Goal: Task Accomplishment & Management: Manage account settings

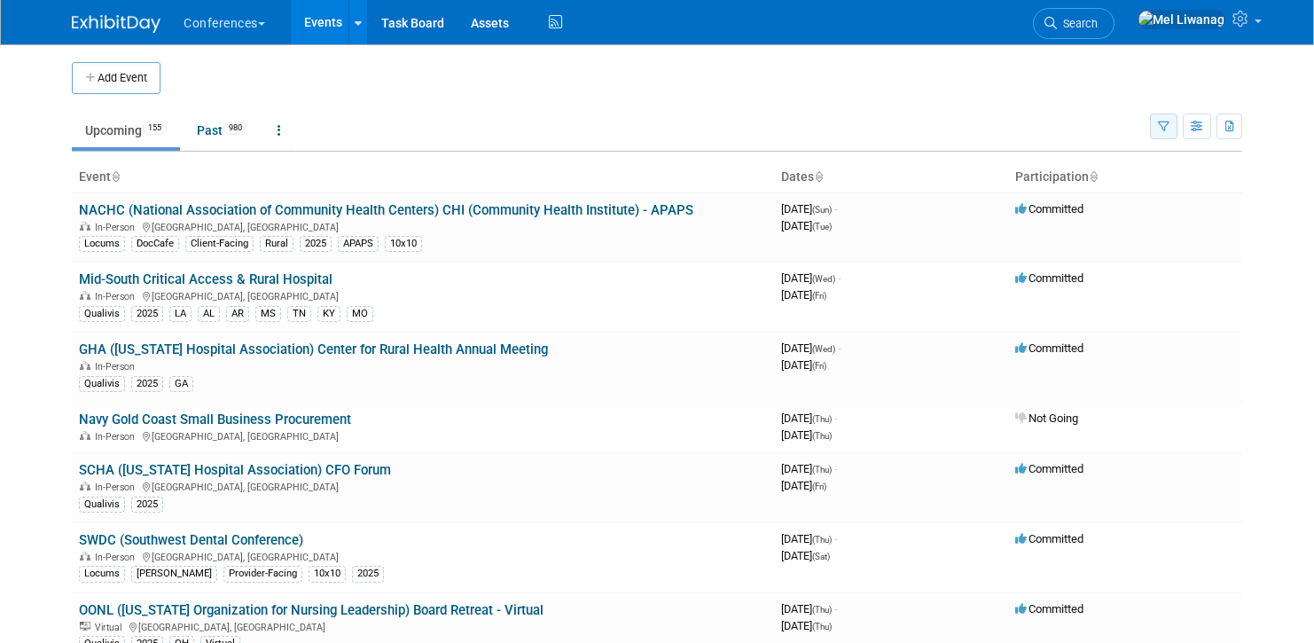
click at [1151, 130] on button "button" at bounding box center [1163, 126] width 27 height 26
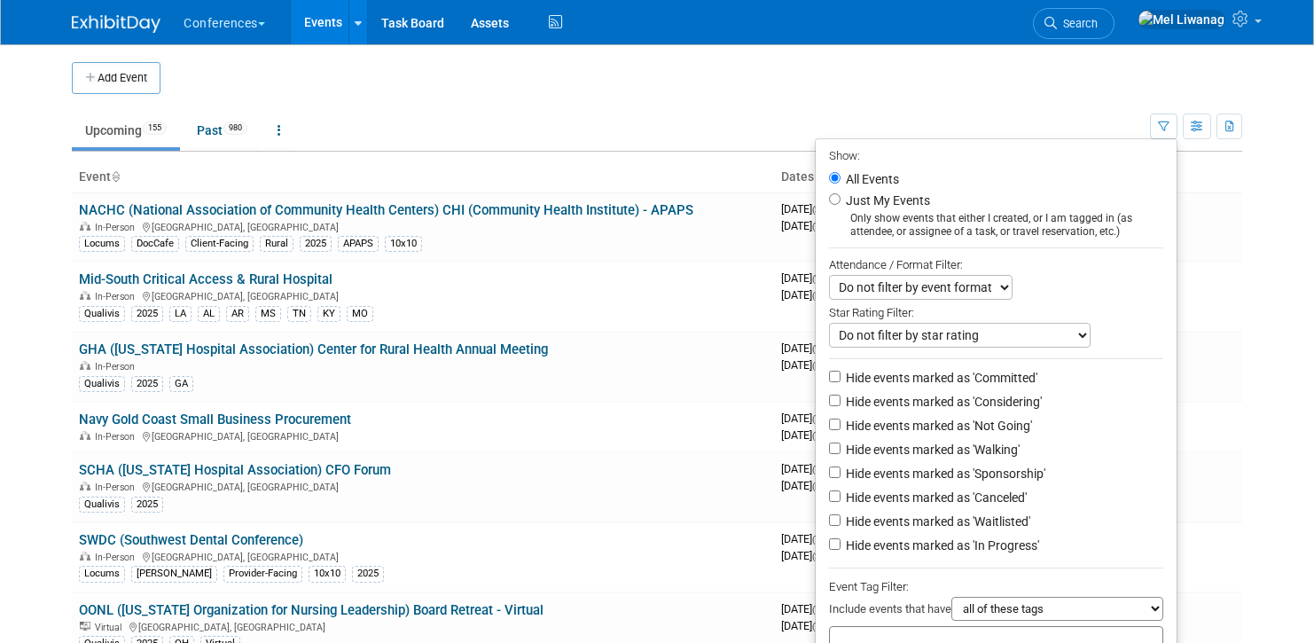
drag, startPoint x: 855, startPoint y: 207, endPoint x: 905, endPoint y: 255, distance: 69.6
click at [855, 207] on label "Just My Events" at bounding box center [886, 200] width 88 height 18
click at [840, 205] on input "Just My Events" at bounding box center [835, 199] width 12 height 12
radio input "true"
click at [957, 426] on label "Hide events marked as 'Not Going'" at bounding box center [937, 426] width 190 height 18
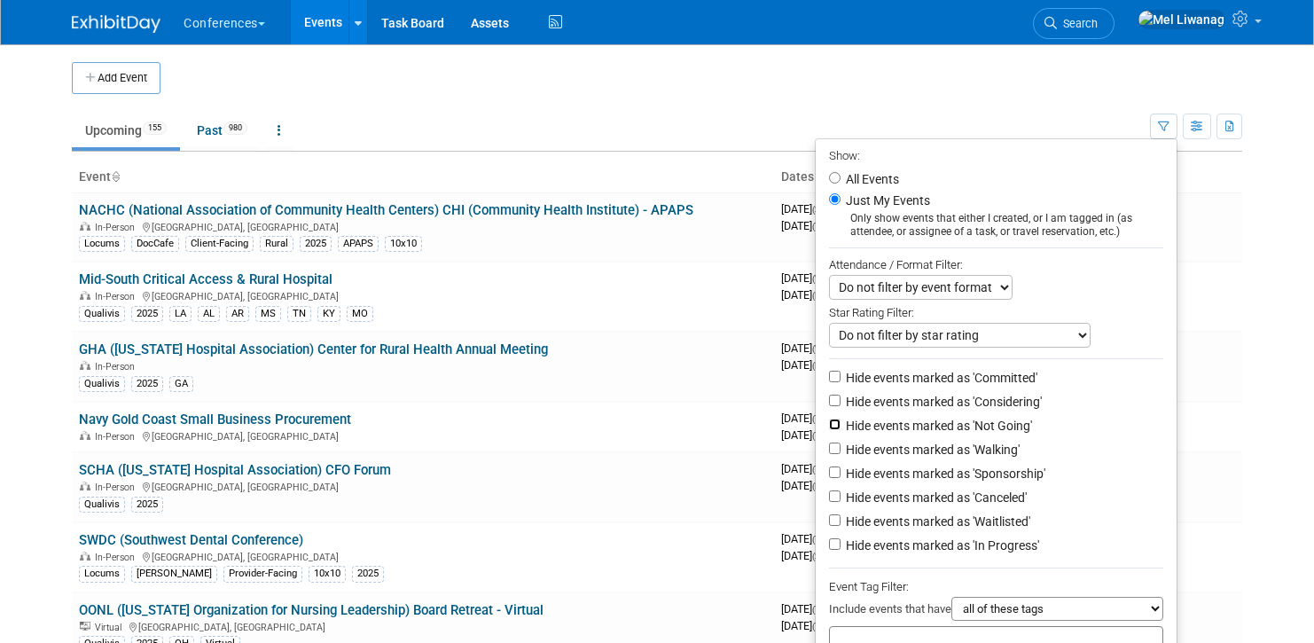
click at [840, 426] on input "Hide events marked as 'Not Going'" at bounding box center [835, 424] width 12 height 12
checkbox input "true"
click at [971, 526] on label "Hide events marked as 'Waitlisted'" at bounding box center [936, 521] width 188 height 18
click at [840, 526] on input "Hide events marked as 'Waitlisted'" at bounding box center [835, 520] width 12 height 12
checkbox input "true"
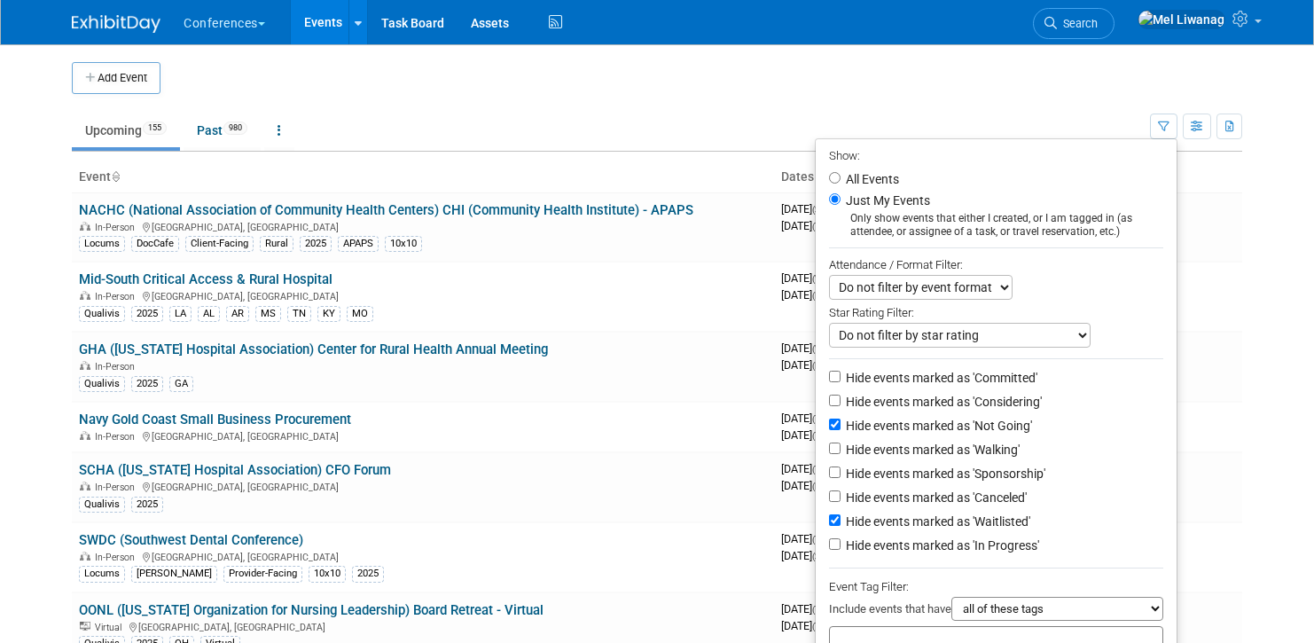
click at [963, 496] on label "Hide events marked as 'Canceled'" at bounding box center [934, 497] width 184 height 18
click at [840, 496] on input "Hide events marked as 'Canceled'" at bounding box center [835, 496] width 12 height 12
checkbox input "true"
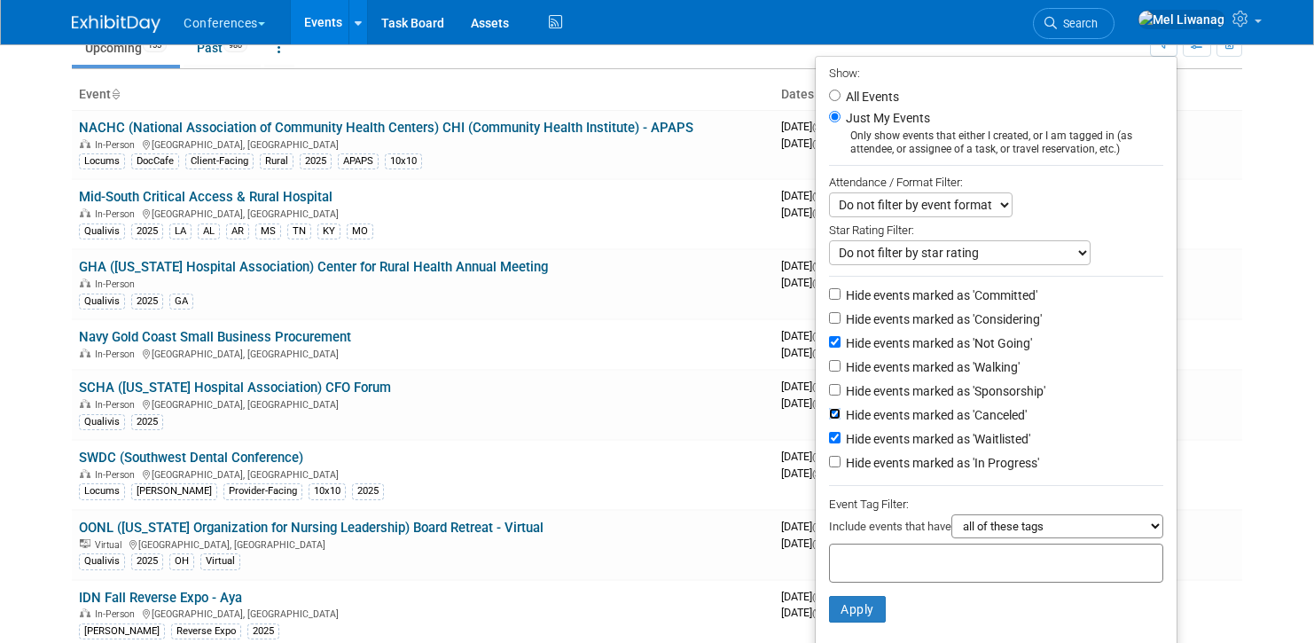
scroll to position [166, 0]
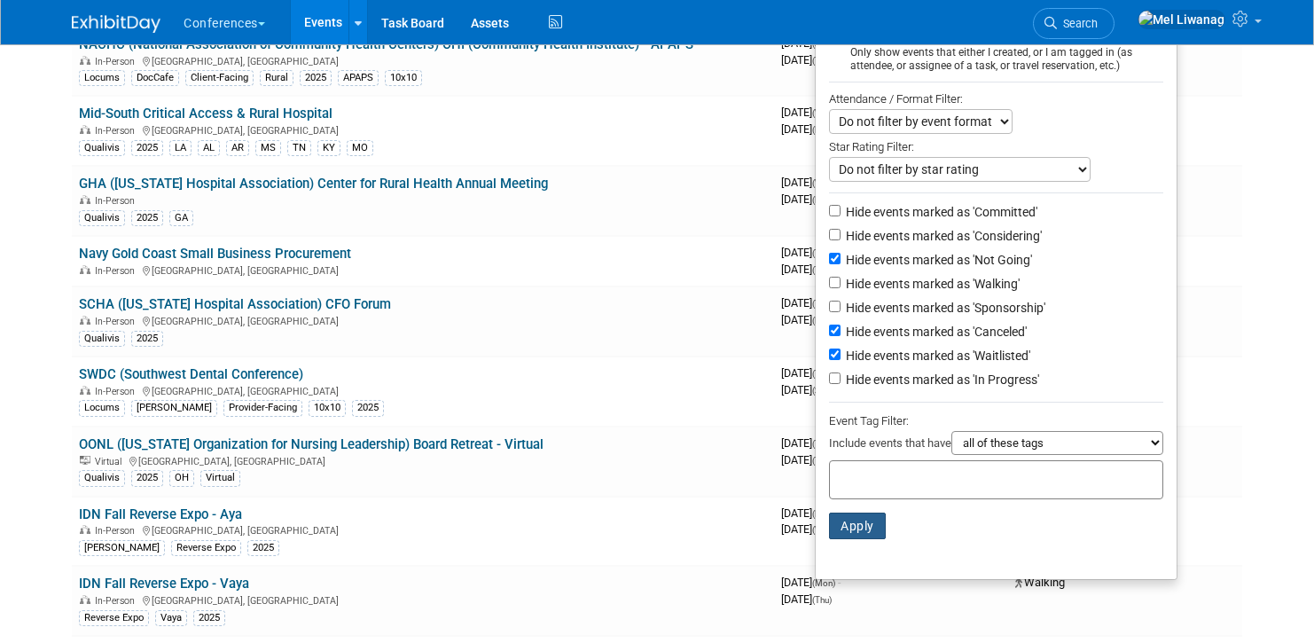
click at [863, 523] on button "Apply" at bounding box center [857, 525] width 57 height 27
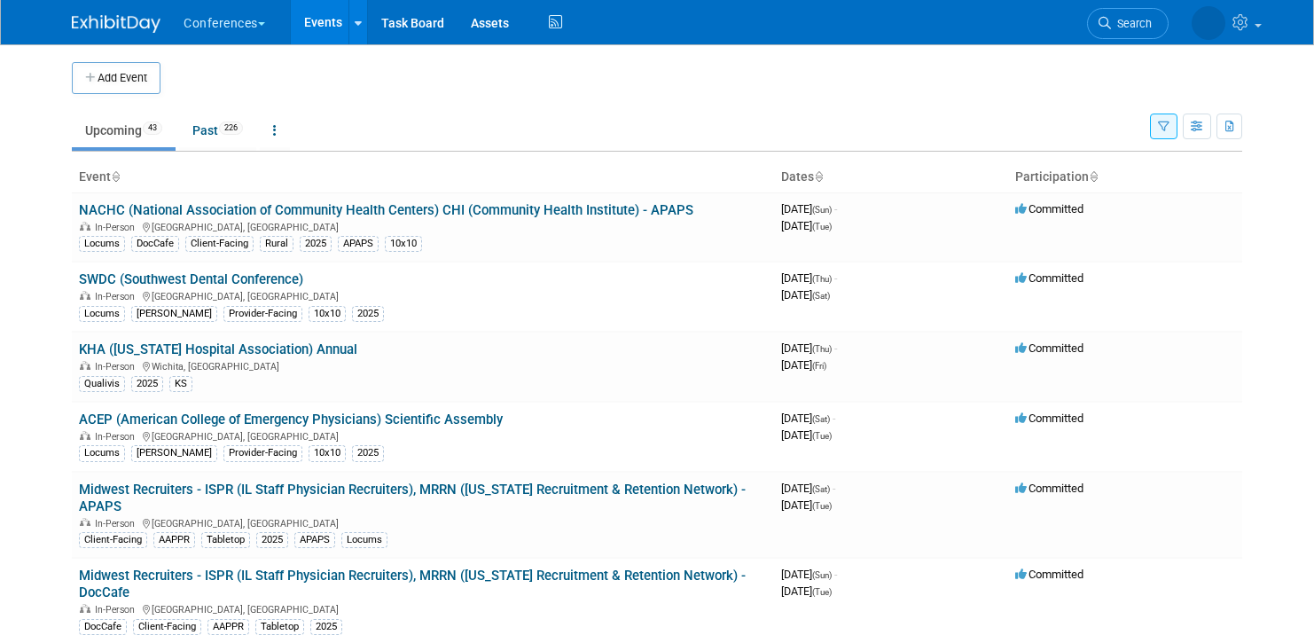
click at [234, 30] on button "Conferences" at bounding box center [234, 19] width 105 height 39
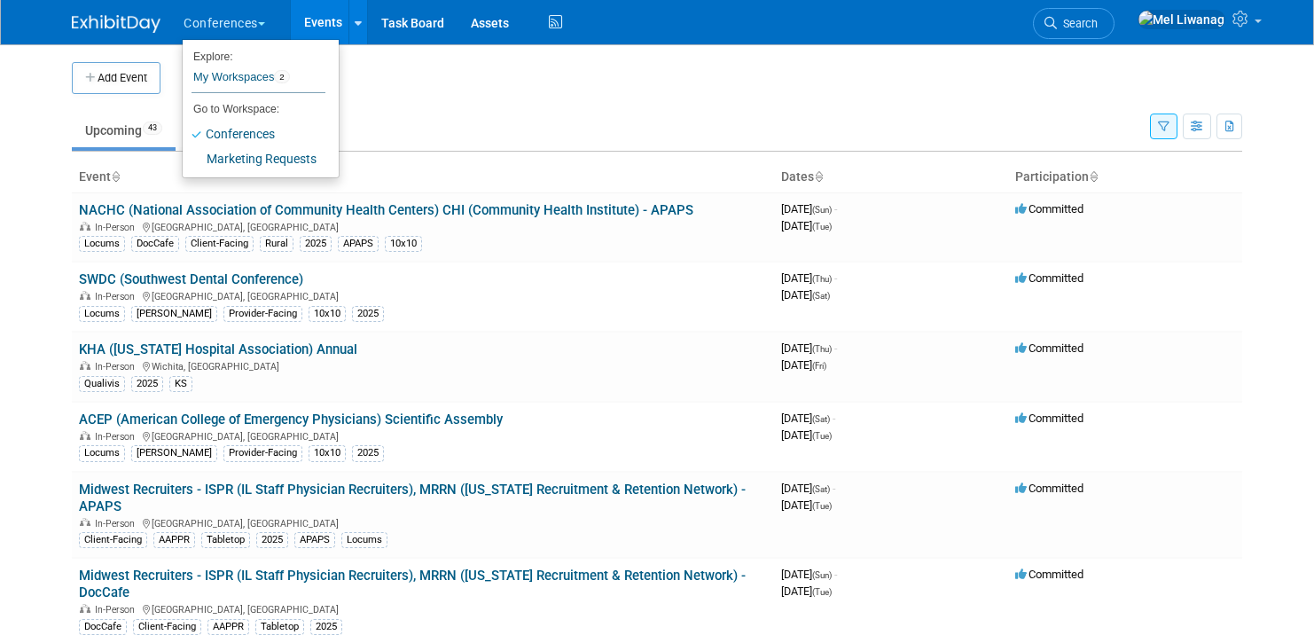
click at [122, 12] on link at bounding box center [127, 15] width 110 height 14
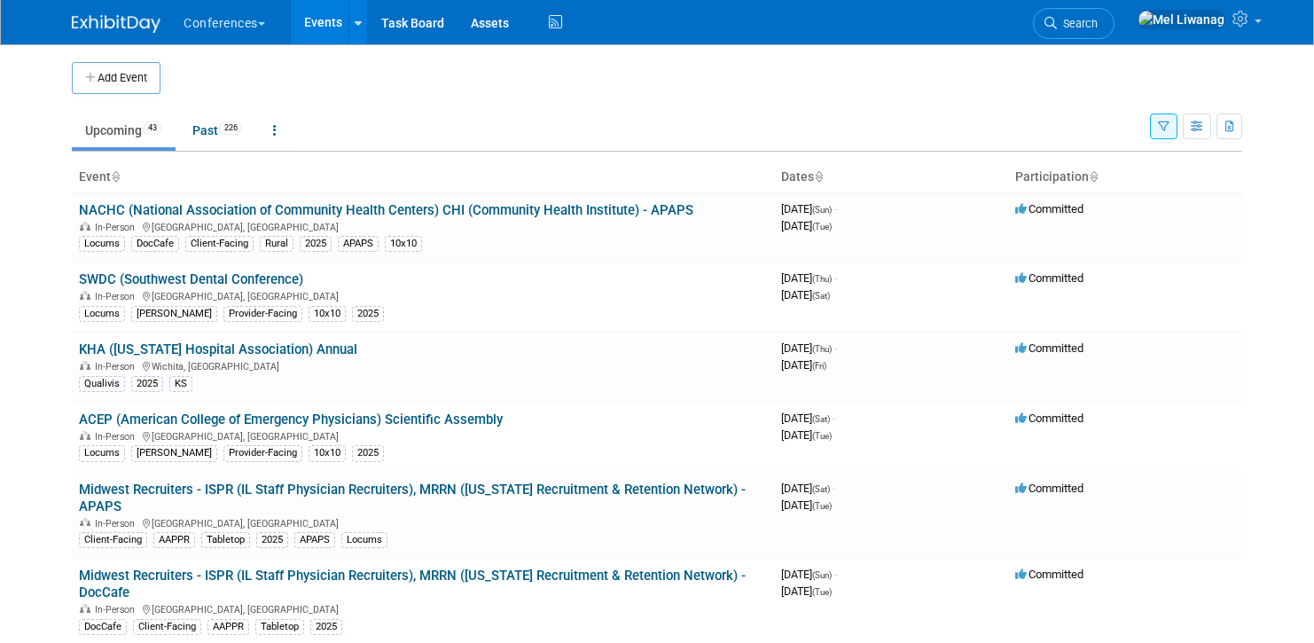
click at [75, 27] on img at bounding box center [116, 24] width 89 height 18
click at [1145, 32] on link "Search" at bounding box center [1128, 23] width 82 height 31
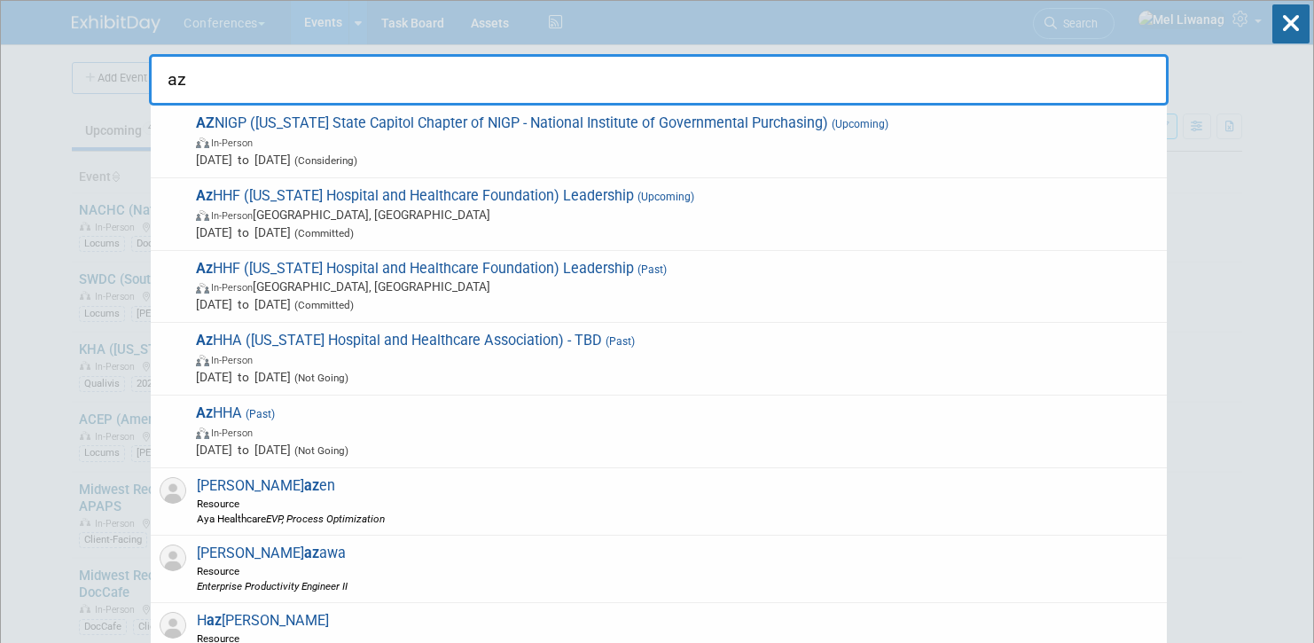
type input "az"
click at [1290, 21] on icon at bounding box center [1290, 23] width 37 height 39
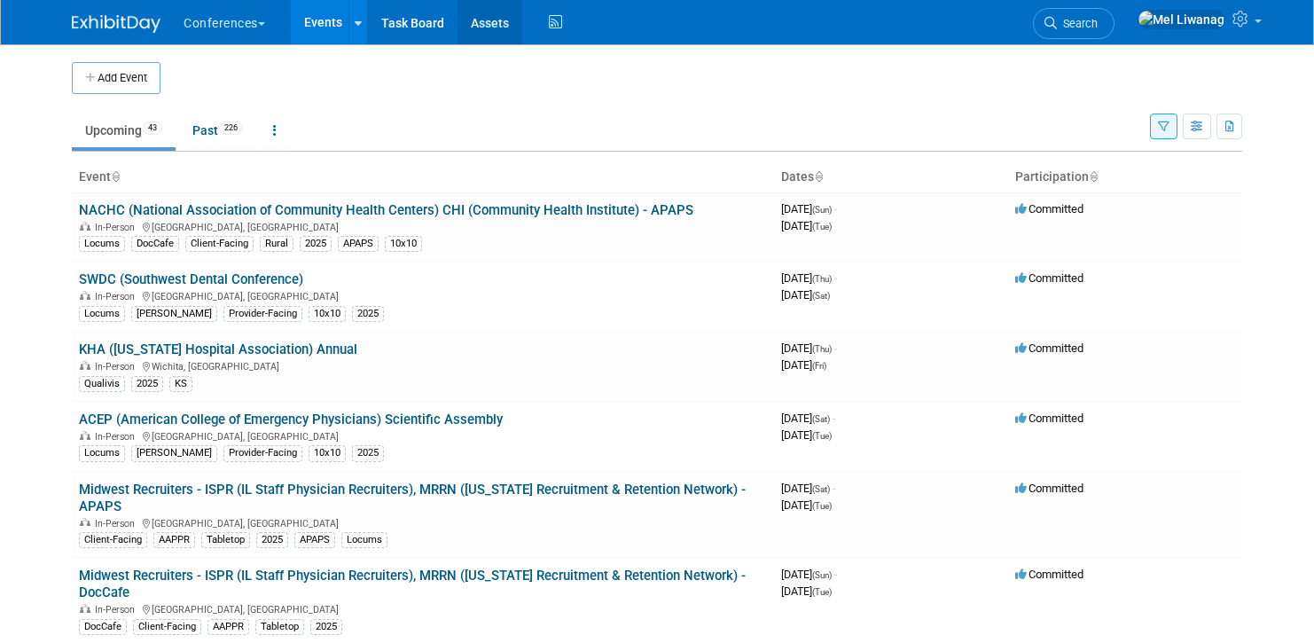
click at [472, 27] on link "Assets" at bounding box center [489, 22] width 65 height 44
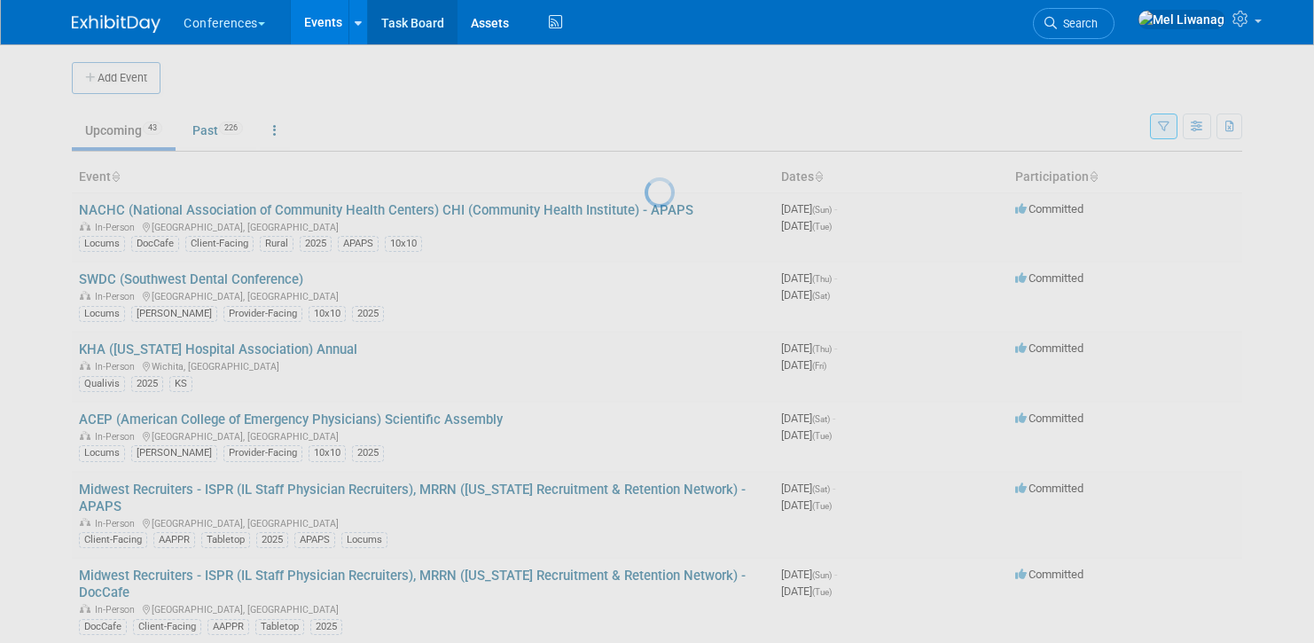
click at [436, 11] on link "Task Board" at bounding box center [413, 22] width 90 height 44
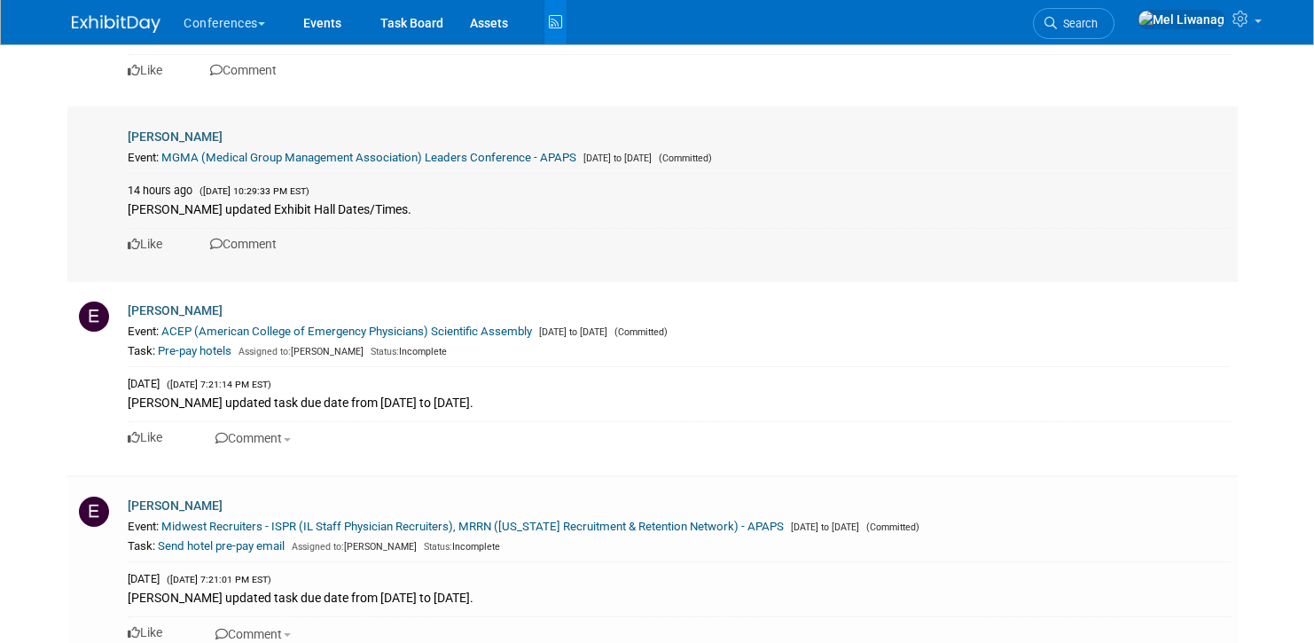
scroll to position [1671, 0]
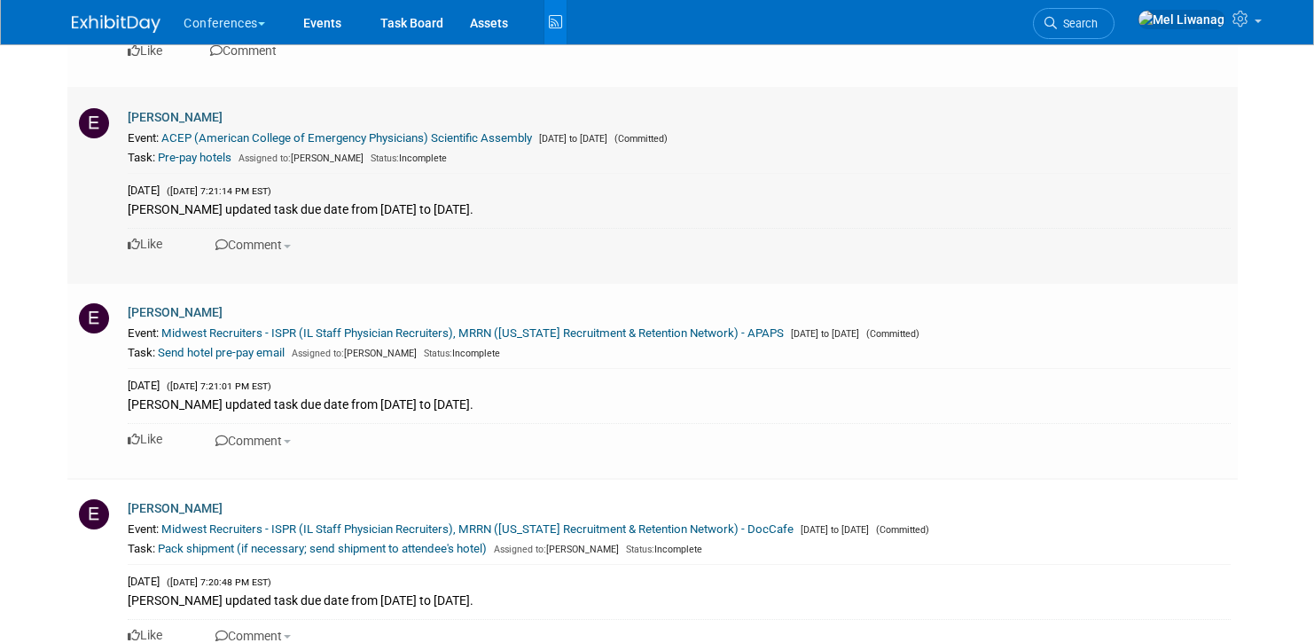
click at [365, 136] on link "ACEP (American College of Emergency Physicians) Scientific Assembly" at bounding box center [346, 137] width 371 height 13
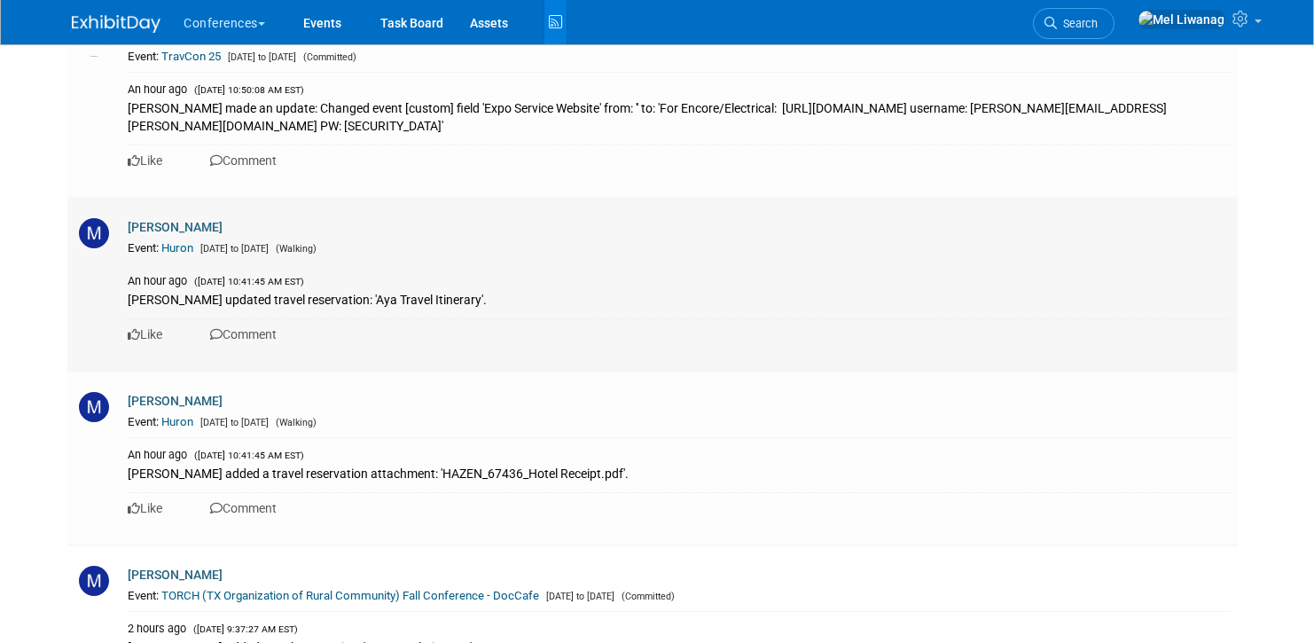
scroll to position [0, 0]
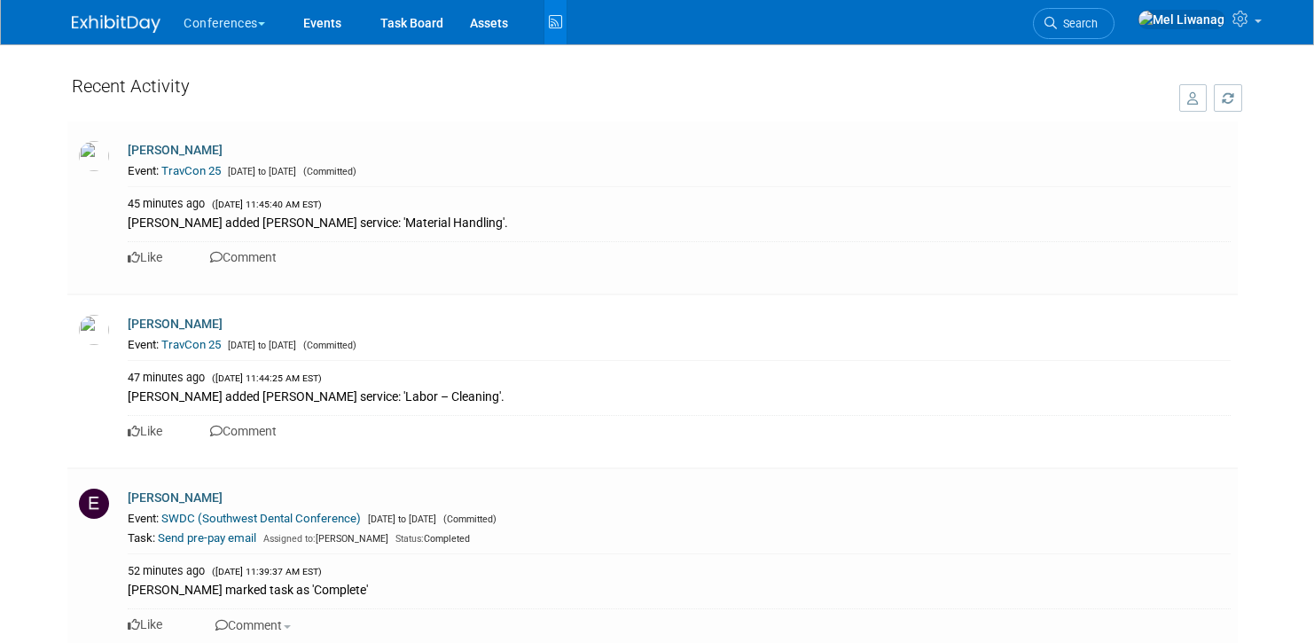
click at [121, 27] on img at bounding box center [116, 24] width 89 height 18
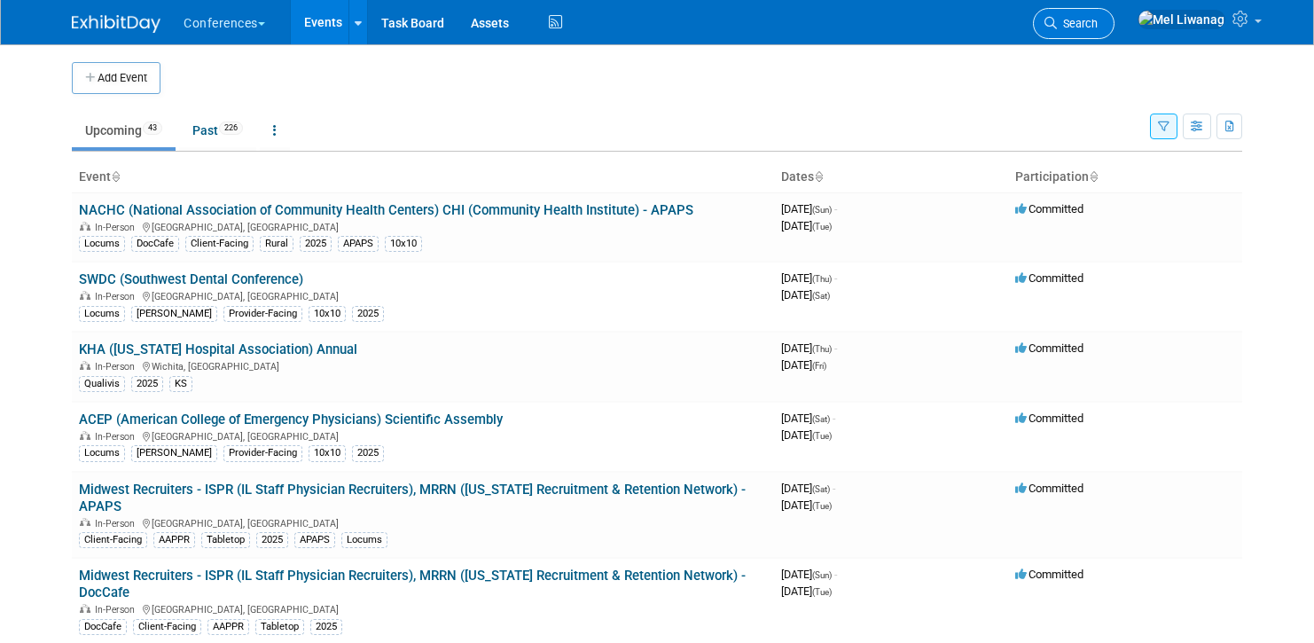
click at [1098, 23] on span "Search" at bounding box center [1077, 23] width 41 height 13
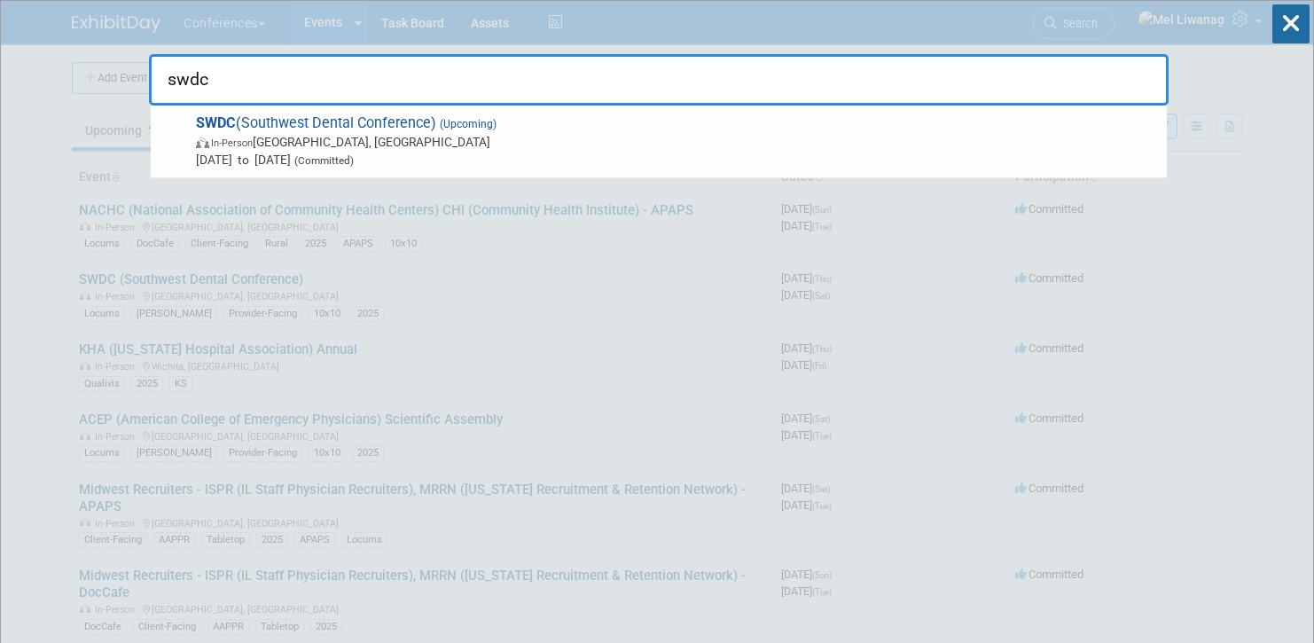
type input "swdc"
click at [821, 120] on span "SWDC (Southwest Dental Conference) (Upcoming) In-Person Dallas, TX Aug 21, 2025…" at bounding box center [674, 141] width 967 height 54
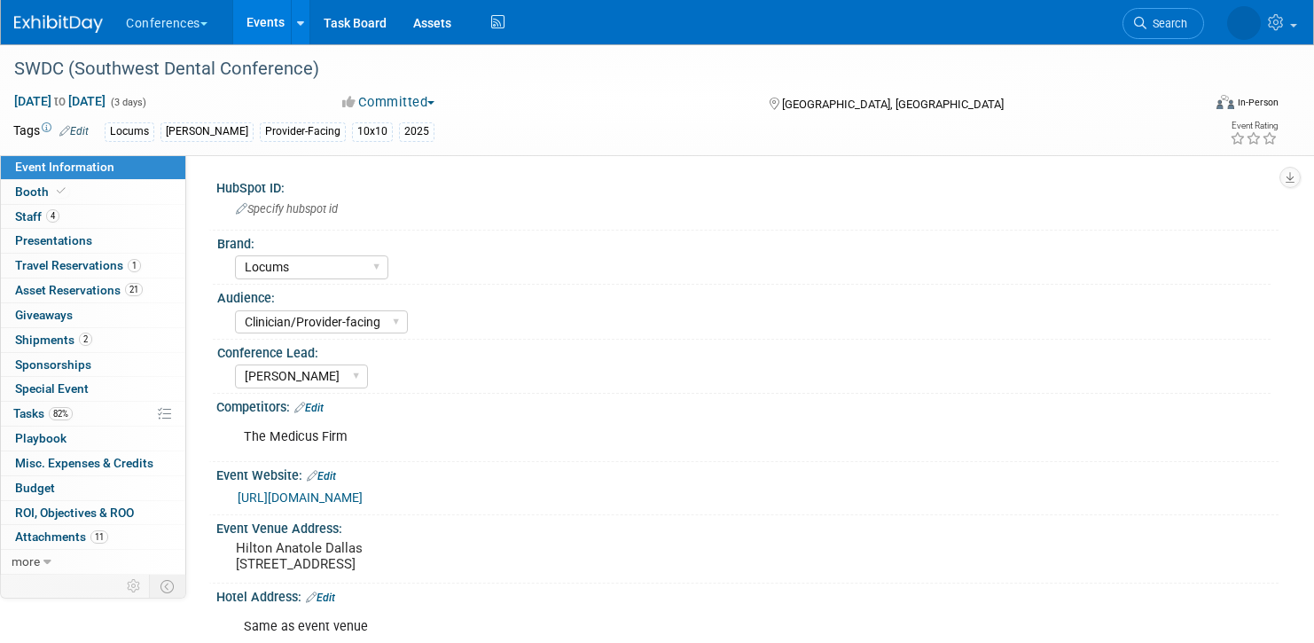
select select "Locums"
select select "Clinician/Provider-facing"
select select "[PERSON_NAME]"
click at [137, 192] on link "Booth" at bounding box center [93, 192] width 184 height 24
select select "10'x10'"
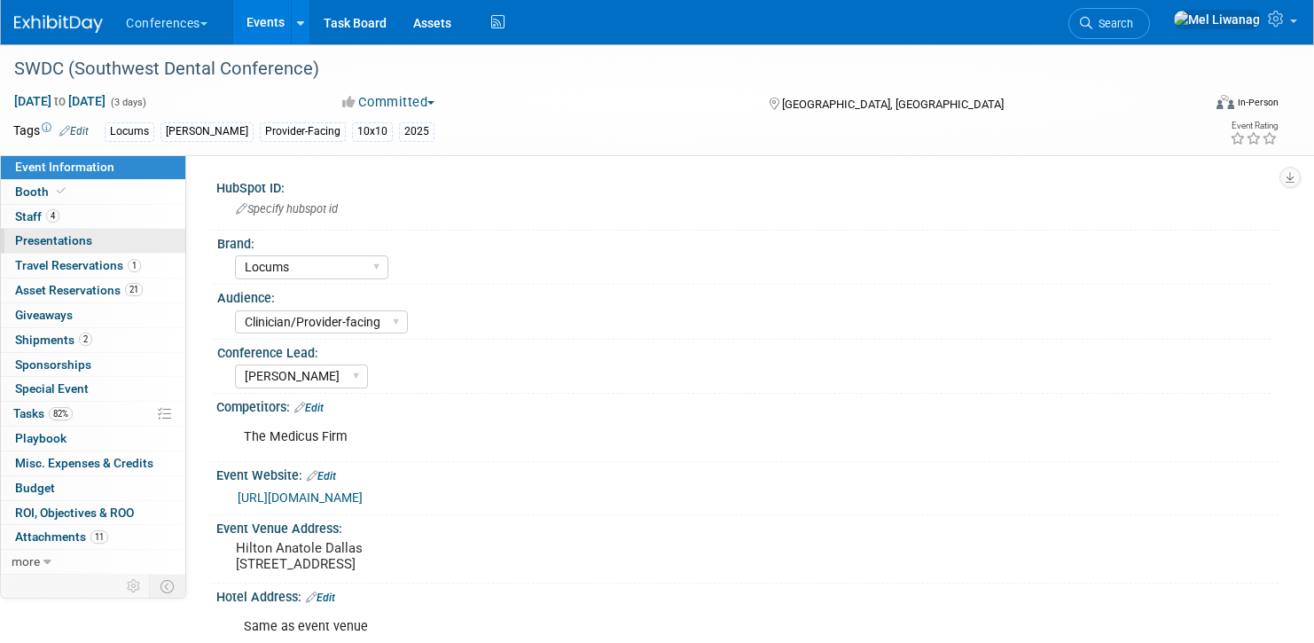
select select "Yes"
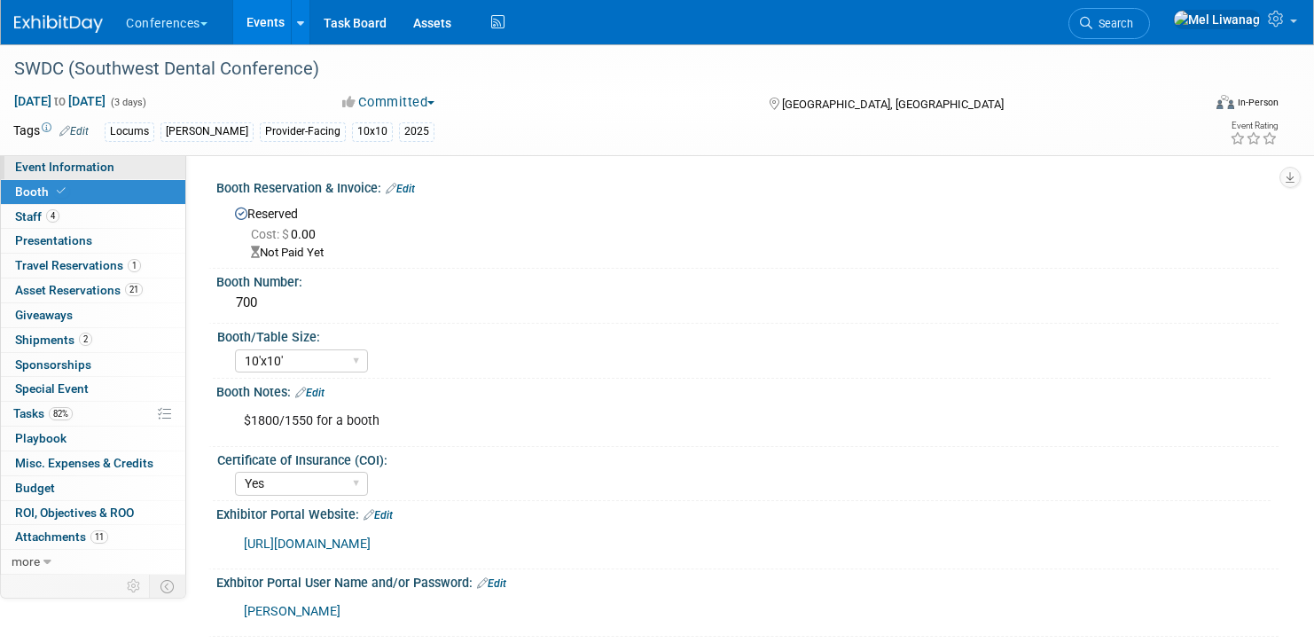
click at [143, 169] on link "Event Information" at bounding box center [93, 167] width 184 height 24
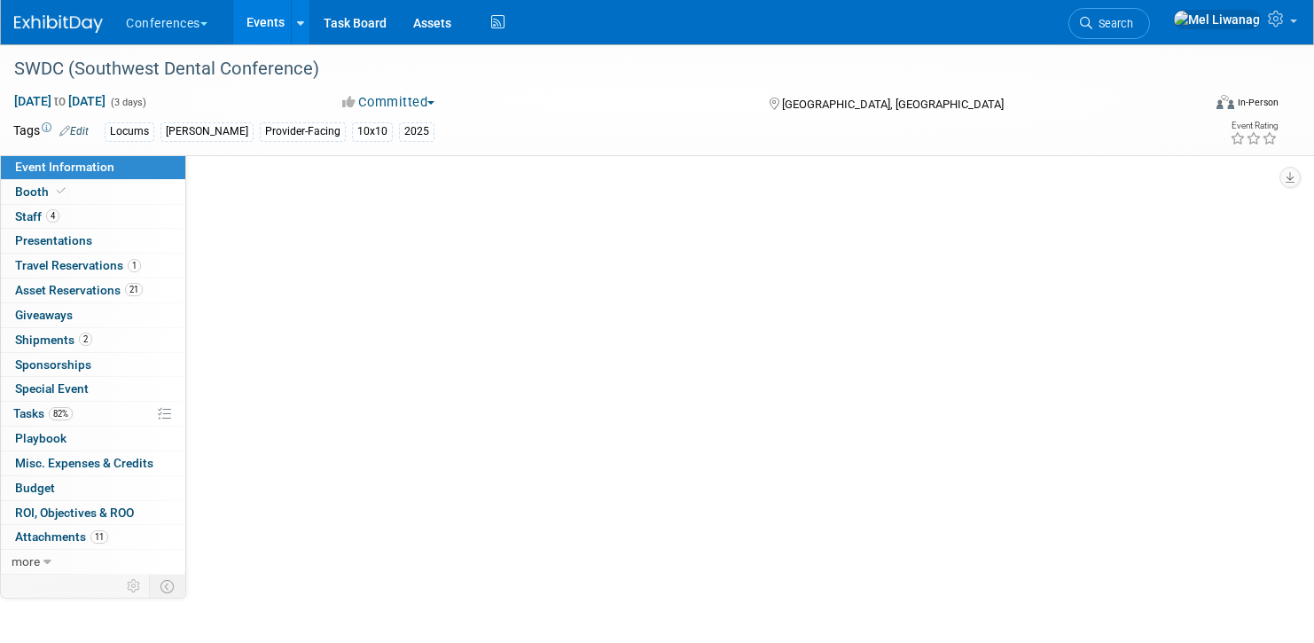
select select "Locums"
select select "Clinician/Provider-facing"
select select "Mel"
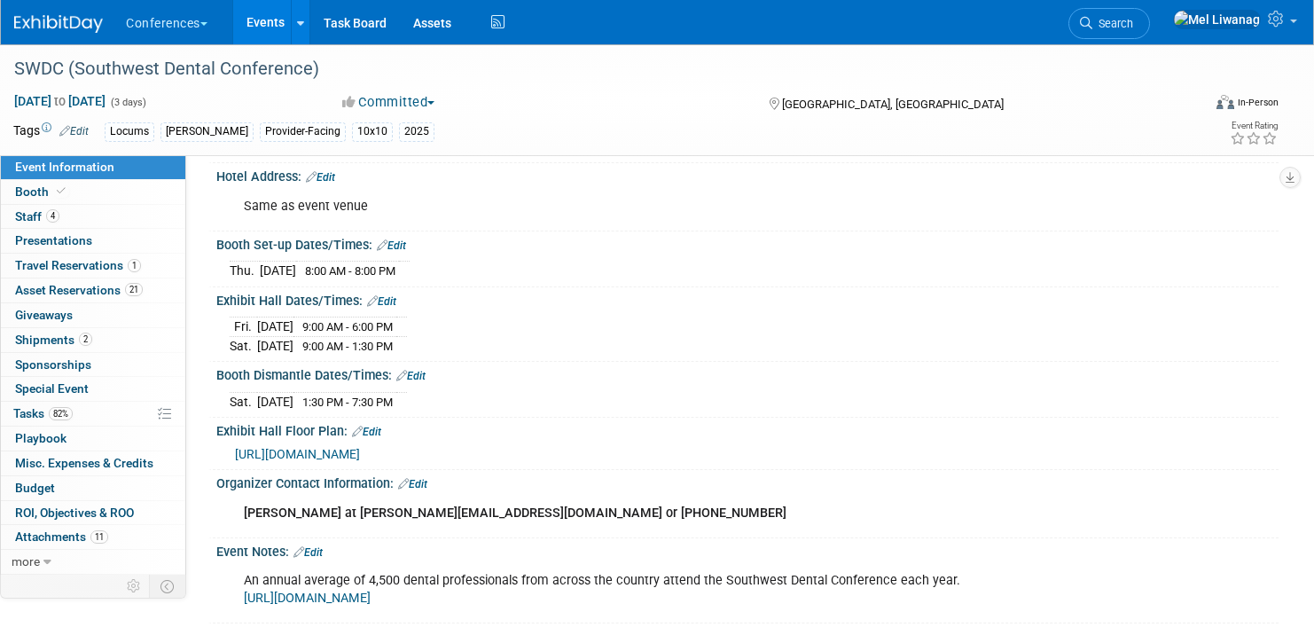
scroll to position [590, 0]
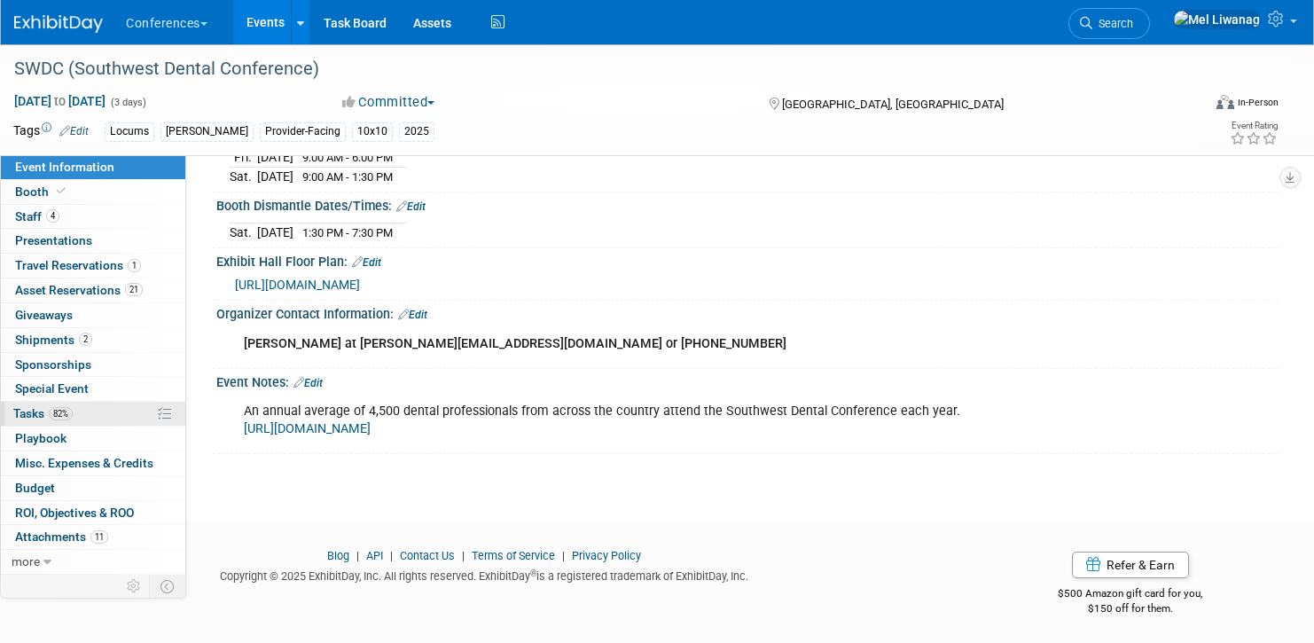
click at [54, 416] on span "82%" at bounding box center [61, 413] width 24 height 13
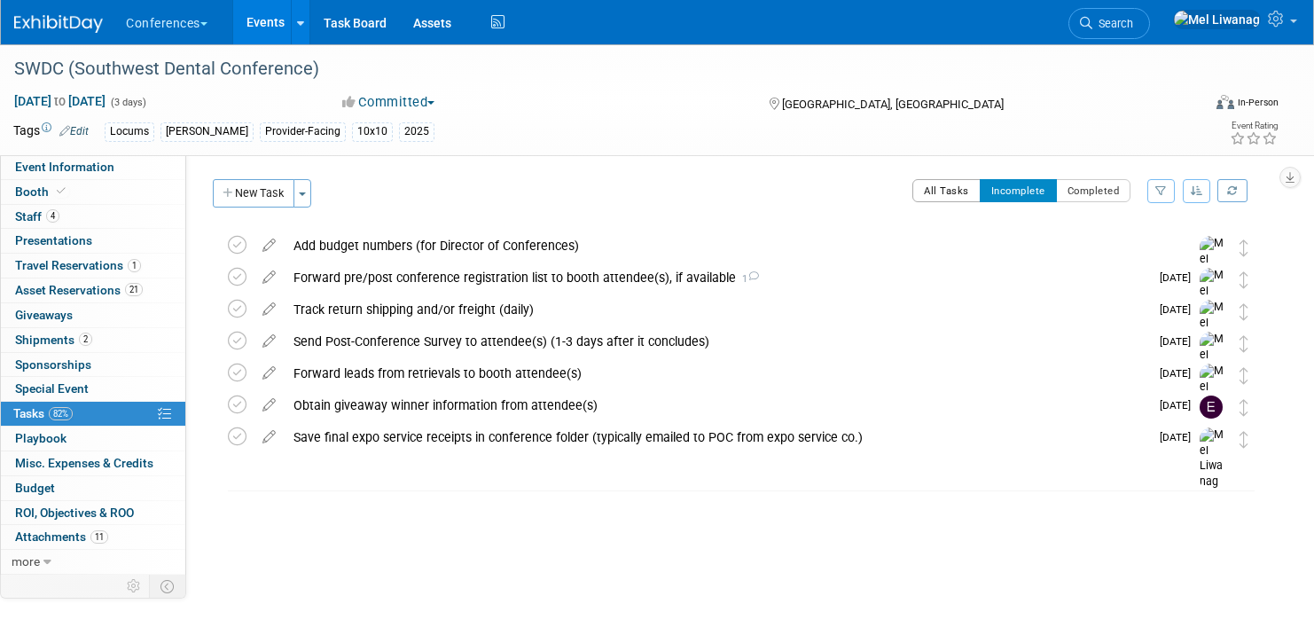
click at [958, 197] on button "All Tasks" at bounding box center [946, 190] width 68 height 23
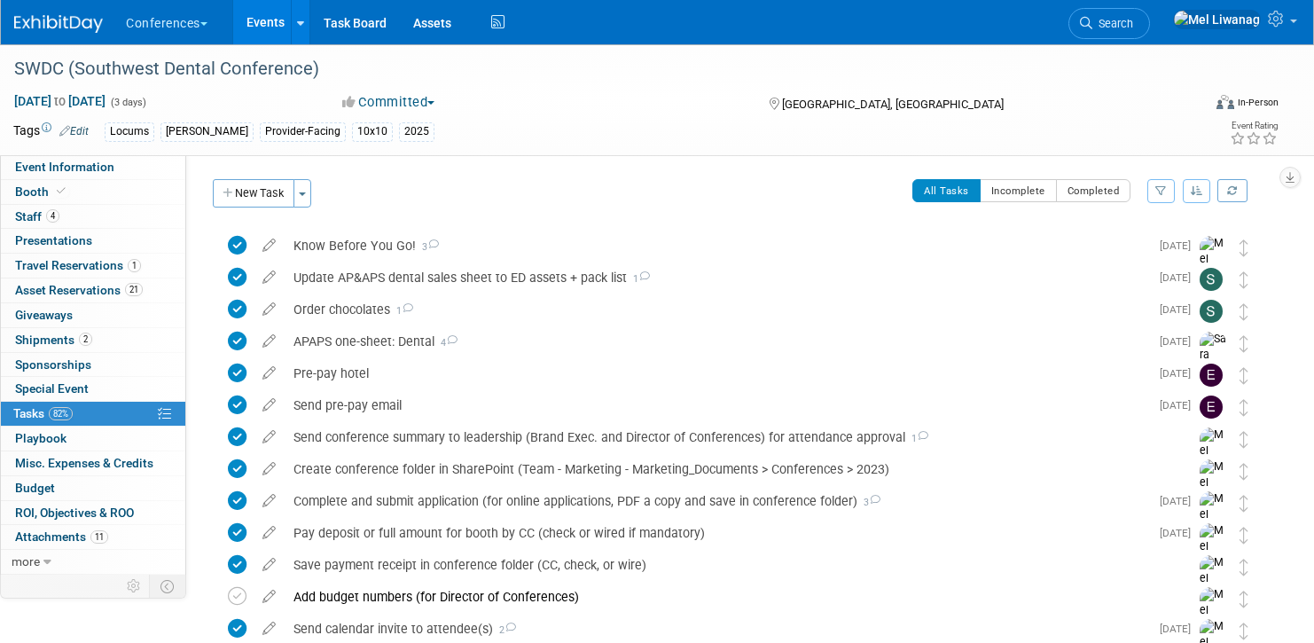
scroll to position [549, 0]
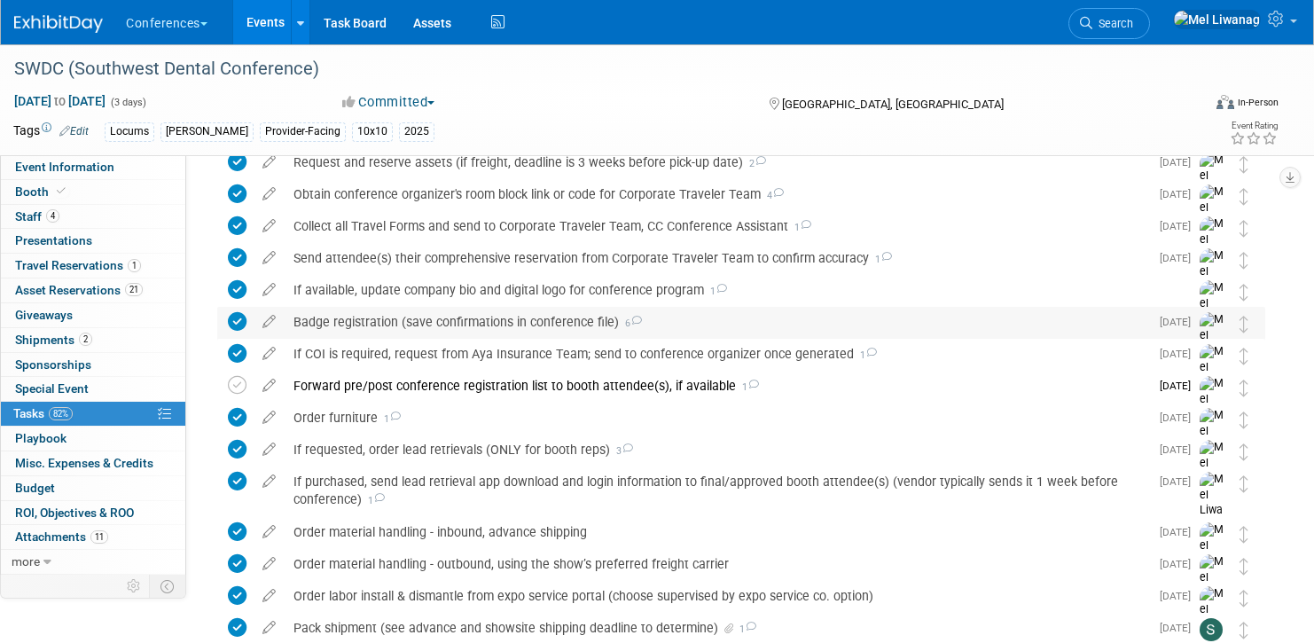
click at [523, 334] on div "Badge registration (save confirmations in conference file) 6" at bounding box center [717, 322] width 864 height 30
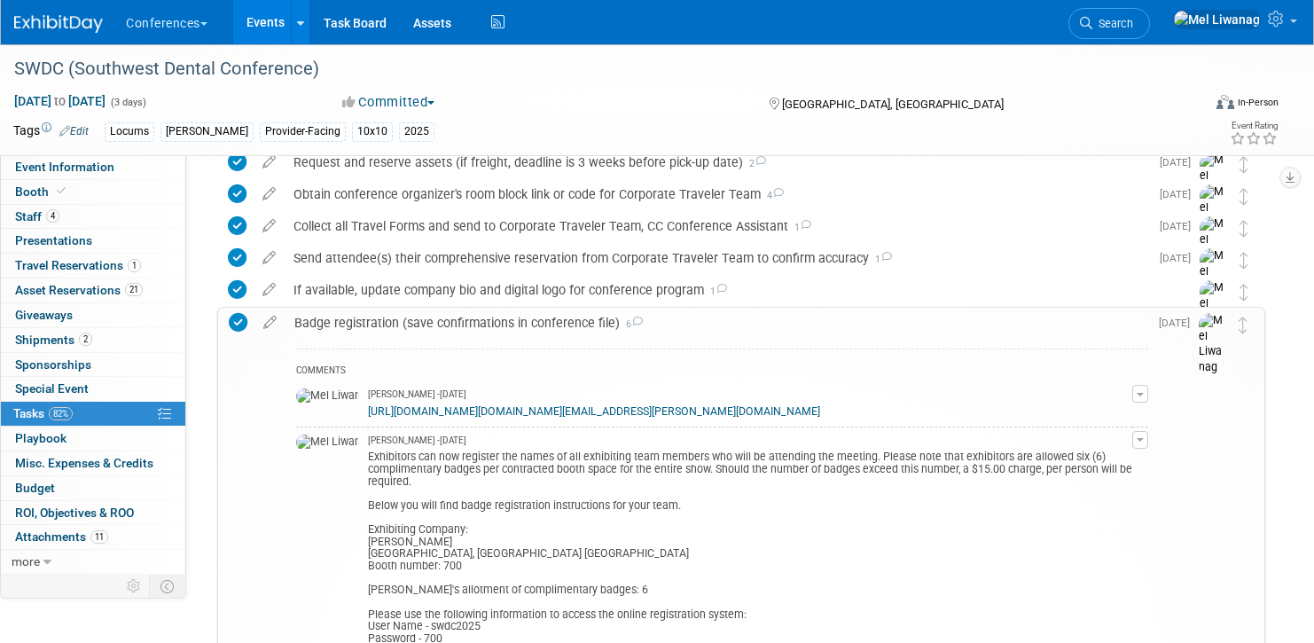
scroll to position [550, 0]
click at [544, 417] on link "https://nam11.safelinks.protection.outlook.com/?url=https%3A%2F%2Fwww.prereg.ne…" at bounding box center [594, 410] width 452 height 12
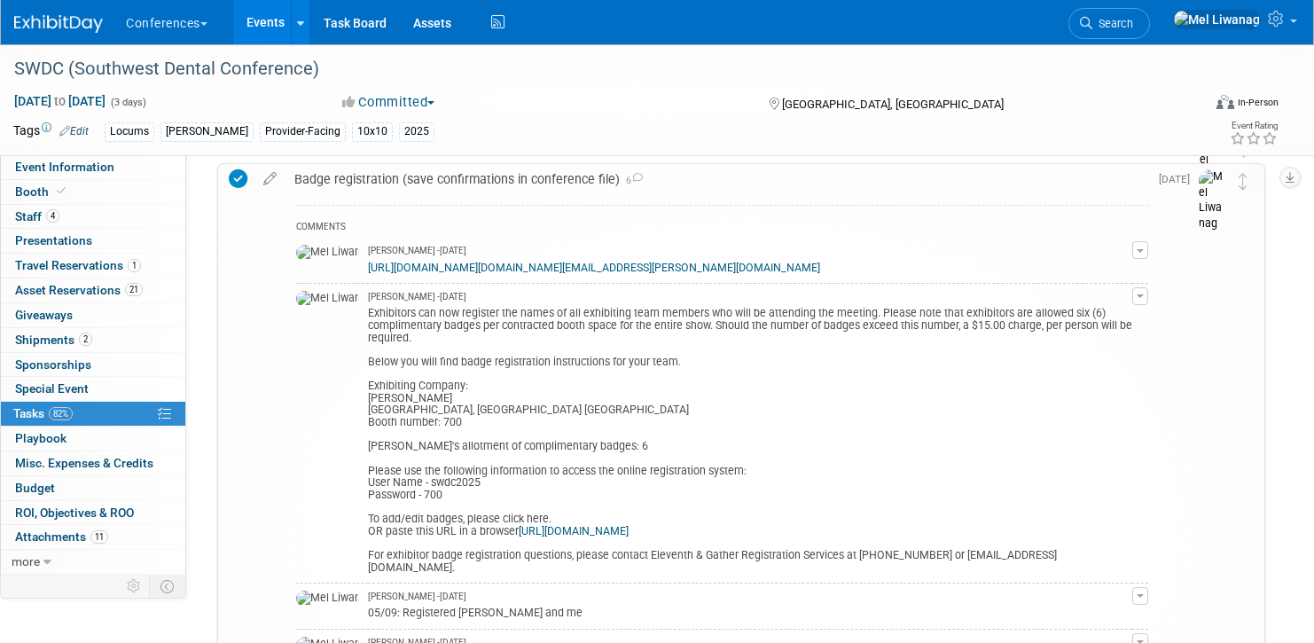
scroll to position [699, 0]
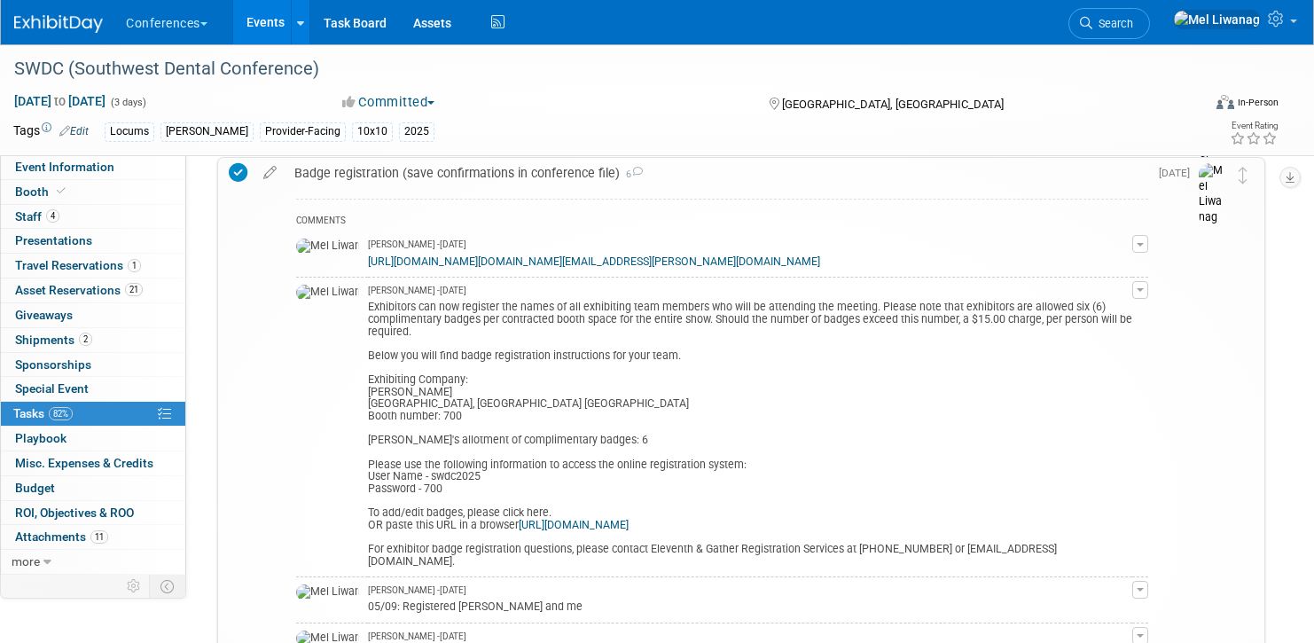
click at [422, 500] on div "Exhibitors can now register the names of all exhibiting team members who will b…" at bounding box center [750, 432] width 764 height 270
copy div "swdc2025"
click at [429, 499] on div "Exhibitors can now register the names of all exhibiting team members who will b…" at bounding box center [750, 432] width 764 height 270
click at [95, 220] on link "4 Staff 4" at bounding box center [93, 217] width 184 height 24
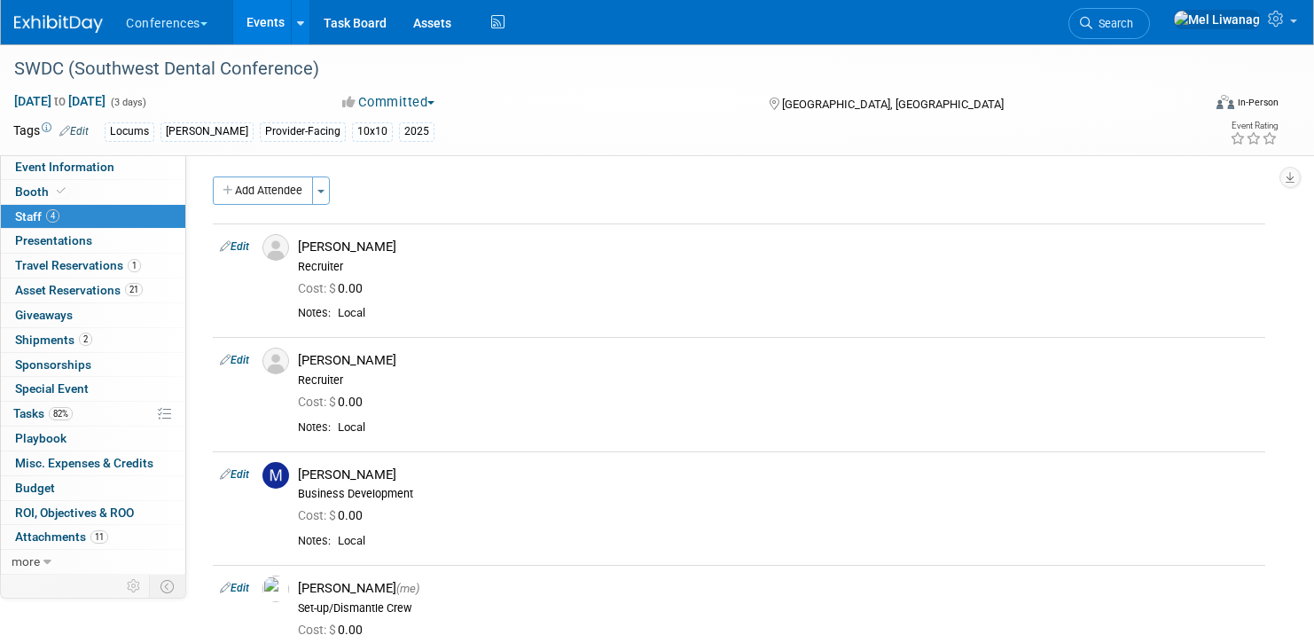
scroll to position [0, 0]
click at [272, 183] on button "Add Attendee" at bounding box center [263, 193] width 100 height 28
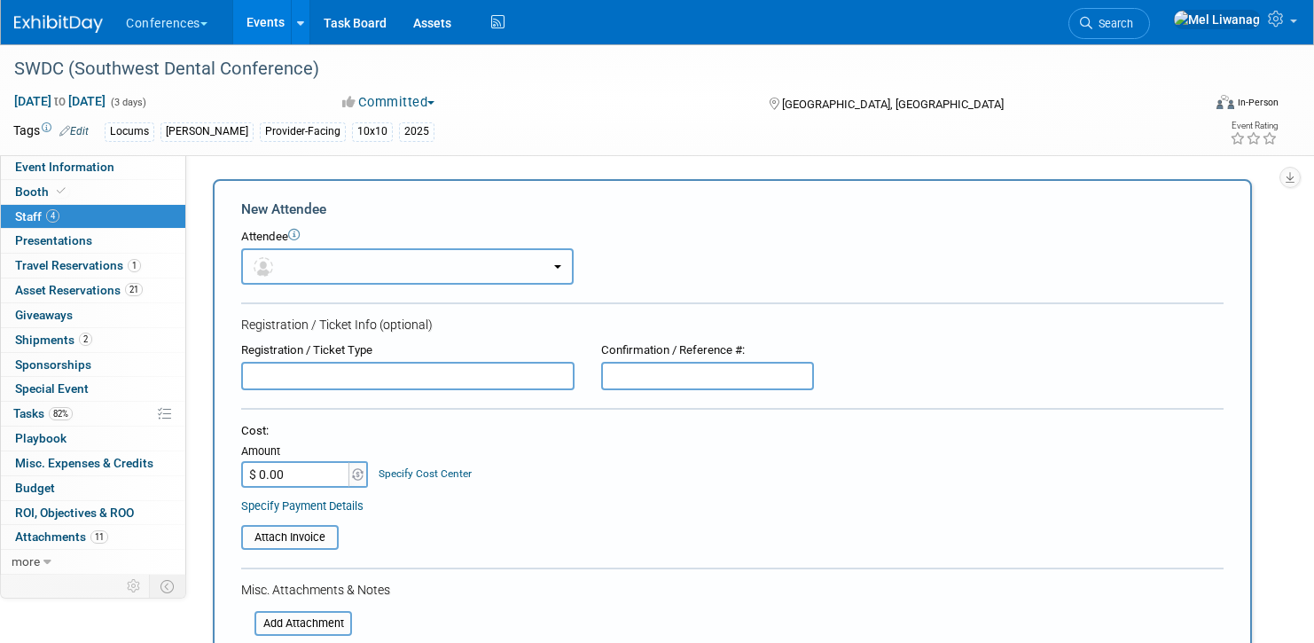
click at [359, 258] on button "button" at bounding box center [407, 266] width 332 height 36
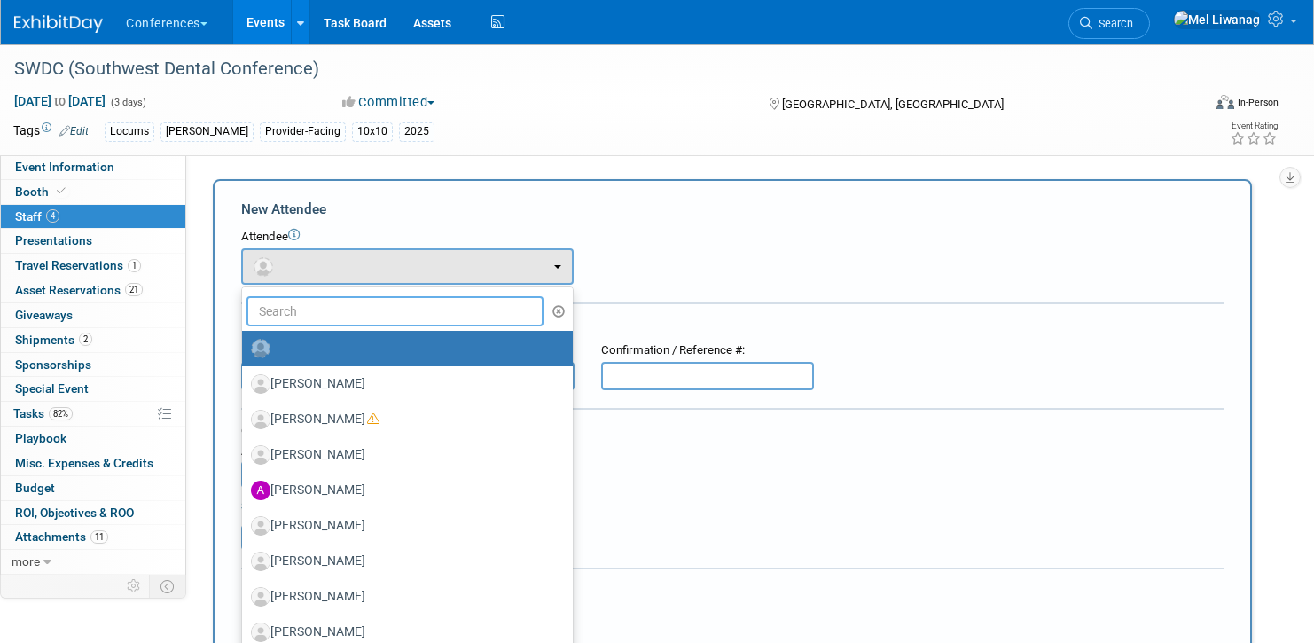
click at [354, 319] on input "text" at bounding box center [394, 311] width 297 height 30
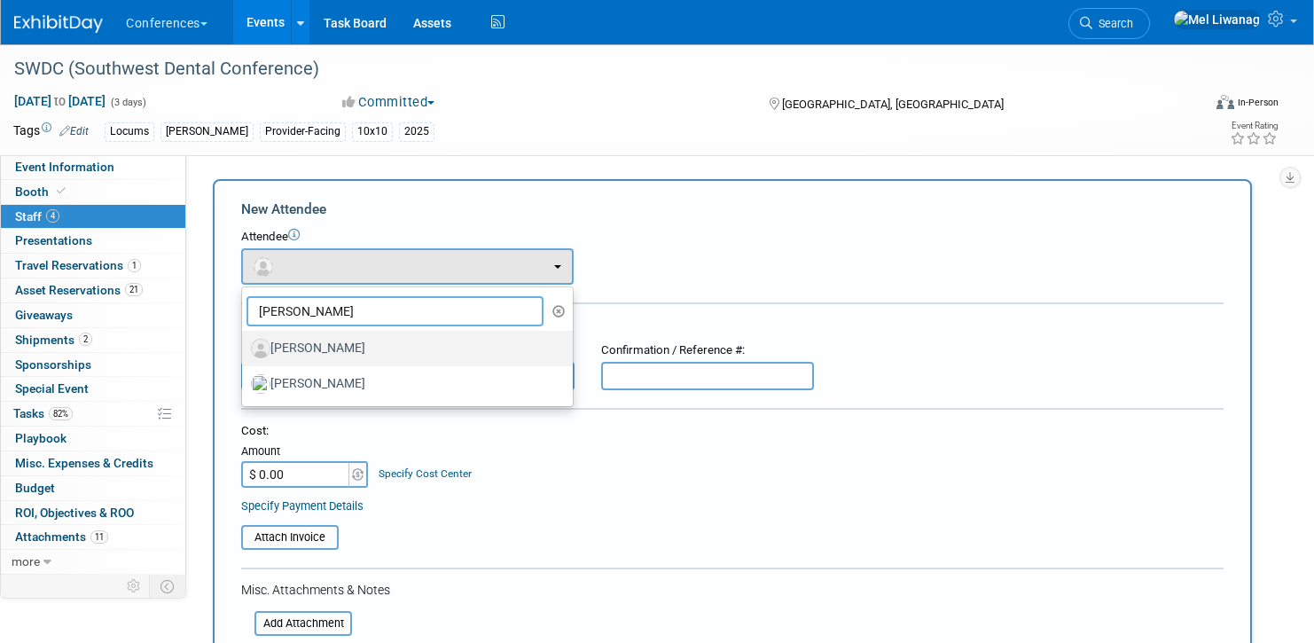
type input "Stephanie"
click at [357, 340] on label "[PERSON_NAME]" at bounding box center [403, 348] width 304 height 28
click at [245, 340] on input "[PERSON_NAME]" at bounding box center [239, 346] width 12 height 12
select select "5e841078-5ffb-4460-bb91-77557ecb503f"
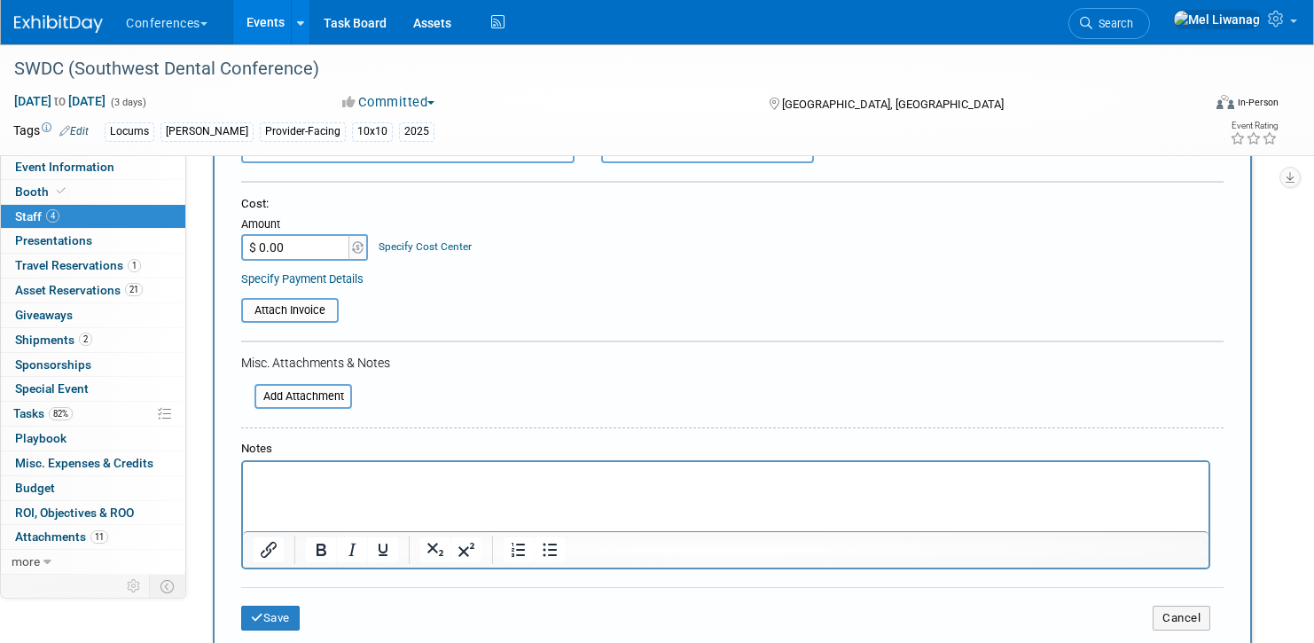
scroll to position [291, 0]
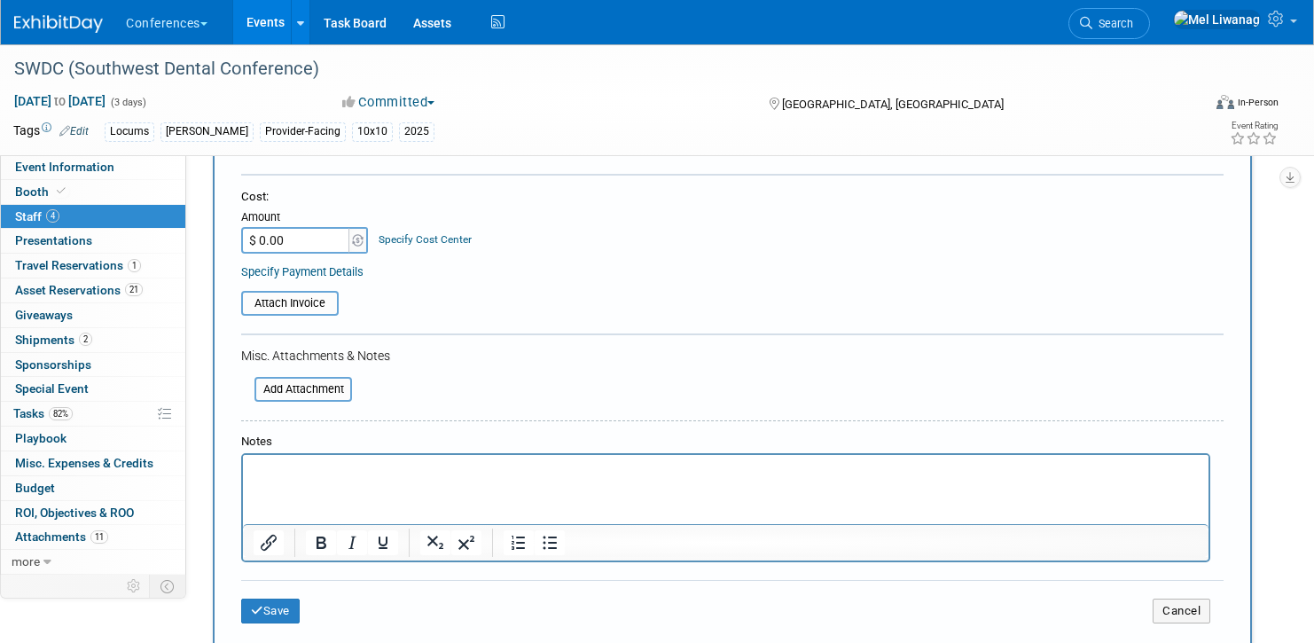
click at [303, 480] on html at bounding box center [725, 467] width 965 height 25
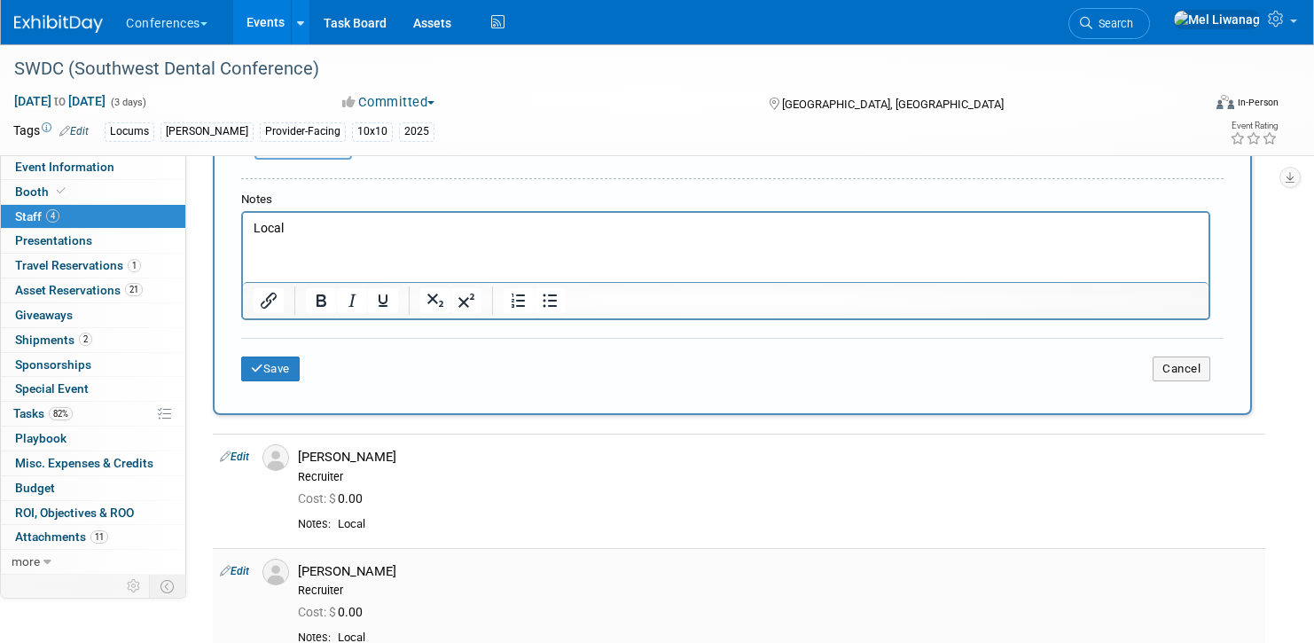
scroll to position [427, 0]
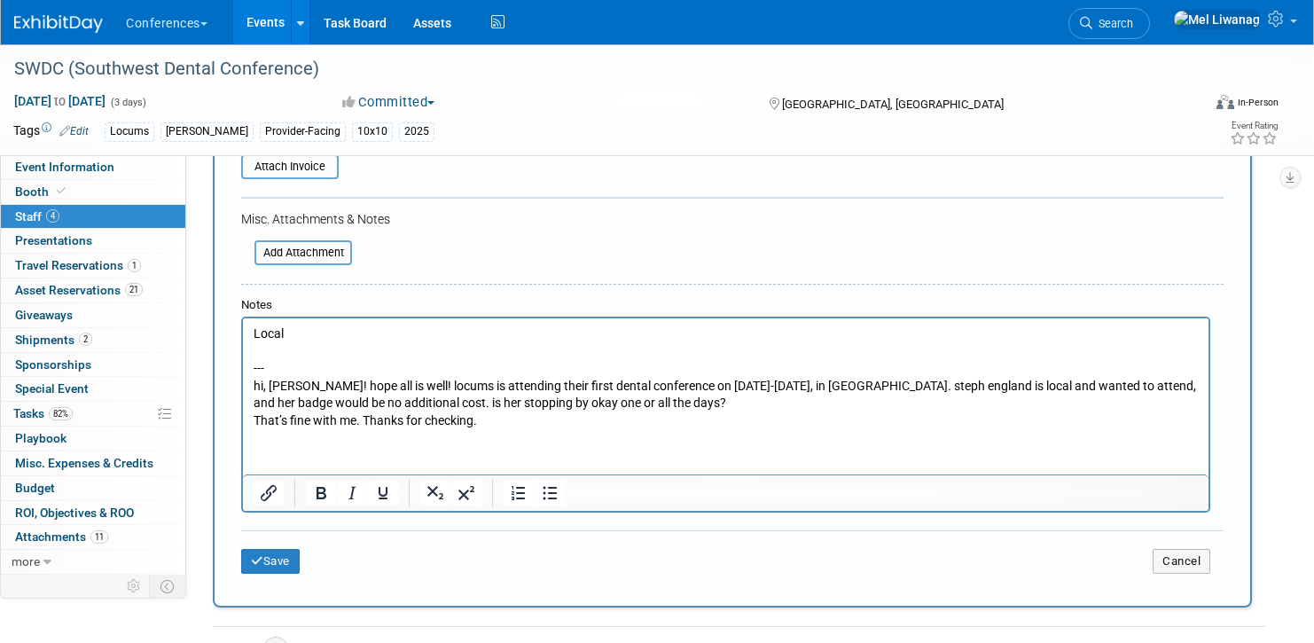
click at [893, 387] on p "hi, [PERSON_NAME]! hope all is well! locums is attending their first dental con…" at bounding box center [726, 395] width 945 height 35
click at [260, 420] on p "That’s fine with me. Thanks for checking." at bounding box center [726, 421] width 945 height 18
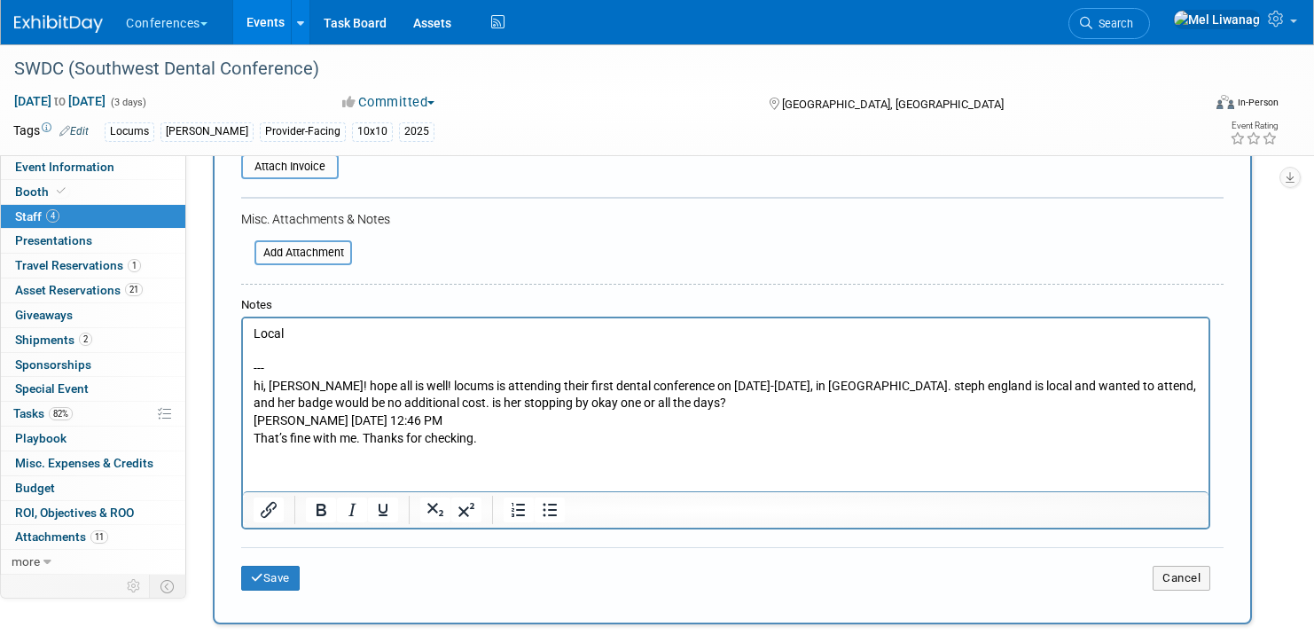
click at [252, 384] on html "Local --- hi, tyson! hope all is well! locums is attending their first dental c…" at bounding box center [725, 382] width 965 height 129
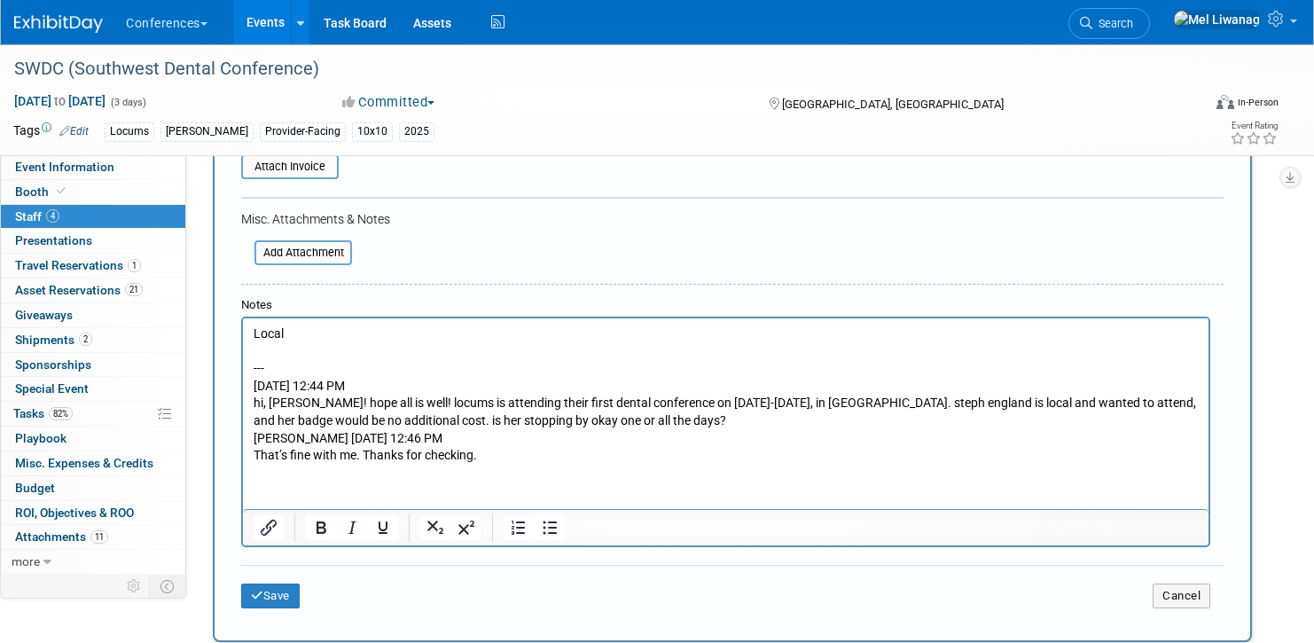
click at [590, 405] on p "8/6 12:44 PM hi, tyson! hope all is well! locums is attending their first denta…" at bounding box center [726, 404] width 945 height 52
click at [625, 426] on p "8/6 12:44 PM hi, tyson! hope all is well! locums is attending their first denta…" at bounding box center [726, 404] width 945 height 52
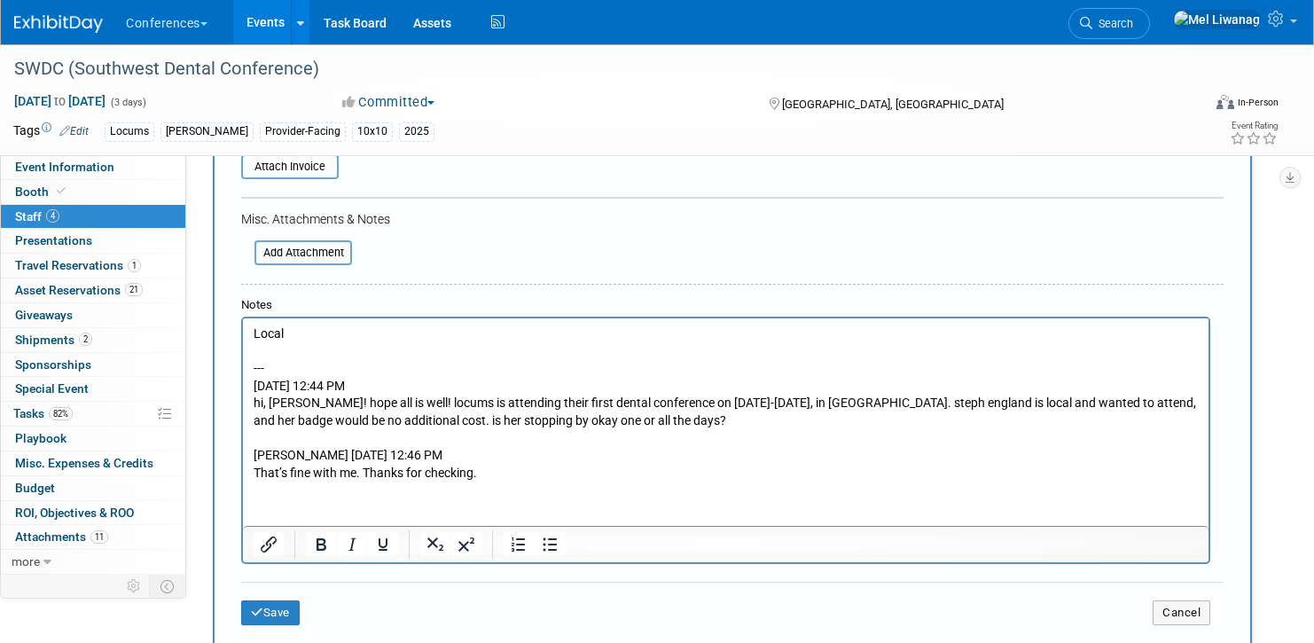
click at [352, 479] on p "That’s fine with me. Thanks for checking." at bounding box center [726, 474] width 945 height 18
drag, startPoint x: 522, startPoint y: 465, endPoint x: 670, endPoint y: 864, distance: 426.4
click at [522, 465] on p "That’s fine with me. Thanks for checking." at bounding box center [726, 474] width 945 height 18
click at [277, 617] on button "Save" at bounding box center [270, 612] width 59 height 25
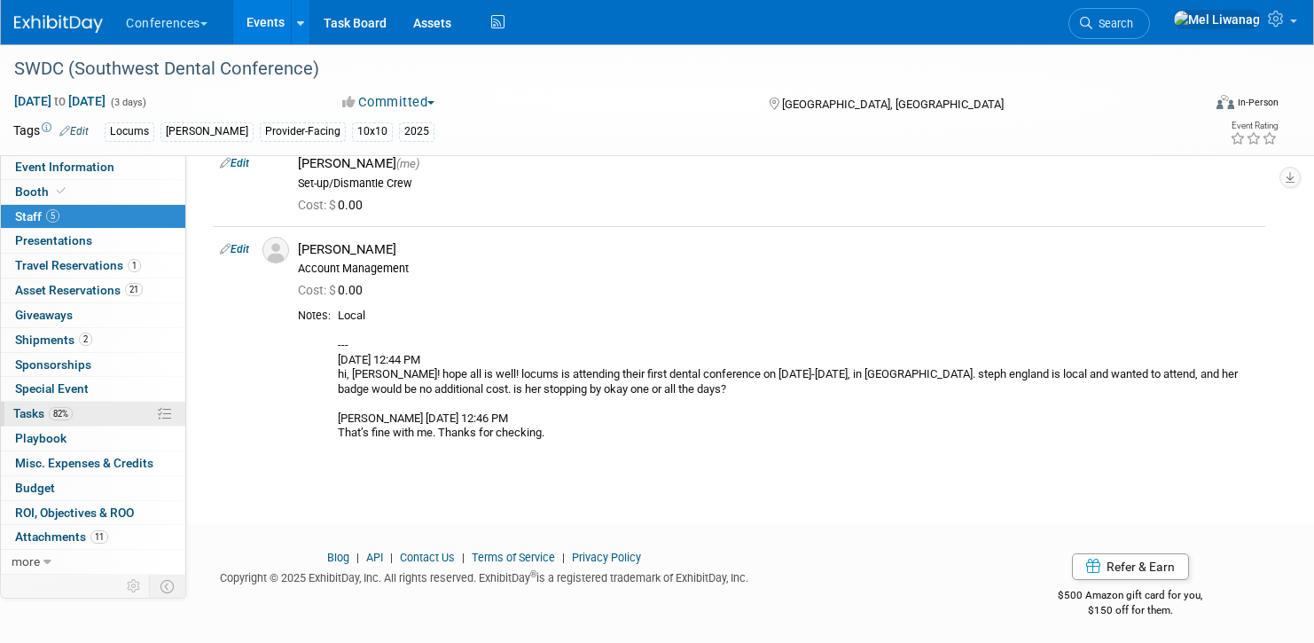
click at [67, 412] on span "82%" at bounding box center [61, 413] width 24 height 13
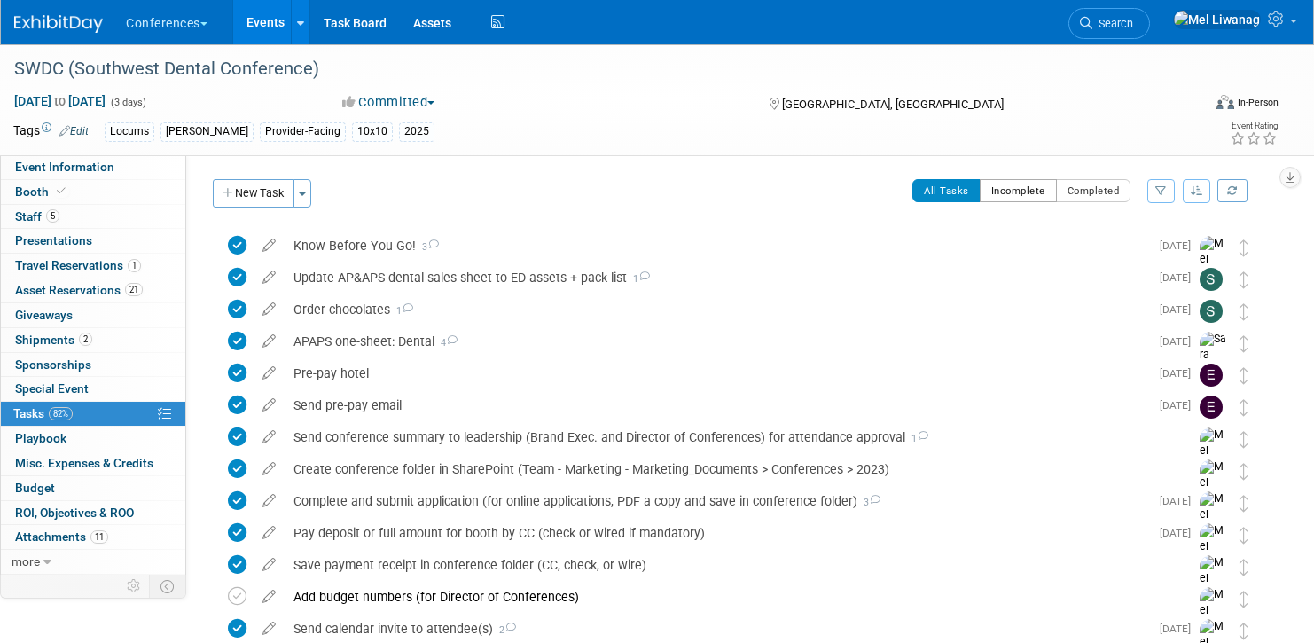
click at [1030, 199] on button "Incomplete" at bounding box center [1018, 190] width 77 height 23
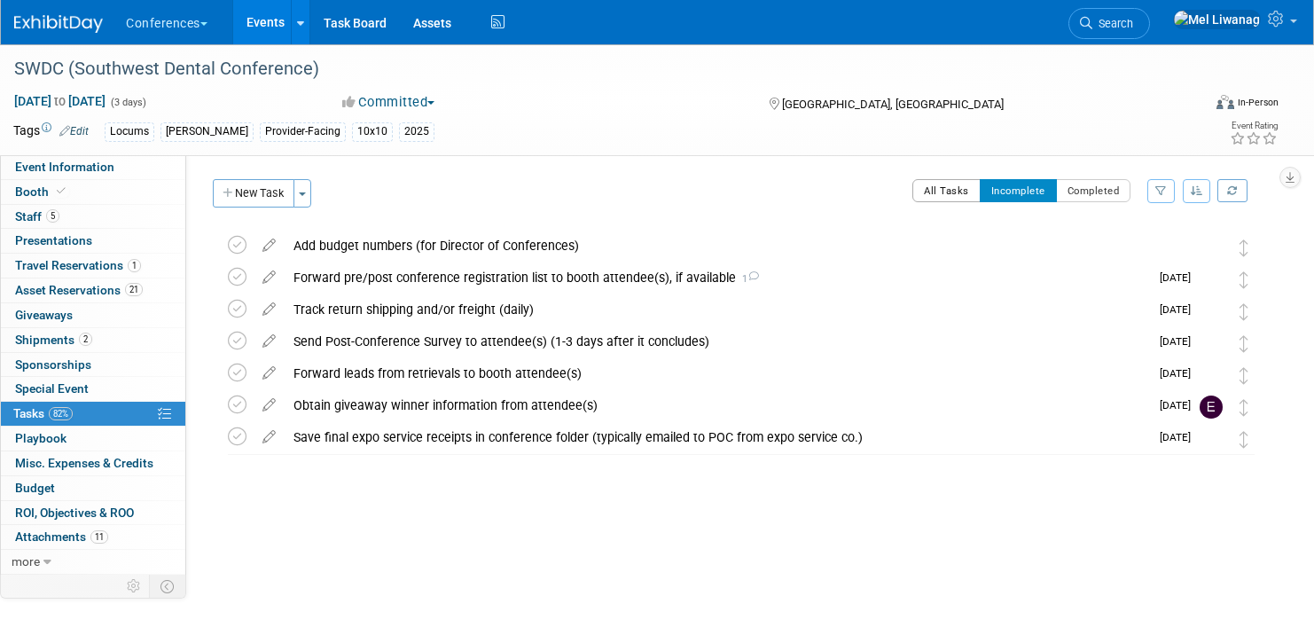
click at [944, 199] on button "All Tasks" at bounding box center [946, 190] width 68 height 23
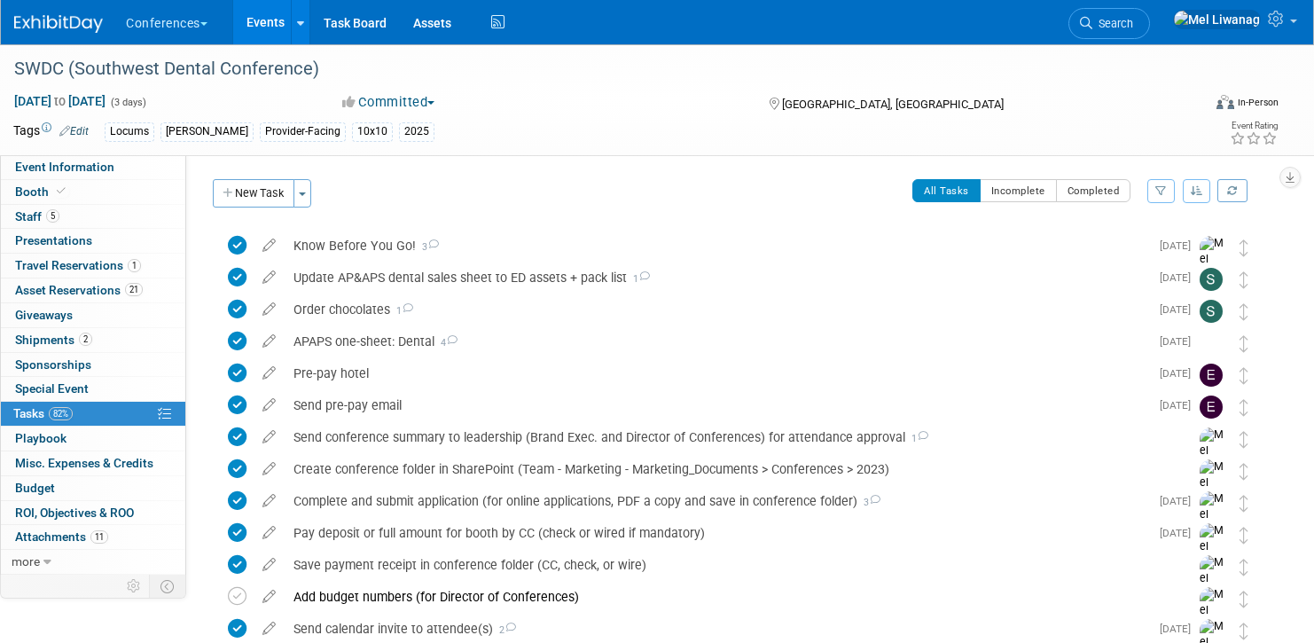
scroll to position [549, 0]
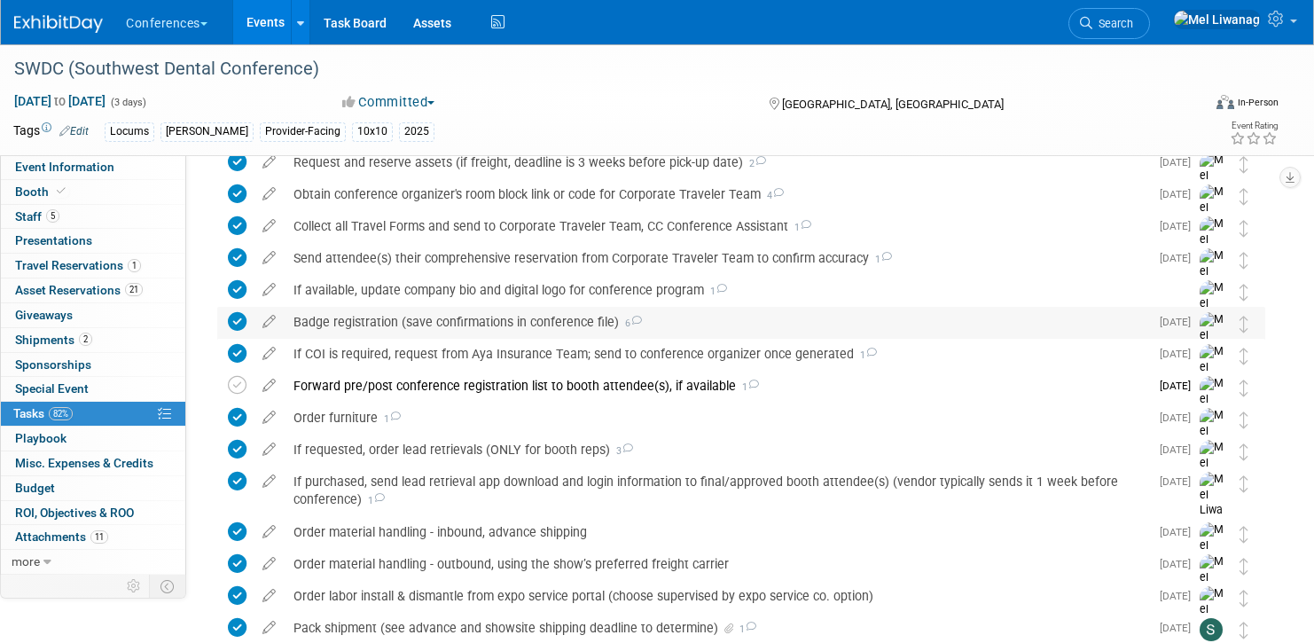
click at [704, 322] on div "Badge registration (save confirmations in conference file) 6" at bounding box center [717, 322] width 864 height 30
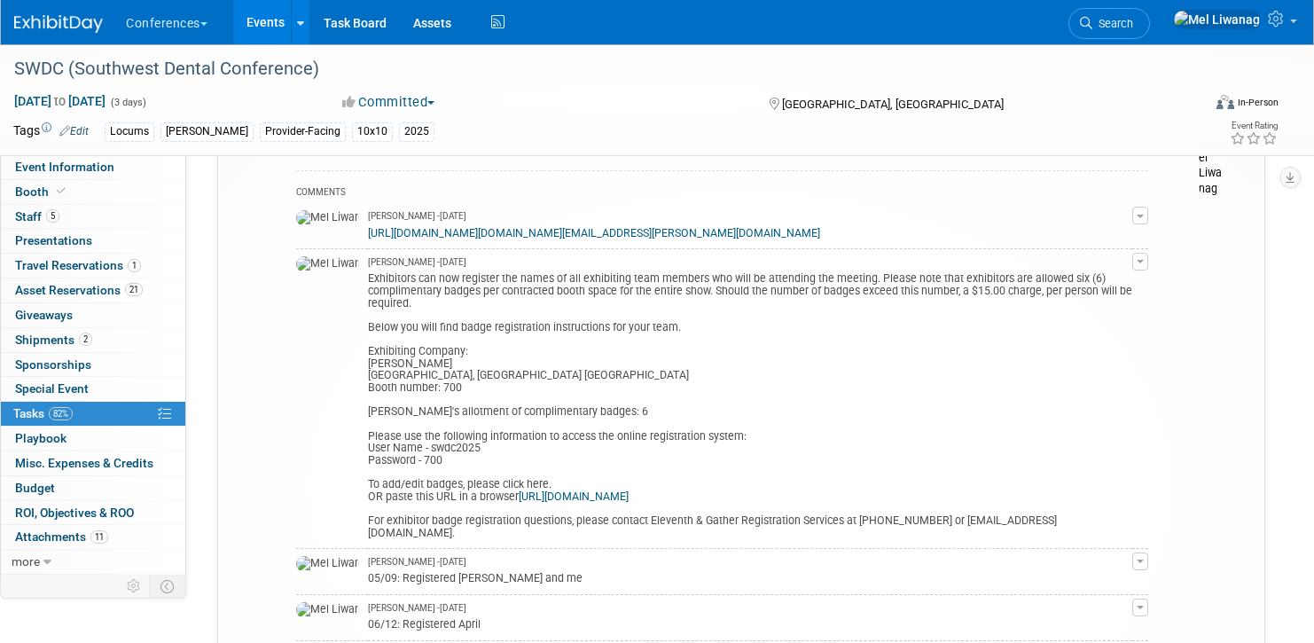
scroll to position [926, 0]
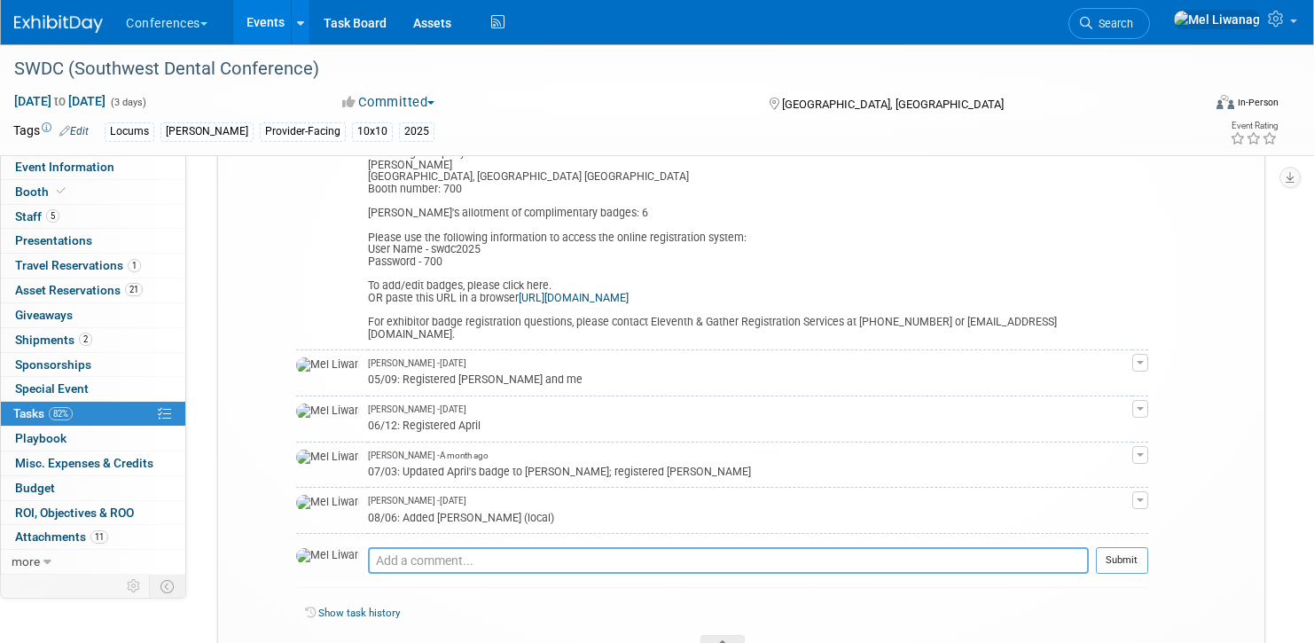
click at [425, 572] on textarea at bounding box center [728, 560] width 721 height 27
click at [709, 572] on textarea "08/18: Added Jennie D. as unofficial" at bounding box center [728, 560] width 721 height 27
click at [411, 566] on textarea "08/18: Added Jennie D. as unofficial attendee" at bounding box center [728, 560] width 721 height 27
drag, startPoint x: 412, startPoint y: 567, endPoint x: 369, endPoint y: 566, distance: 43.5
click at [379, 571] on textarea "08/18: Added Jennie D. as unofficial attendee" at bounding box center [728, 560] width 721 height 27
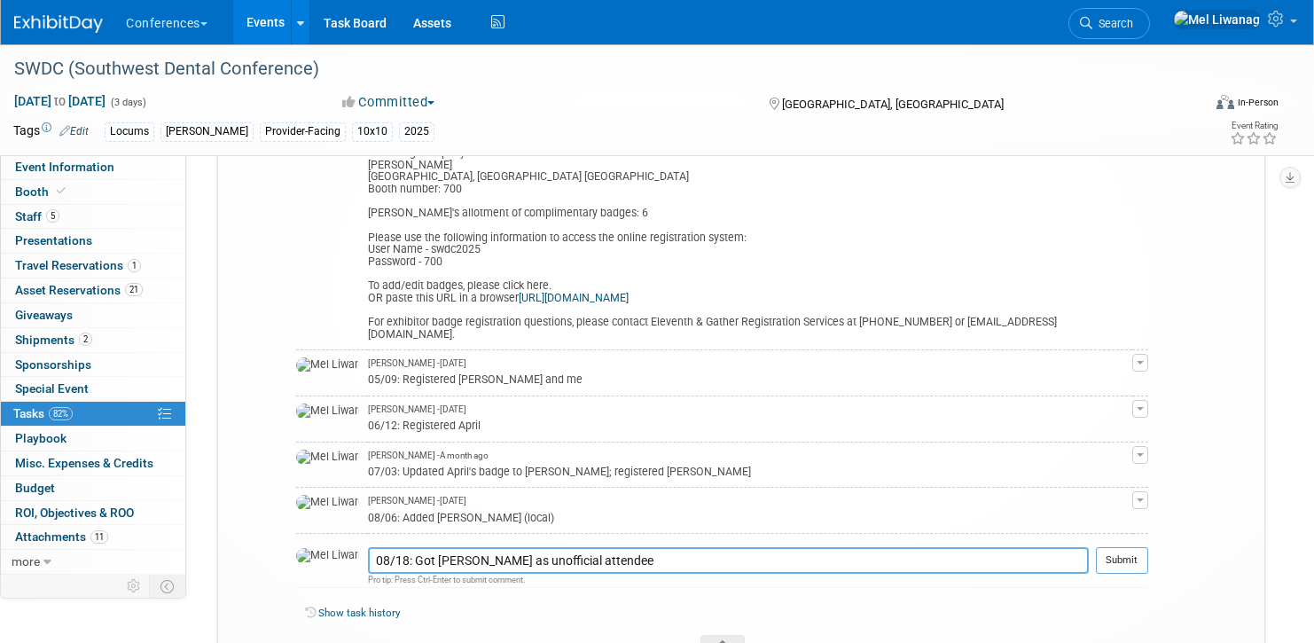
click at [451, 568] on textarea "08/18: Got Jennie D. as unofficial attendee" at bounding box center [728, 560] width 721 height 27
type textarea "08/18: Got Jennie D. a badge, unofficial attendee"
click at [1119, 579] on td "Submit" at bounding box center [1118, 567] width 59 height 41
click at [1123, 565] on button "Submit" at bounding box center [1122, 560] width 52 height 27
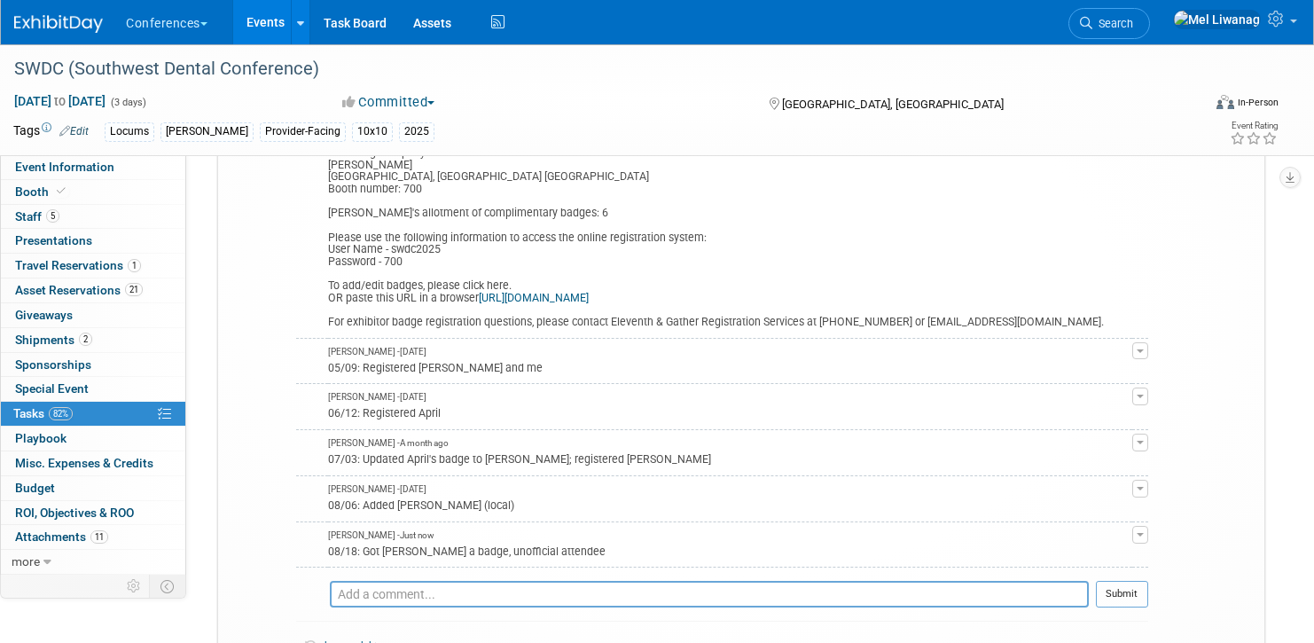
scroll to position [302, 0]
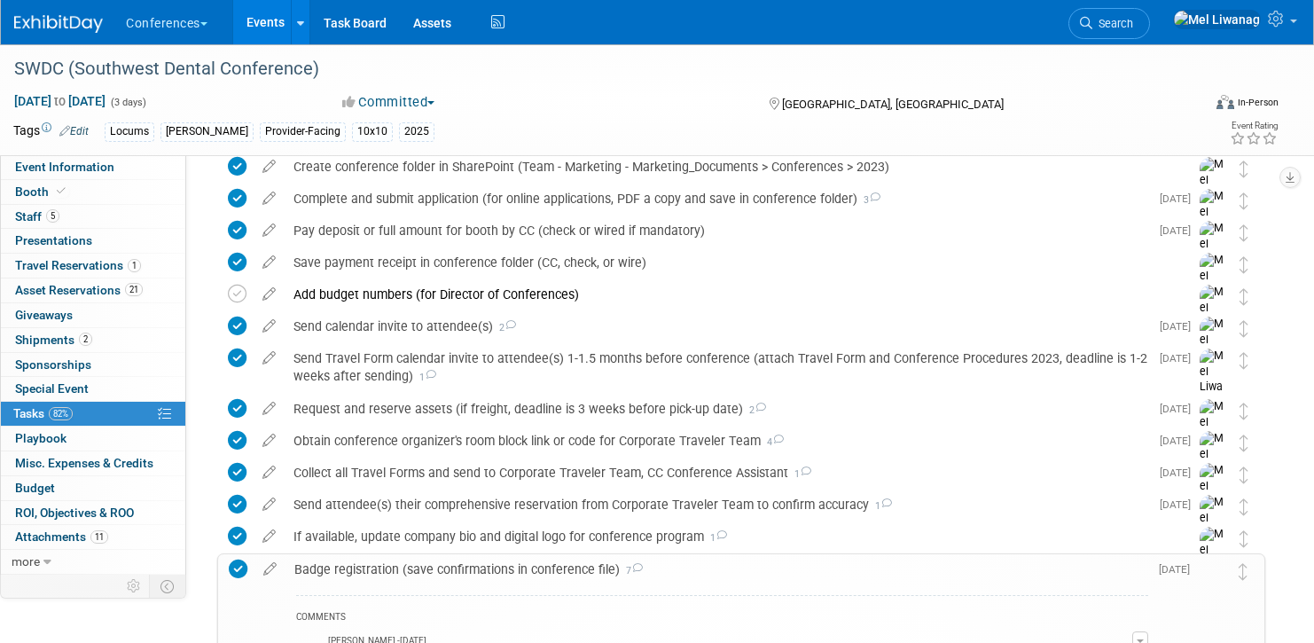
click at [676, 578] on div "Badge registration (save confirmations in conference file) 7" at bounding box center [716, 569] width 863 height 30
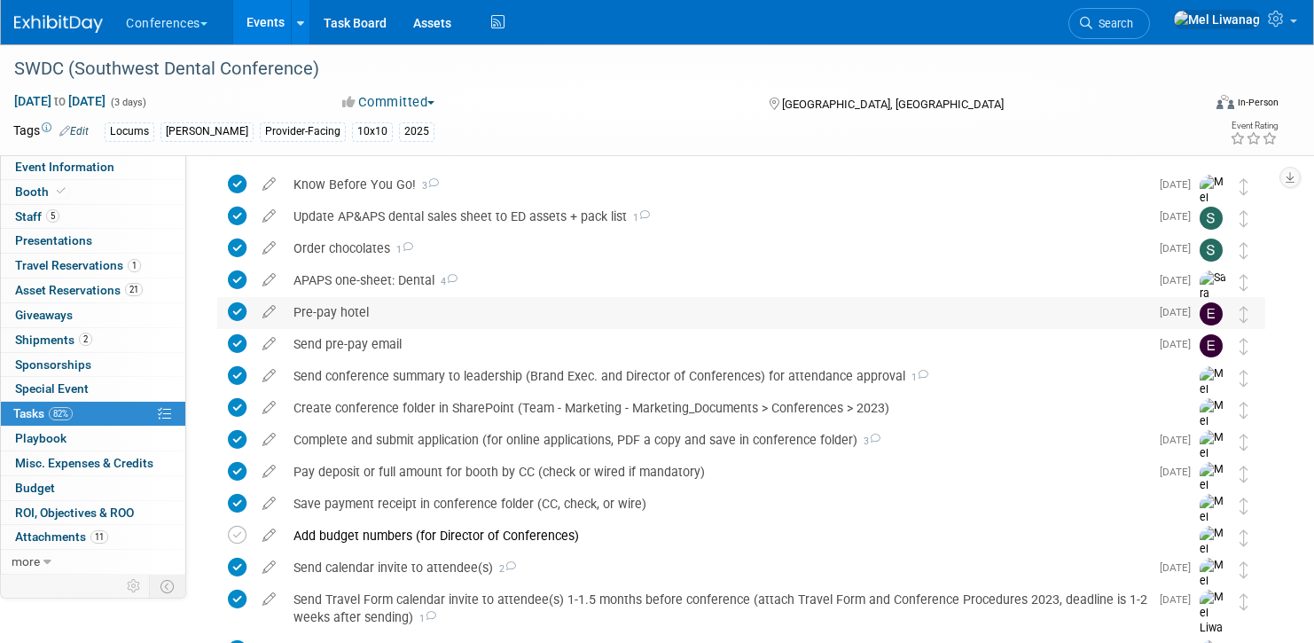
scroll to position [0, 0]
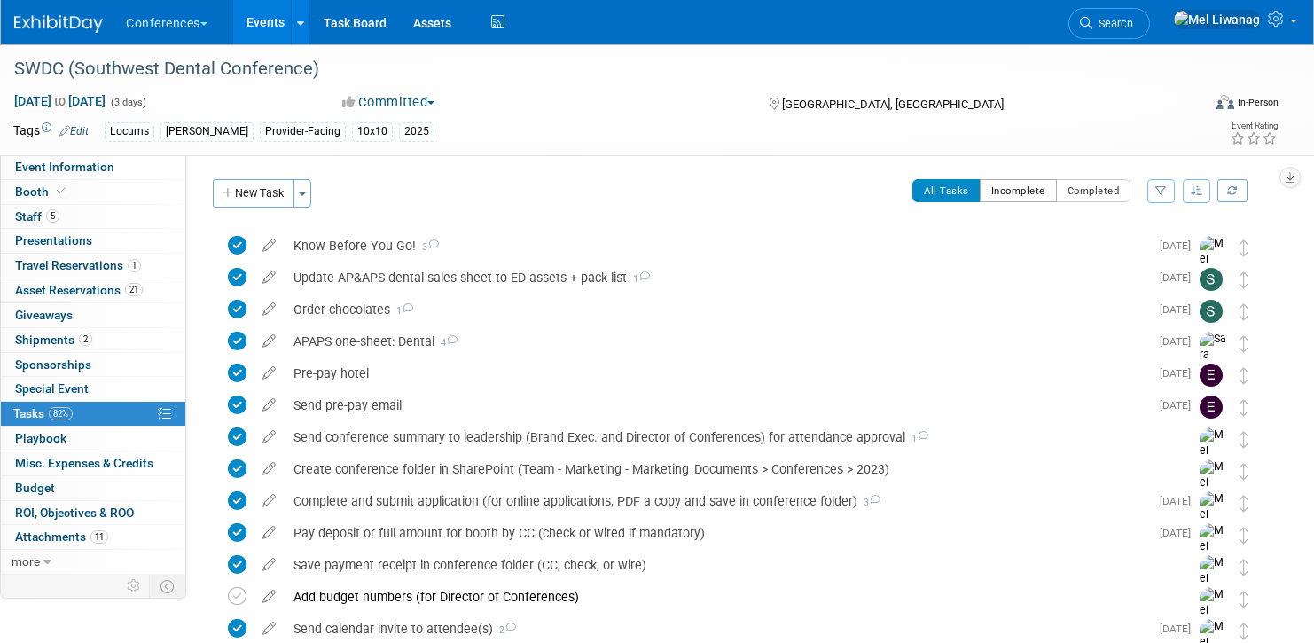
click at [1052, 189] on button "Incomplete" at bounding box center [1018, 190] width 77 height 23
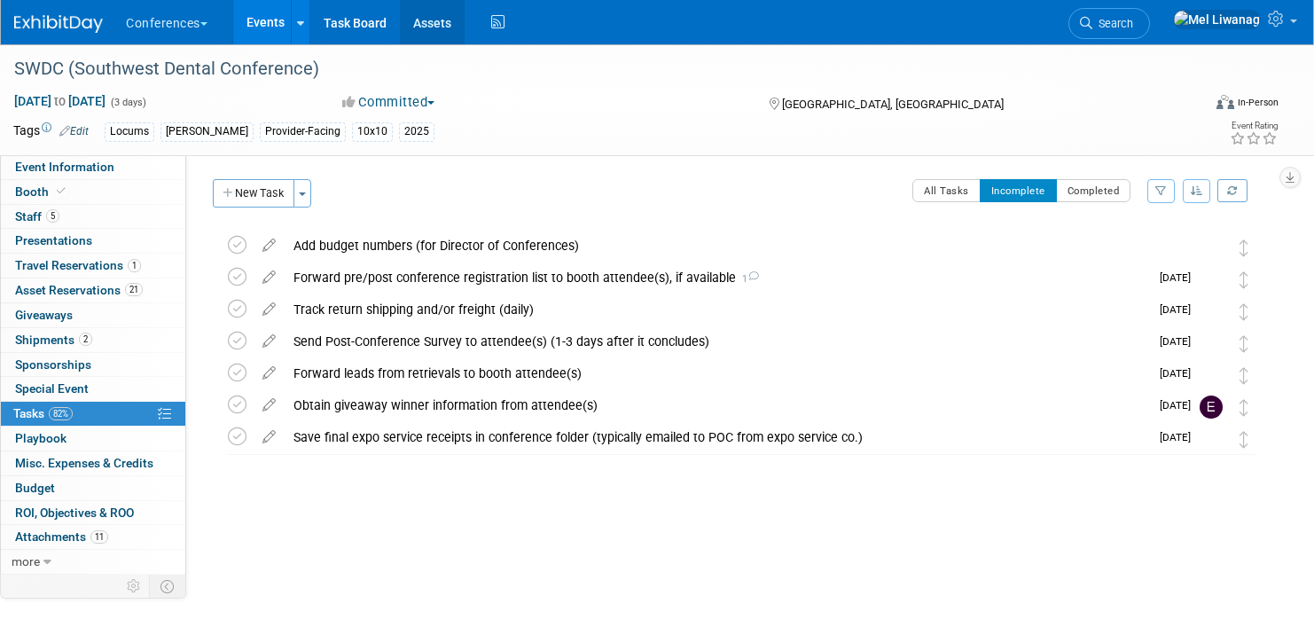
click at [460, 6] on link "Assets" at bounding box center [432, 22] width 65 height 44
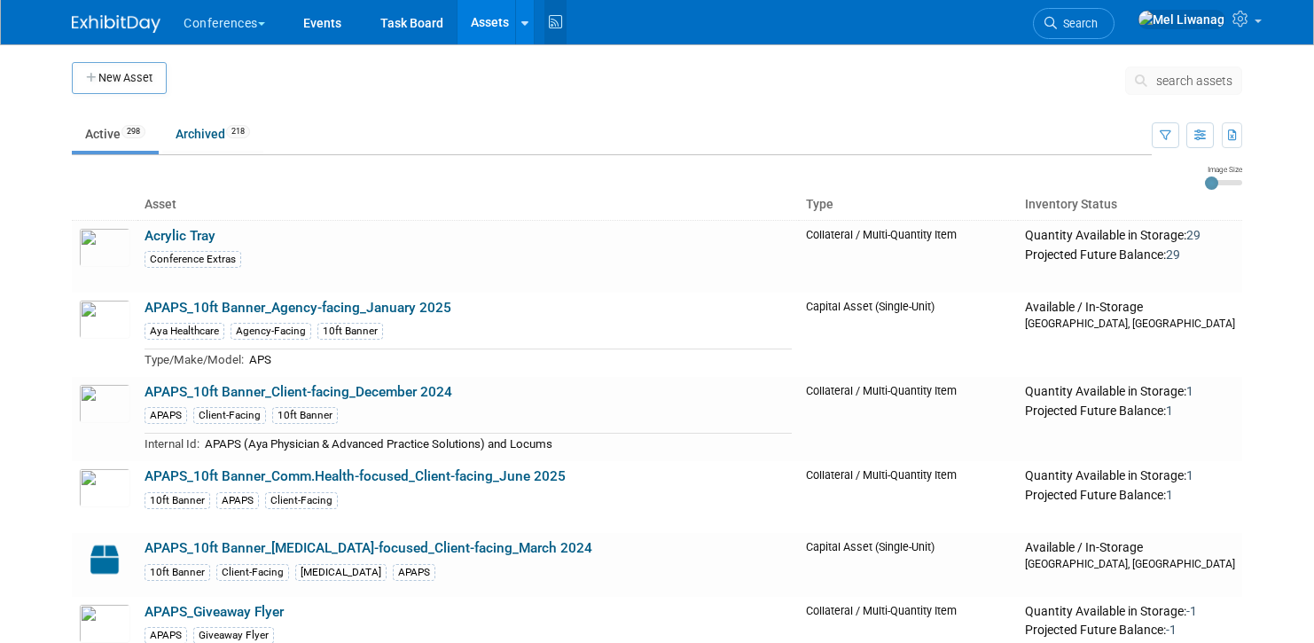
click at [560, 30] on icon at bounding box center [555, 22] width 22 height 27
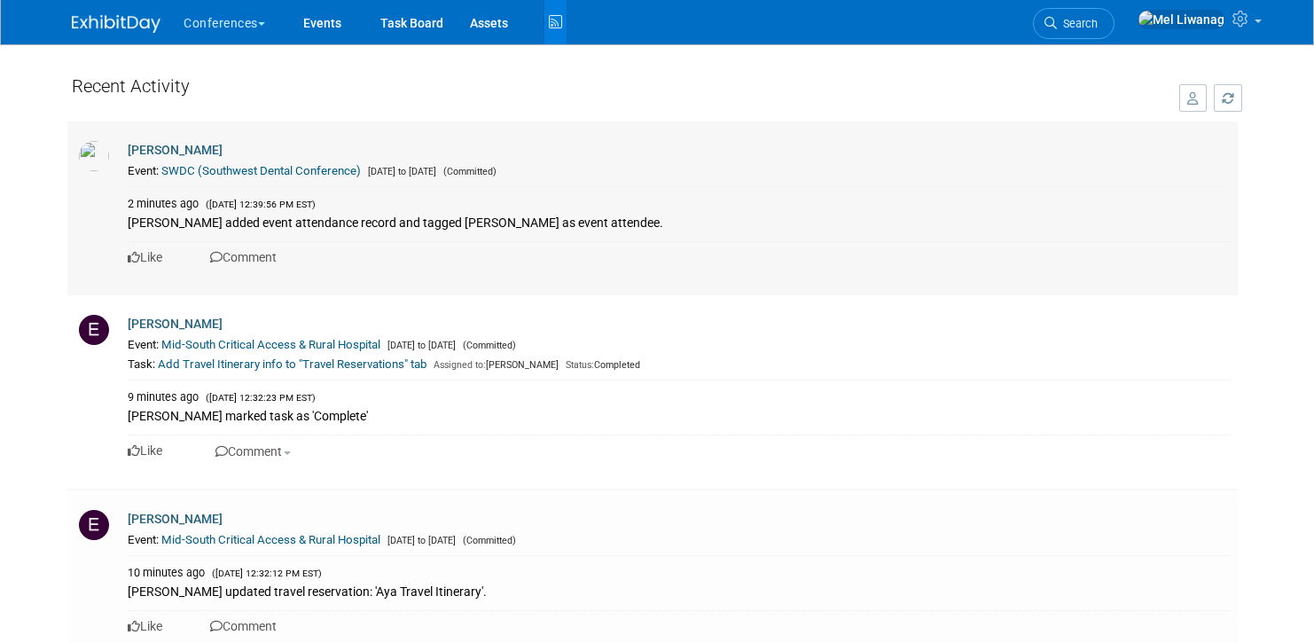
click at [226, 171] on link "SWDC (Southwest Dental Conference)" at bounding box center [260, 170] width 199 height 13
click at [1098, 27] on span "Search" at bounding box center [1077, 23] width 41 height 13
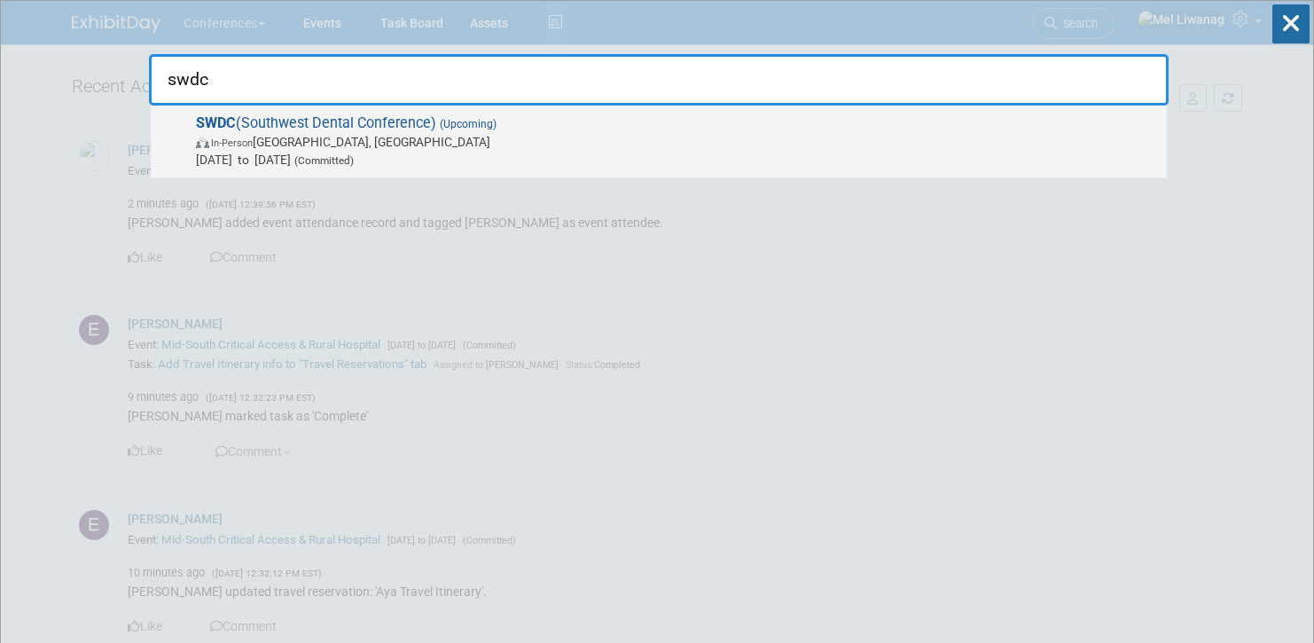
type input "swdc"
click at [324, 150] on span "In-Person [GEOGRAPHIC_DATA], [GEOGRAPHIC_DATA]" at bounding box center [677, 142] width 962 height 18
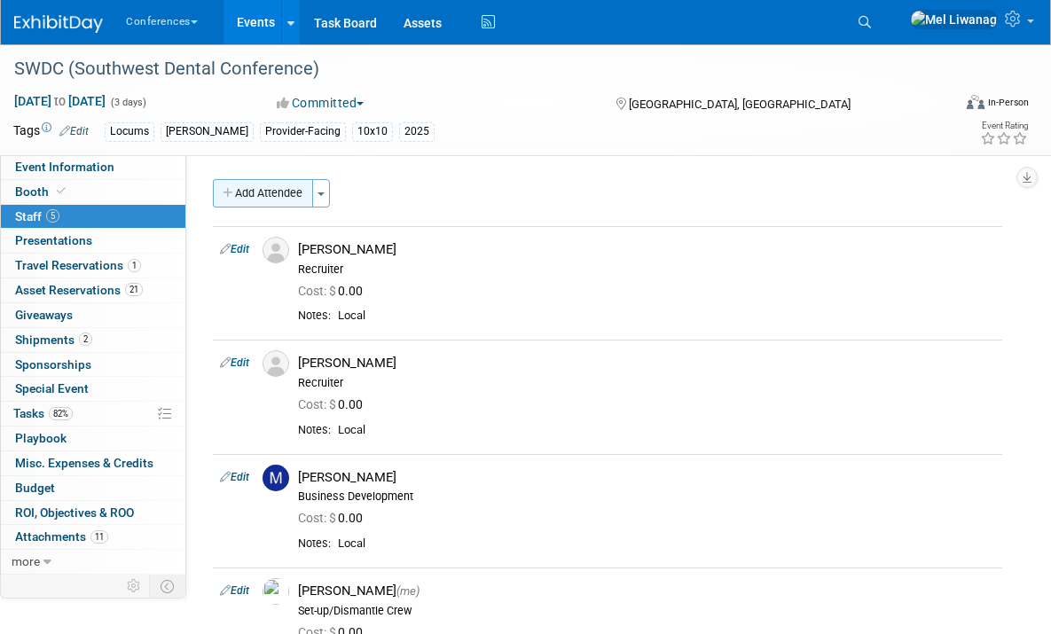
click at [265, 191] on button "Add Attendee" at bounding box center [263, 193] width 100 height 28
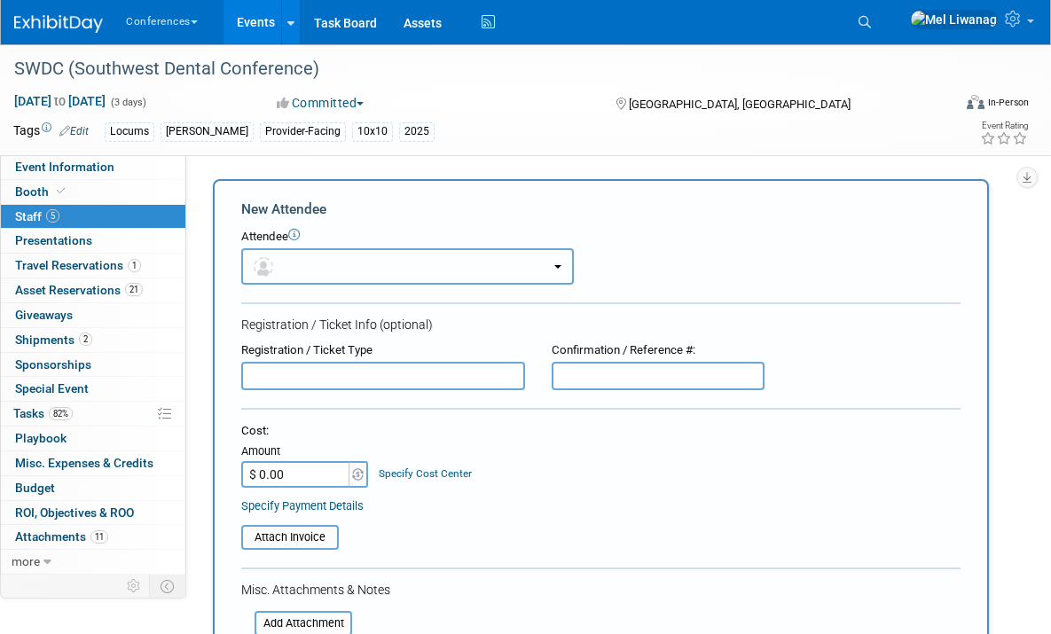
click at [363, 265] on button "button" at bounding box center [407, 266] width 332 height 36
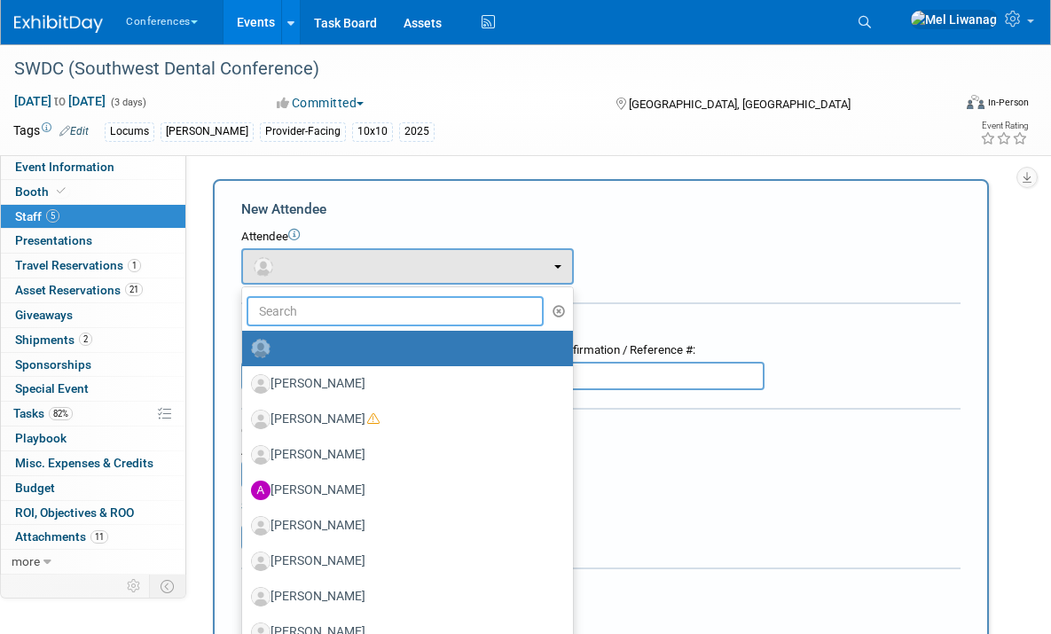
click at [355, 315] on input "text" at bounding box center [394, 311] width 297 height 30
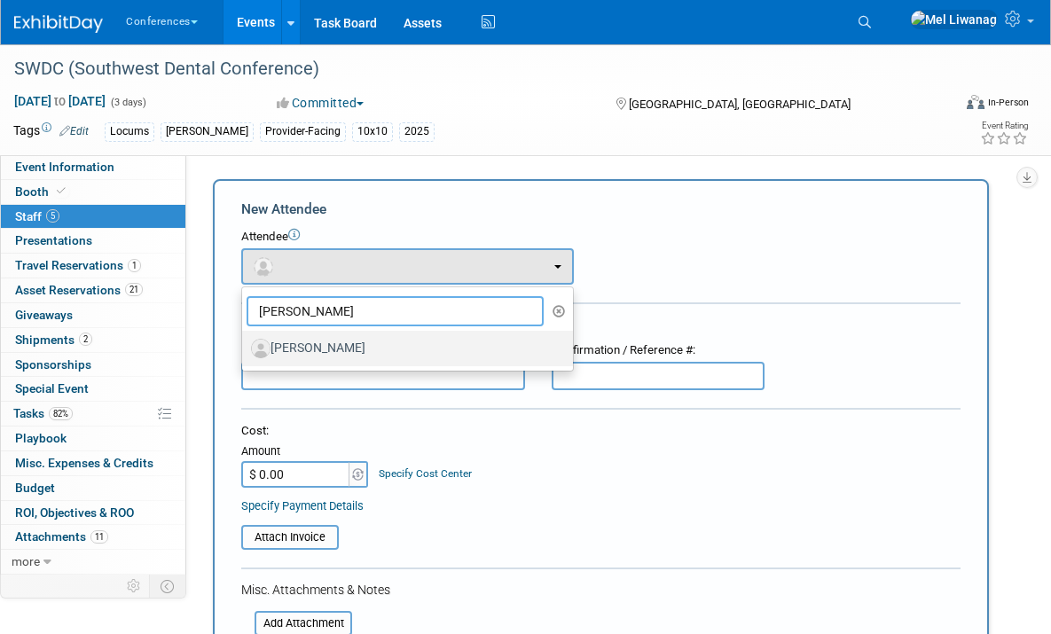
type input "jennie"
click at [349, 350] on label "[PERSON_NAME]" at bounding box center [403, 348] width 304 height 28
click at [245, 350] on input "[PERSON_NAME]" at bounding box center [239, 346] width 12 height 12
select select "5a7f6e95-7264-49fd-8268-6b0296f84311"
select select "400"
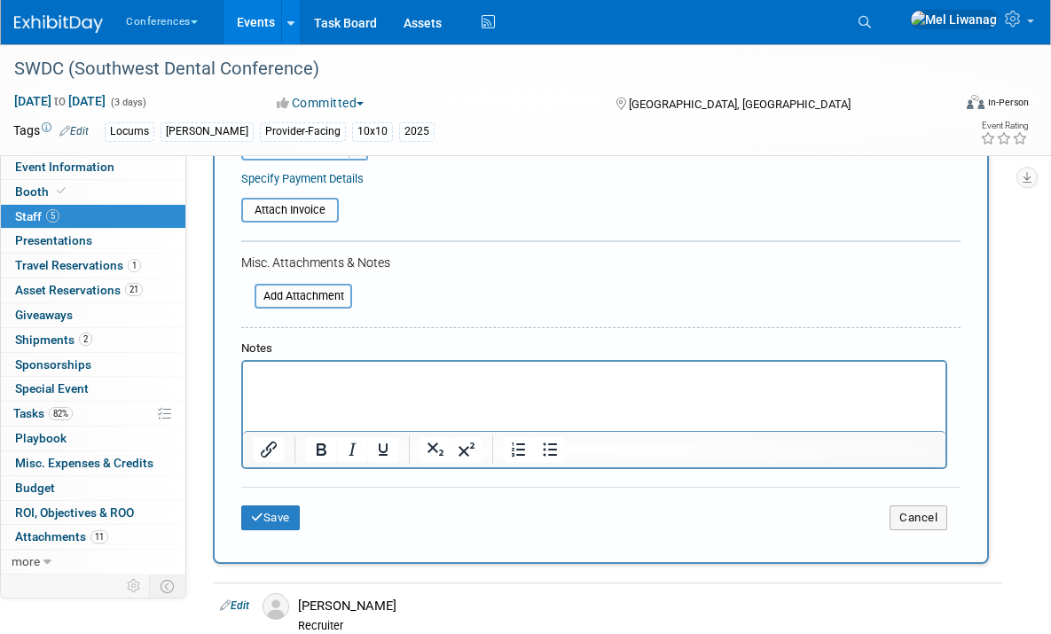
scroll to position [385, 0]
click at [340, 386] on html at bounding box center [594, 373] width 702 height 25
click at [276, 515] on button "Save" at bounding box center [270, 516] width 59 height 25
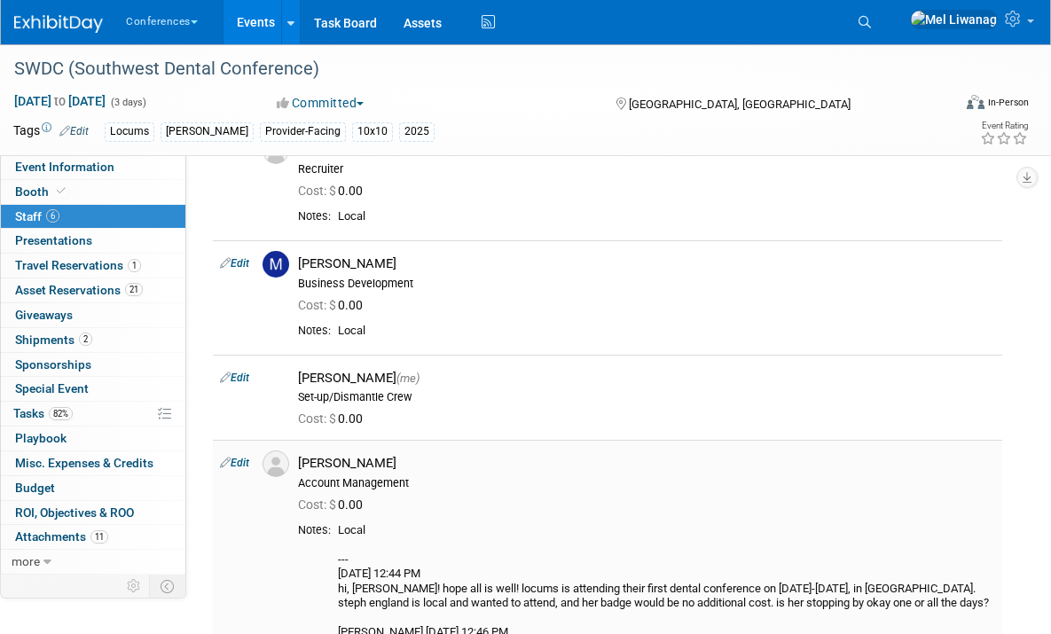
scroll to position [333, 0]
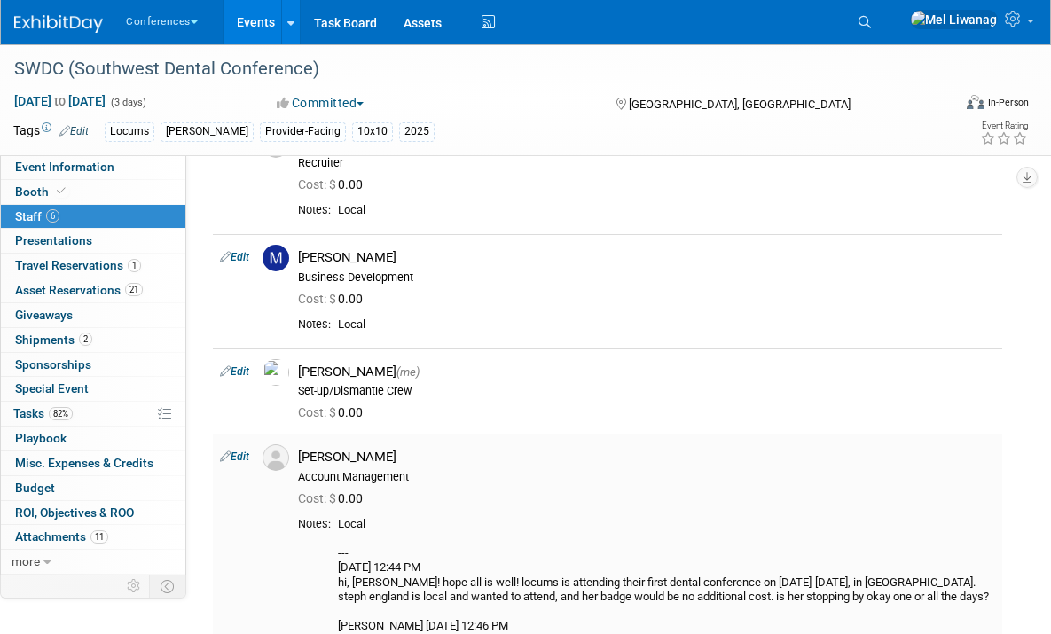
click at [241, 450] on link "Edit" at bounding box center [234, 456] width 29 height 12
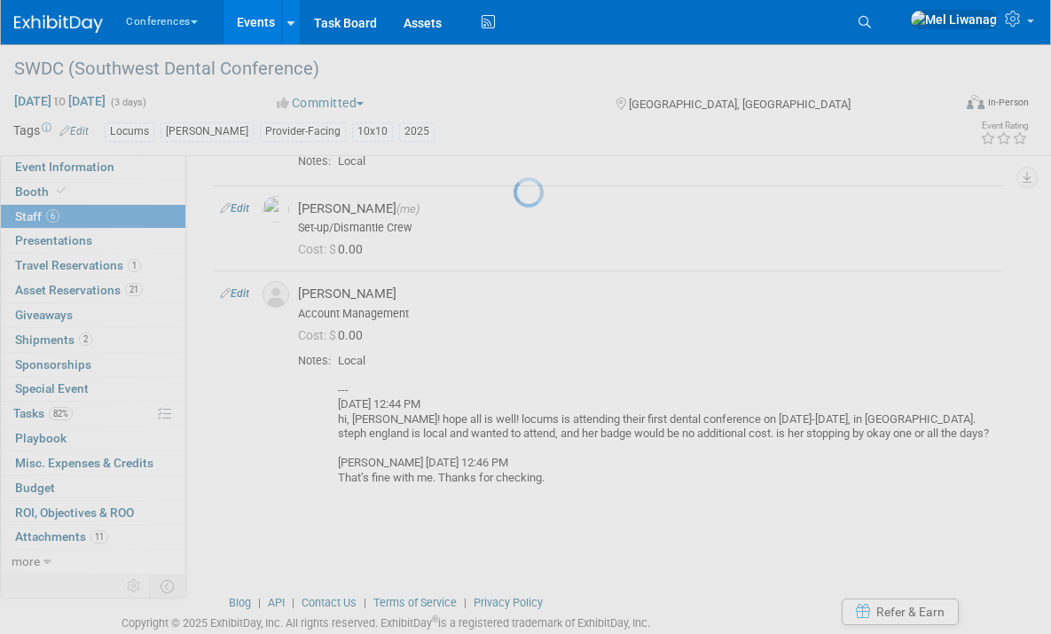
select select "5e841078-5ffb-4460-bb91-77557ecb503f"
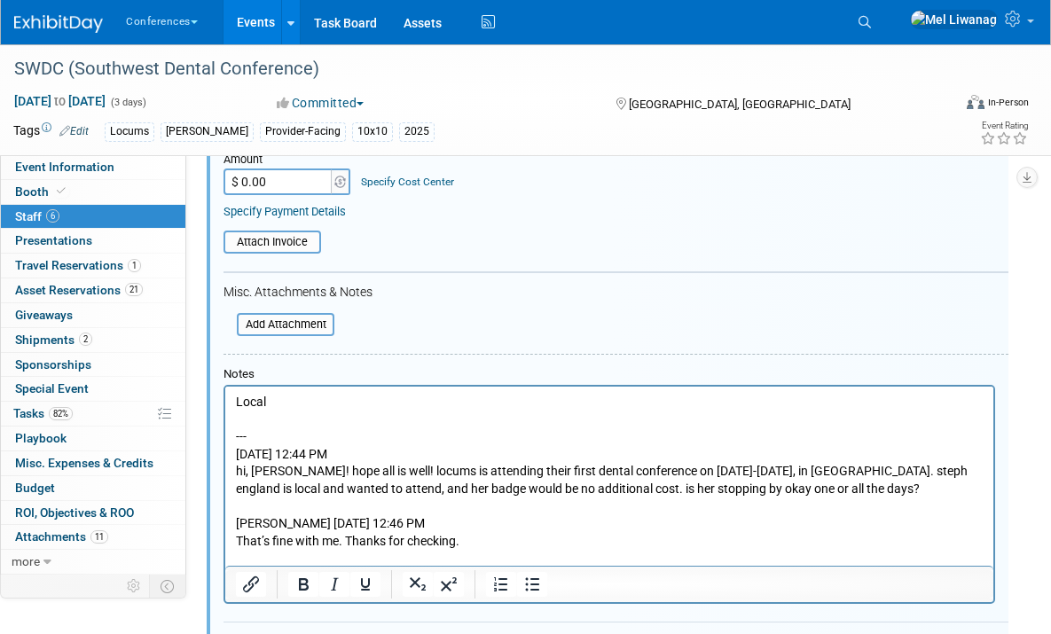
scroll to position [898, 0]
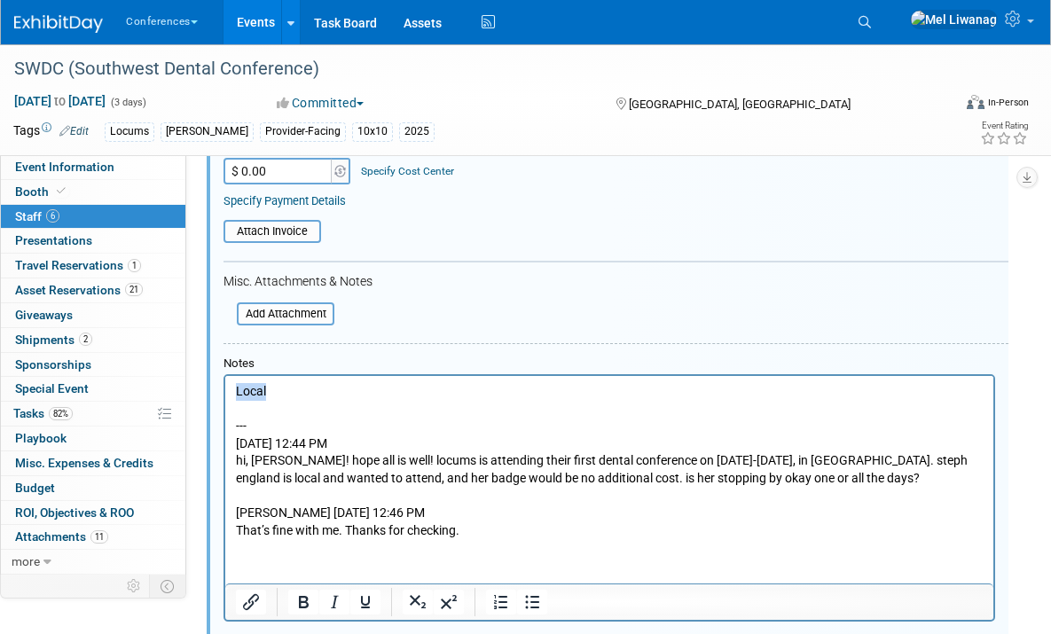
drag, startPoint x: 270, startPoint y: 390, endPoint x: 439, endPoint y: 763, distance: 409.5
click at [225, 390] on html "Local --- 8/6 12:44 PM hi, tyson! hope all is well! locums is attending their f…" at bounding box center [609, 457] width 768 height 163
paste body "Rich Text Area. Press ALT-0 for help."
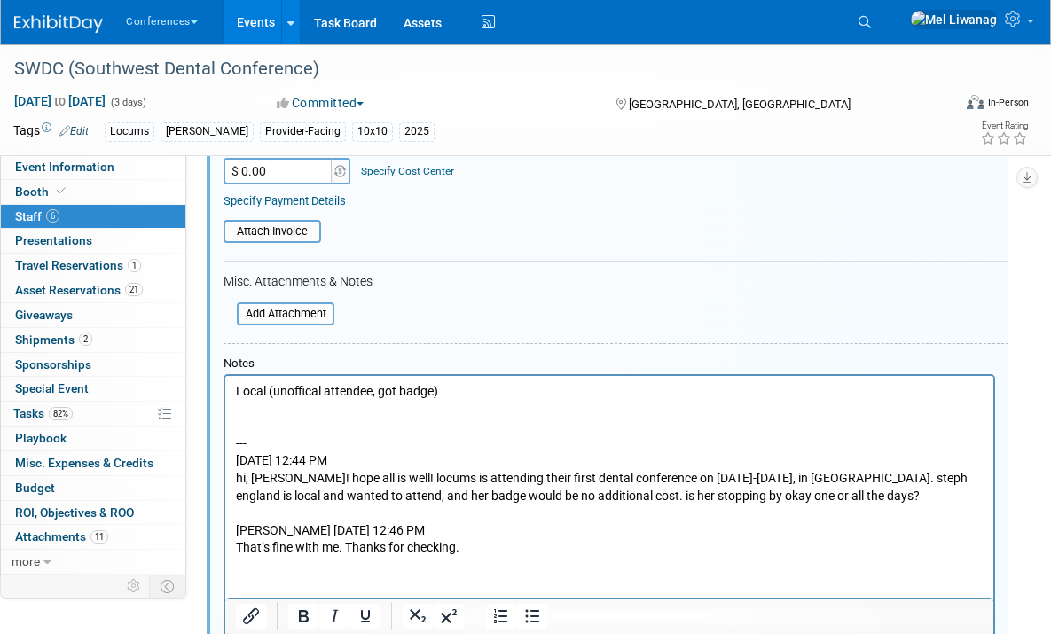
click at [254, 434] on p "--- 8/6 12:44 PM hi, tyson! hope all is well! locums is attending their first d…" at bounding box center [609, 479] width 747 height 156
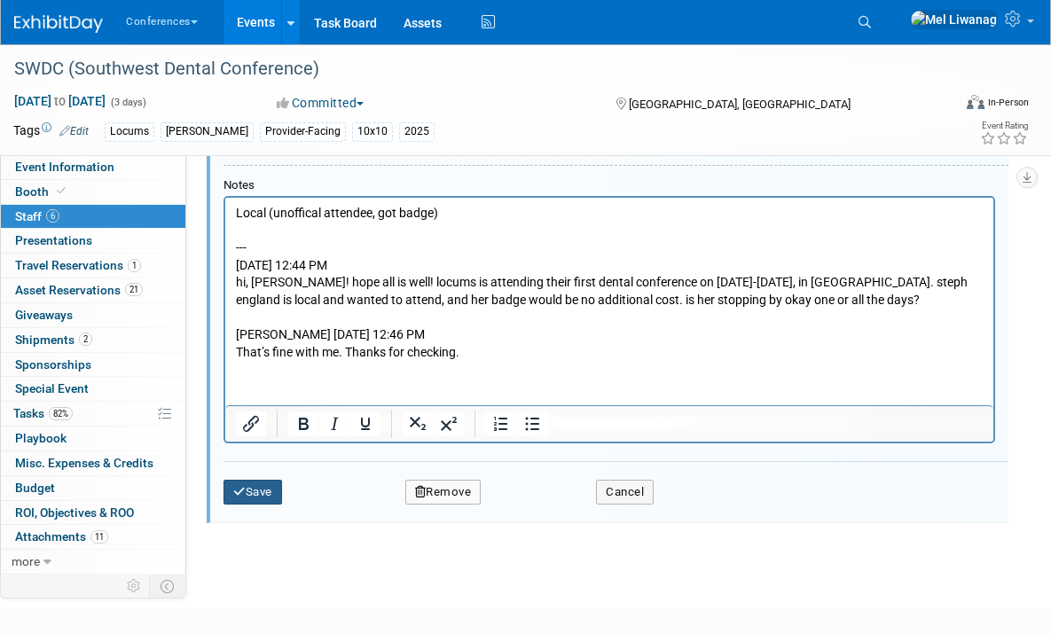
click at [229, 484] on button "Save" at bounding box center [252, 492] width 59 height 25
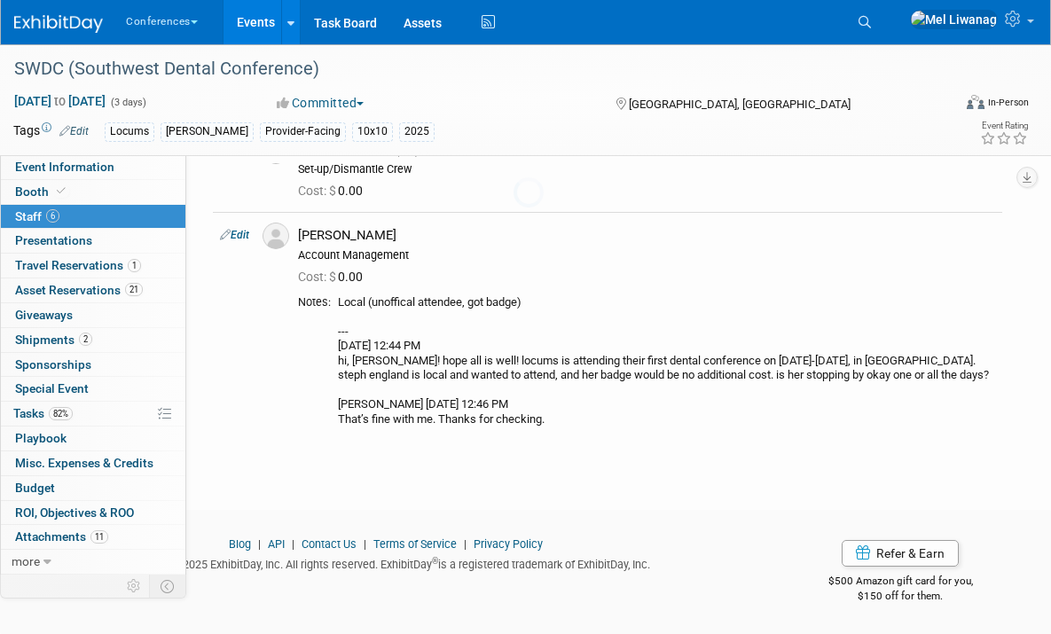
scroll to position [572, 0]
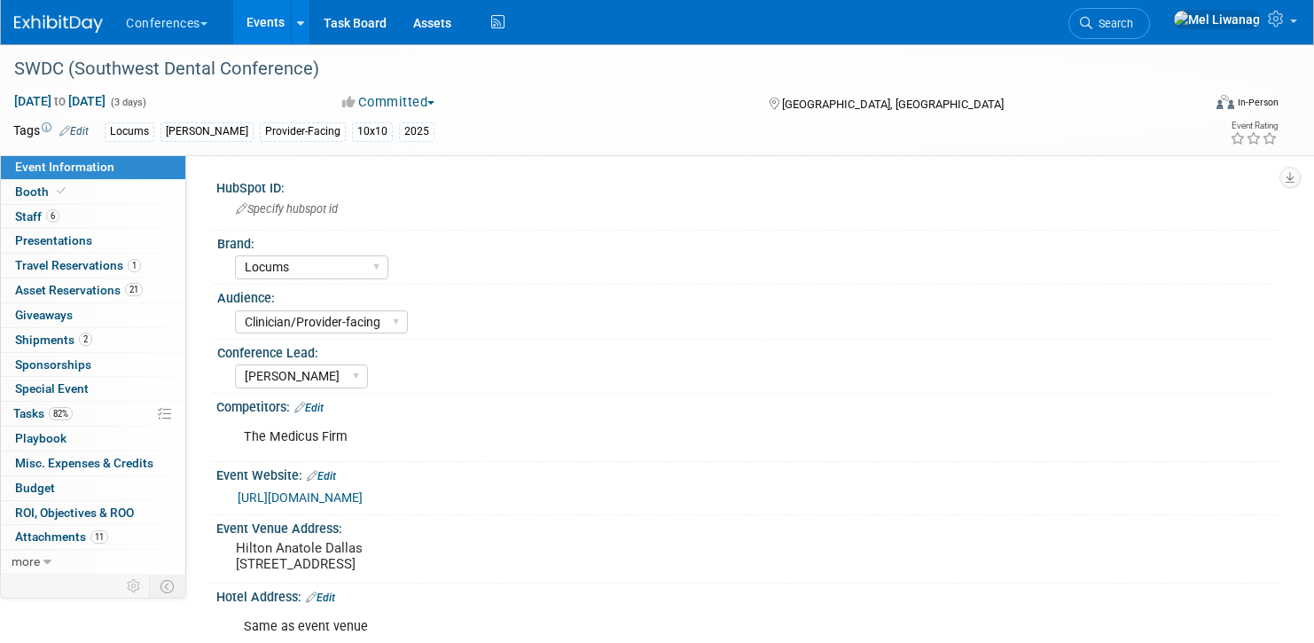
select select "Locums"
select select "Clinician/Provider-facing"
select select "[PERSON_NAME]"
click at [57, 181] on link "Booth" at bounding box center [93, 192] width 184 height 24
select select "10'x10'"
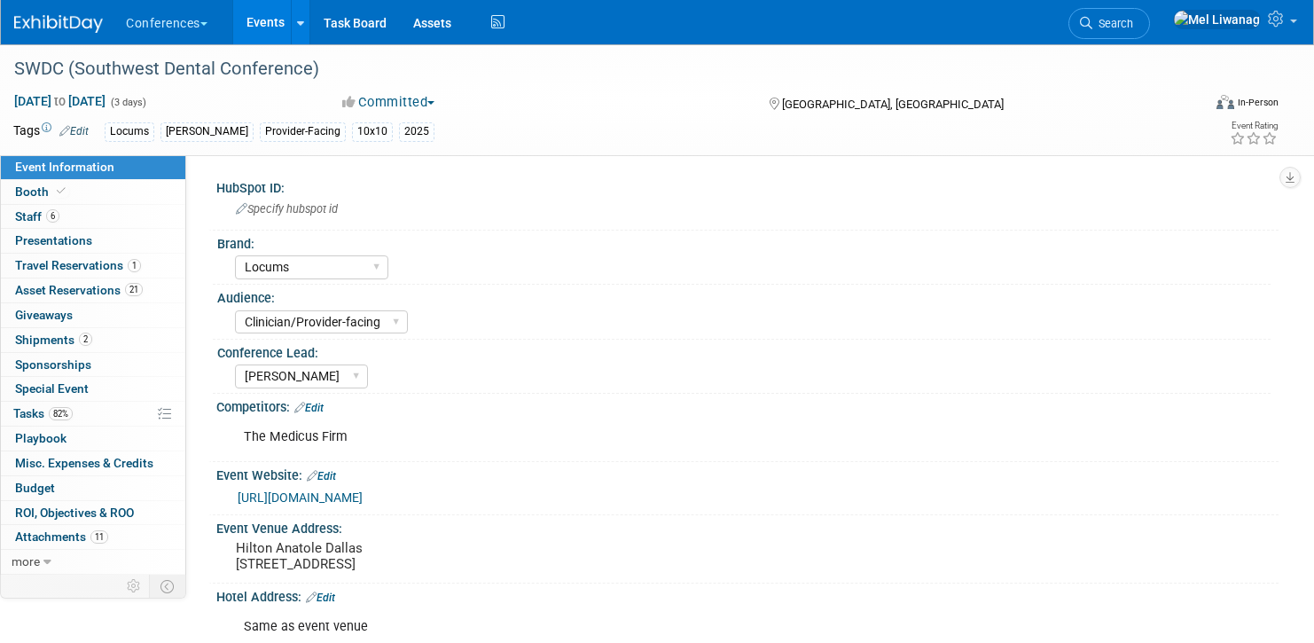
select select "Yes"
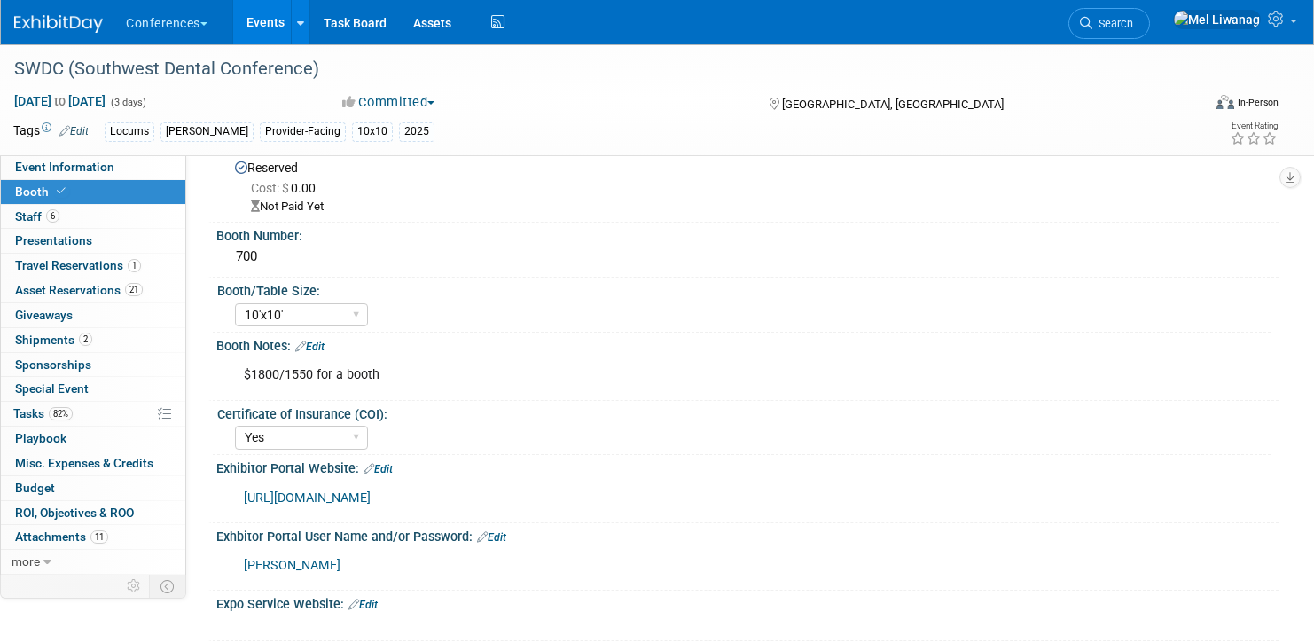
scroll to position [154, 0]
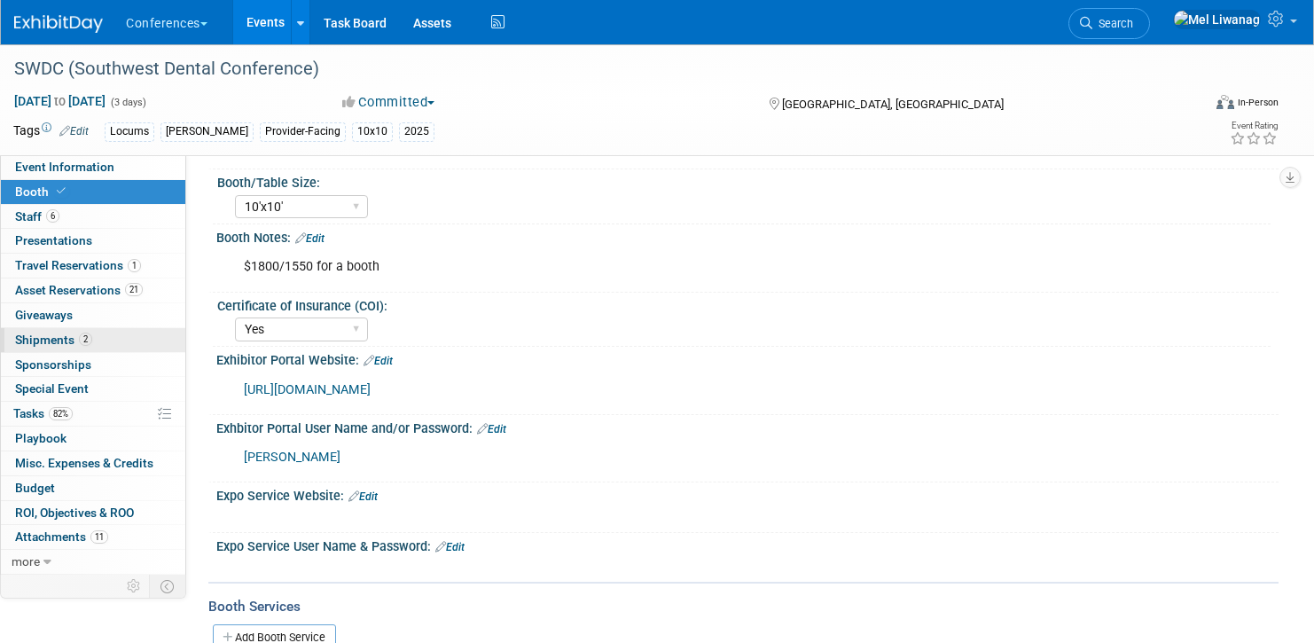
click at [72, 349] on link "2 Shipments 2" at bounding box center [93, 340] width 184 height 24
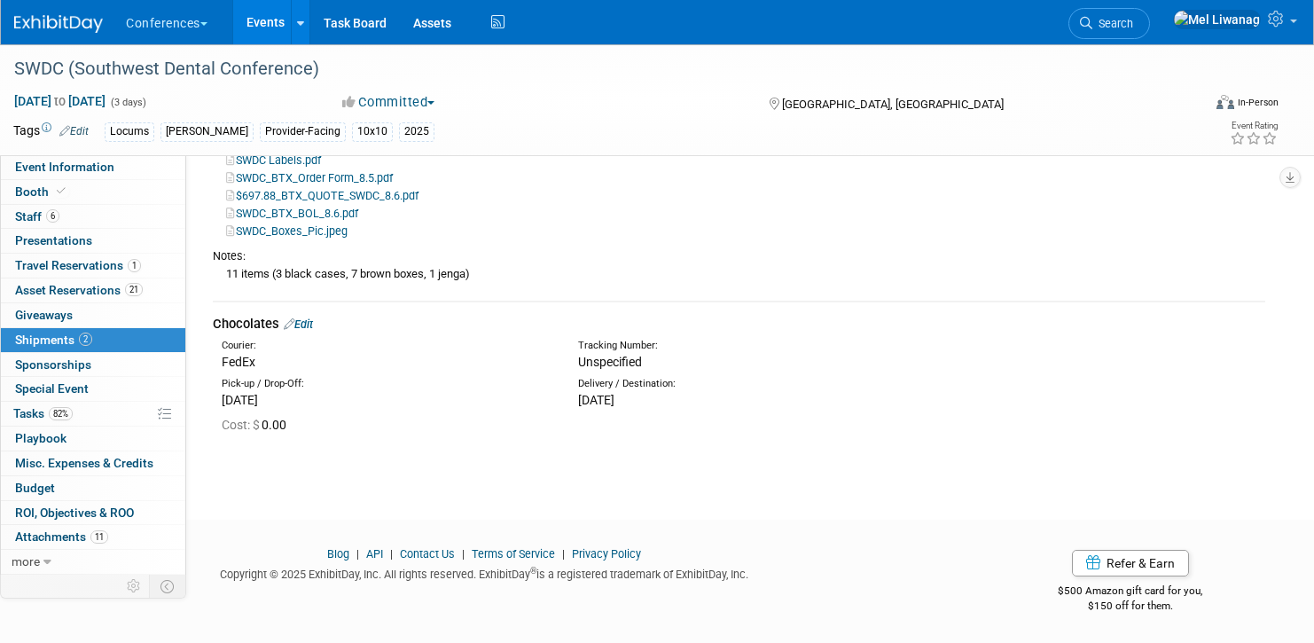
scroll to position [0, 0]
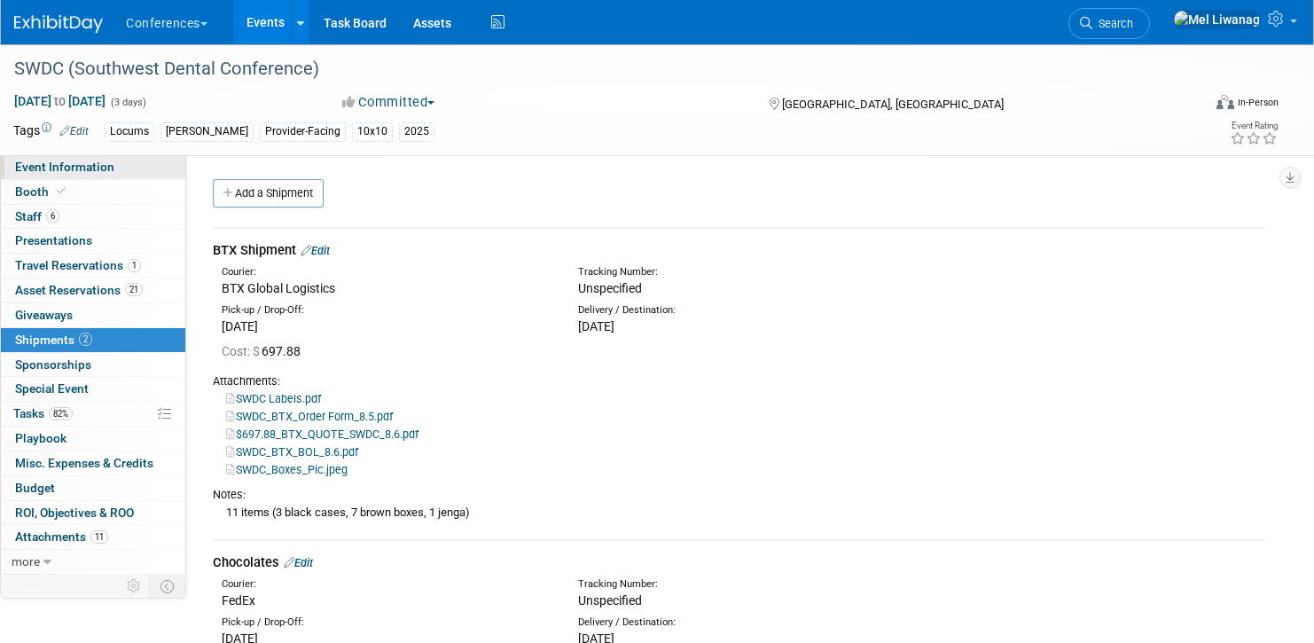
click at [141, 158] on link "Event Information" at bounding box center [93, 167] width 184 height 24
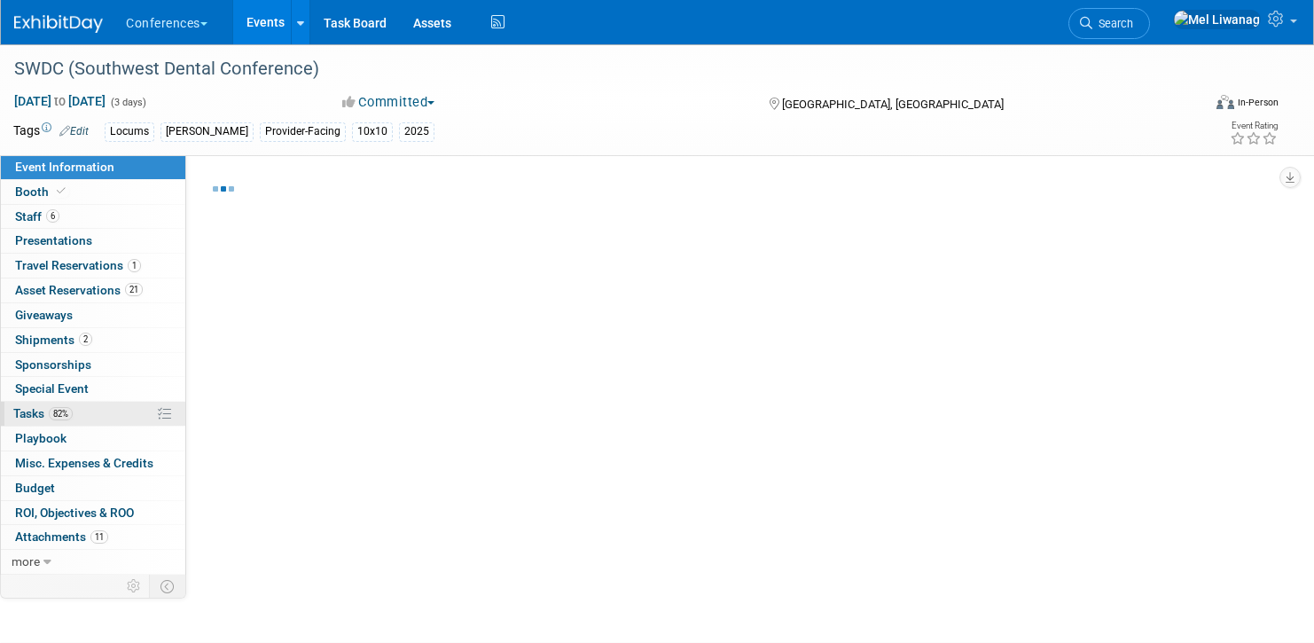
select select "Locums"
select select "Clinician/Provider-facing"
select select "[PERSON_NAME]"
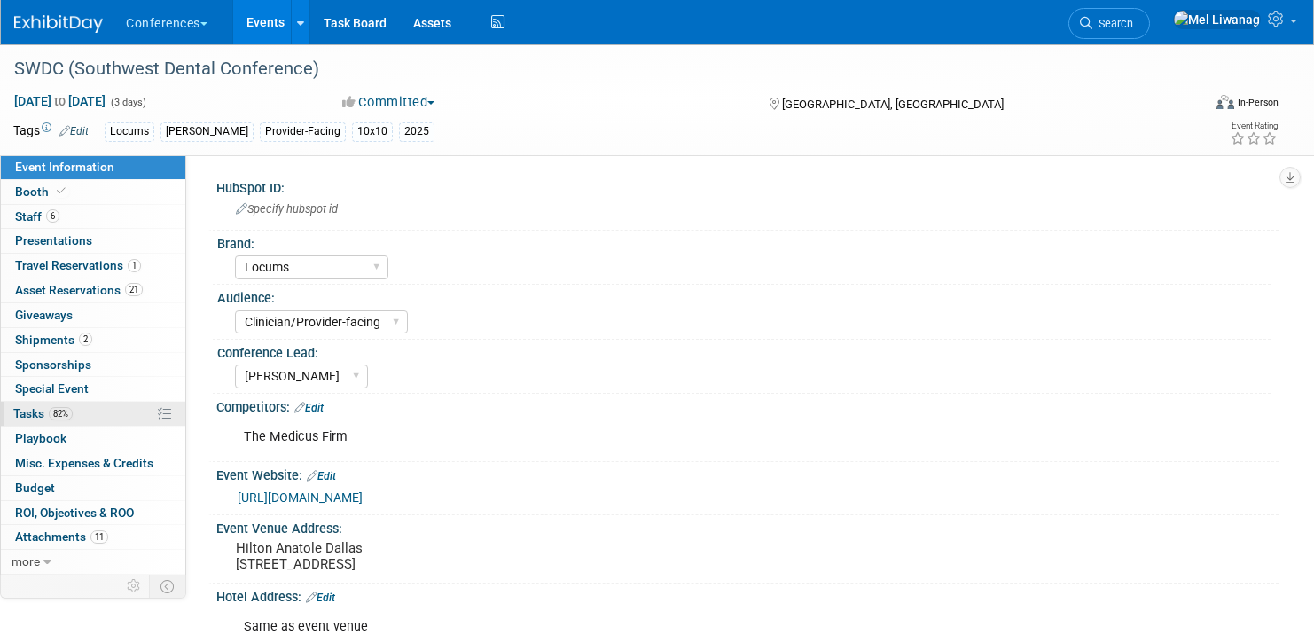
click at [78, 408] on link "82% Tasks 82%" at bounding box center [93, 414] width 184 height 24
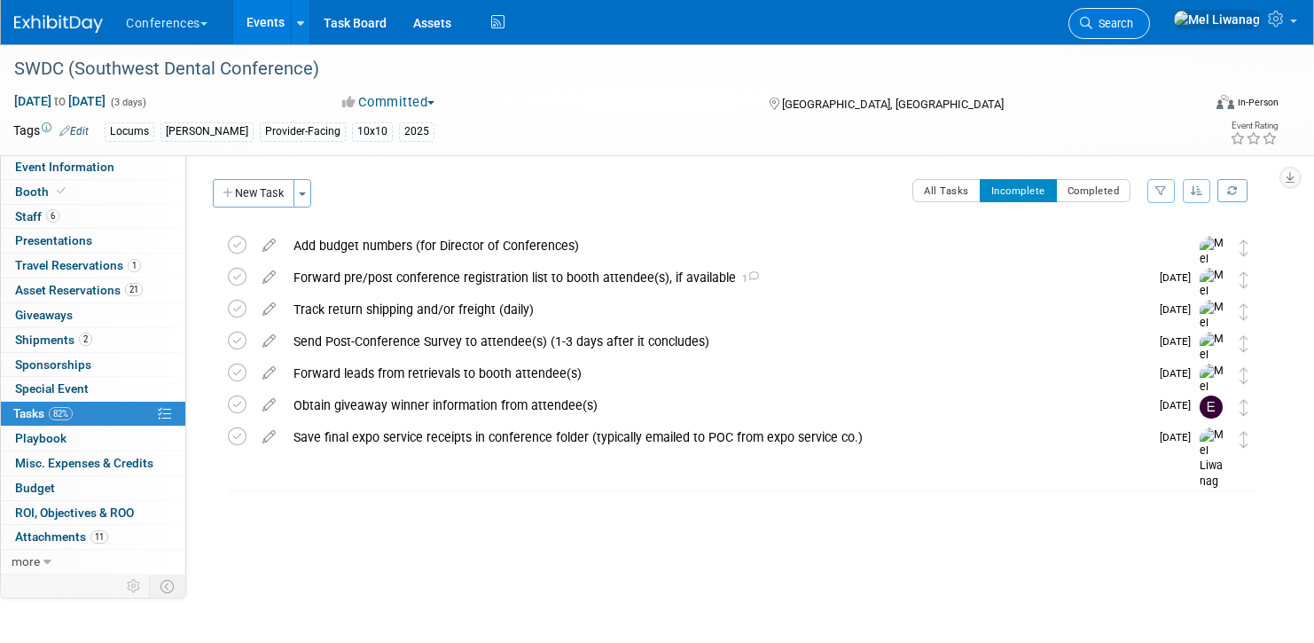
click at [1092, 27] on icon at bounding box center [1086, 23] width 12 height 12
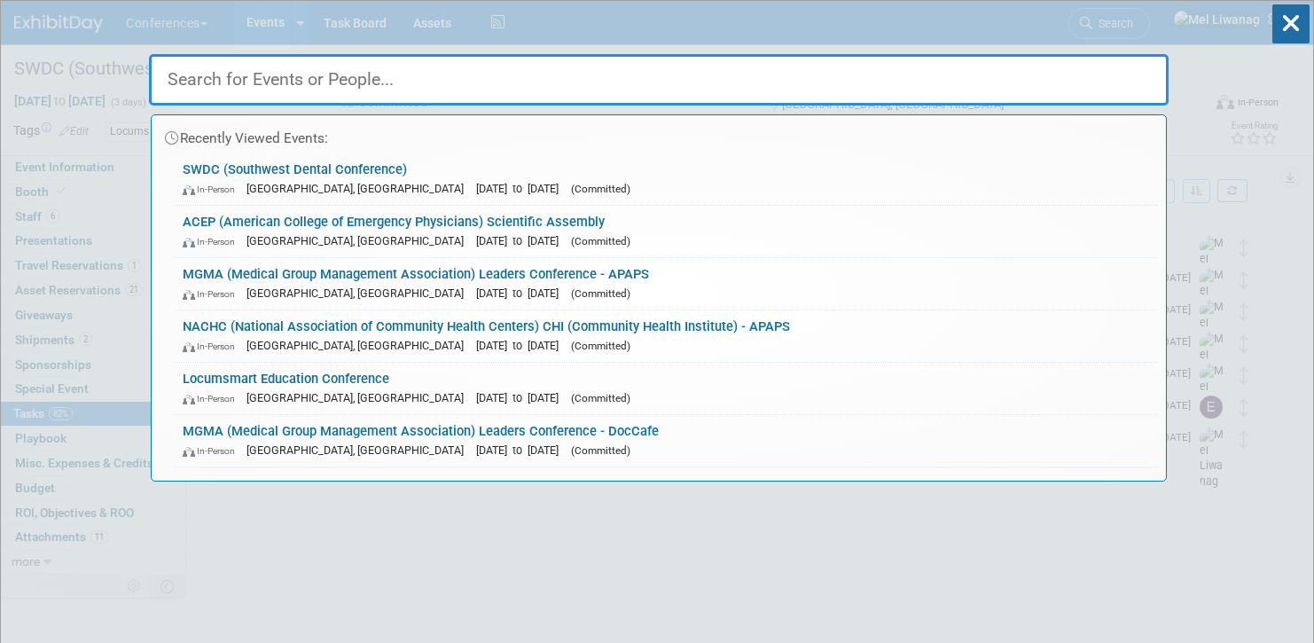
click at [447, 80] on input "text" at bounding box center [659, 79] width 1020 height 51
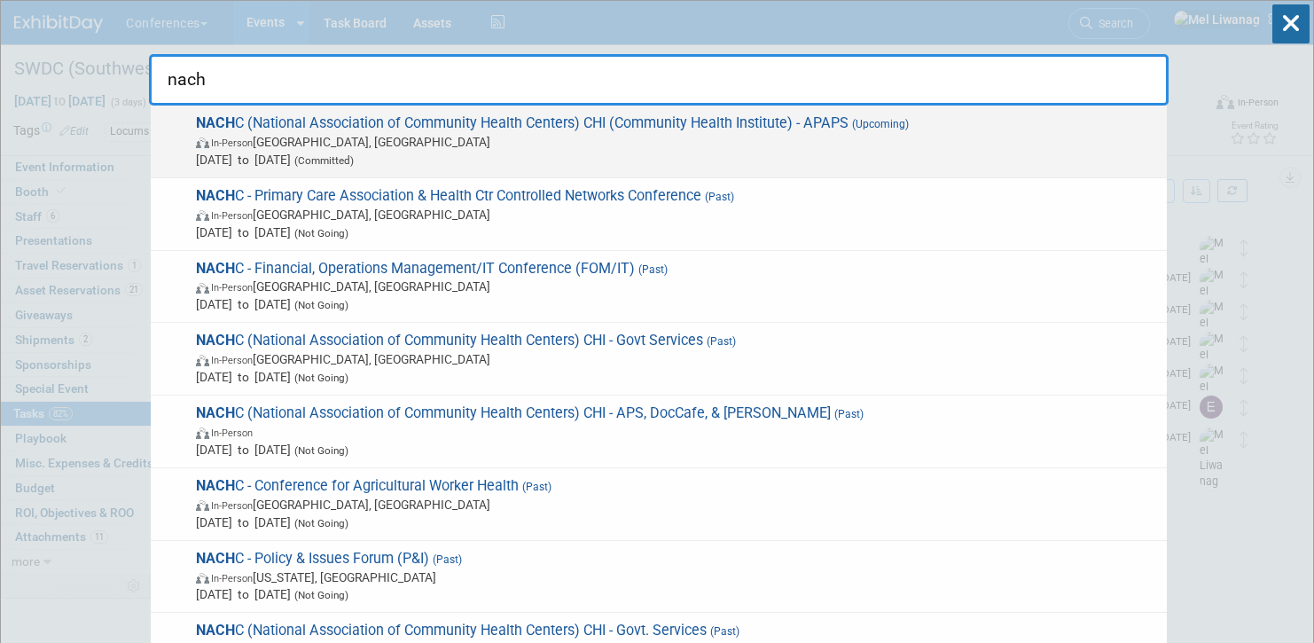
type input "nach"
click at [436, 128] on span "NACH C (National Association of Community Health Centers) CHI (Community Health…" at bounding box center [674, 141] width 967 height 54
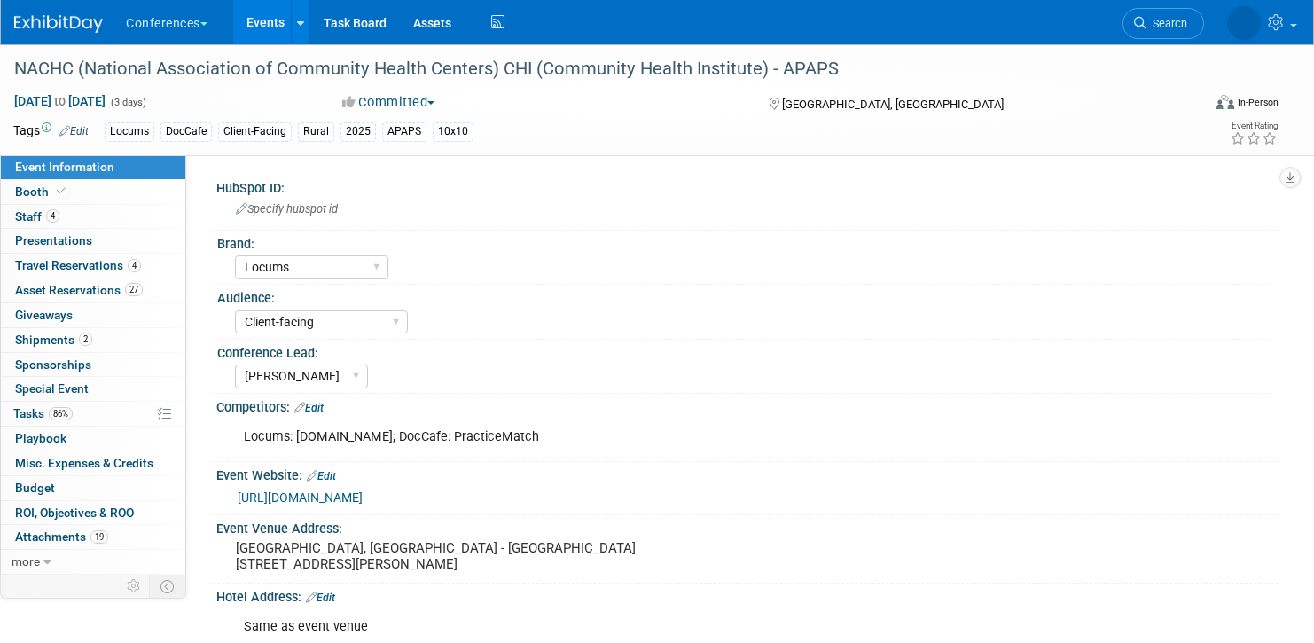
select select "Locums"
select select "Client-facing"
select select "[PERSON_NAME]"
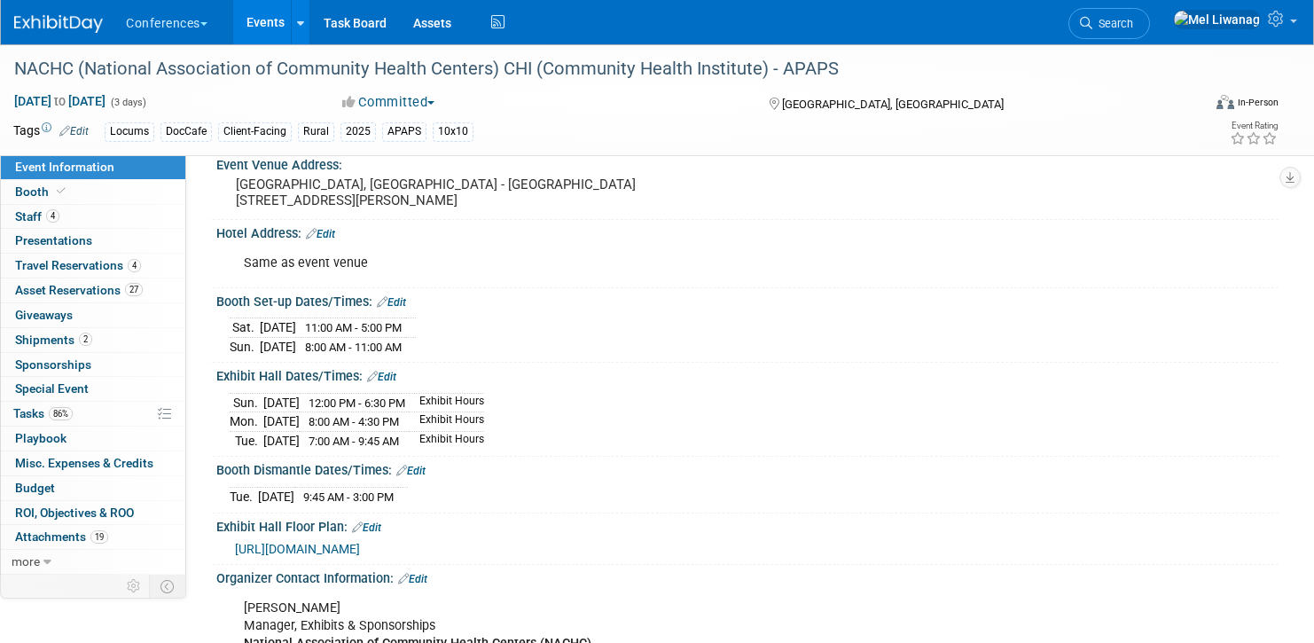
scroll to position [538, 0]
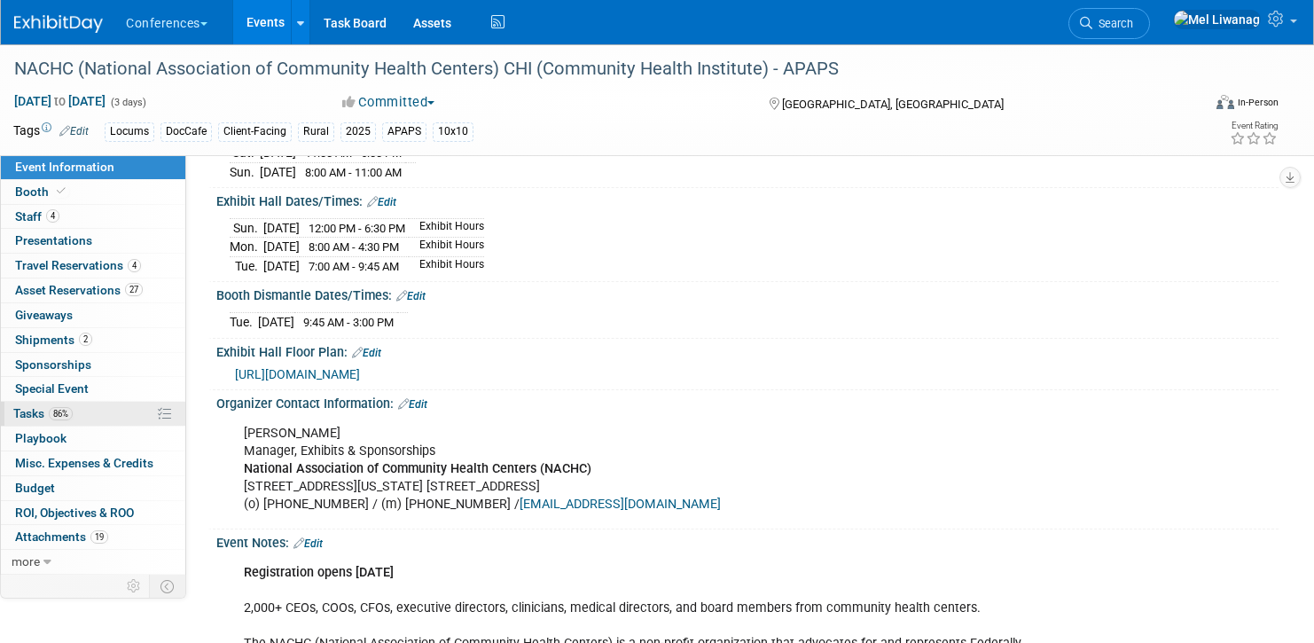
click at [85, 420] on link "86% Tasks 86%" at bounding box center [93, 414] width 184 height 24
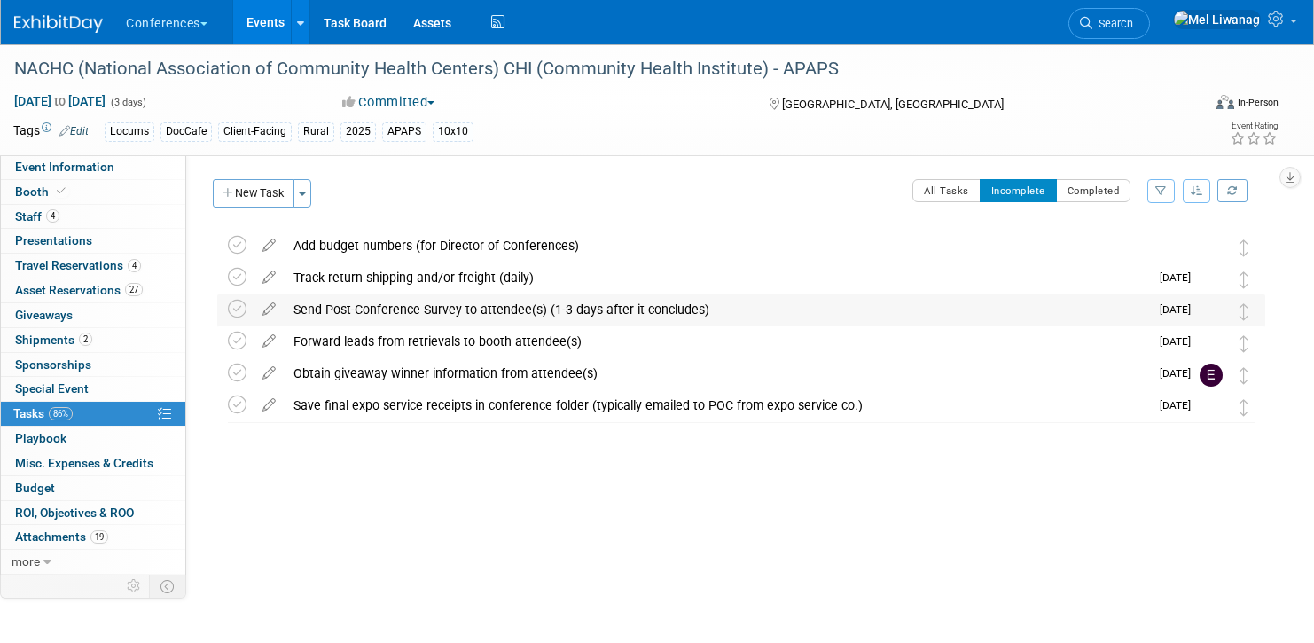
click at [370, 314] on div "Send Post-Conference Survey to attendee(s) (1-3 days after it concludes)" at bounding box center [717, 309] width 864 height 30
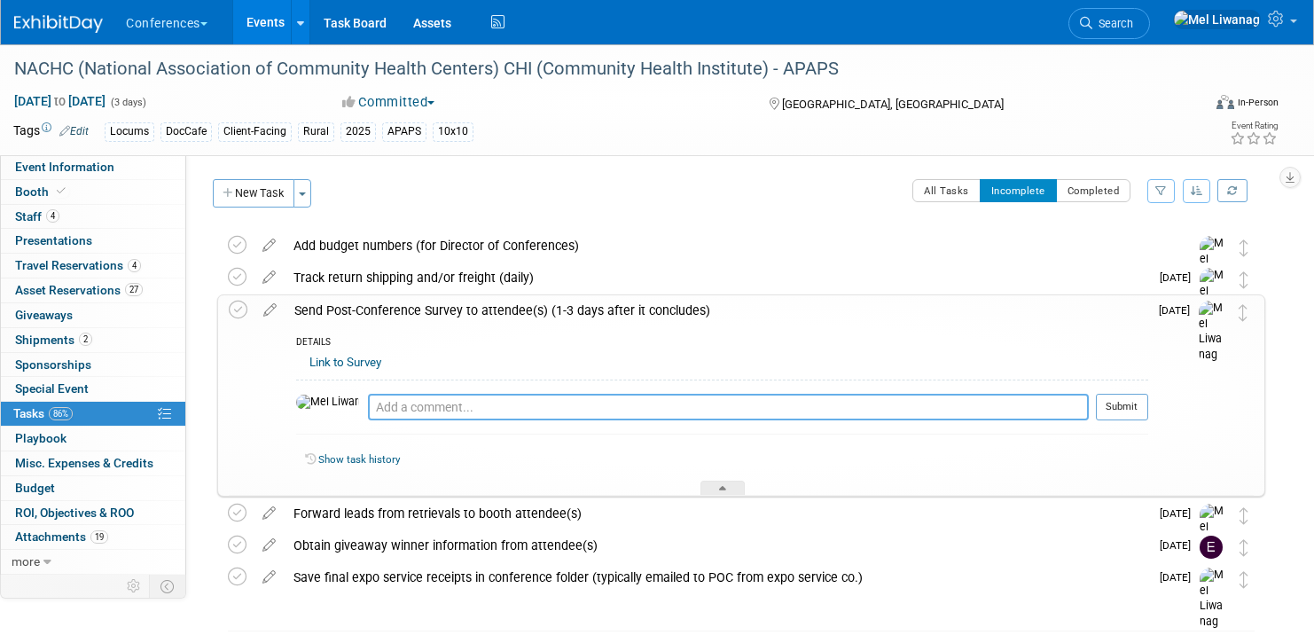
click at [368, 408] on textarea at bounding box center [728, 407] width 721 height 27
type textarea "08/18: Scheduled email for tomorrow at 7:45AM PST"
click at [1145, 406] on button "Submit" at bounding box center [1122, 407] width 52 height 27
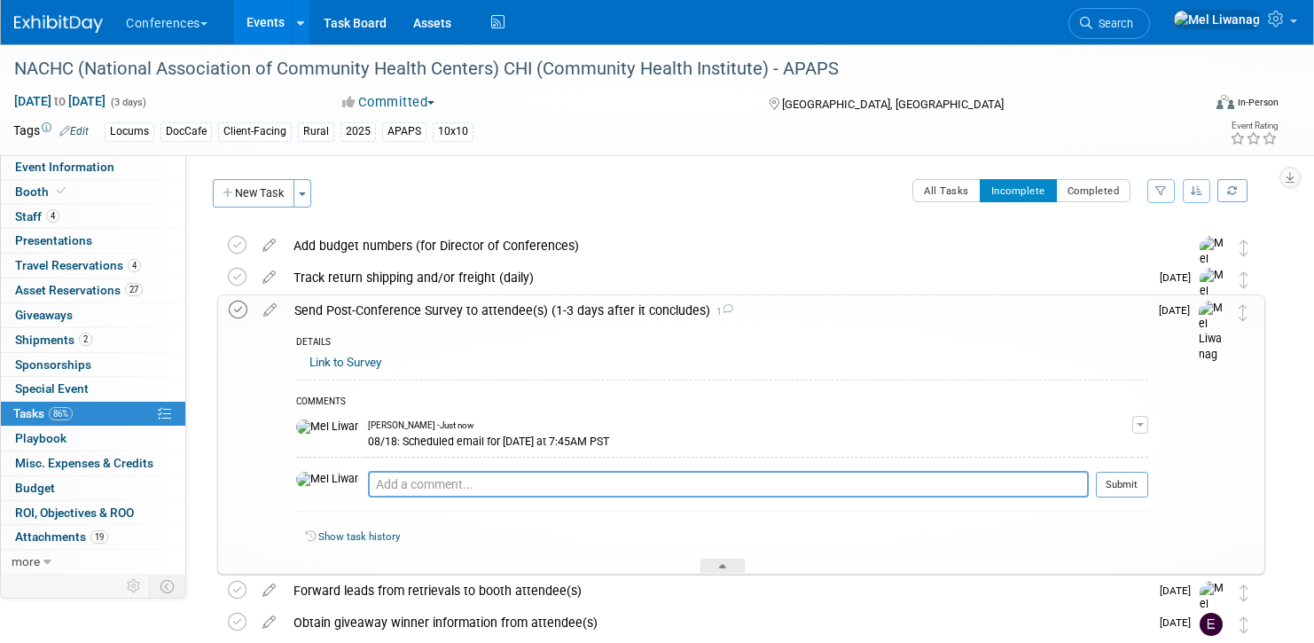
click at [240, 309] on icon at bounding box center [238, 310] width 19 height 19
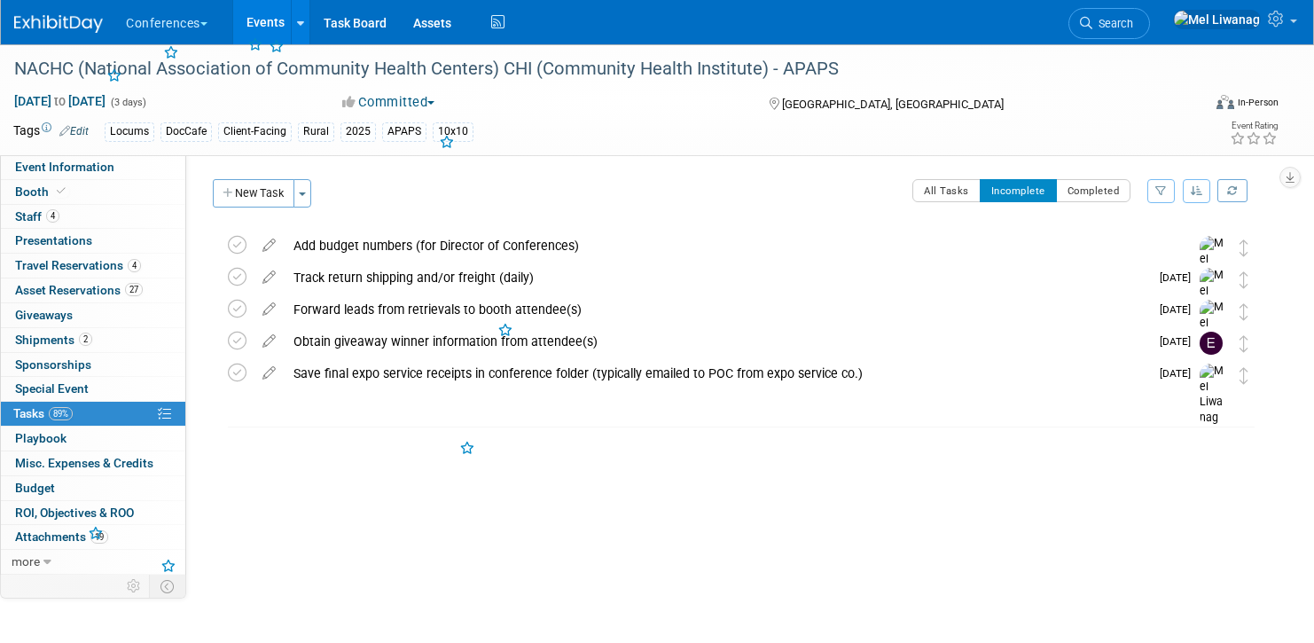
click at [393, 445] on div "NACHC (National Association of Community Health Centers) CHI (Community Health …" at bounding box center [736, 345] width 1057 height 231
click at [90, 331] on link "2 Shipments 2" at bounding box center [93, 340] width 184 height 24
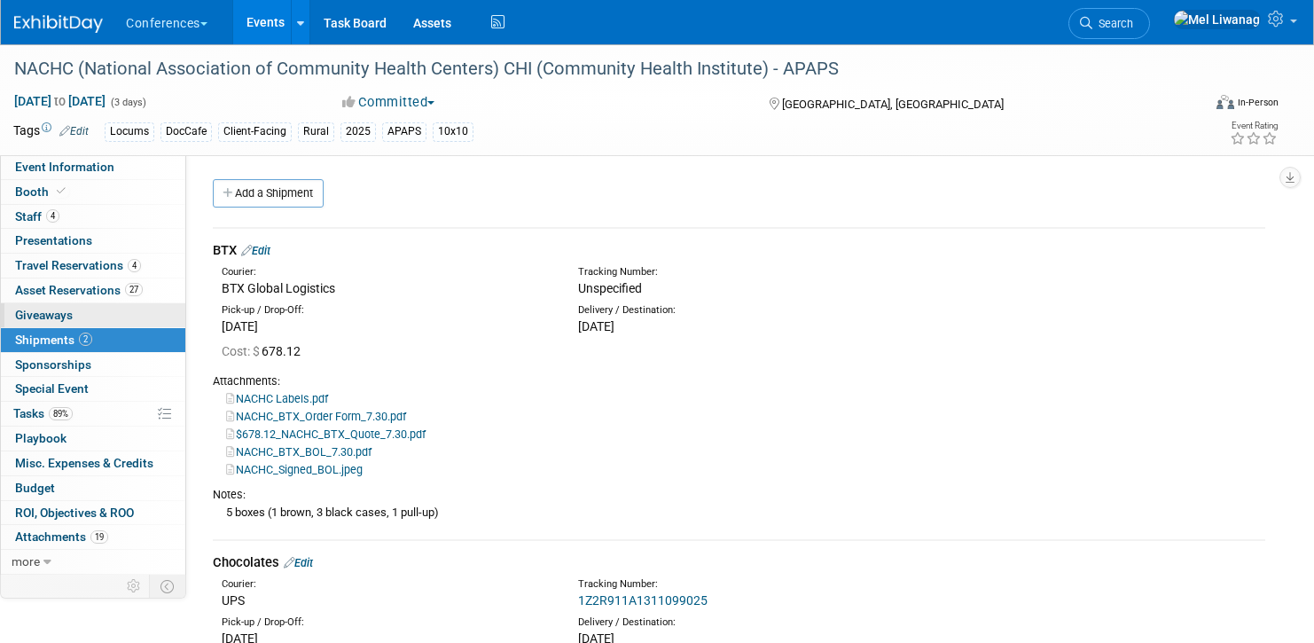
click at [140, 306] on link "0 Giveaways 0" at bounding box center [93, 315] width 184 height 24
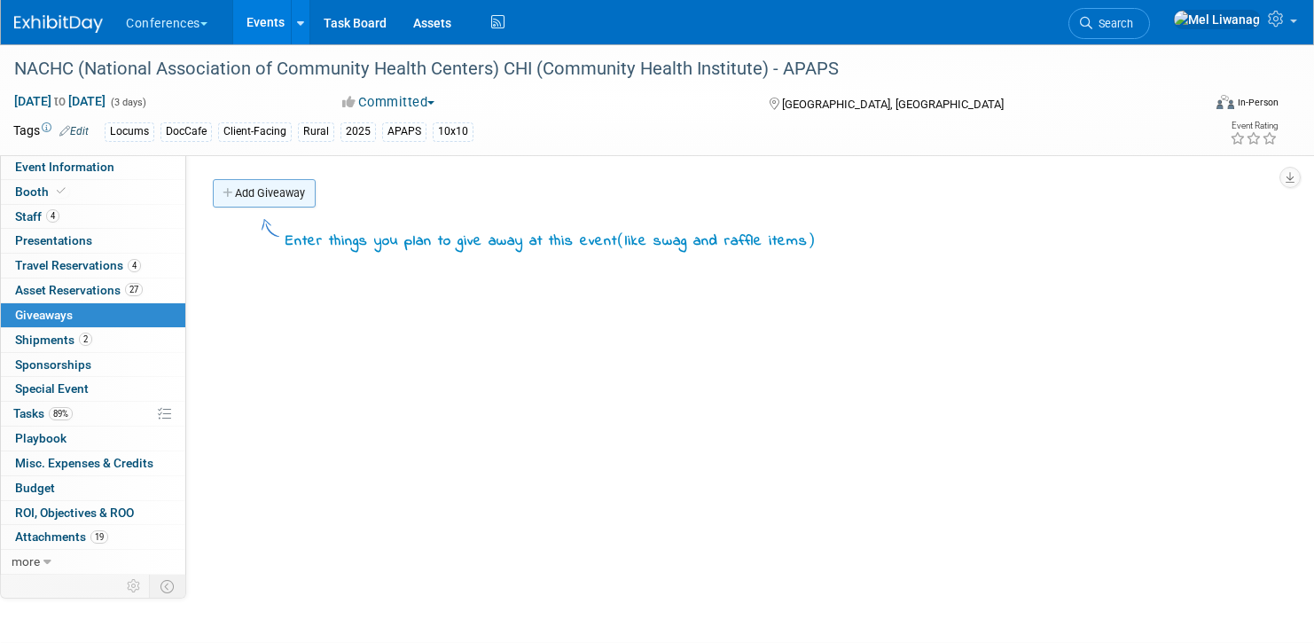
click at [280, 190] on link "Add Giveaway" at bounding box center [264, 193] width 103 height 28
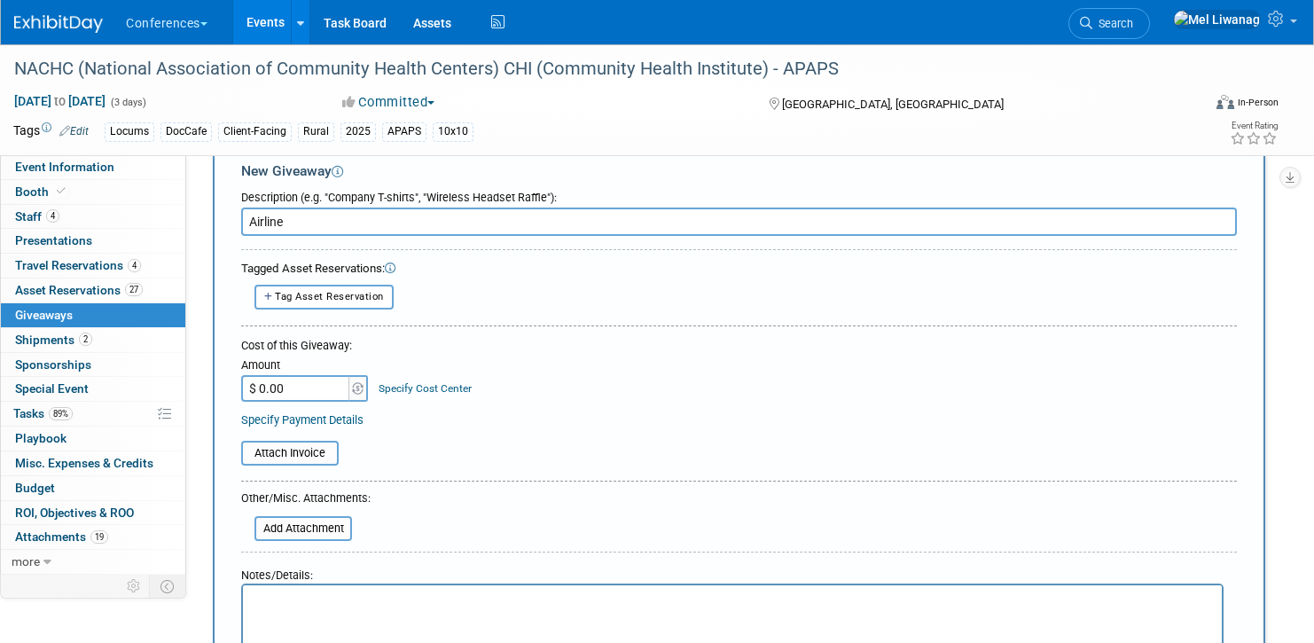
scroll to position [340, 0]
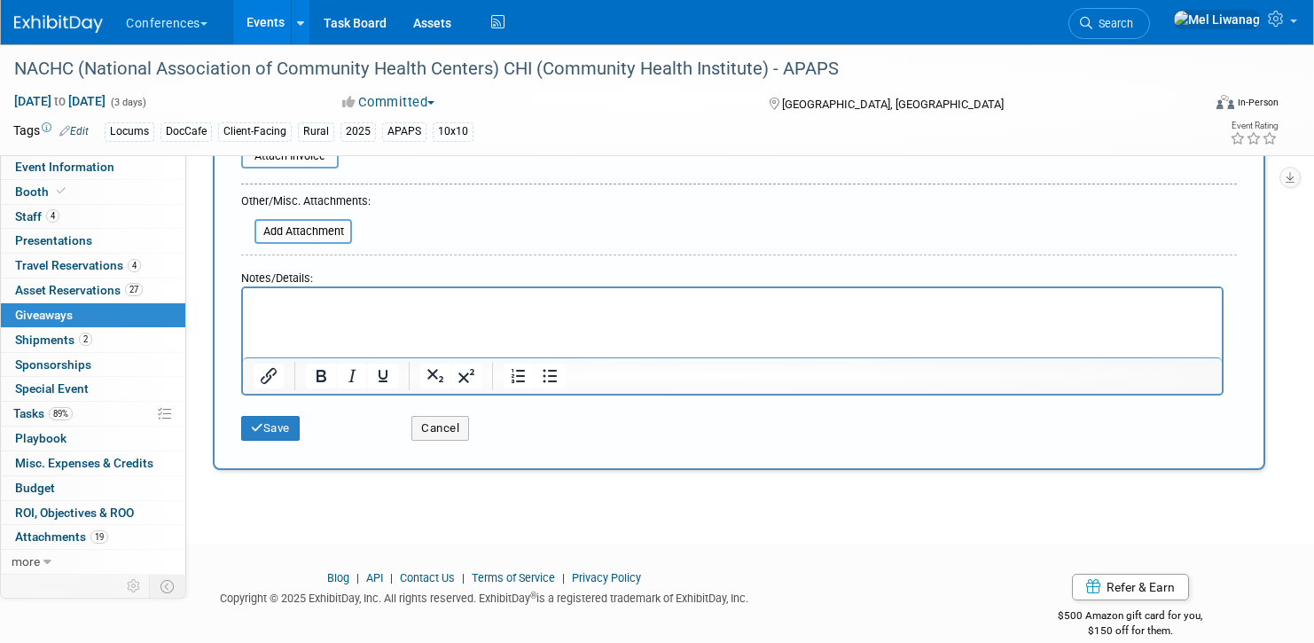
type input "Airline"
click at [307, 313] on html at bounding box center [732, 300] width 979 height 25
click at [293, 419] on button "Save" at bounding box center [270, 428] width 59 height 25
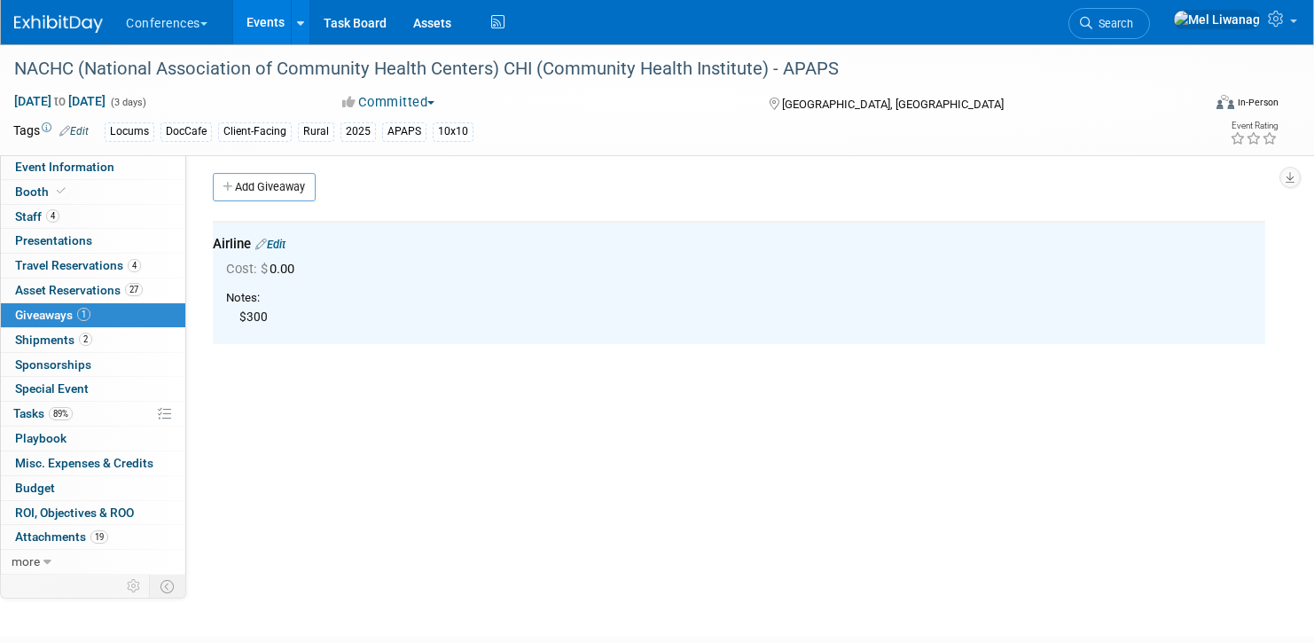
scroll to position [0, 0]
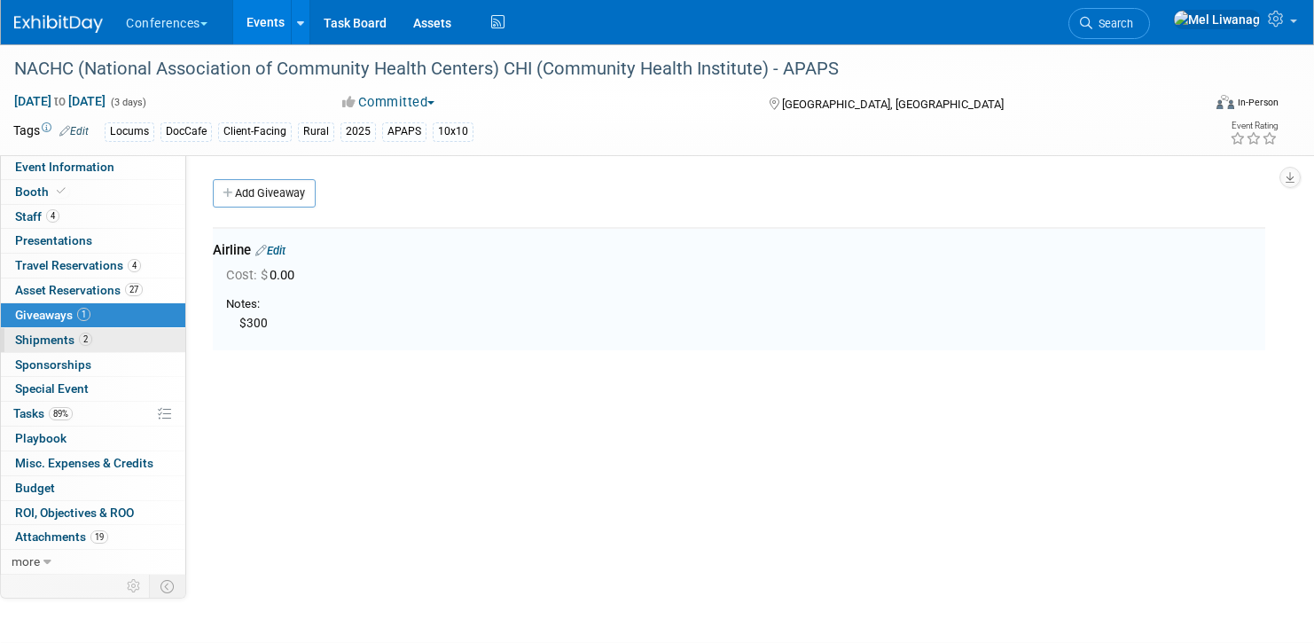
click at [74, 336] on span "Shipments 2" at bounding box center [53, 339] width 77 height 14
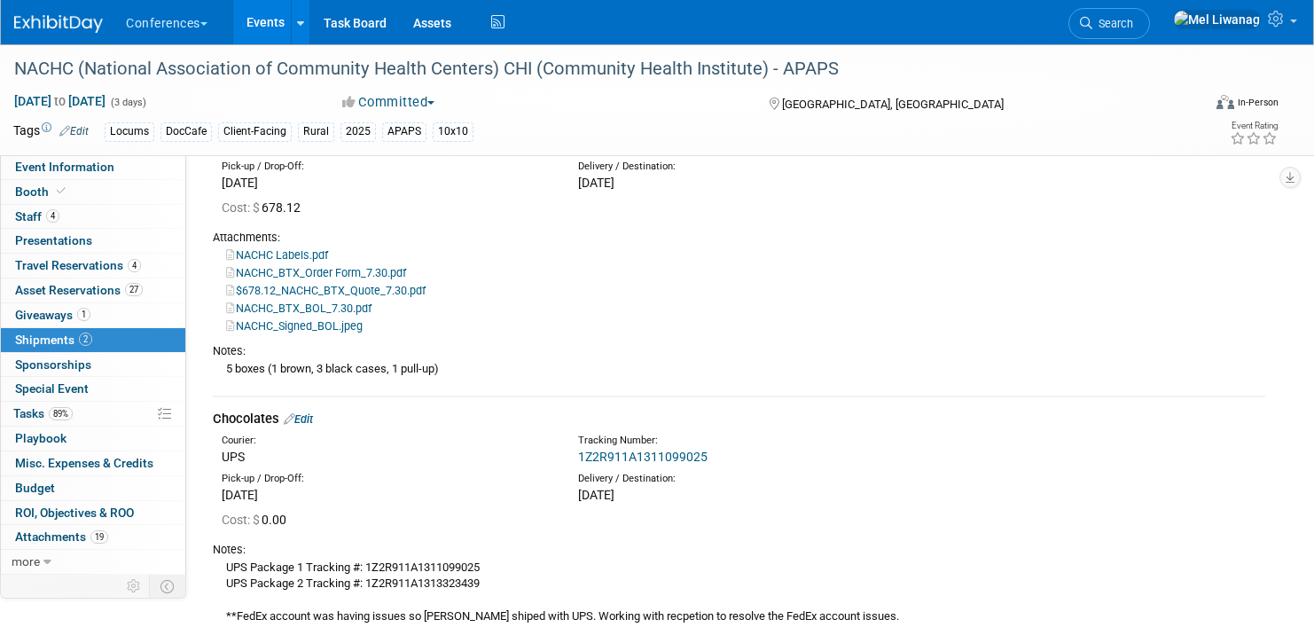
scroll to position [337, 0]
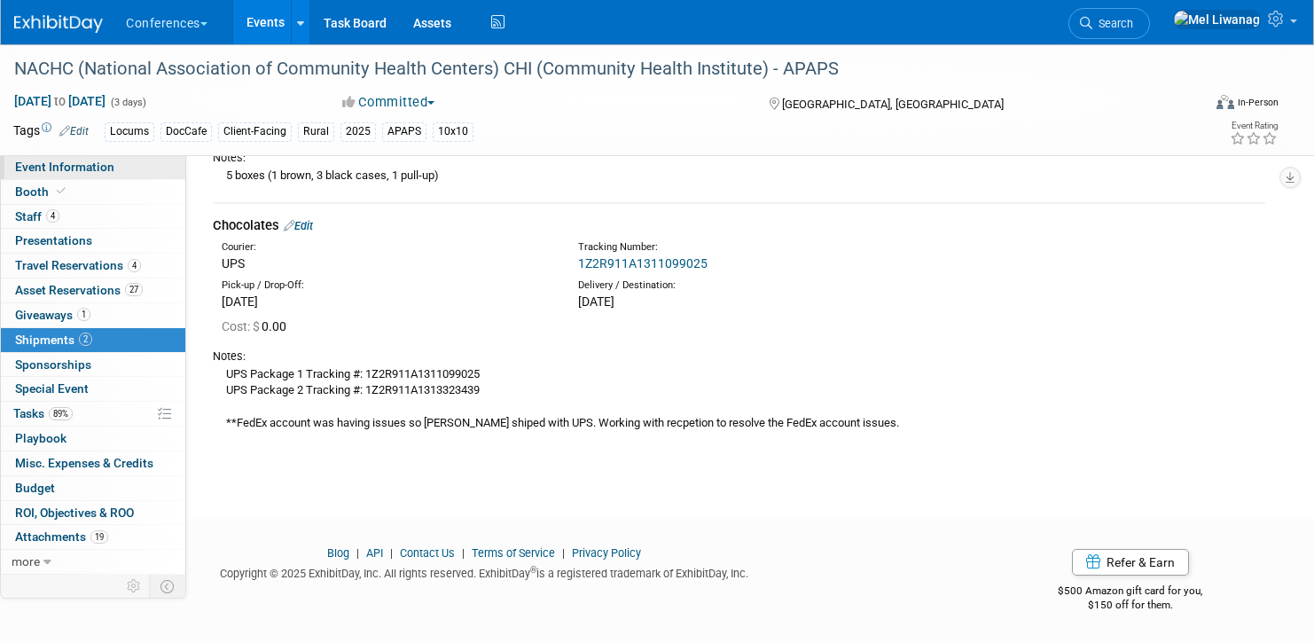
click at [113, 178] on link "Event Information" at bounding box center [93, 167] width 184 height 24
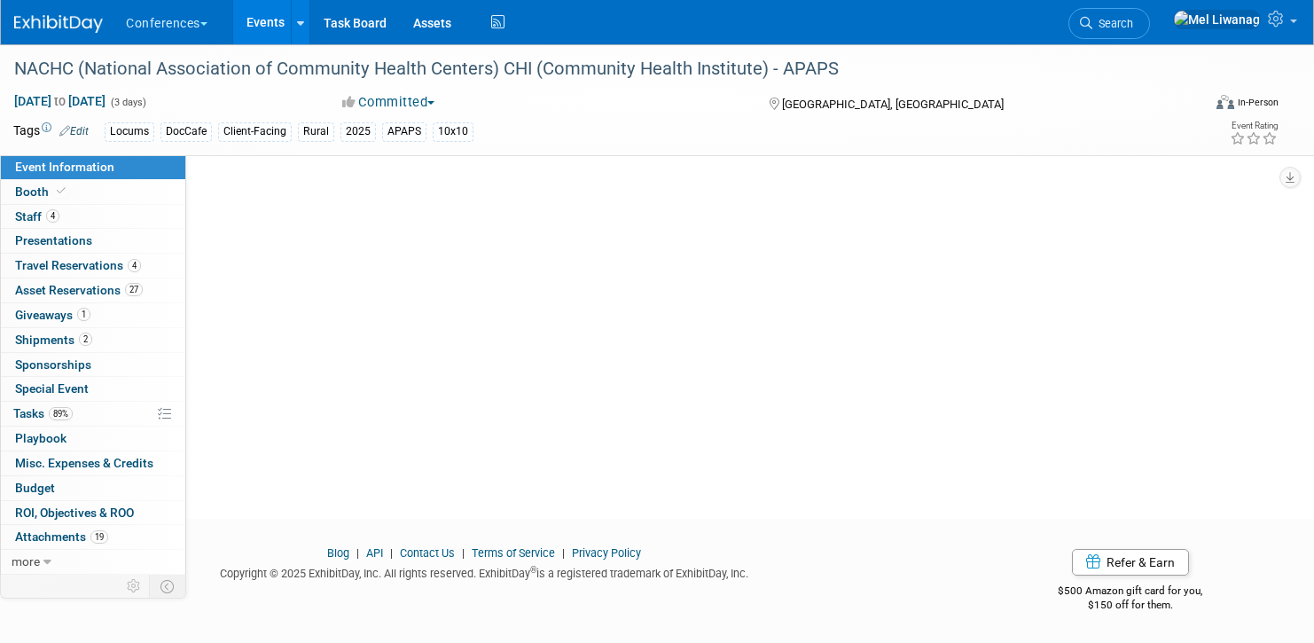
scroll to position [0, 0]
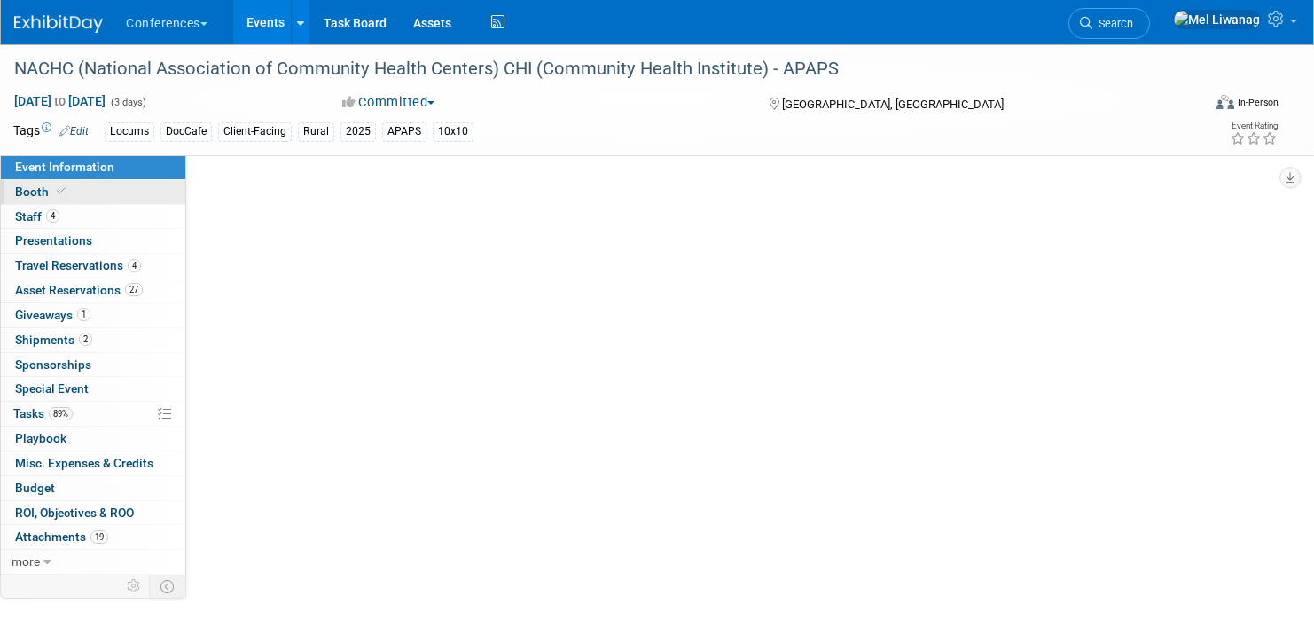
select select "Locums"
select select "Client-facing"
select select "[PERSON_NAME]"
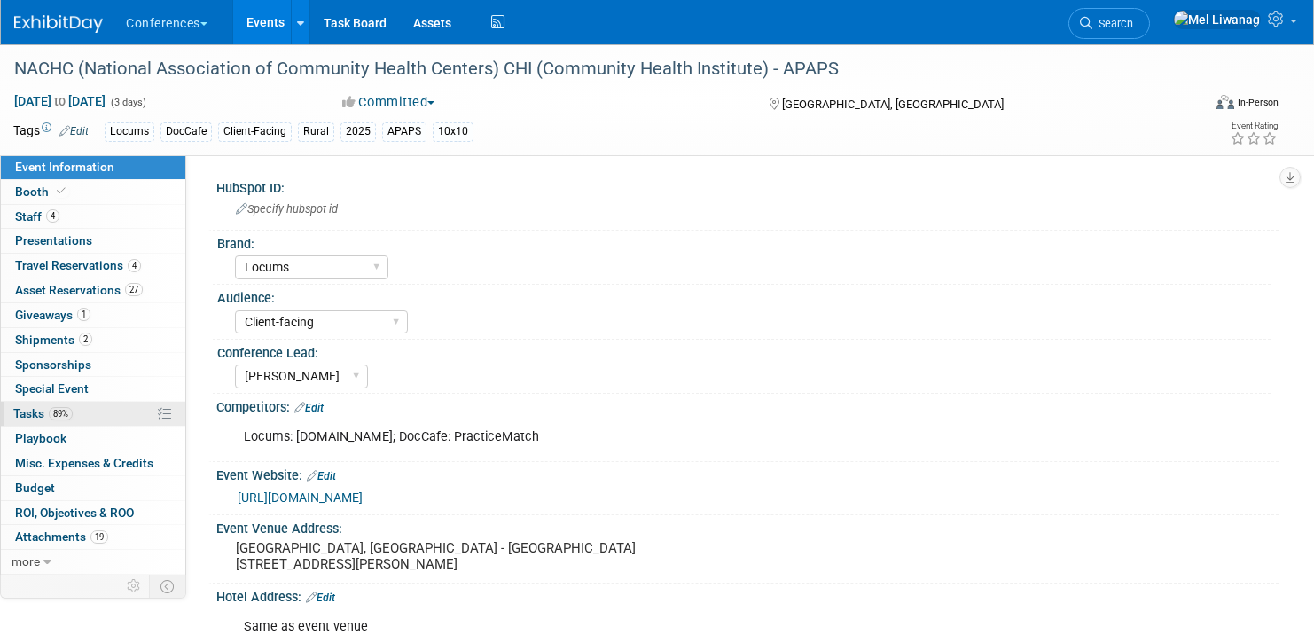
click at [82, 419] on link "89% Tasks 89%" at bounding box center [93, 414] width 184 height 24
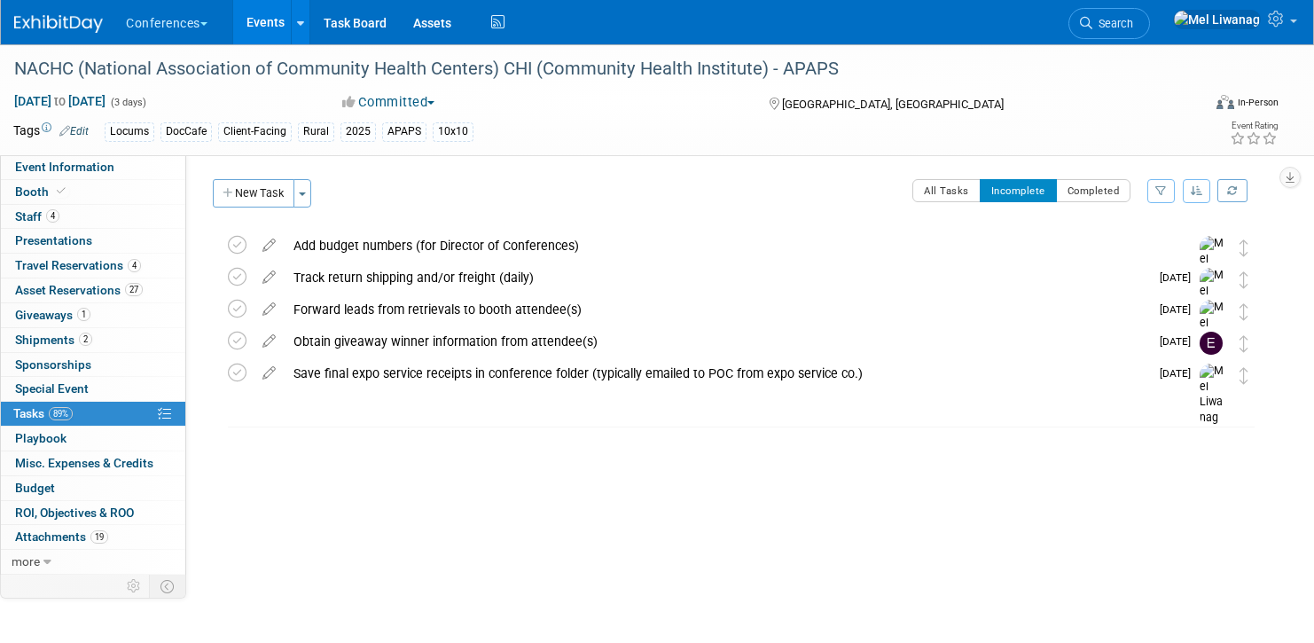
click at [496, 460] on div "NACHC (National Association of Community Health Centers) CHI (Community Health …" at bounding box center [736, 345] width 1057 height 231
click at [95, 152] on div "NACHC (National Association of Community Health Centers) CHI (Community Health …" at bounding box center [657, 99] width 1314 height 111
click at [130, 178] on link "Event Information" at bounding box center [93, 167] width 184 height 24
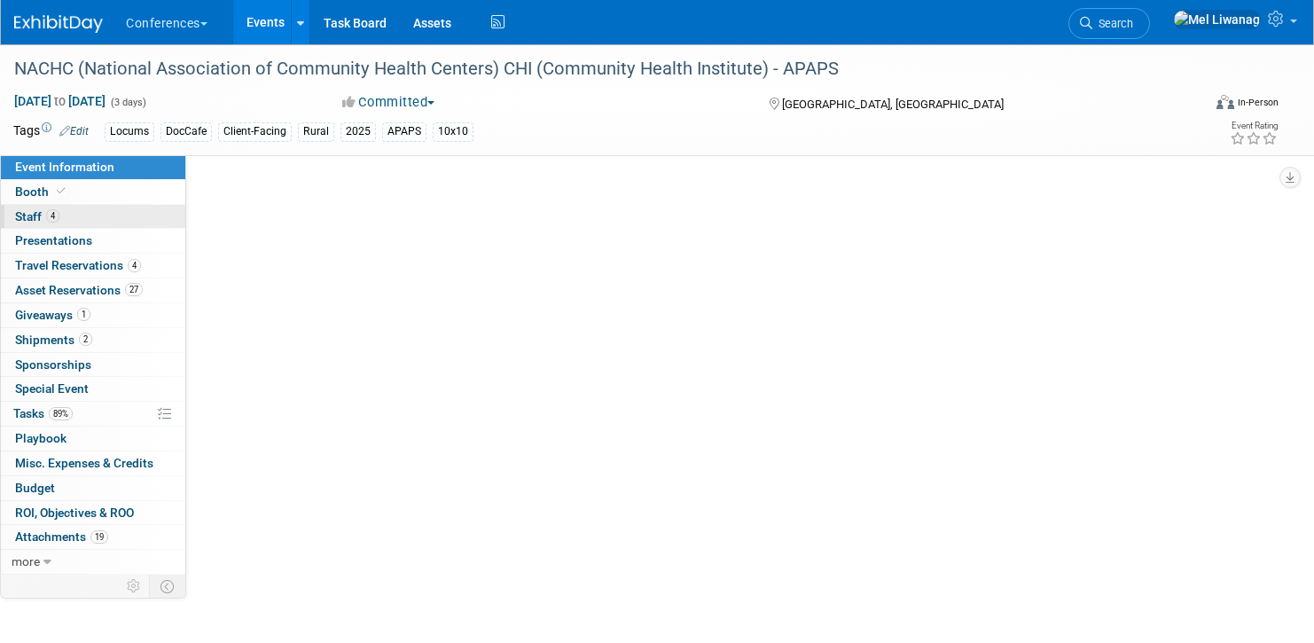
select select "Locums"
select select "Client-facing"
select select "[PERSON_NAME]"
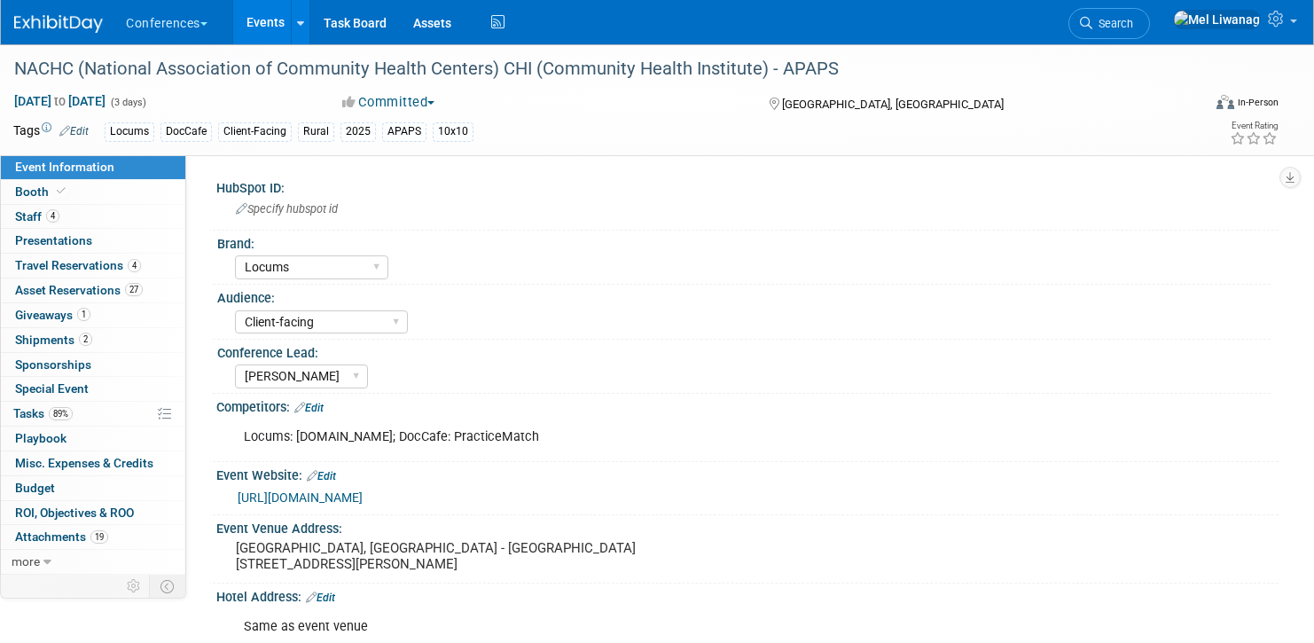
click at [98, 24] on img at bounding box center [58, 24] width 89 height 18
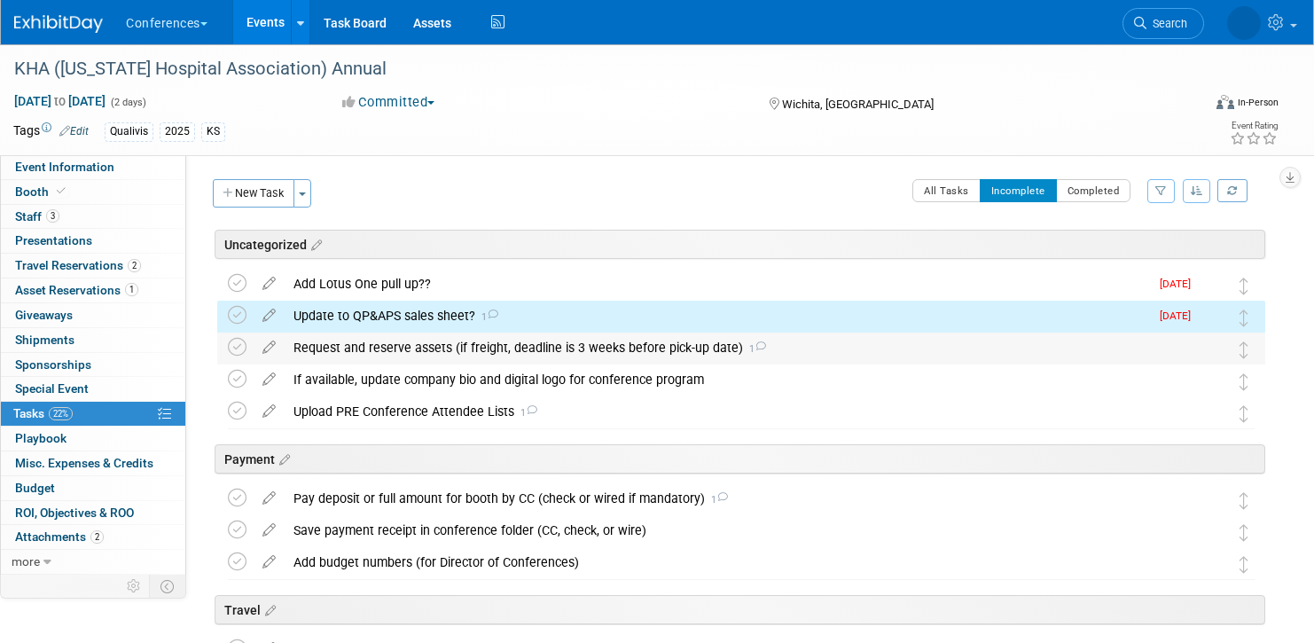
scroll to position [11, 0]
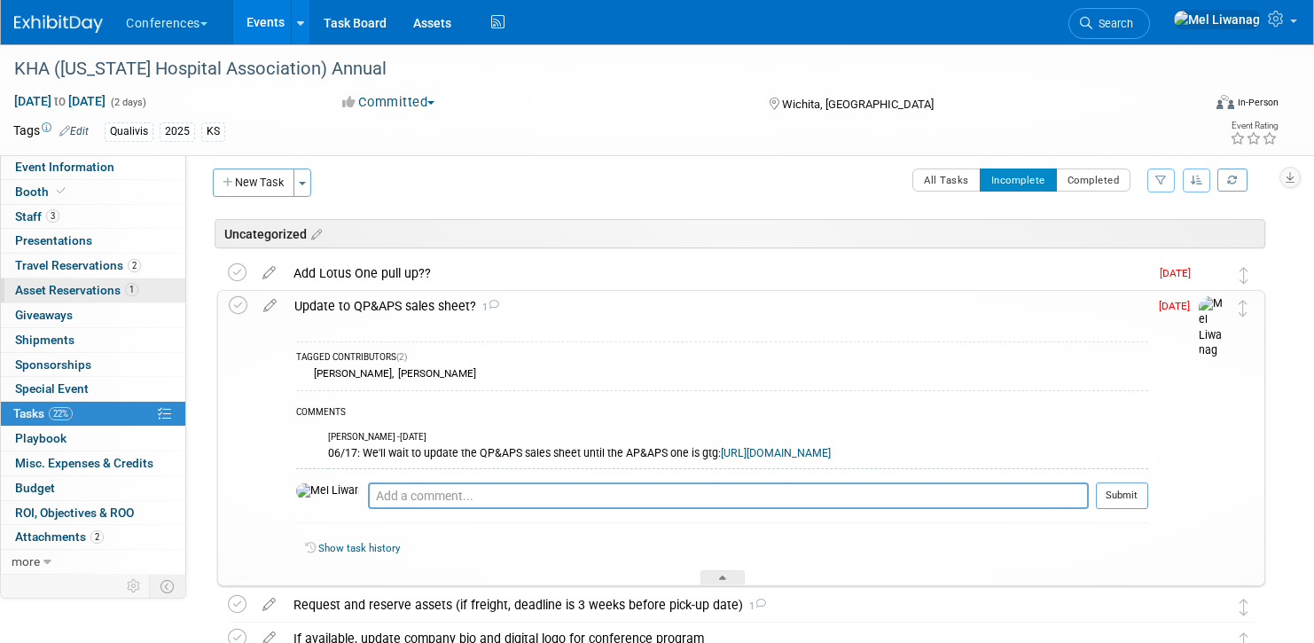
click at [111, 285] on span "Asset Reservations 1" at bounding box center [76, 290] width 123 height 14
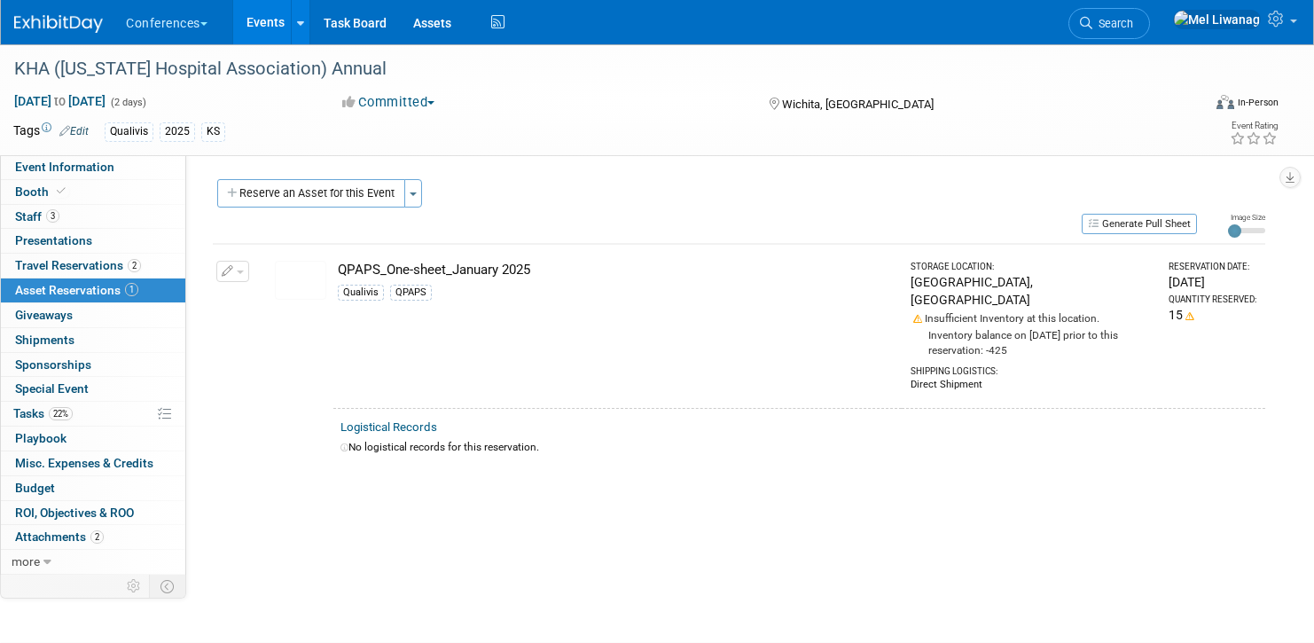
click at [238, 271] on span "button" at bounding box center [240, 272] width 7 height 4
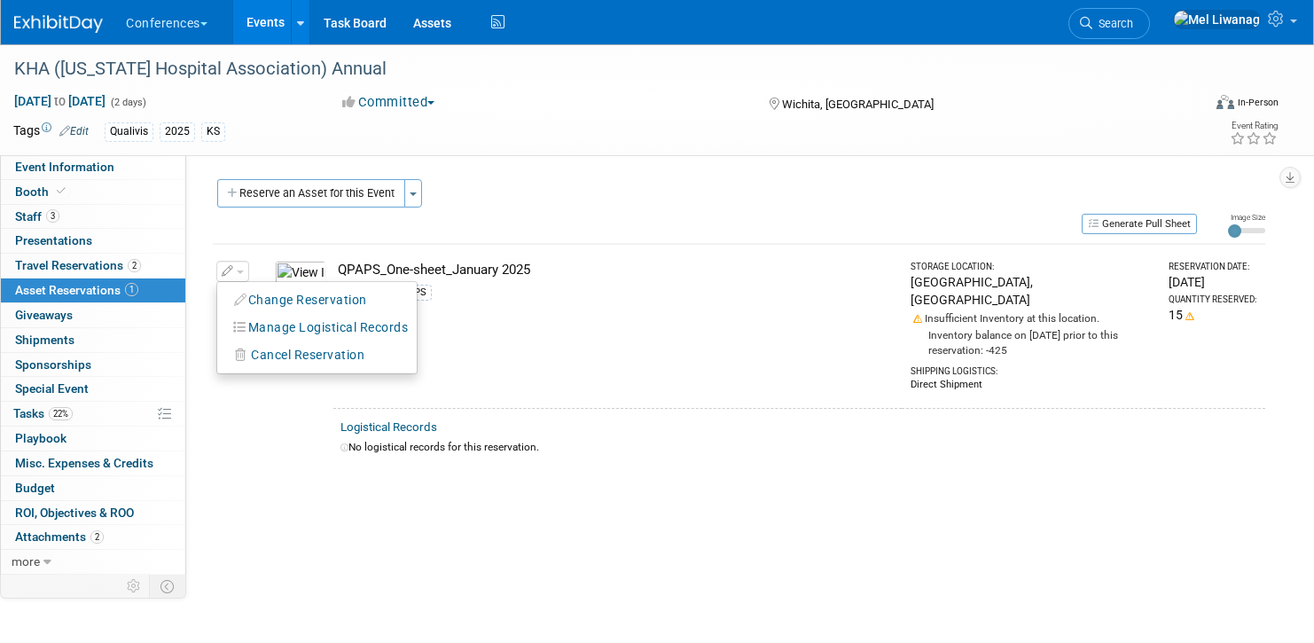
click at [250, 301] on button "Change Reservation" at bounding box center [301, 300] width 150 height 24
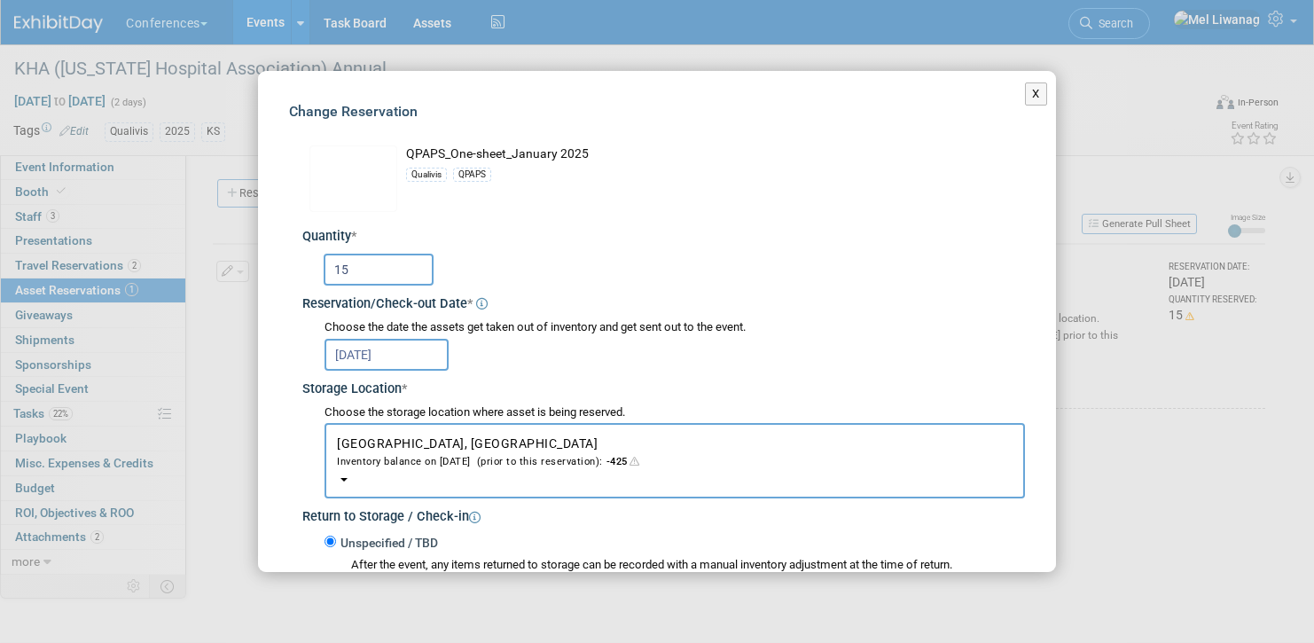
scroll to position [360, 0]
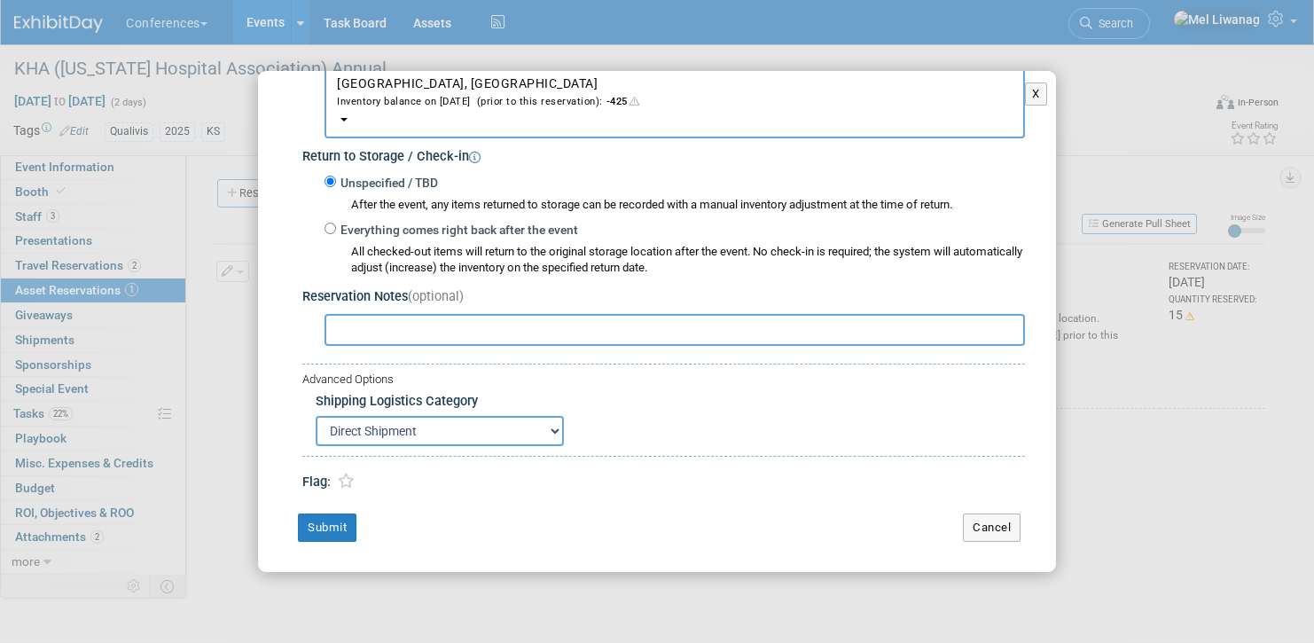
click at [406, 328] on input "text" at bounding box center [674, 330] width 700 height 32
type input "08/18: [PERSON_NAME] said there might be an update"
click at [337, 530] on button "Submit" at bounding box center [327, 527] width 59 height 28
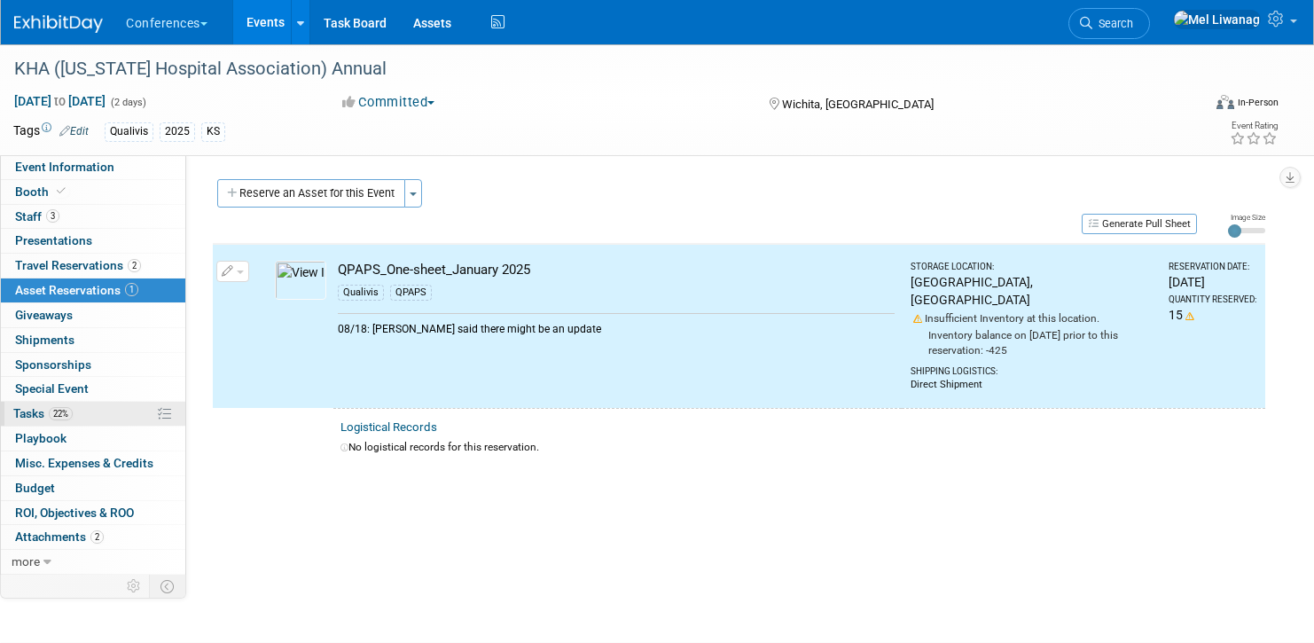
click at [116, 422] on link "22% Tasks 22%" at bounding box center [93, 414] width 184 height 24
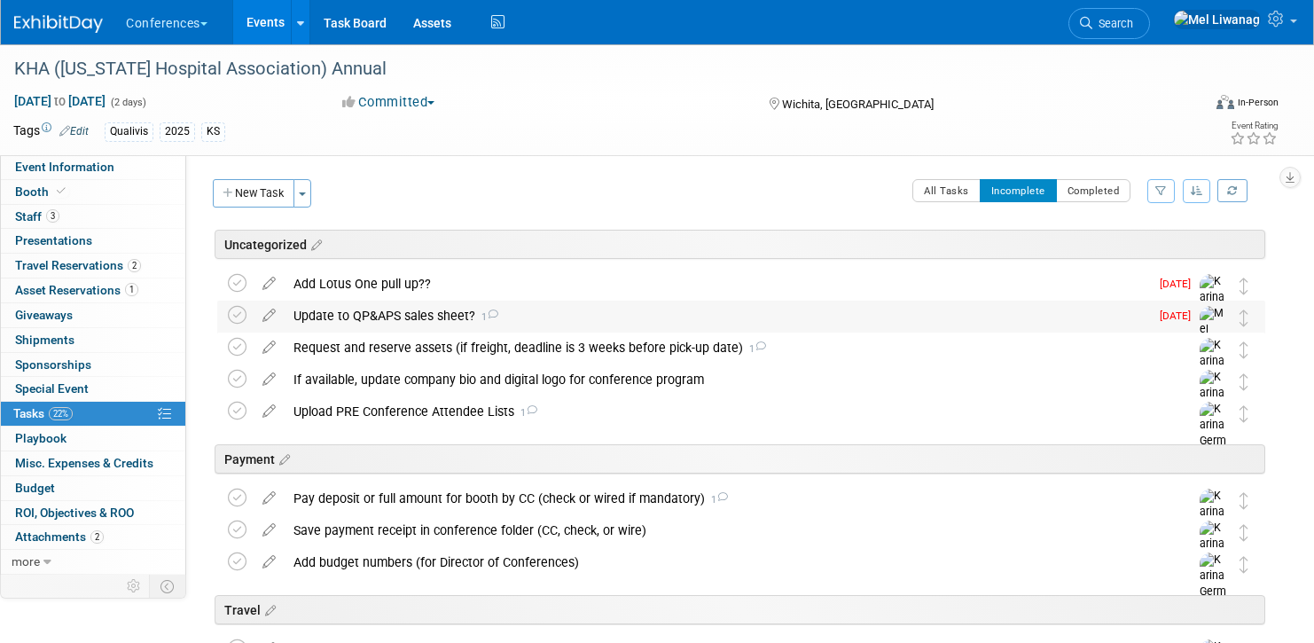
click at [473, 327] on div "Update to QP&APS sales sheet? 1" at bounding box center [717, 316] width 864 height 30
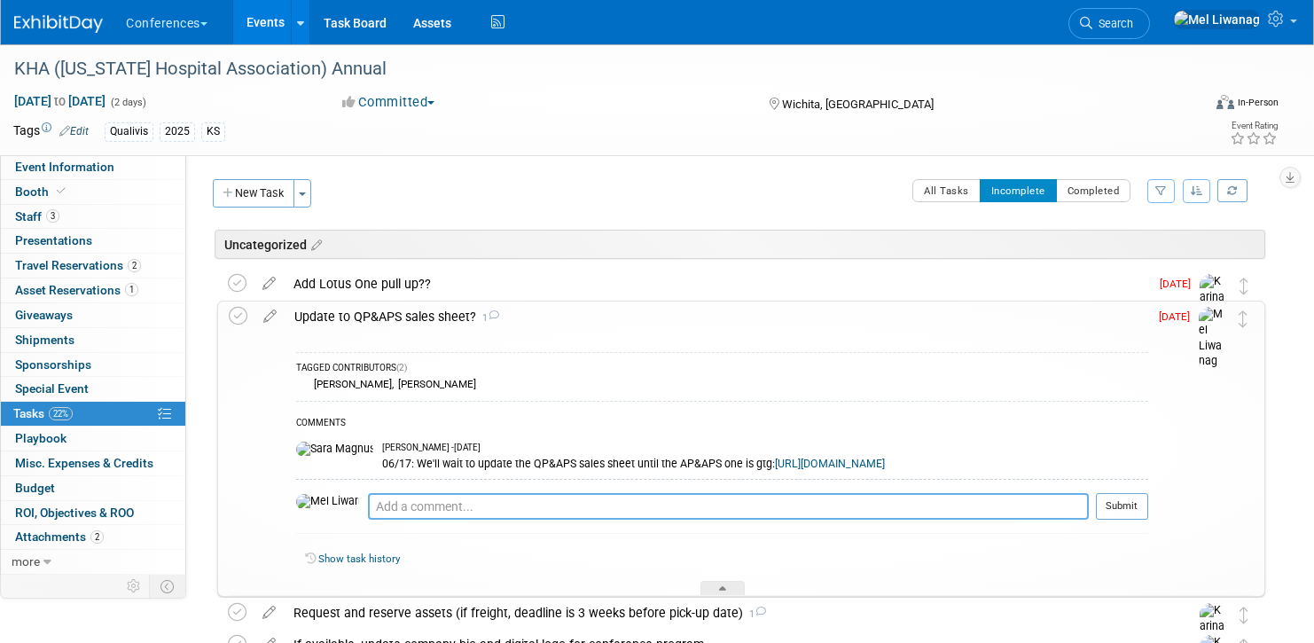
click at [409, 514] on textarea at bounding box center [728, 506] width 721 height 27
click at [377, 505] on textarea "08/18: Will there be an update?" at bounding box center [728, 506] width 721 height 27
type textarea "08/18: Mags, will there be an update?"
click at [1125, 504] on button "Submit" at bounding box center [1122, 506] width 52 height 27
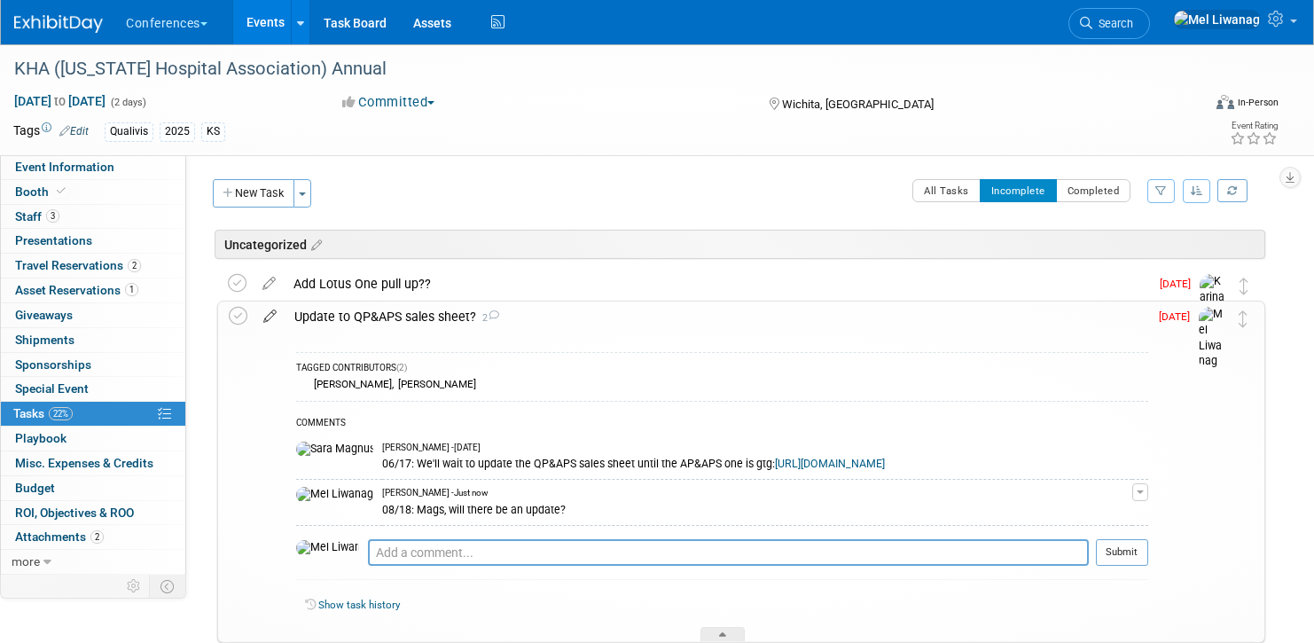
click at [273, 309] on icon at bounding box center [269, 312] width 31 height 22
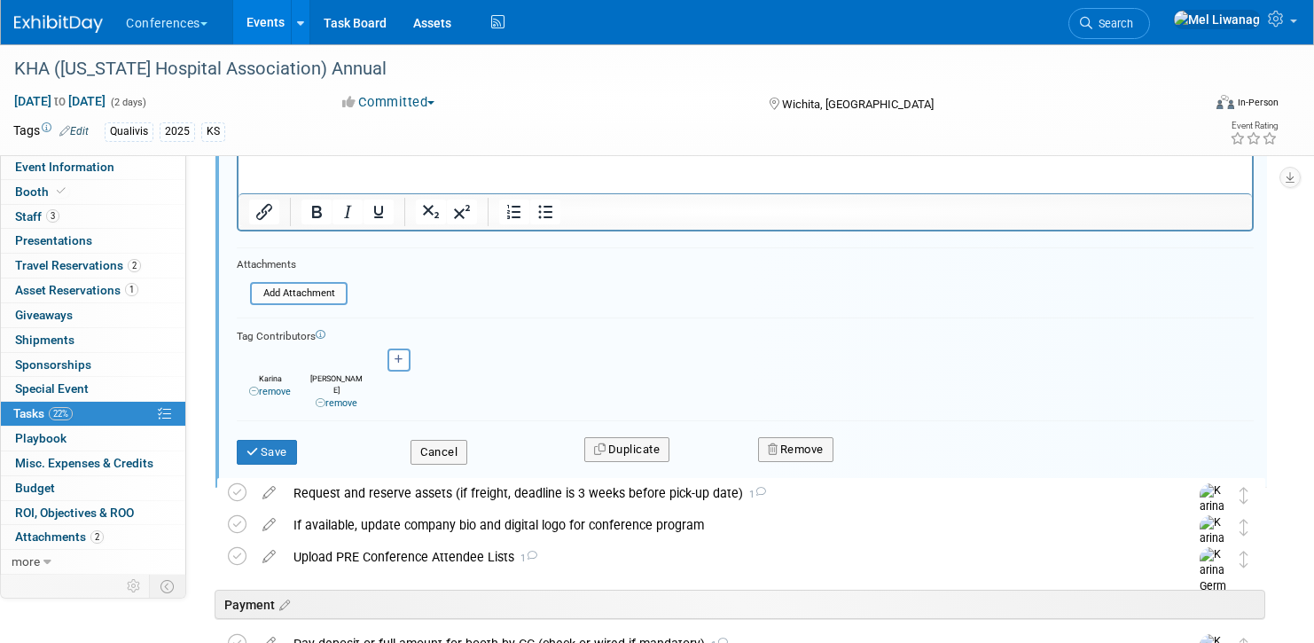
scroll to position [375, 0]
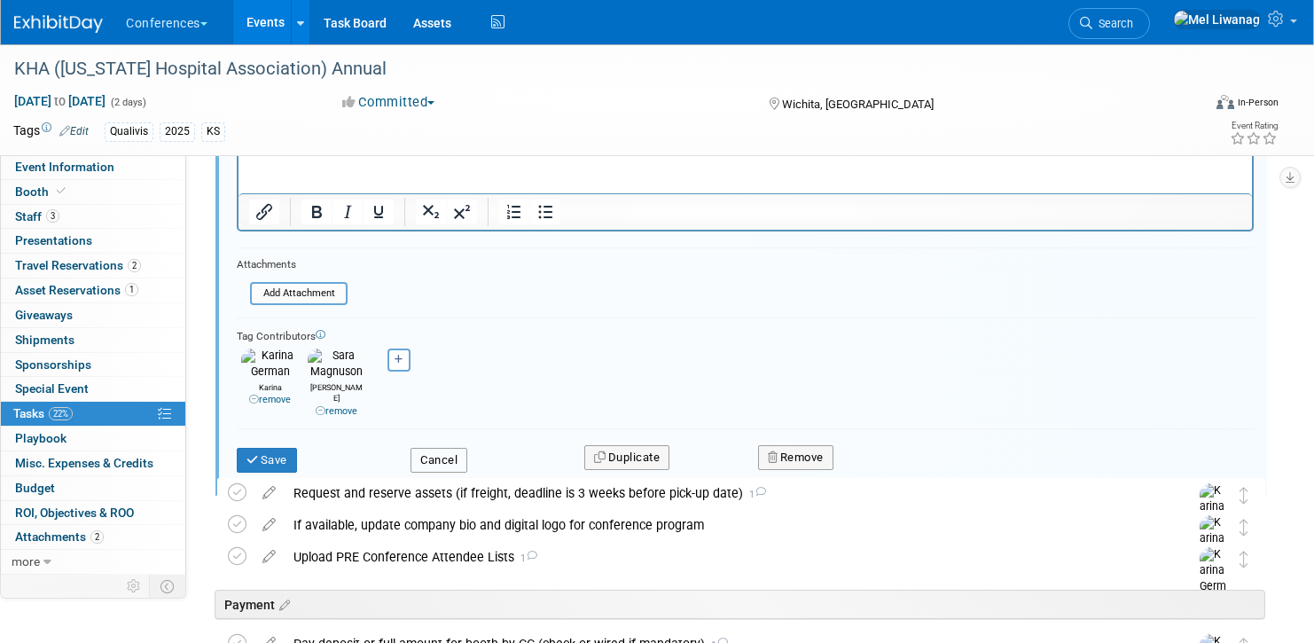
drag, startPoint x: 439, startPoint y: 436, endPoint x: 367, endPoint y: 556, distance: 139.6
click at [440, 448] on button "Cancel" at bounding box center [438, 460] width 57 height 25
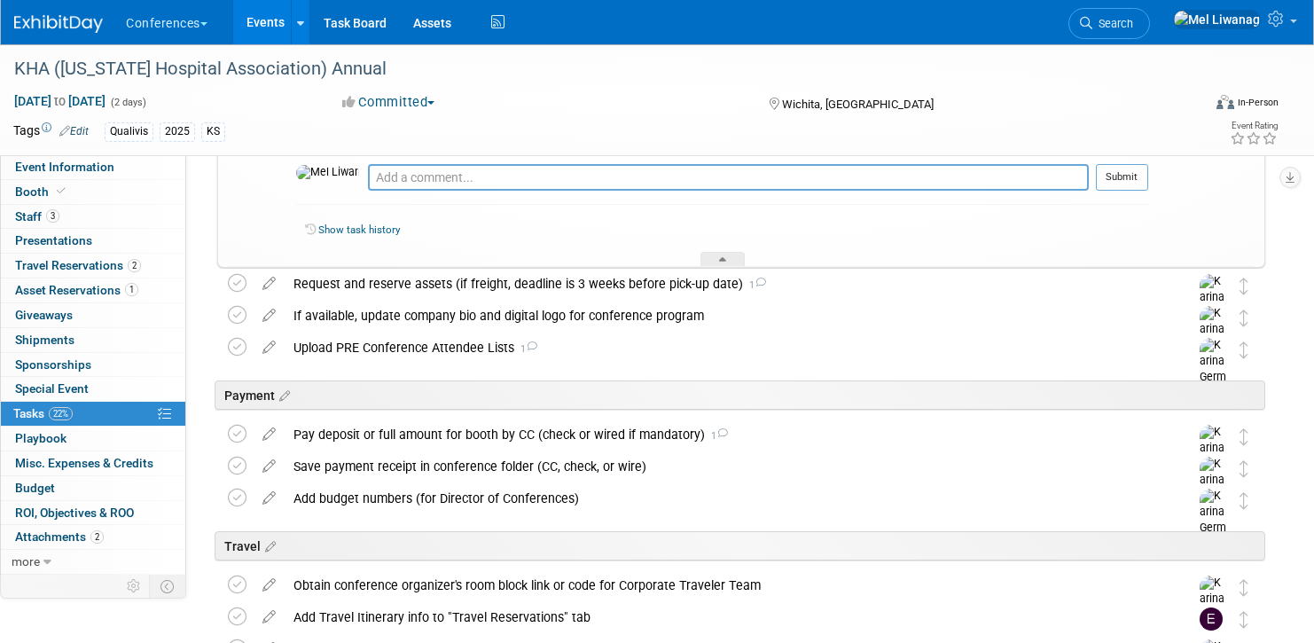
scroll to position [0, 0]
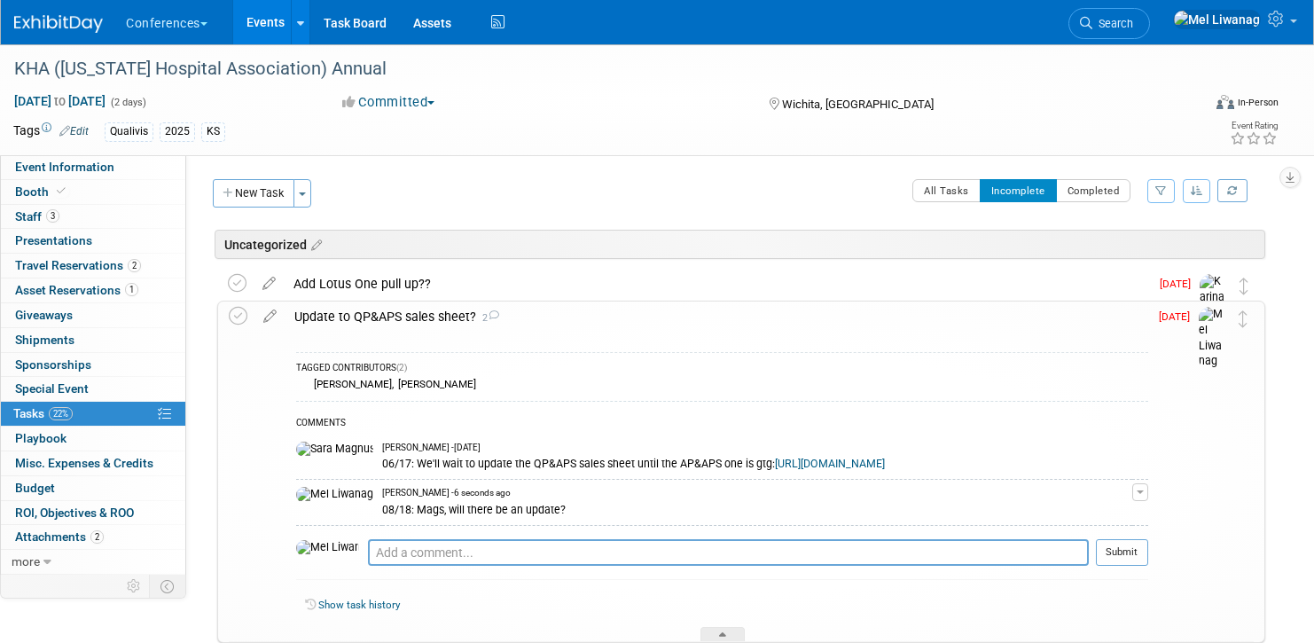
click at [528, 315] on div "Update to QP&APS sales sheet? 2" at bounding box center [716, 316] width 863 height 30
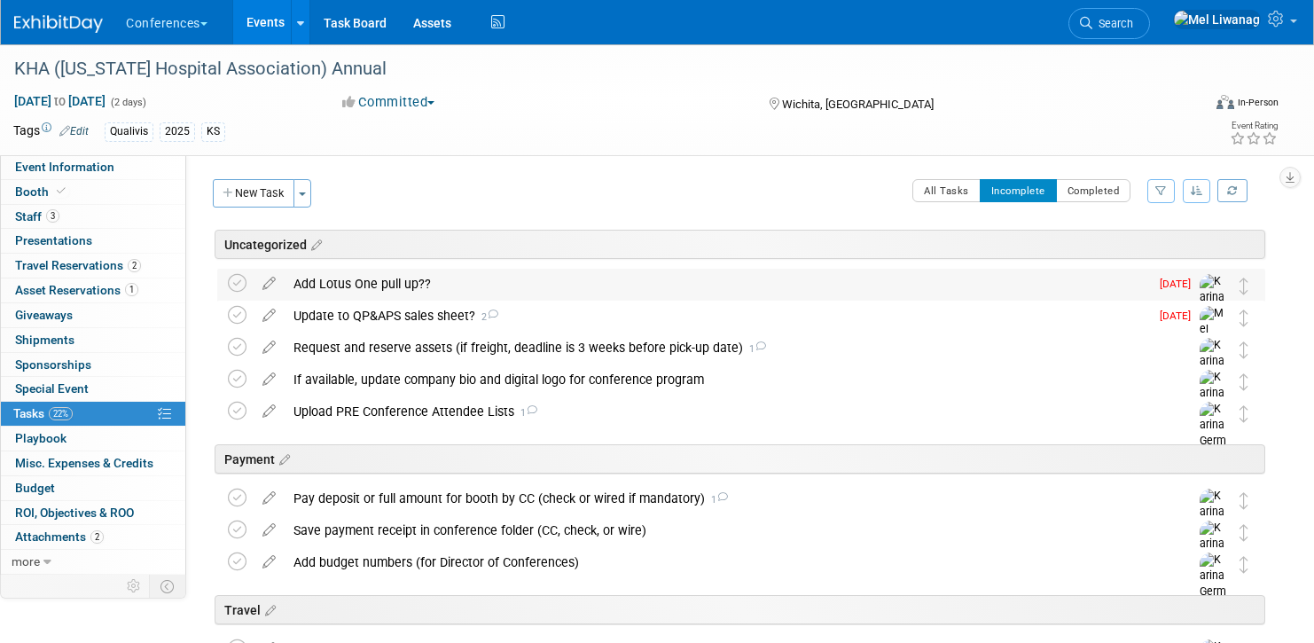
click at [534, 280] on div "Add Lotus One pull up??" at bounding box center [717, 284] width 864 height 30
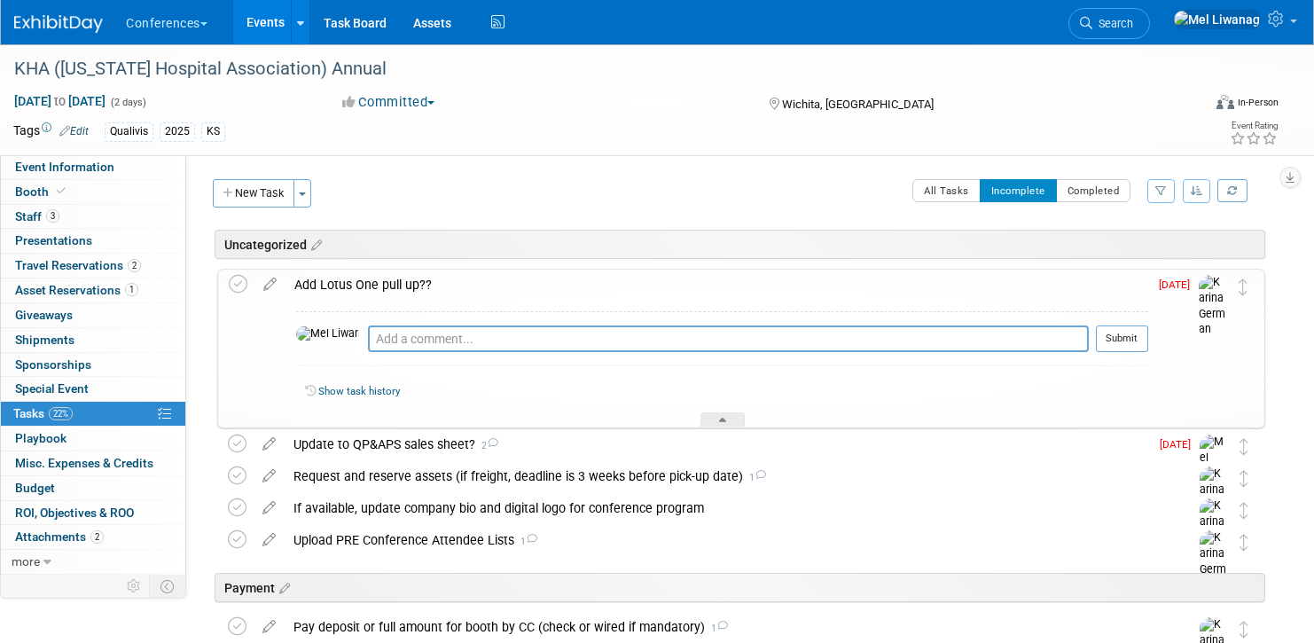
click at [534, 280] on div "Add Lotus One pull up??" at bounding box center [716, 285] width 863 height 30
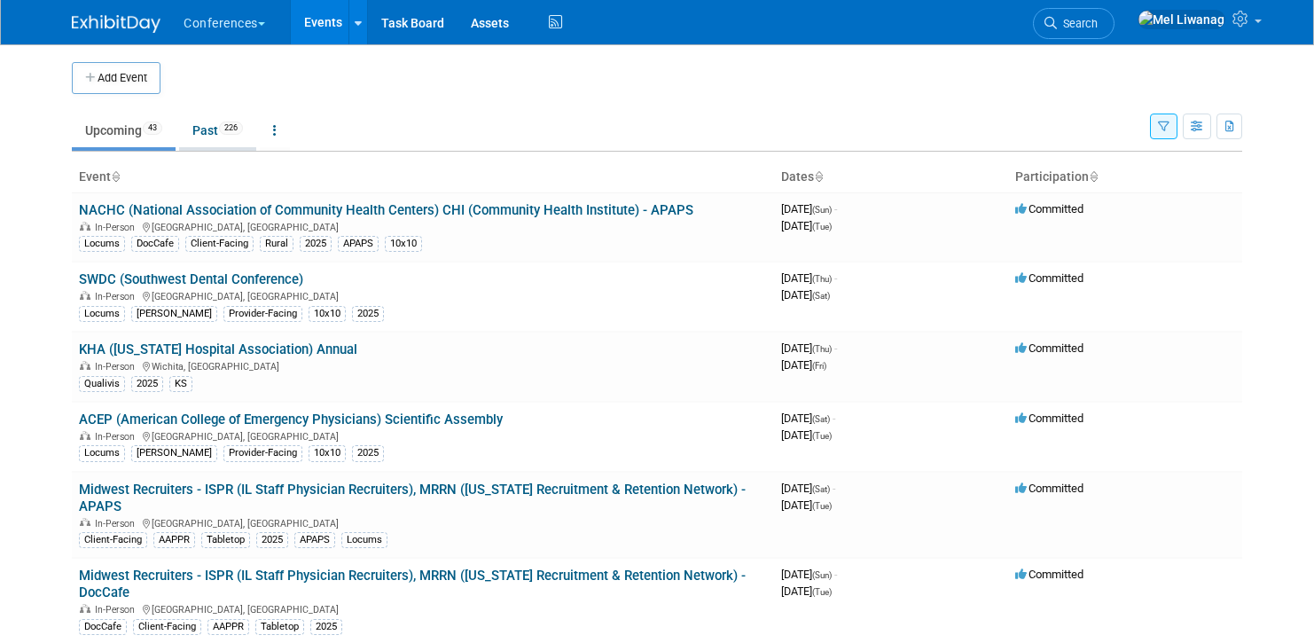
click at [195, 140] on link "Past 226" at bounding box center [217, 130] width 77 height 34
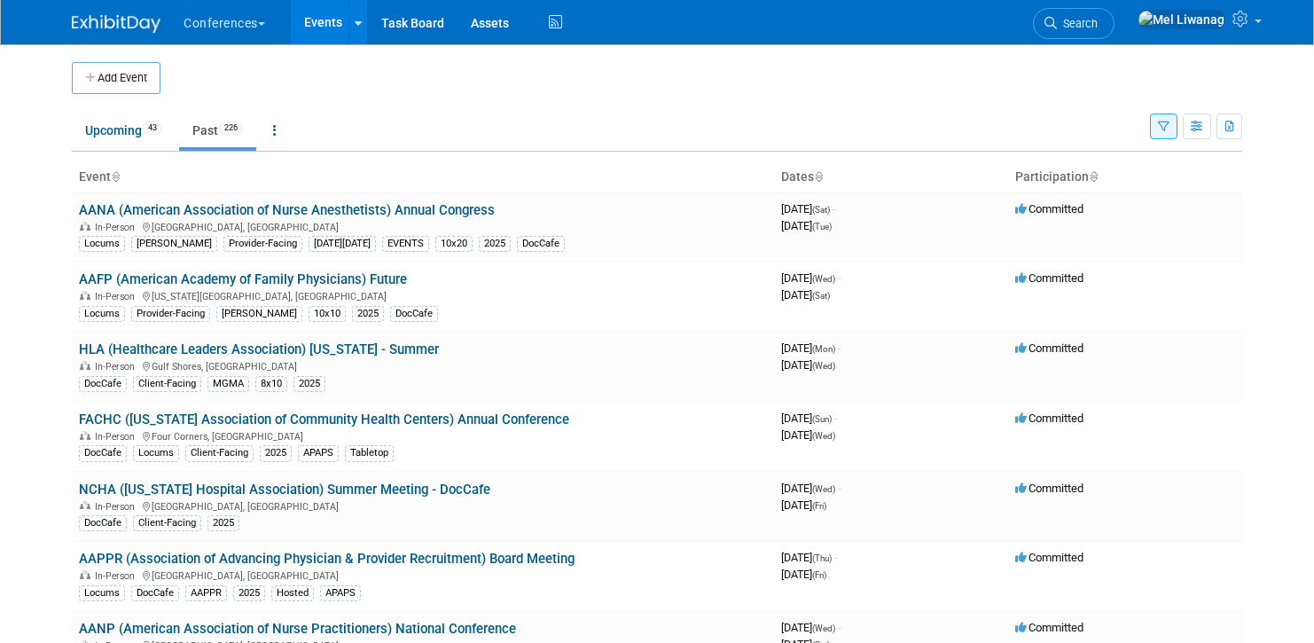
click at [44, 510] on body "Conferences Explore: My Workspaces 2 Go to Workspace: Conferences Marketing Req…" at bounding box center [657, 321] width 1314 height 643
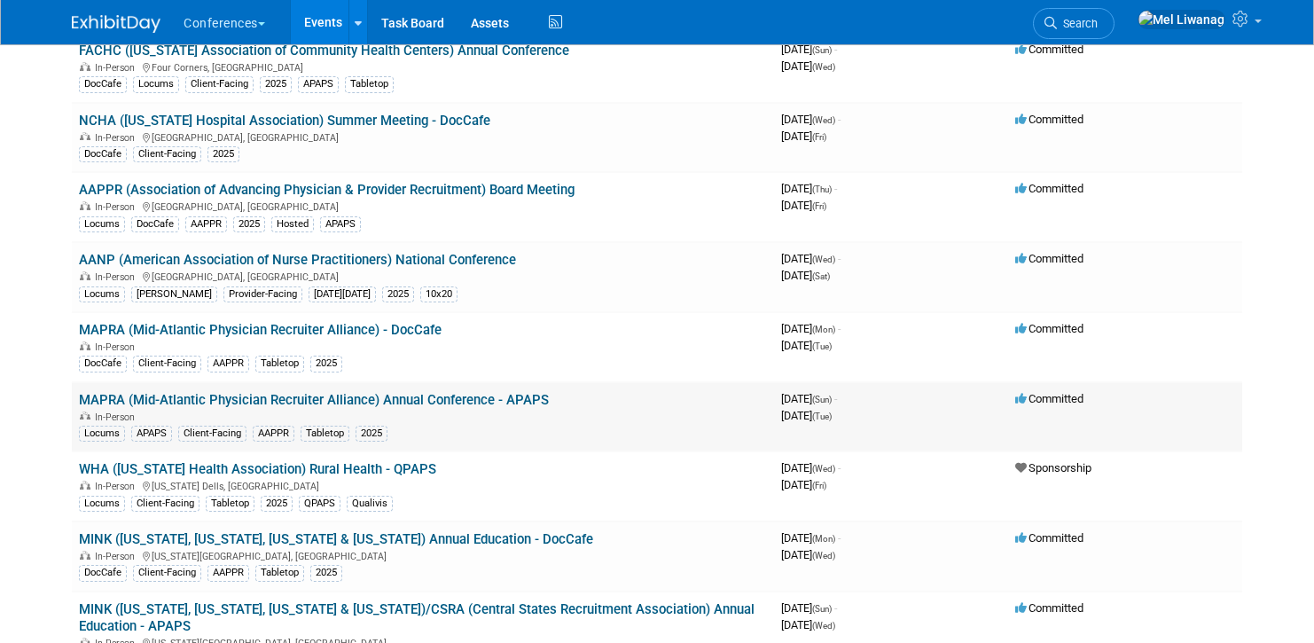
scroll to position [432, 0]
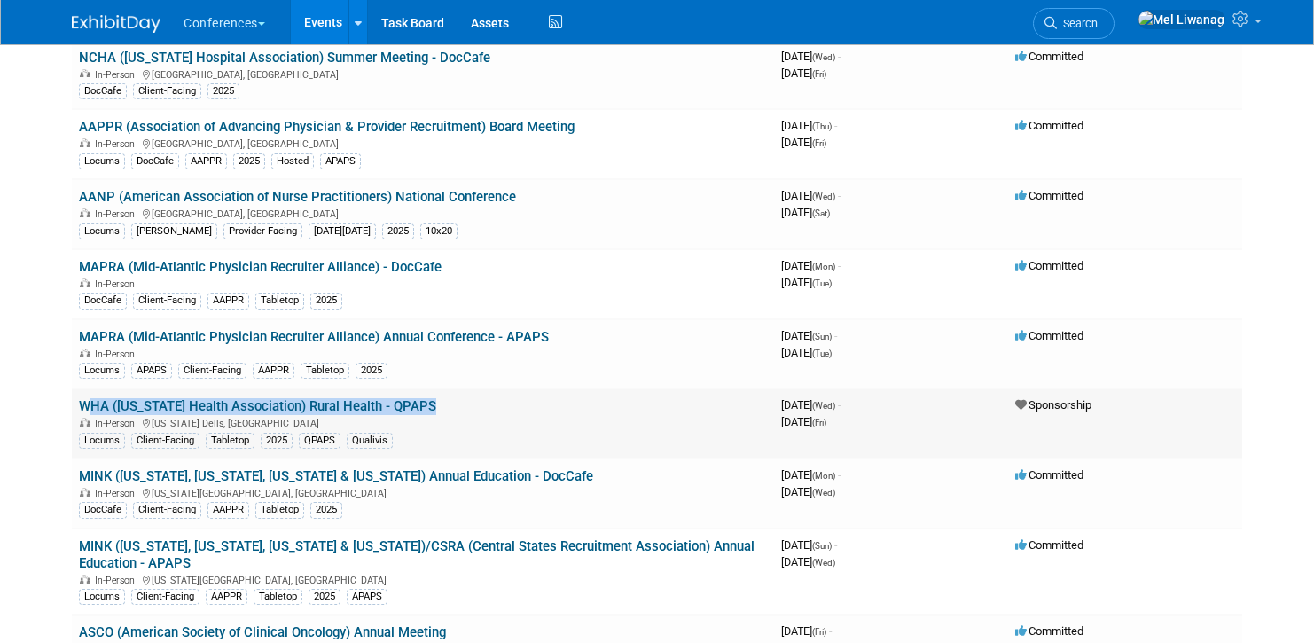
click at [341, 409] on link "WHA ([US_STATE] Health Association) Rural Health - QPAPS" at bounding box center [257, 406] width 357 height 16
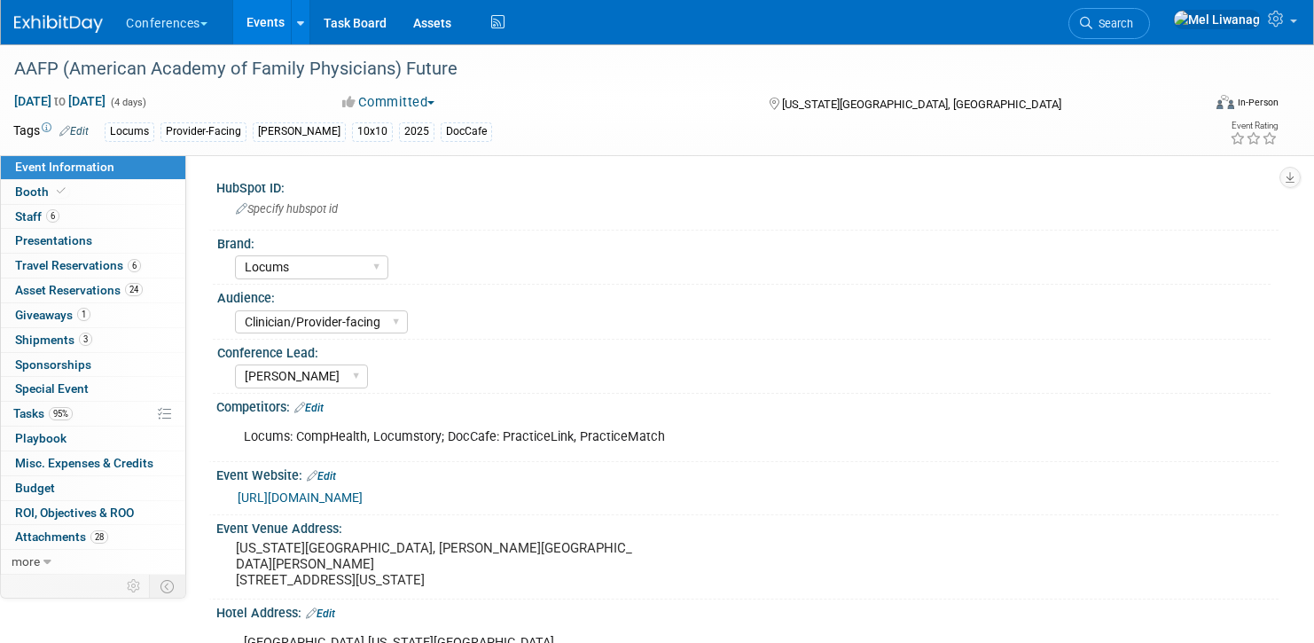
select select "Locums"
select select "Clinician/Provider-facing"
select select "[PERSON_NAME]"
click at [42, 430] on link "0 Playbook 0" at bounding box center [93, 438] width 184 height 24
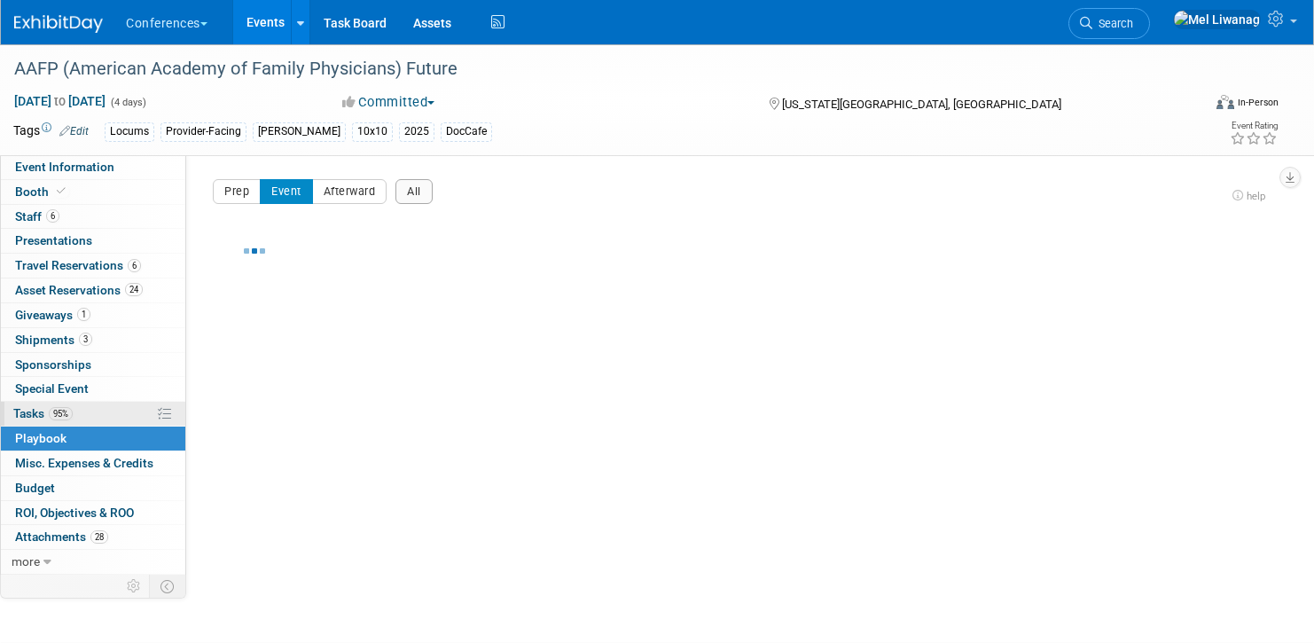
click at [64, 408] on span "95%" at bounding box center [61, 413] width 24 height 13
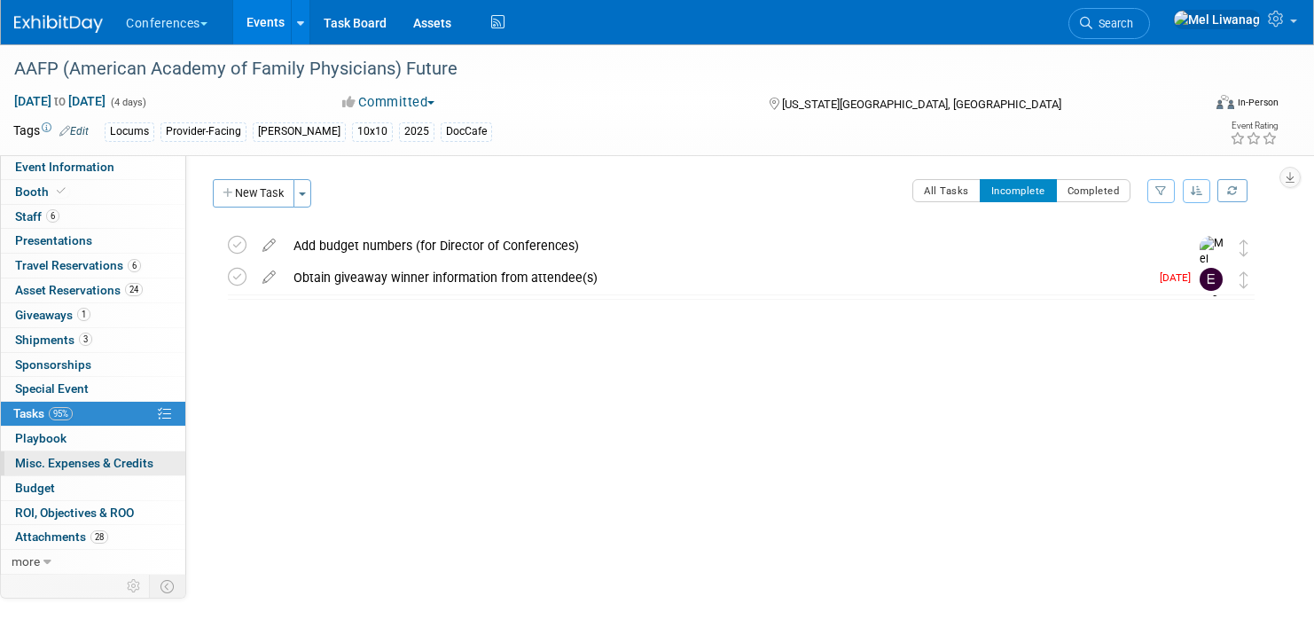
click at [54, 472] on link "0 Misc. Expenses & Credits 0" at bounding box center [93, 463] width 184 height 24
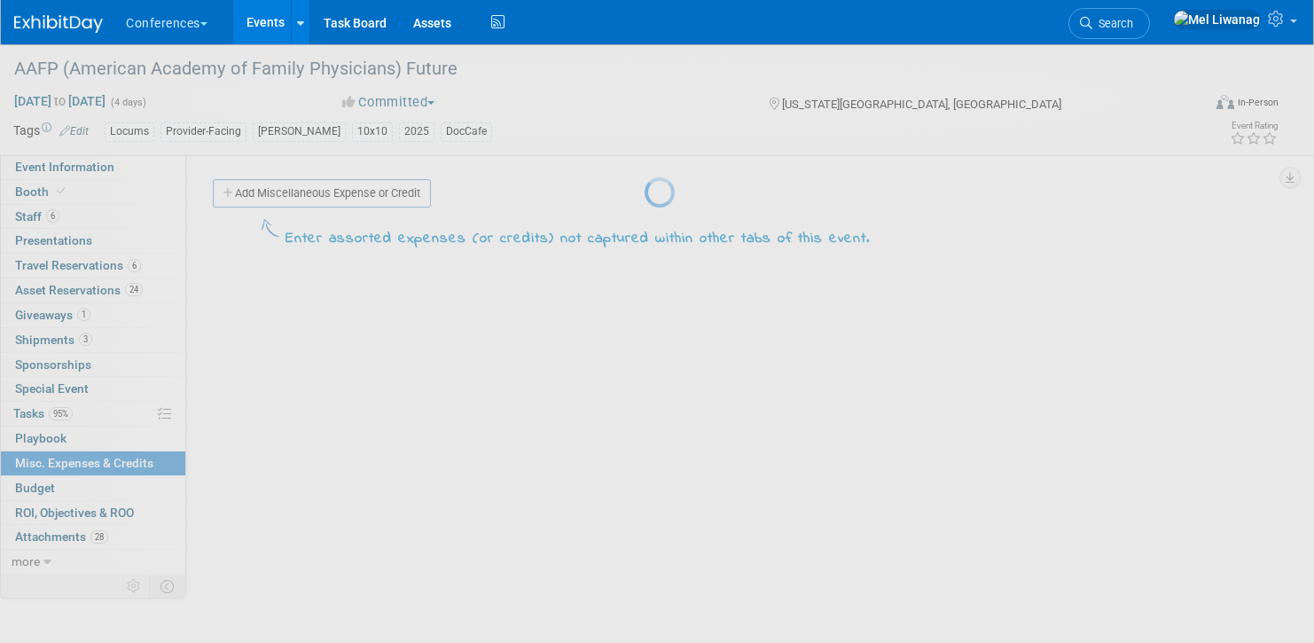
click at [645, 486] on div at bounding box center [657, 321] width 25 height 643
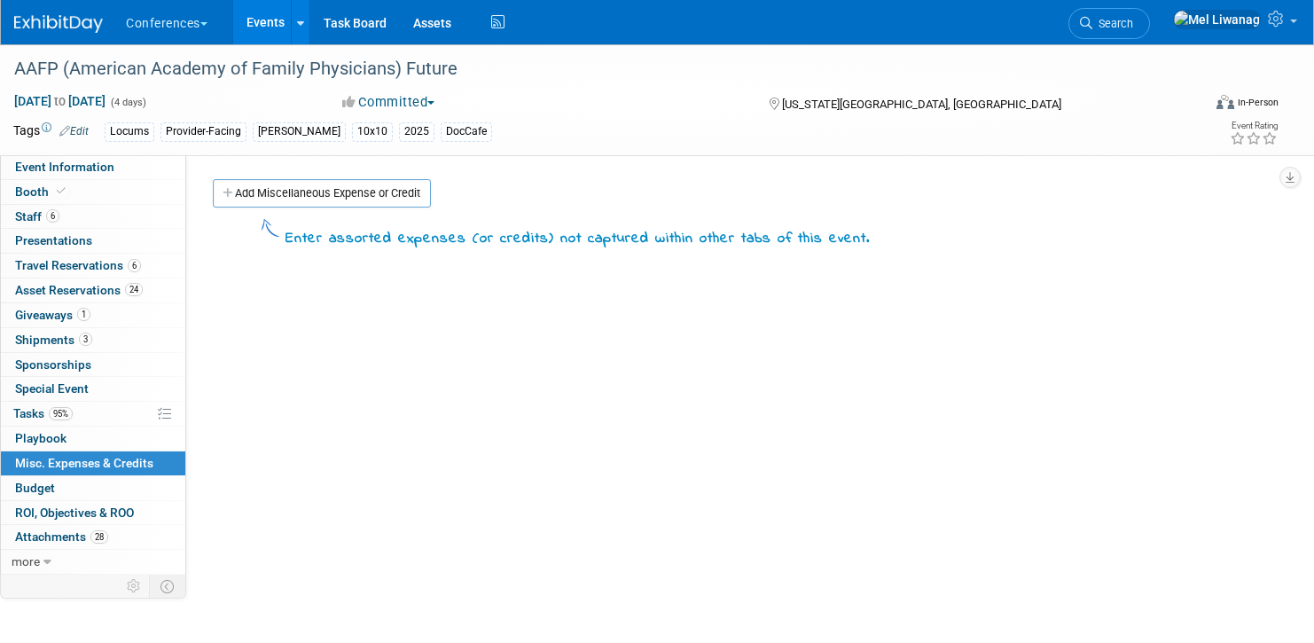
click at [878, 370] on div "HubSpot ID: Specify hubspot id Brand: Aya Bespoke Corporate [PERSON_NAME] DocCa…" at bounding box center [732, 364] width 1092 height 419
click at [132, 175] on link "Event Information" at bounding box center [93, 167] width 184 height 24
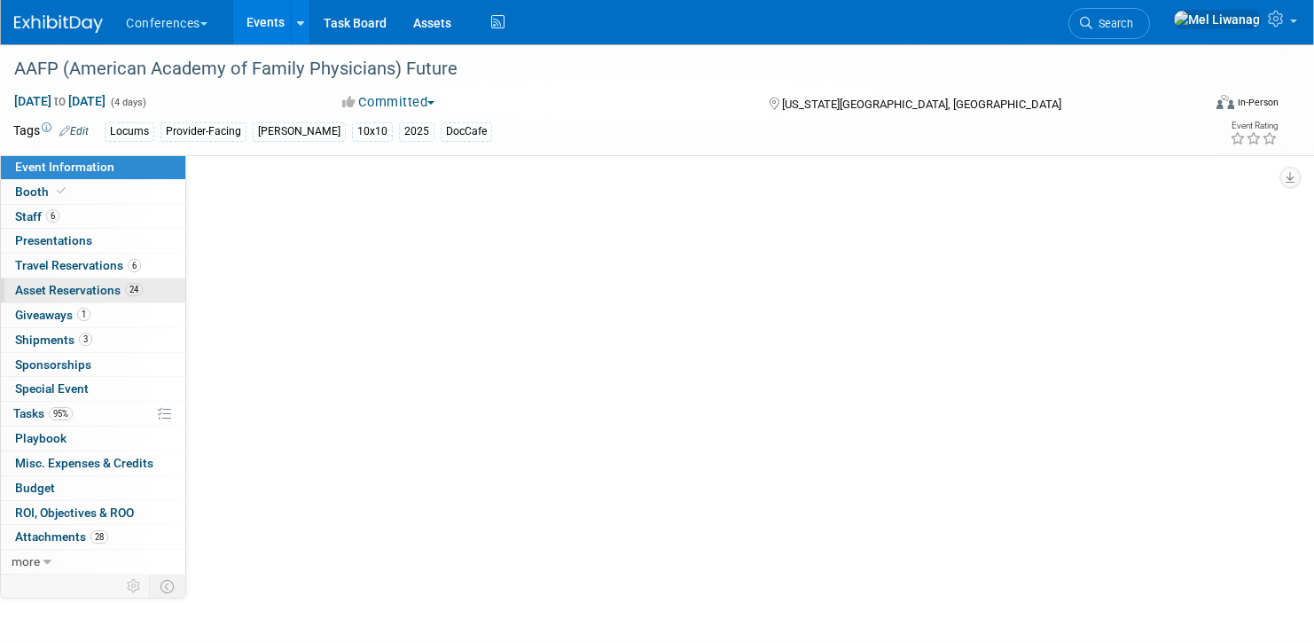
select select "Locums"
select select "Clinician/Provider-facing"
select select "[PERSON_NAME]"
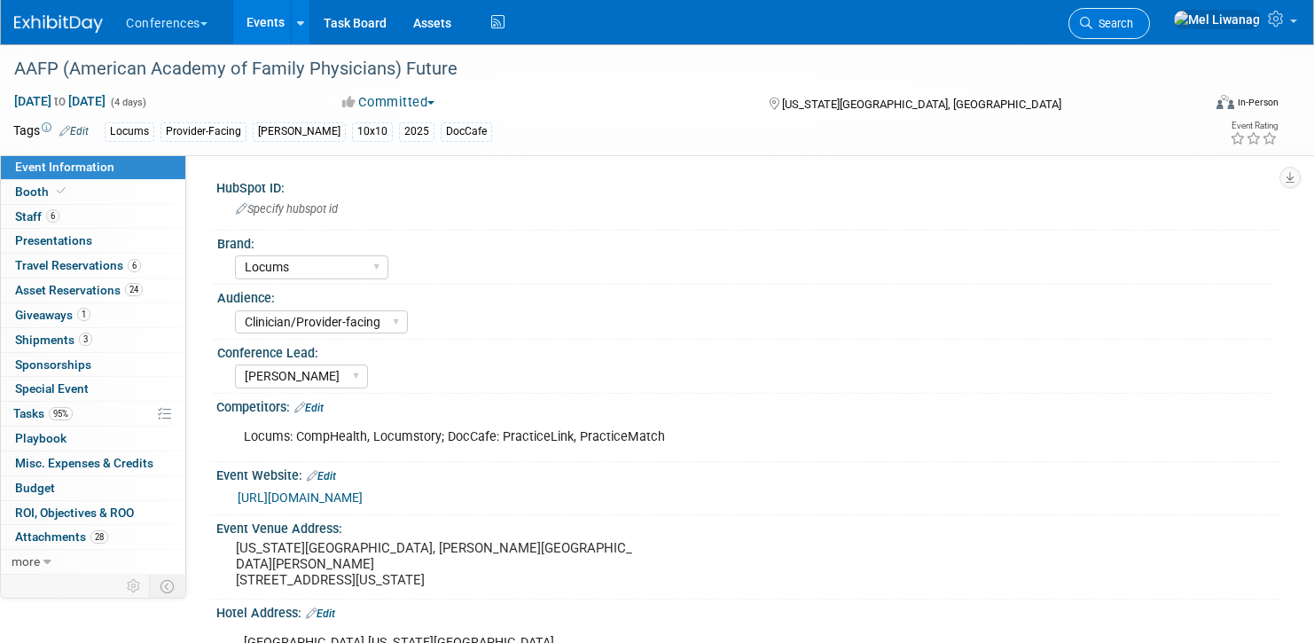
click at [1133, 26] on span "Search" at bounding box center [1112, 23] width 41 height 13
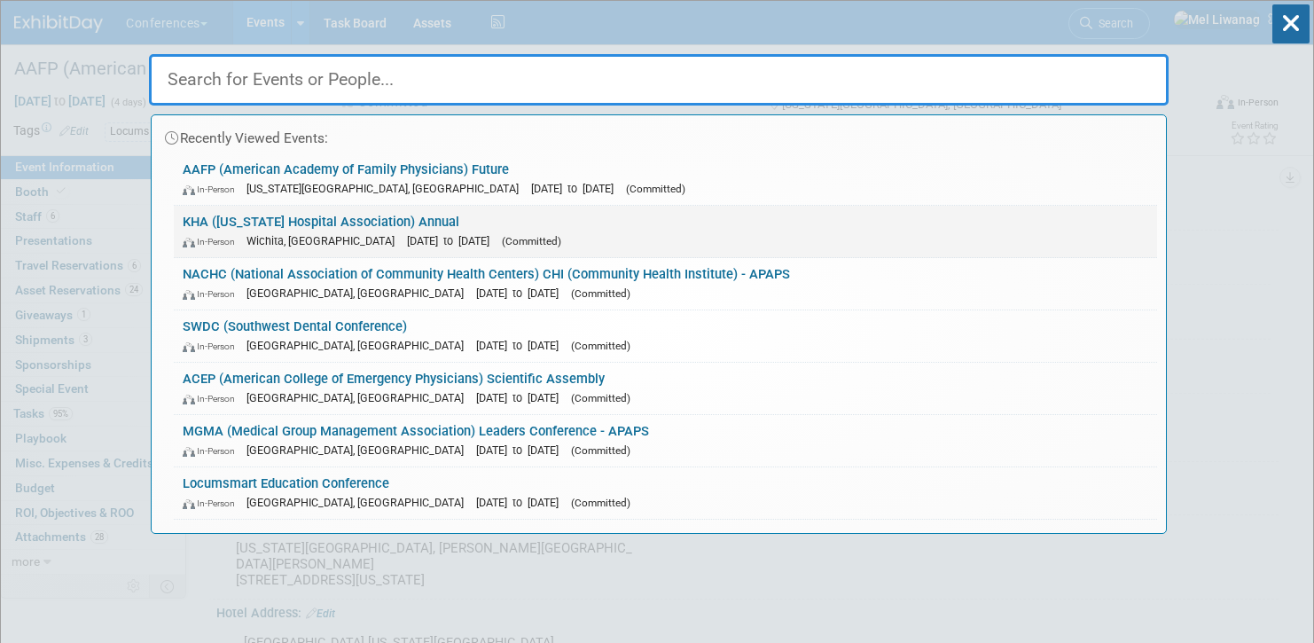
click at [668, 229] on link "KHA ([US_STATE] Hospital Association) Annual In-Person [GEOGRAPHIC_DATA], [GEOG…" at bounding box center [665, 231] width 983 height 51
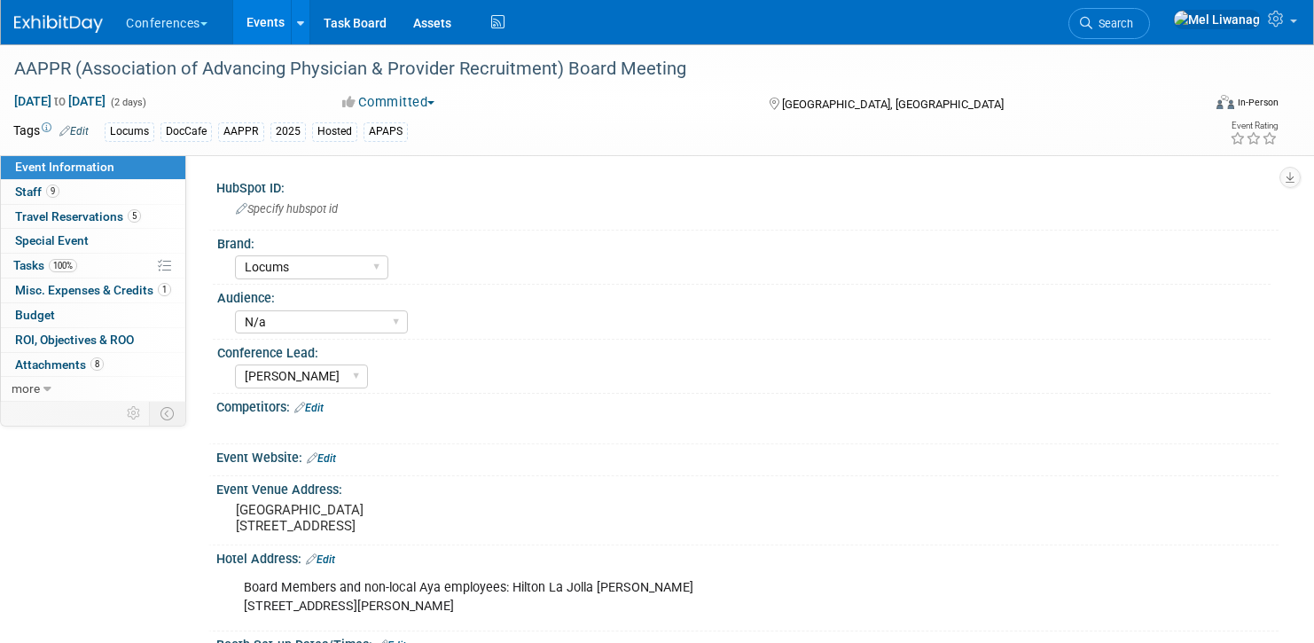
select select "Locums"
select select "N/a"
select select "[PERSON_NAME]"
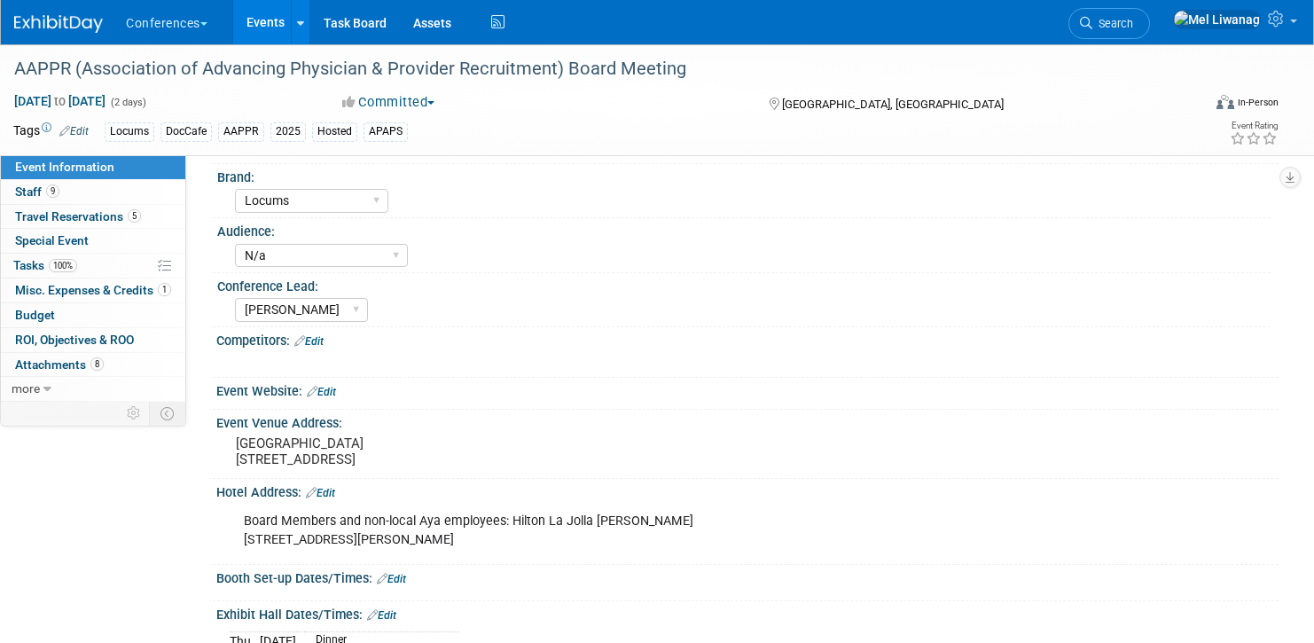
scroll to position [95, 0]
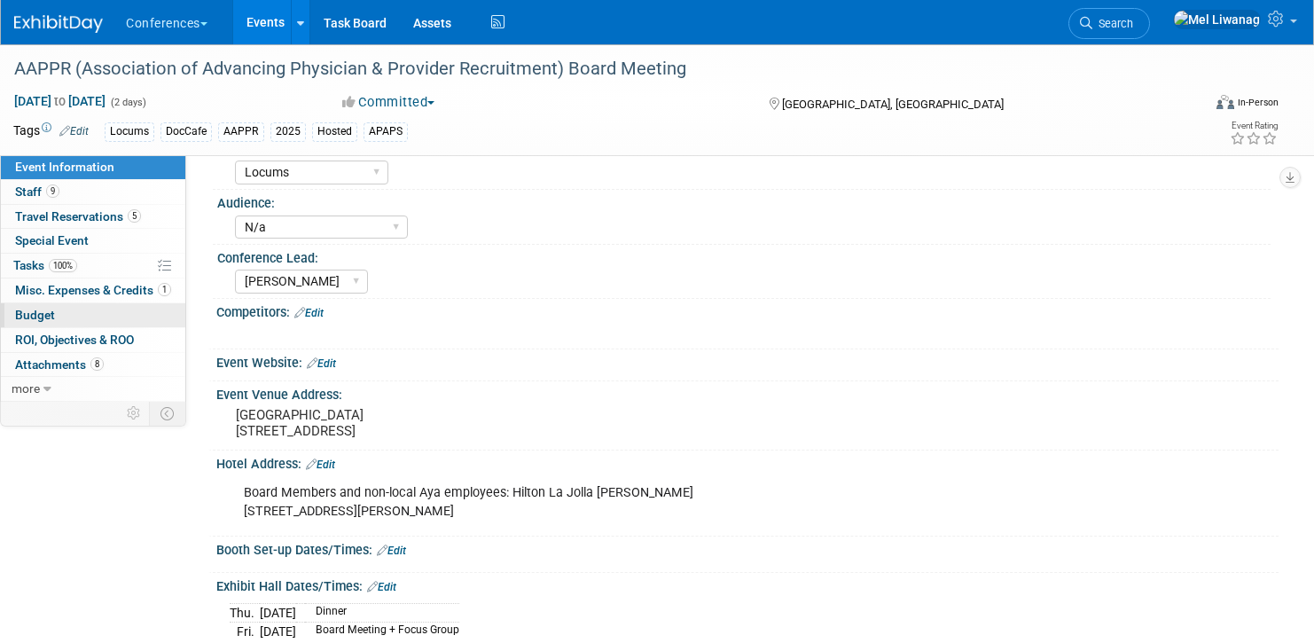
click at [74, 317] on link "Budget" at bounding box center [93, 315] width 184 height 24
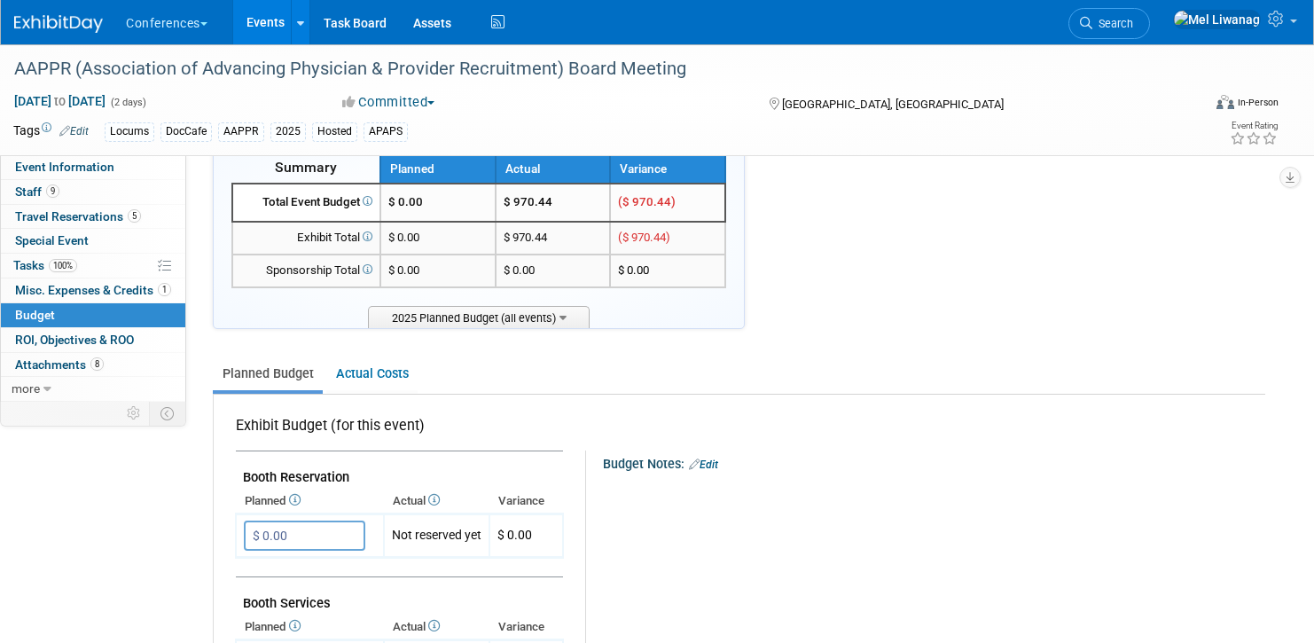
scroll to position [160, 0]
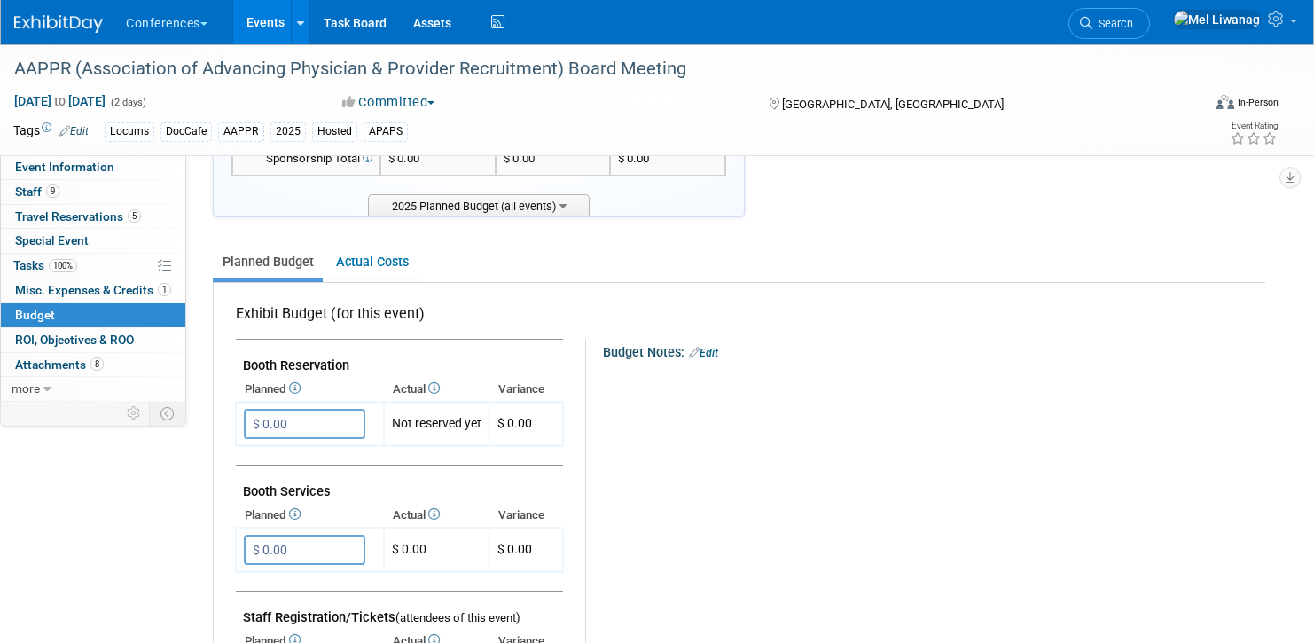
click at [708, 350] on link "Edit" at bounding box center [703, 353] width 29 height 12
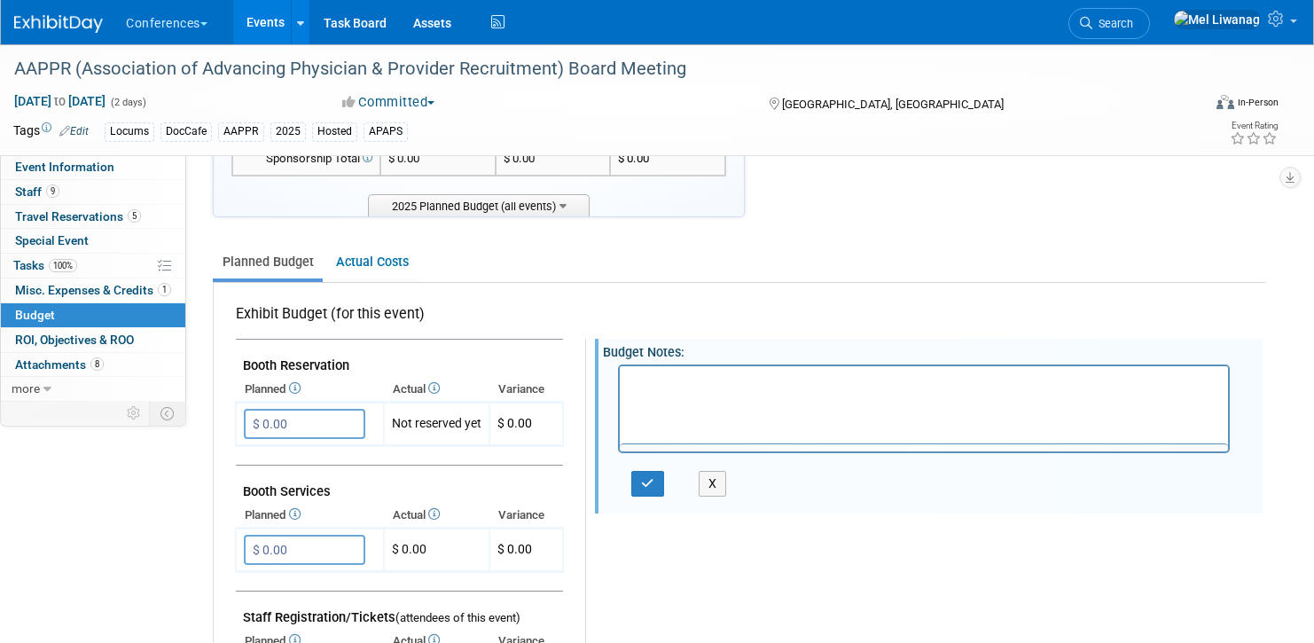
scroll to position [0, 0]
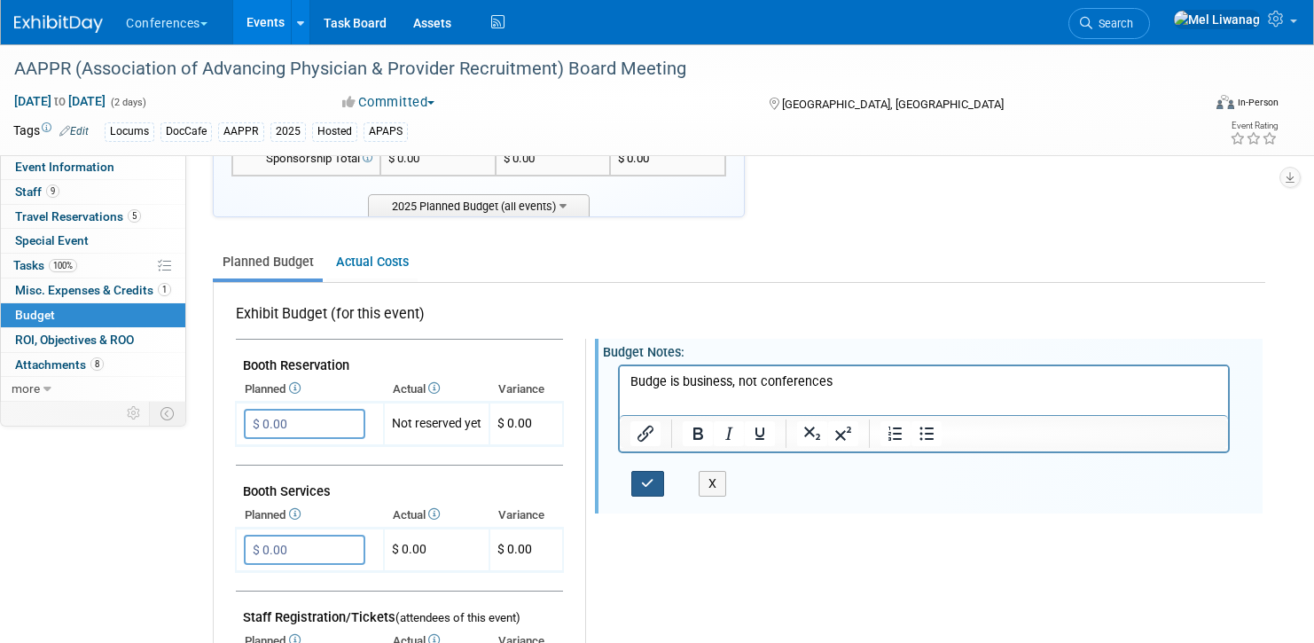
click at [645, 493] on button "button" at bounding box center [647, 484] width 33 height 26
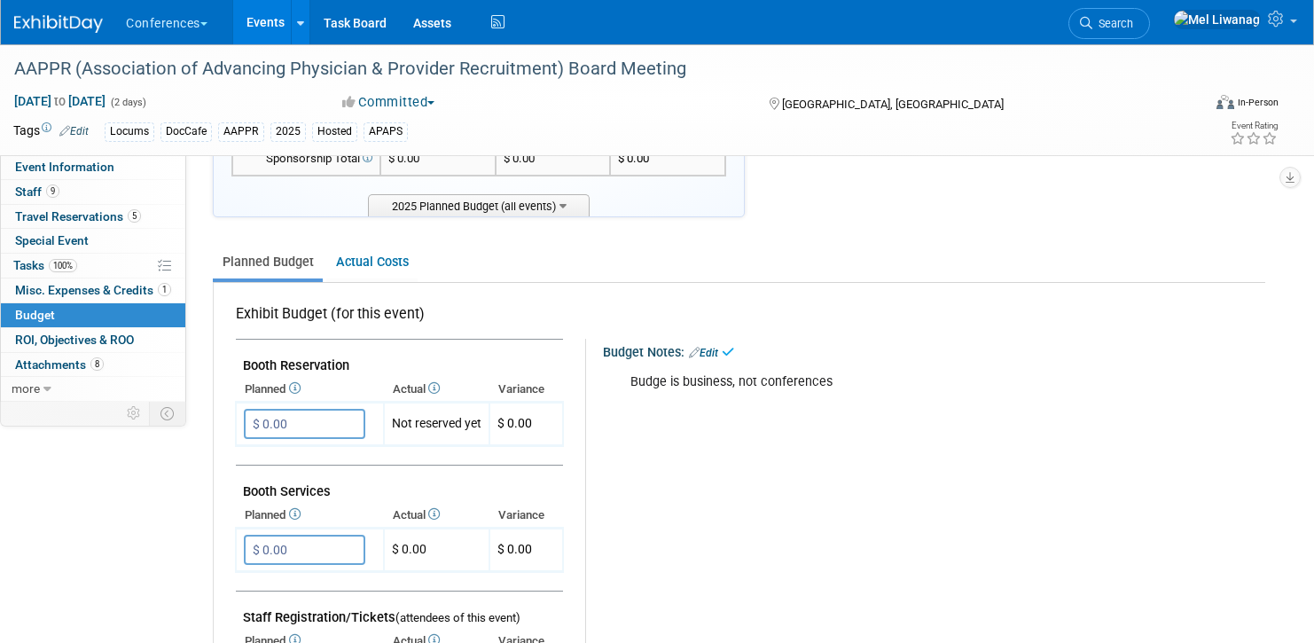
click at [713, 353] on link "Edit" at bounding box center [703, 353] width 29 height 12
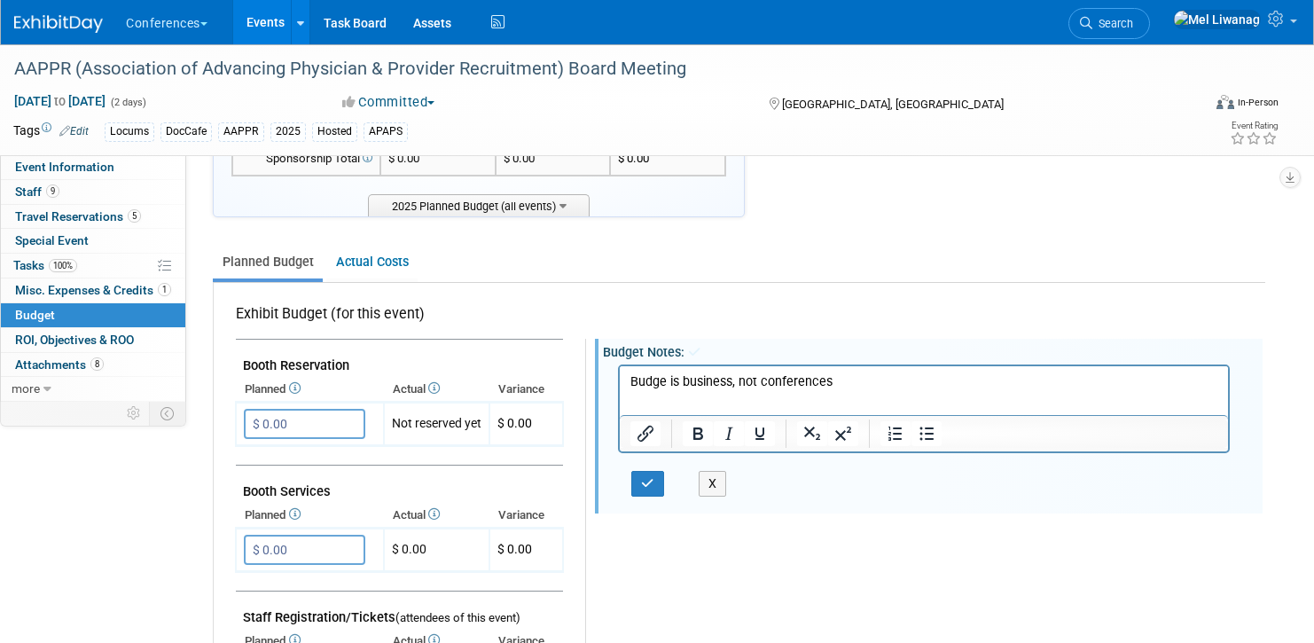
click at [664, 378] on p "Budge is business, not conferences" at bounding box center [924, 381] width 588 height 18
click at [660, 488] on button "button" at bounding box center [647, 484] width 33 height 26
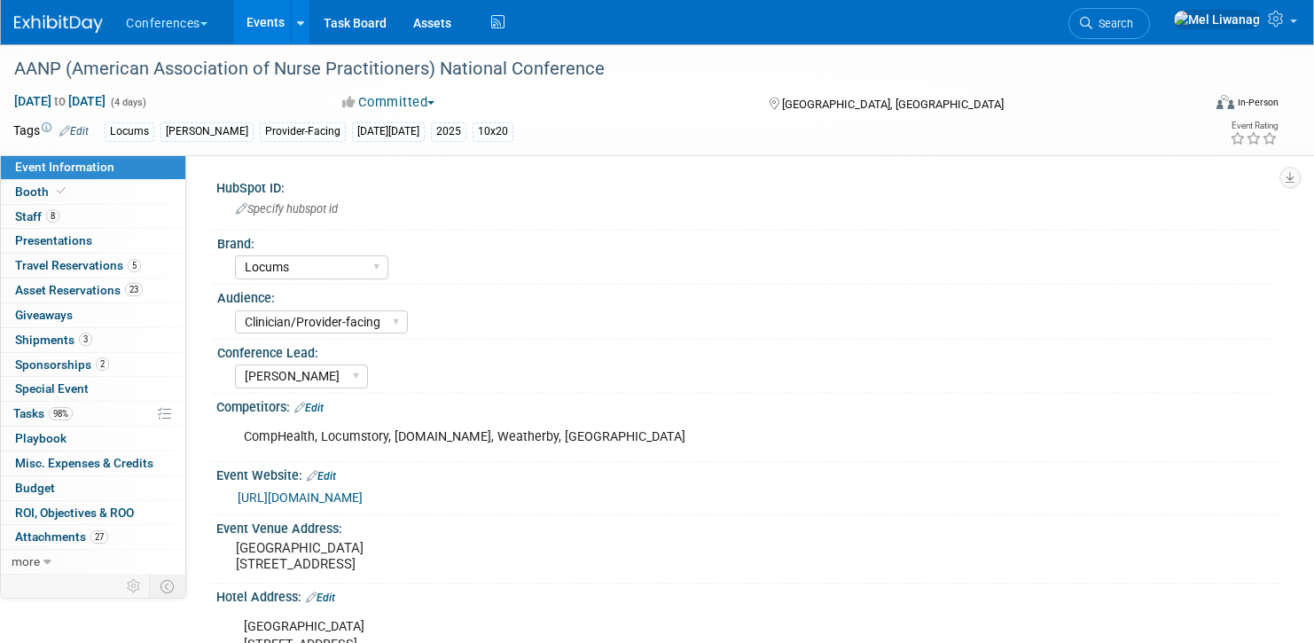
select select "Locums"
select select "Clinician/Provider-facing"
select select "[PERSON_NAME]"
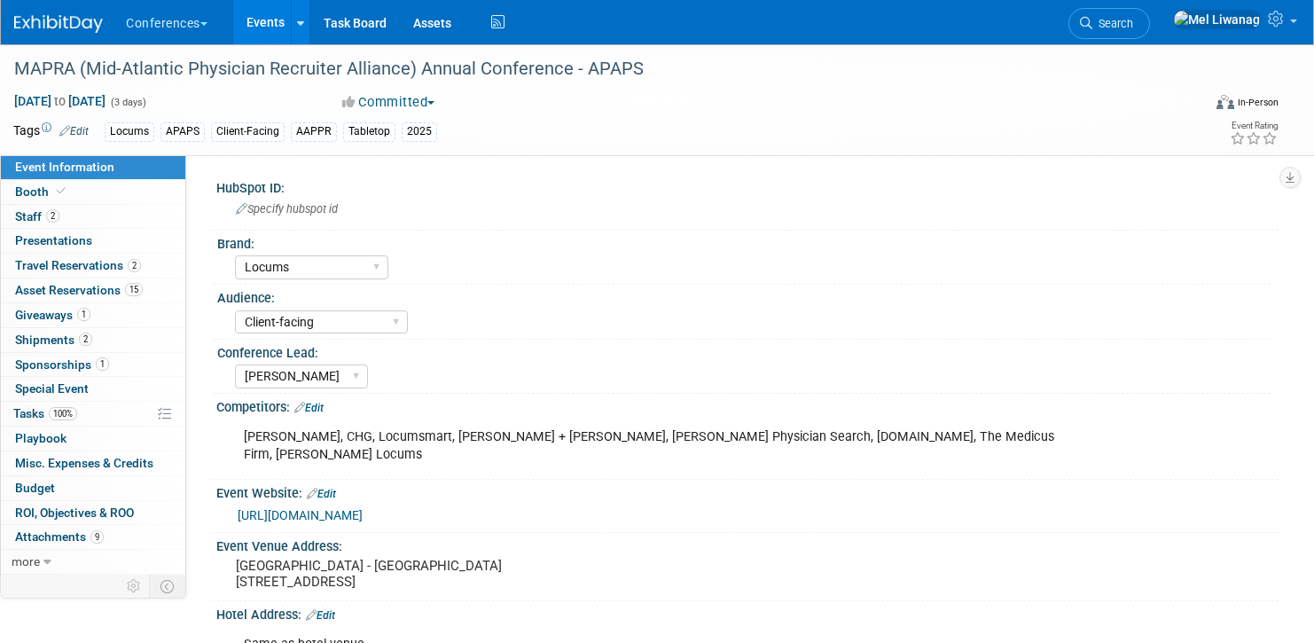
select select "Locums"
select select "Client-facing"
select select "[PERSON_NAME]"
click at [65, 488] on link "Budget" at bounding box center [93, 488] width 184 height 24
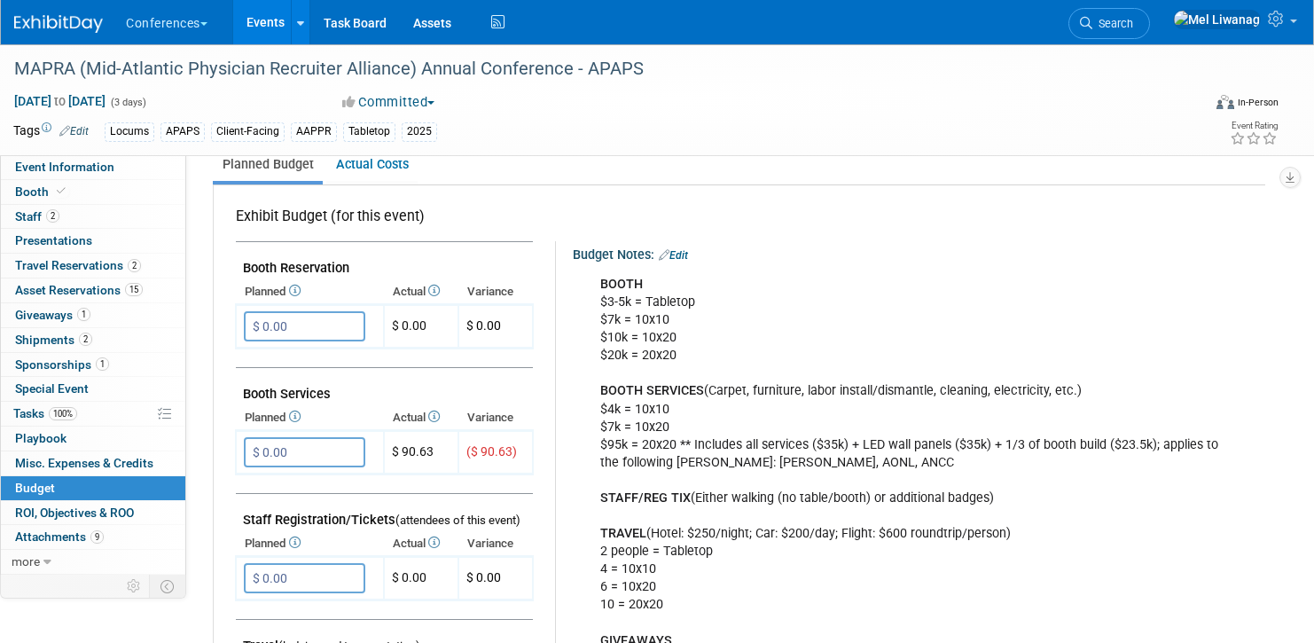
scroll to position [294, 0]
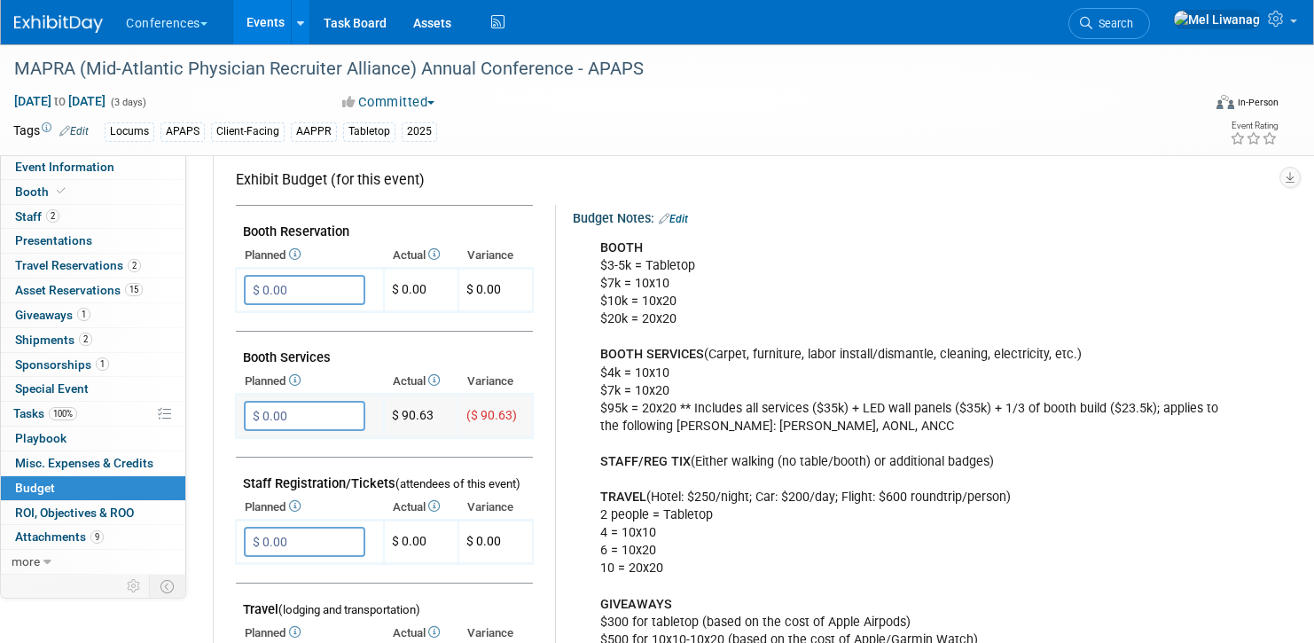
click at [328, 413] on input "$ 0.00" at bounding box center [304, 416] width 121 height 30
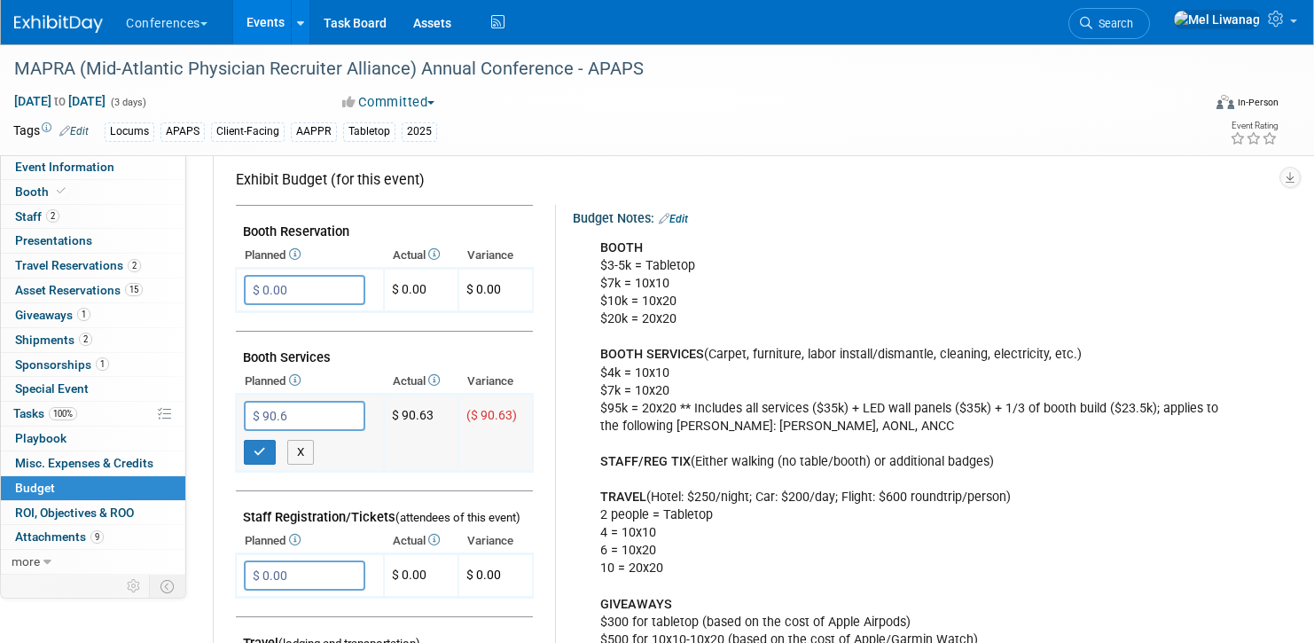
type input "$ 90.63"
click at [273, 449] on button "button" at bounding box center [260, 452] width 32 height 25
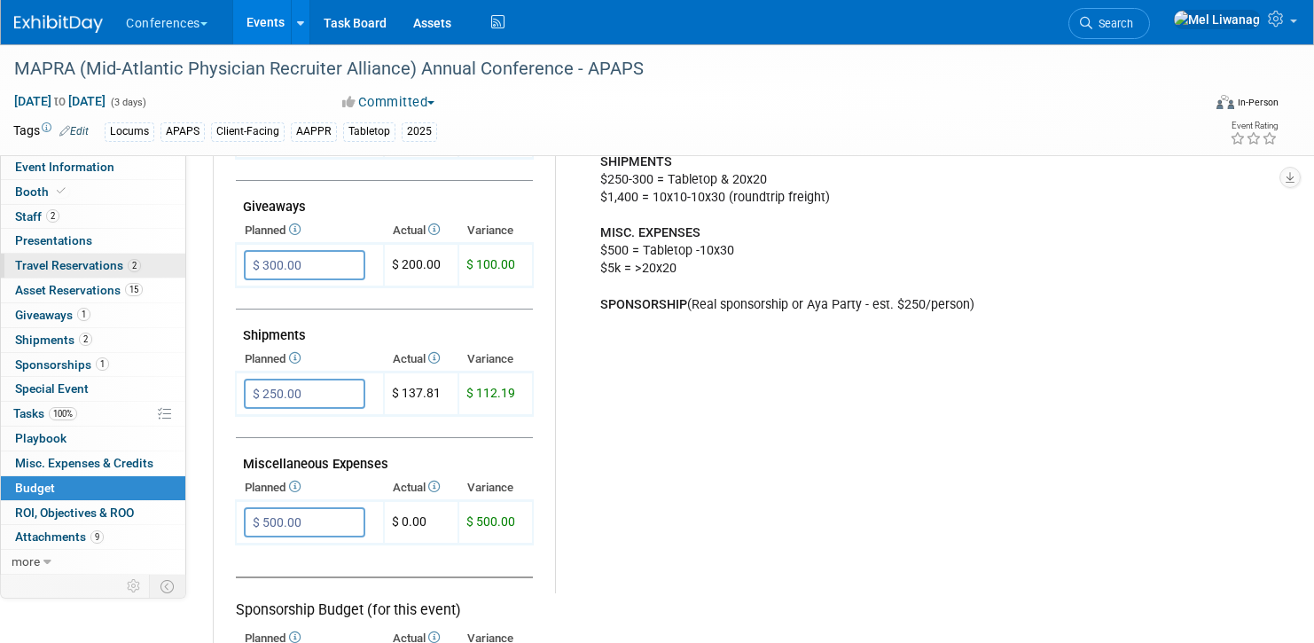
scroll to position [821, 0]
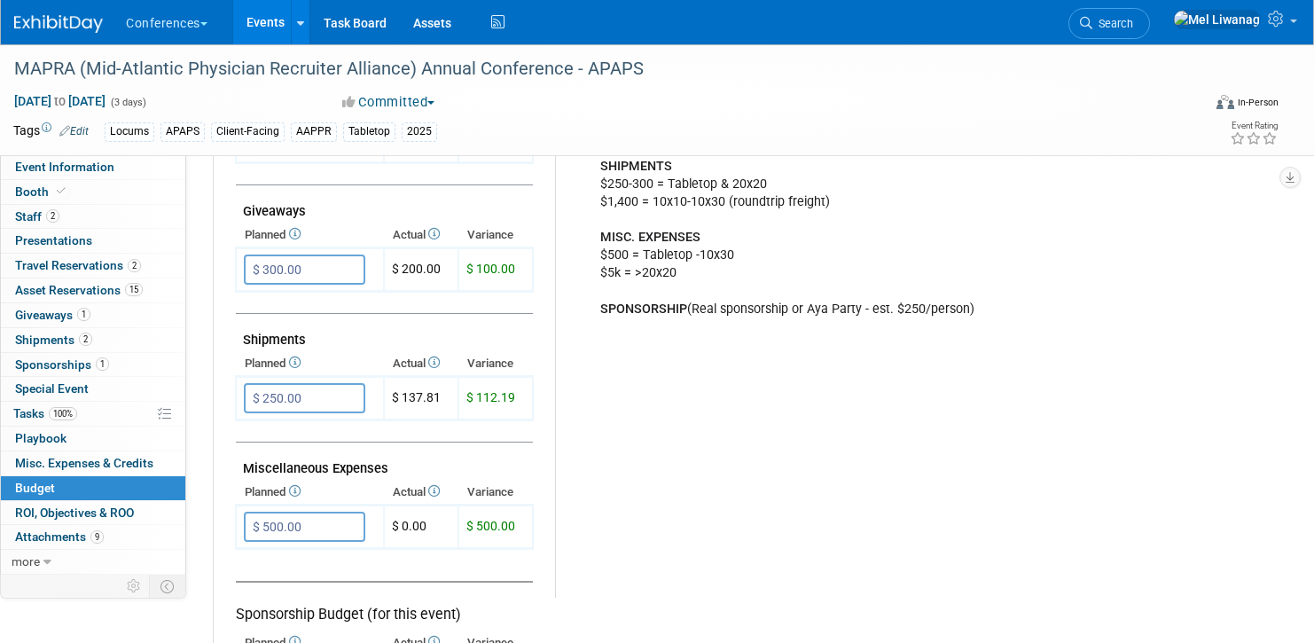
click at [621, 413] on div "Budget Notes: Edit BOOTH $3-5k = Tabletop $7k = 10x10 $10k = 10x20 $20k = 20x20…" at bounding box center [902, 137] width 694 height 919
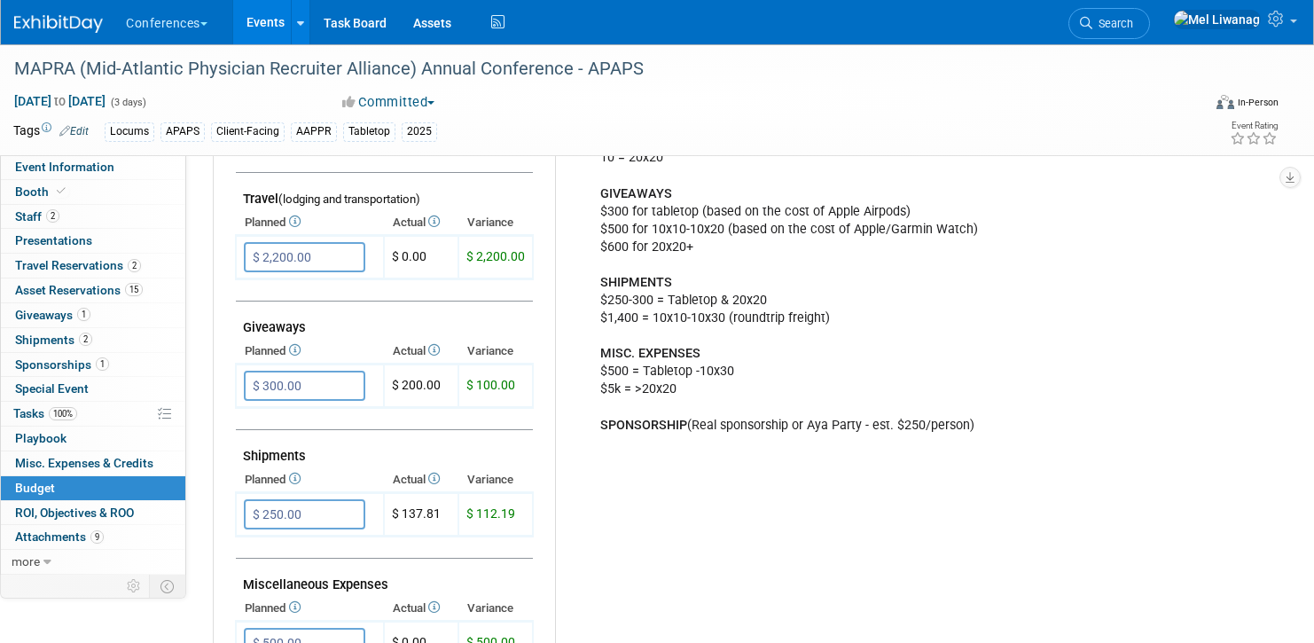
scroll to position [589, 0]
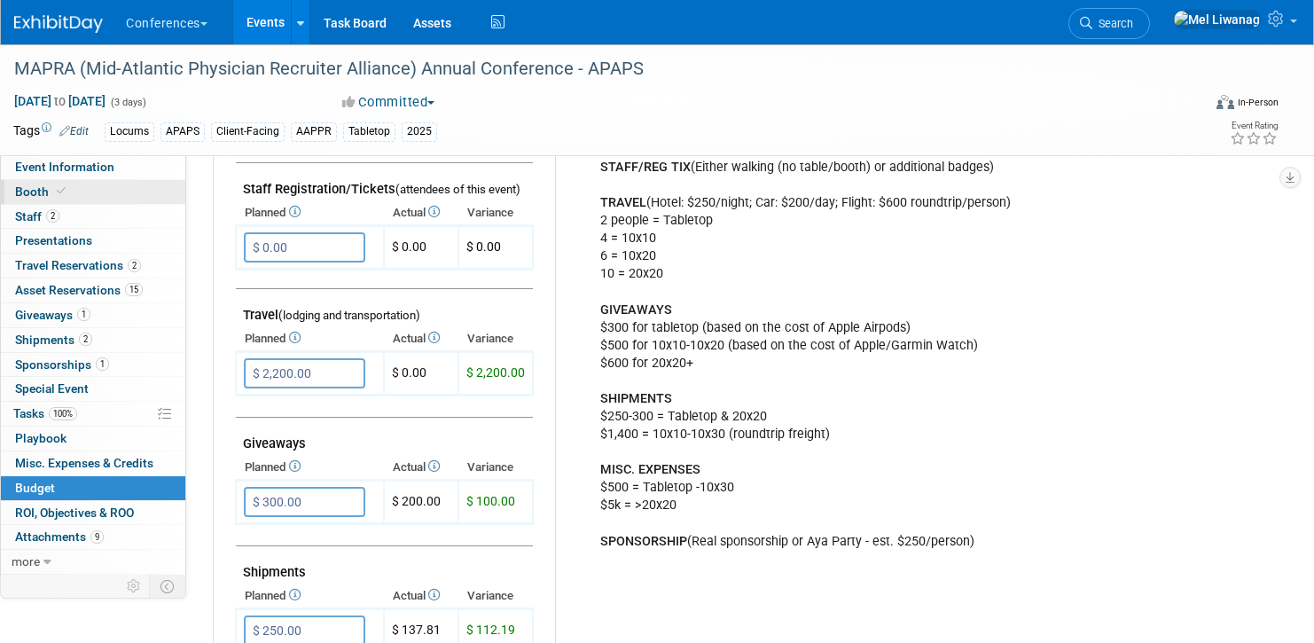
click at [82, 193] on link "Booth" at bounding box center [93, 192] width 184 height 24
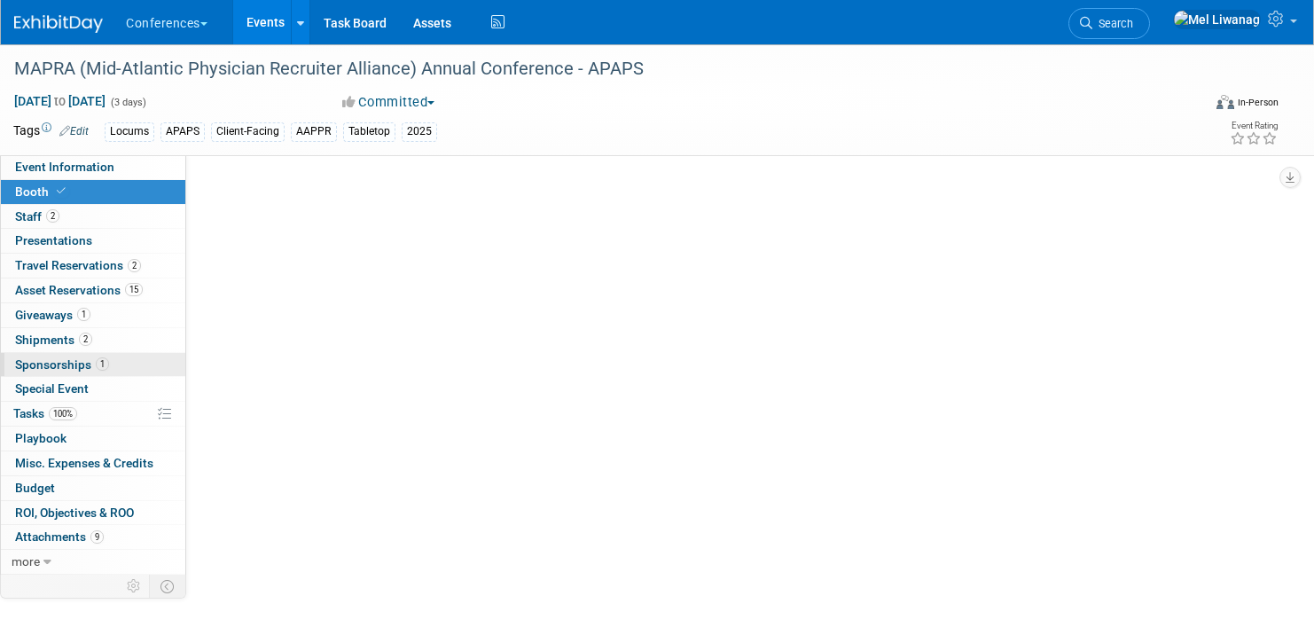
scroll to position [0, 0]
select select "6' tabletop"
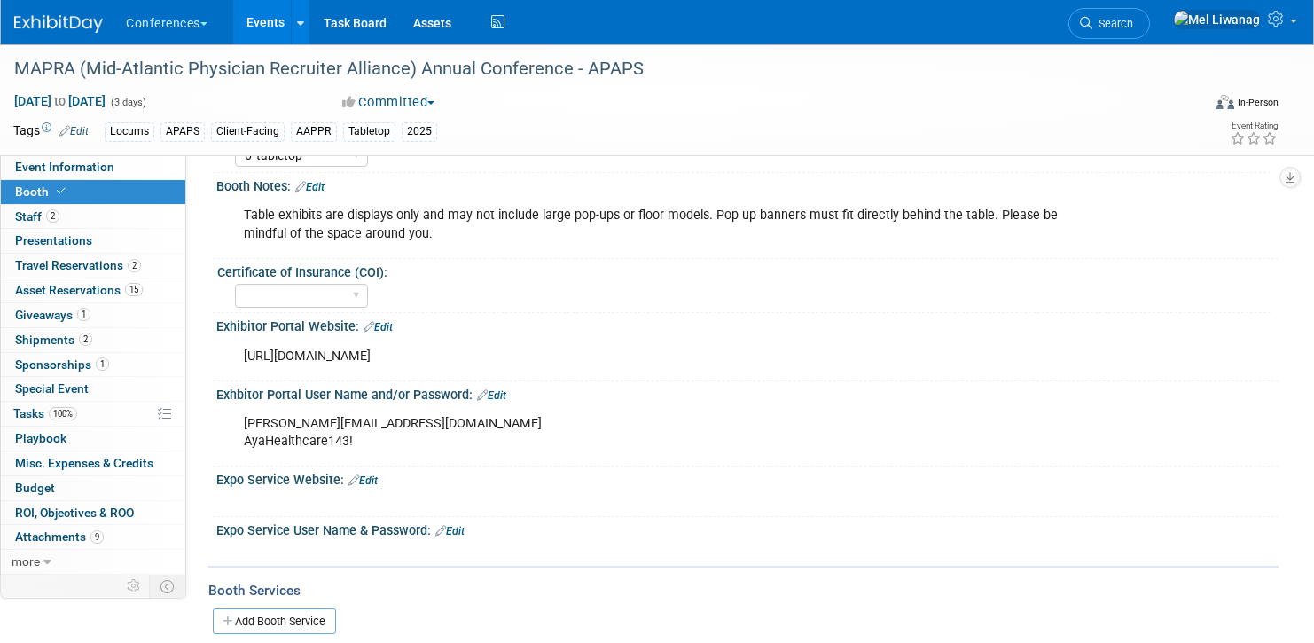
scroll to position [224, 0]
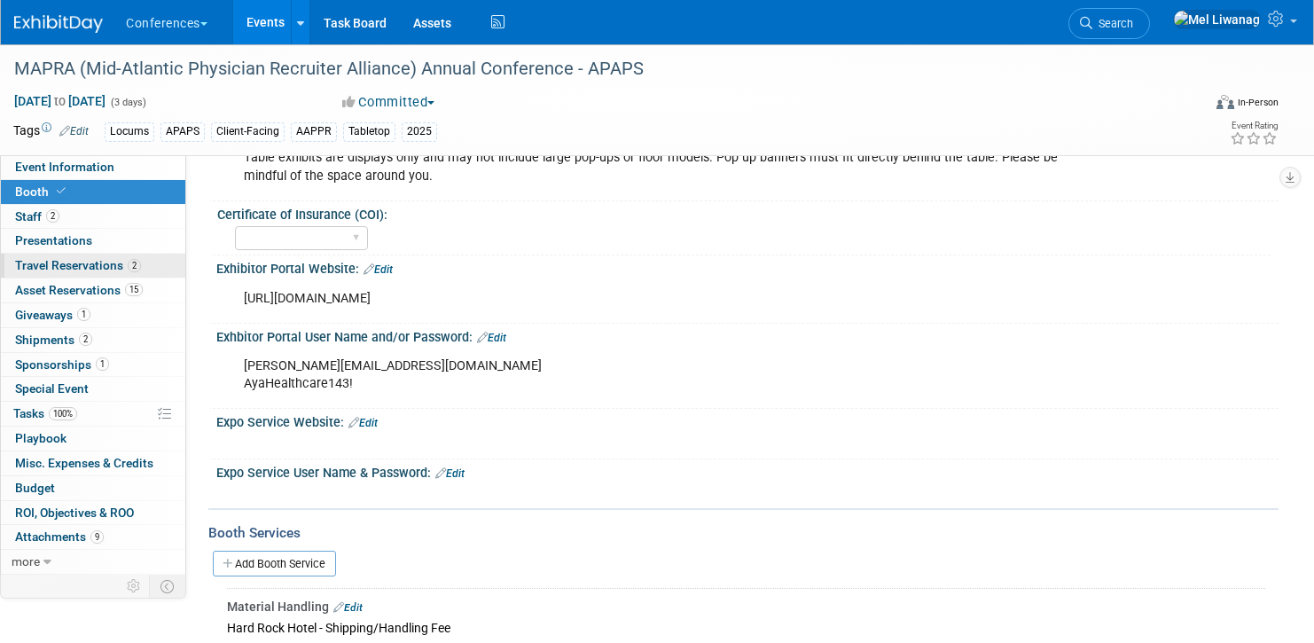
click at [81, 276] on link "2 Travel Reservations 2" at bounding box center [93, 266] width 184 height 24
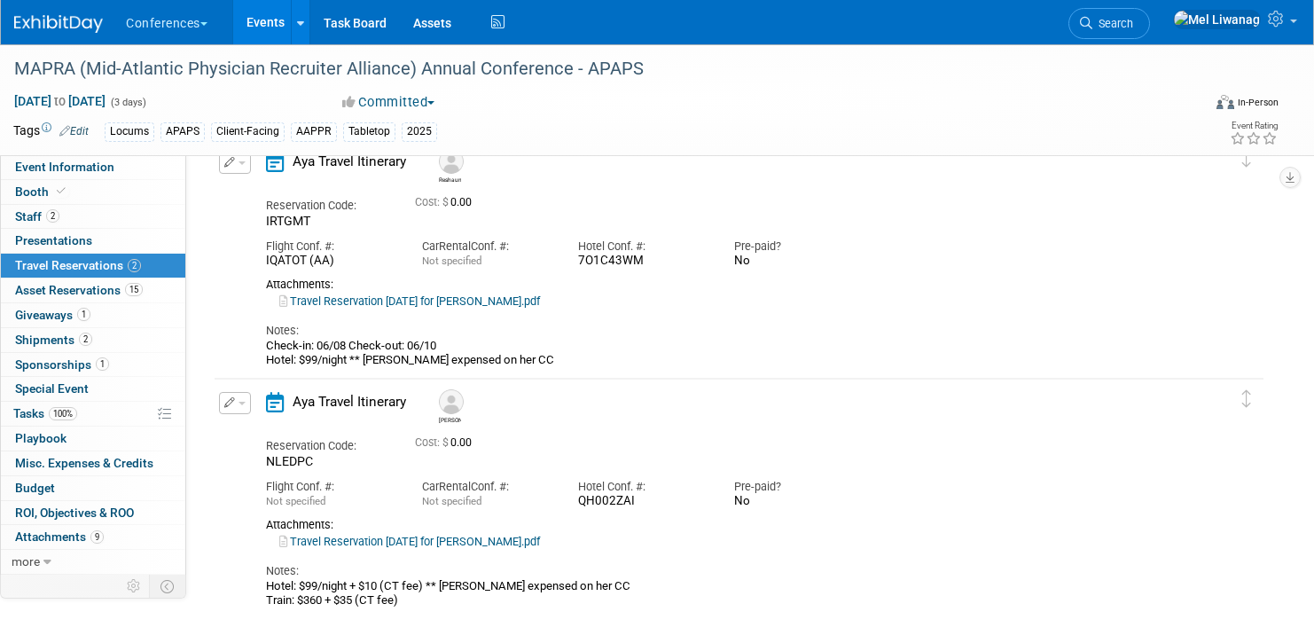
scroll to position [80, 0]
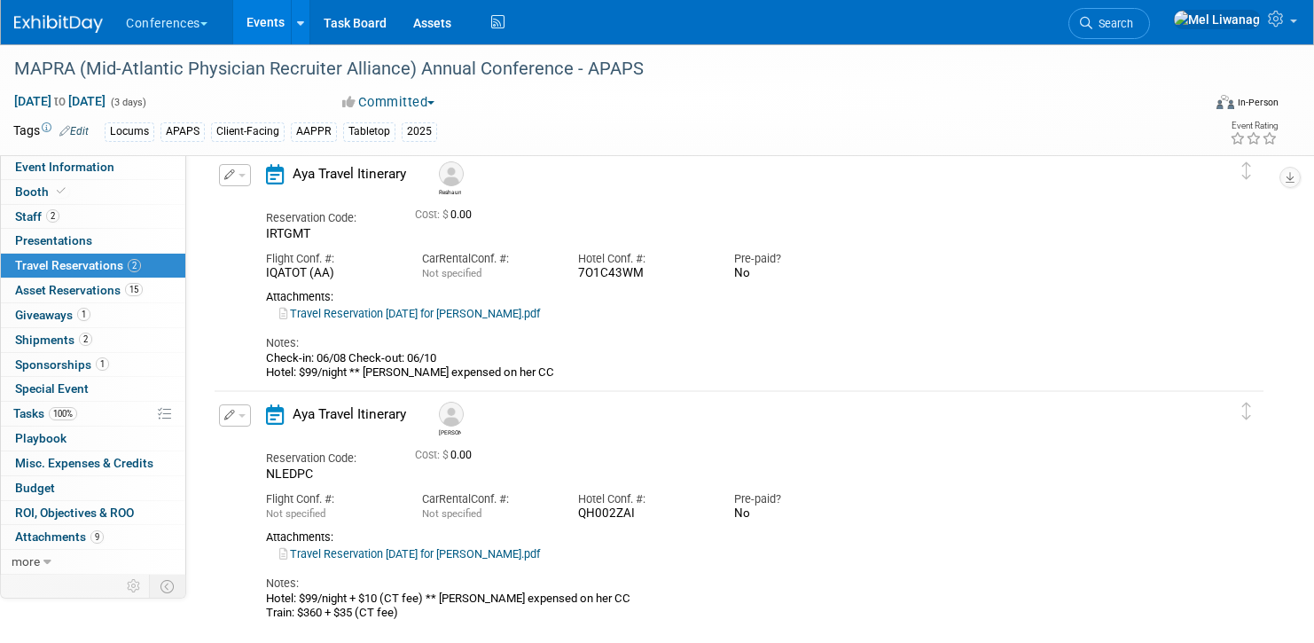
click at [230, 179] on icon "button" at bounding box center [230, 174] width 12 height 11
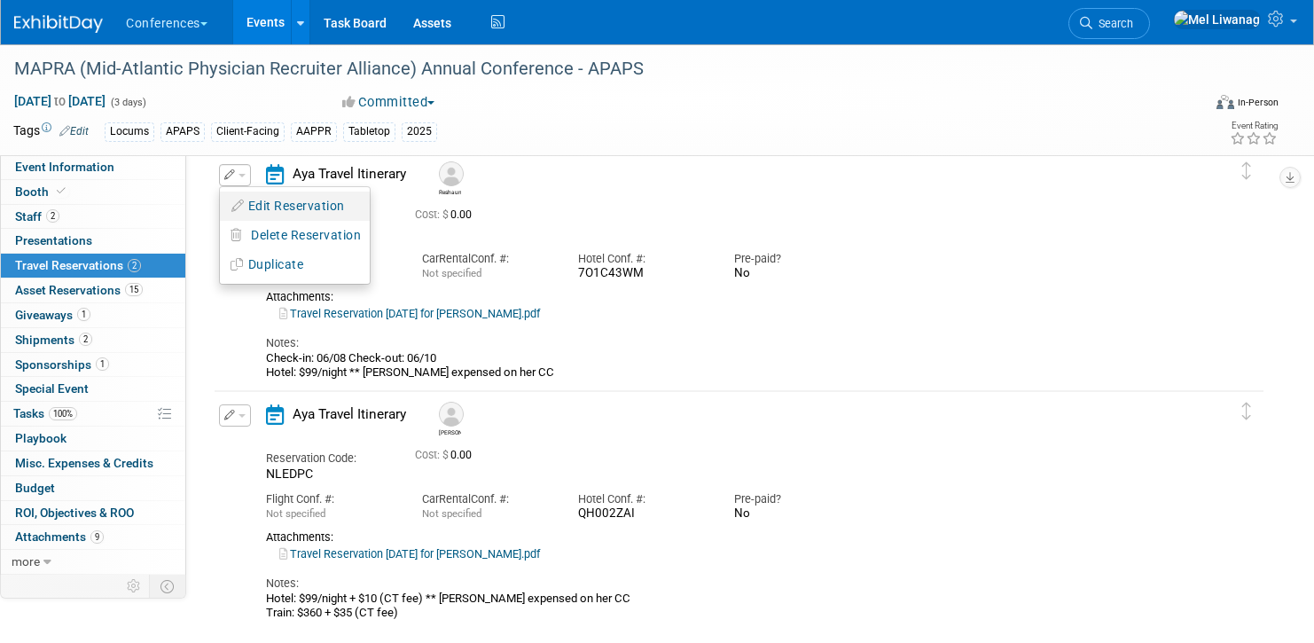
click at [288, 207] on button "Edit Reservation" at bounding box center [295, 206] width 150 height 26
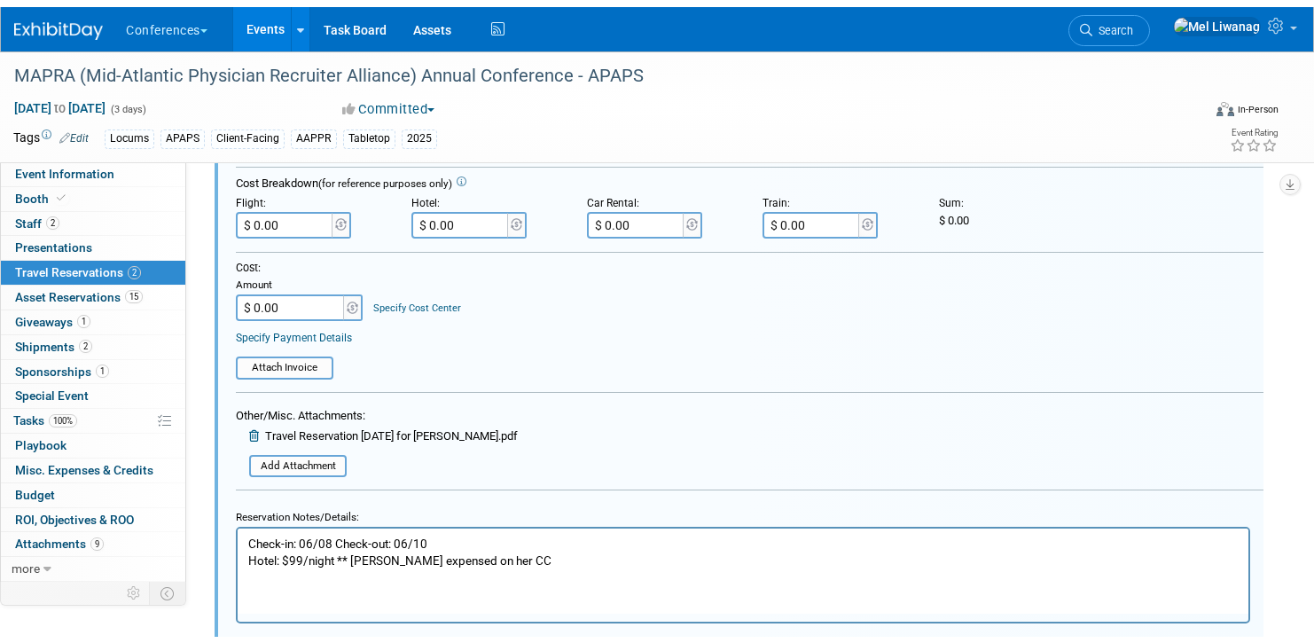
scroll to position [448, 0]
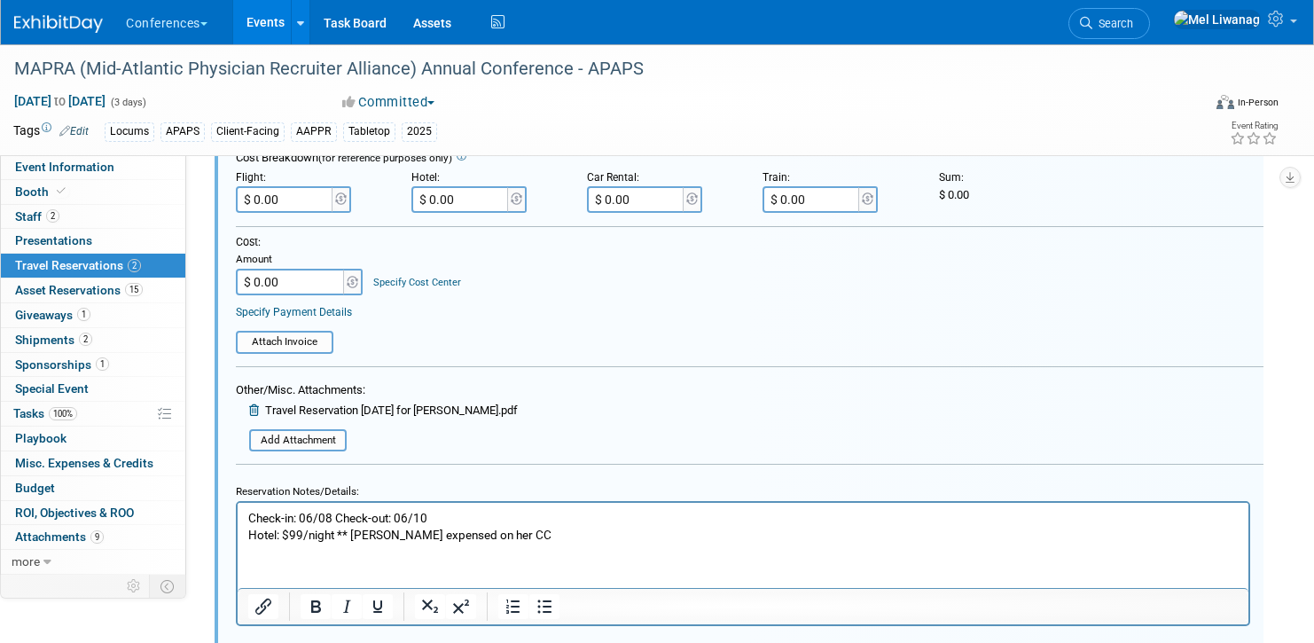
click at [524, 528] on p "Check-in: 06/08 Check-out: 06/10 Hotel: $99/night ** Brandy expensed on her CC" at bounding box center [743, 527] width 990 height 34
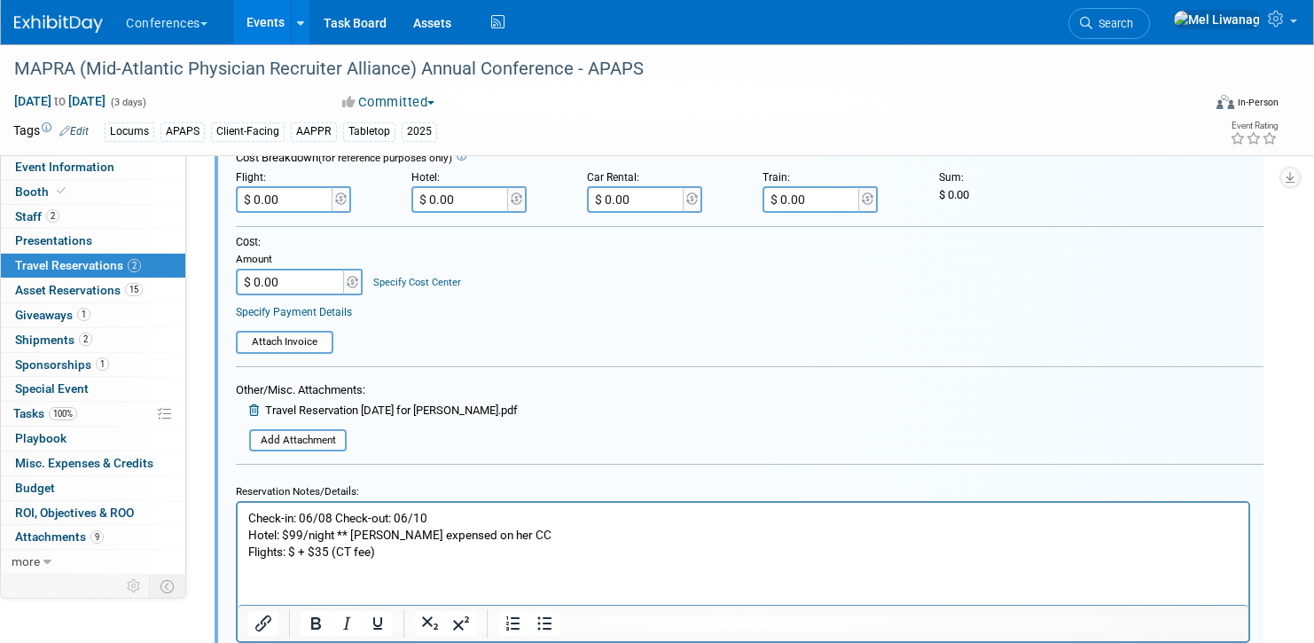
click at [519, 535] on p "Check-in: 06/08 Check-out: 06/10 Hotel: $99/night ** Brandy expensed on her CC" at bounding box center [743, 527] width 990 height 34
click at [340, 527] on p "Check-in: 06/08 Check-out: 06/10 Hotel: $99/night ** Brandy expensed on her CC" at bounding box center [743, 527] width 990 height 34
click at [342, 535] on p "Check-in: 06/08 Check-out: 06/10 Hotel: $99/night *+ $10 (CT fee) * Brandy expe…" at bounding box center [743, 527] width 990 height 34
click at [310, 534] on body "Check-in: 06/08 Check-out: 06/10 Hotel: $99/night + $10 (CT fee) ** Brandy expe…" at bounding box center [743, 535] width 992 height 51
click at [457, 560] on html "Check-in: 06/08 Check-out: 06/10 Hotel: $99/night + $10 (CT fee) ** Brandy expe…" at bounding box center [743, 532] width 1011 height 58
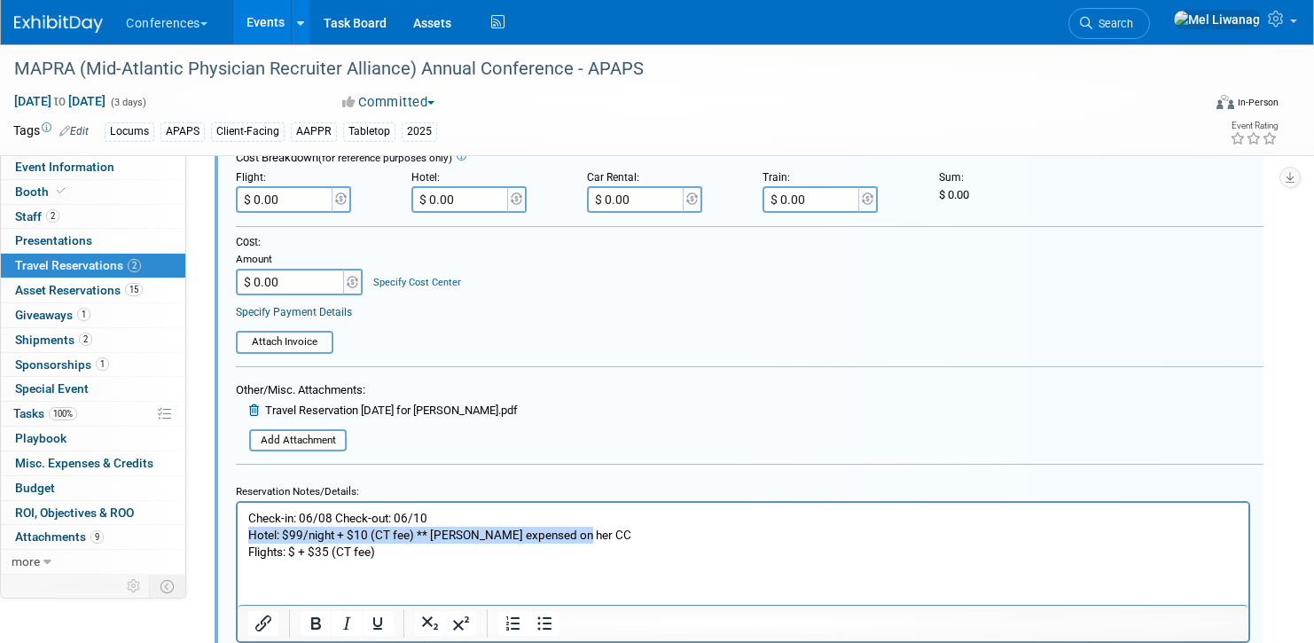
drag, startPoint x: 355, startPoint y: 534, endPoint x: 249, endPoint y: 540, distance: 105.7
click at [249, 540] on p "Check-in: 06/08 Check-out: 06/10 Hotel: $99/night + $10 (CT fee) ** Brandy expe…" at bounding box center [743, 527] width 990 height 34
copy p "Hotel: $99/night + $10 (CT fee) ** Brandy expensed on her CC"
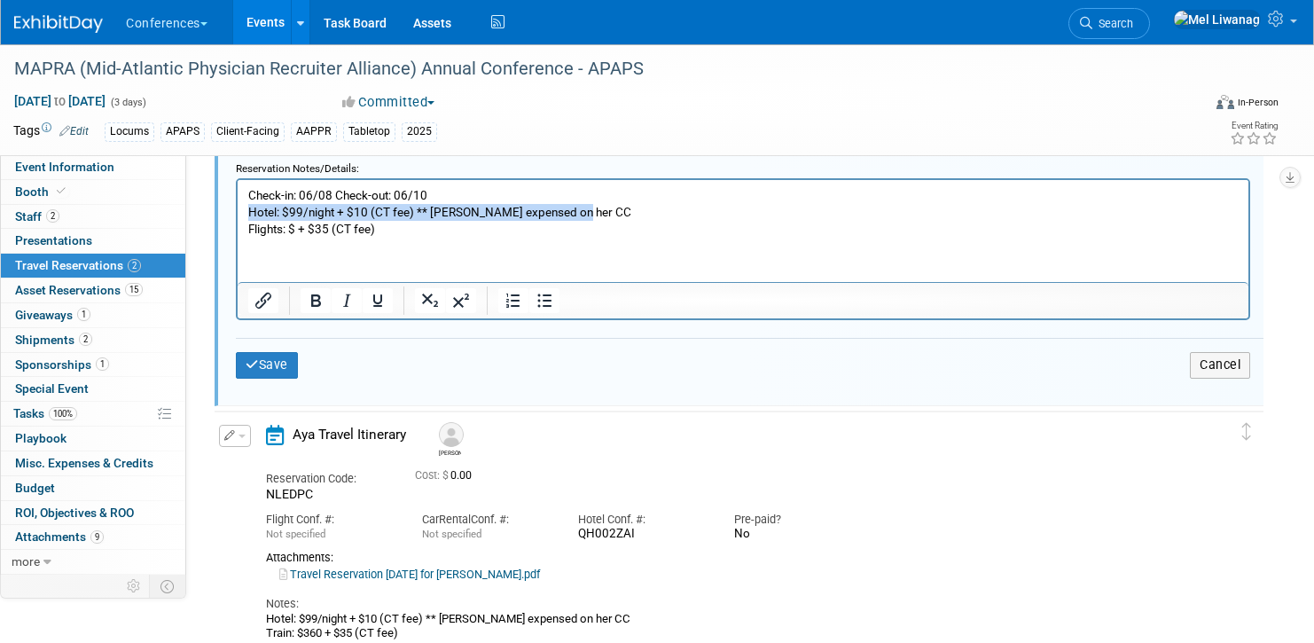
click at [305, 218] on p "Check-in: 06/08 Check-out: 06/10 Hotel: $99/night + $10 (CT fee) ** Brandy expe…" at bounding box center [743, 204] width 990 height 34
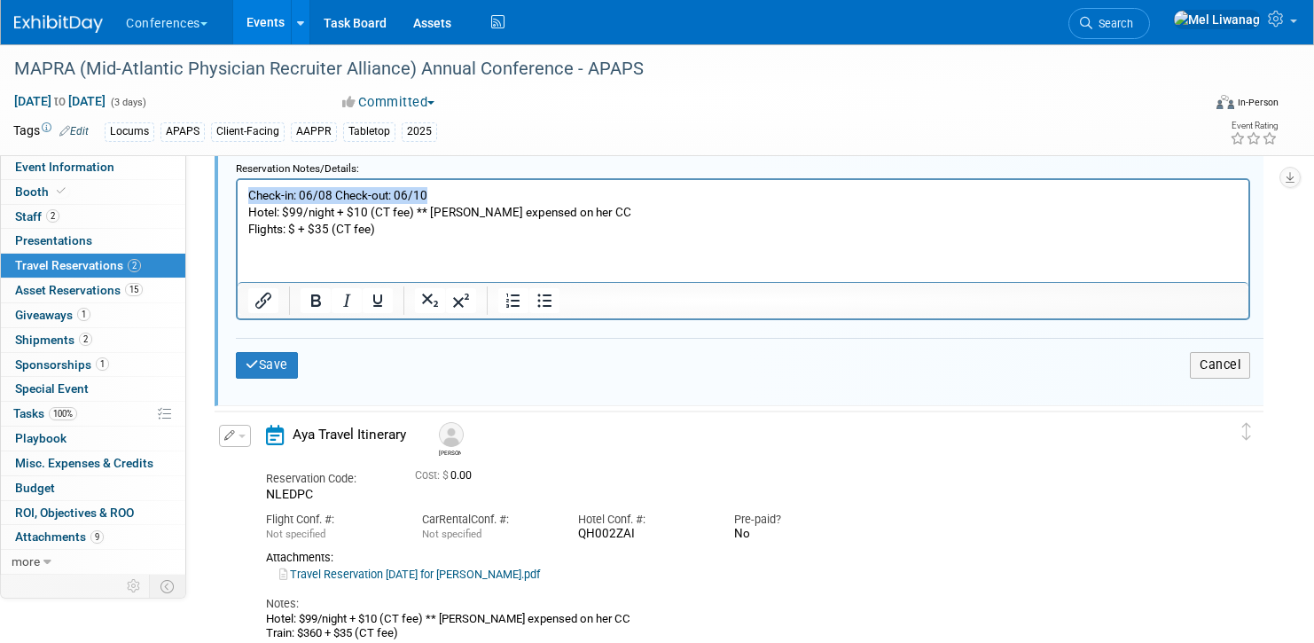
drag, startPoint x: 402, startPoint y: 190, endPoint x: 271, endPoint y: 184, distance: 130.4
click at [271, 184] on html "Check-in: 06/08 Check-out: 06/10 Hotel: $99/night + $10 (CT fee) ** Brandy expe…" at bounding box center [743, 209] width 1011 height 58
copy p "Check-in: 06/08 Check-out: 06/10"
click at [594, 213] on p "Hotel: $99/night + $10 (CT fee) ** Brandy expensed on her CC" at bounding box center [743, 204] width 990 height 34
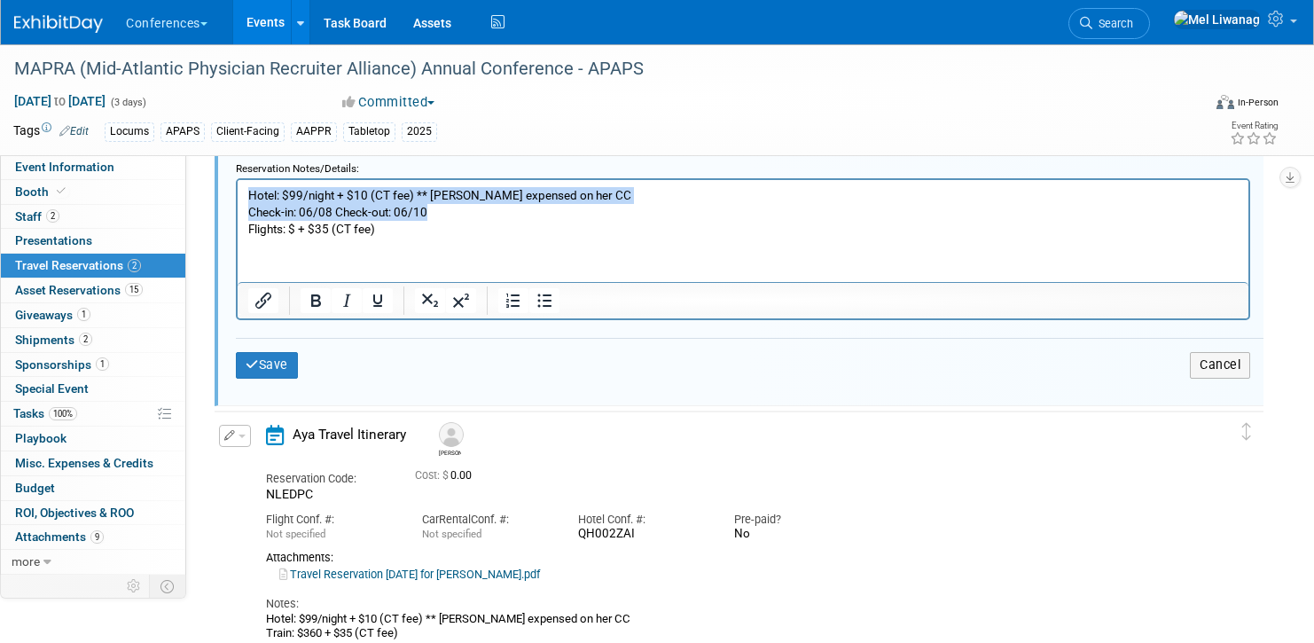
drag, startPoint x: 599, startPoint y: 204, endPoint x: 258, endPoint y: 184, distance: 341.9
click at [258, 184] on html "Hotel: $99/night + $10 (CT fee) ** Brandy expensed on her CC Check-in: 06/08 Ch…" at bounding box center [743, 209] width 1011 height 58
click at [357, 193] on p "Hotel: $99/night + $10 (CT fee) ** Brandy expensed on her CC" at bounding box center [743, 195] width 990 height 17
drag, startPoint x: 606, startPoint y: 192, endPoint x: 226, endPoint y: 188, distance: 380.3
click at [238, 188] on html "Hotel: $99/night + $10 (CT fee) ** Brandy expensed on her CC Check-in: 06/08 Ch…" at bounding box center [743, 209] width 1011 height 58
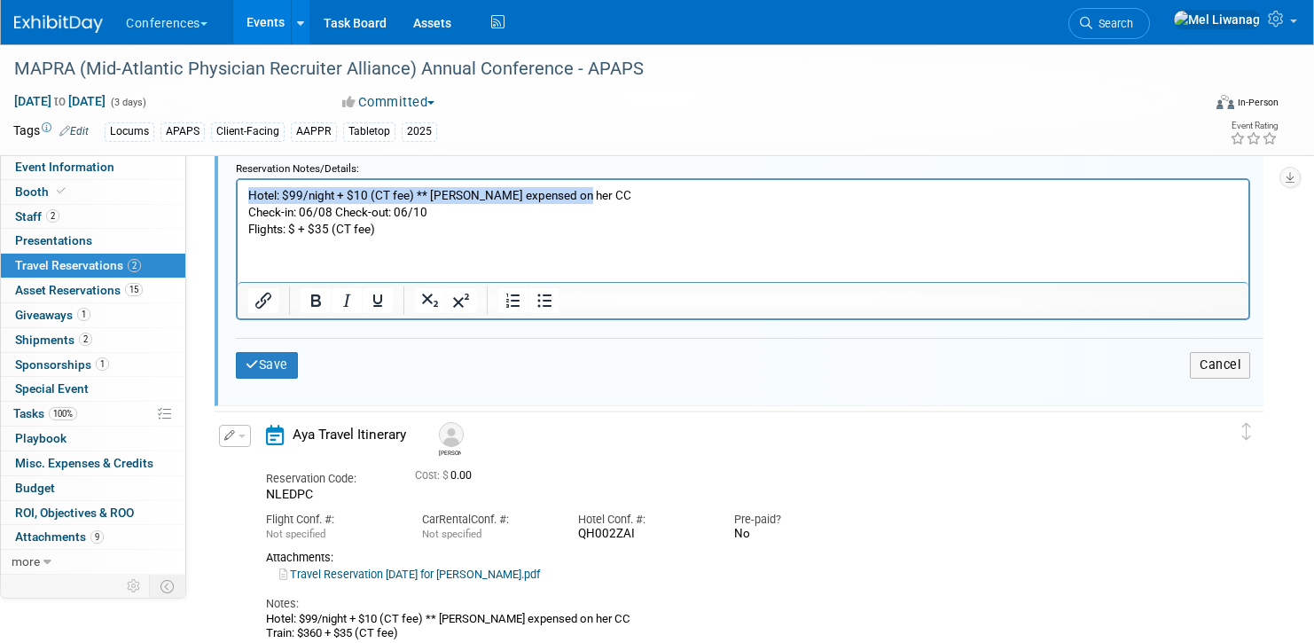
copy p "Hotel: $99/night + $10 (CT fee) ** Brandy expensed on her CC"
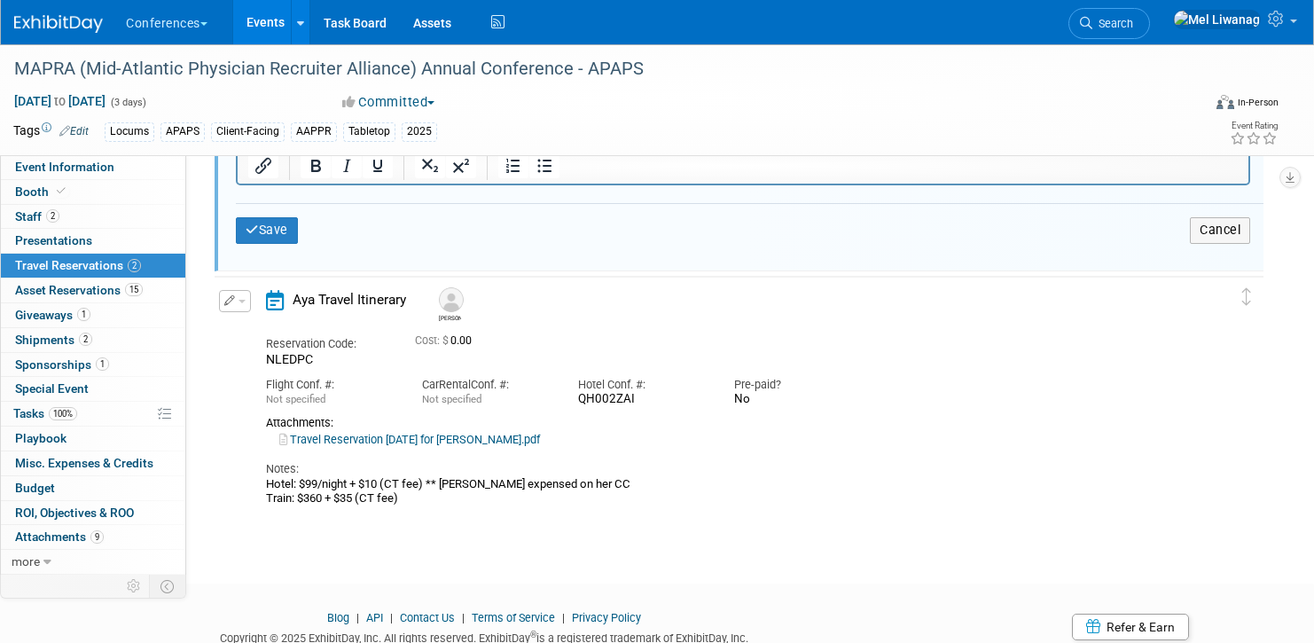
scroll to position [970, 0]
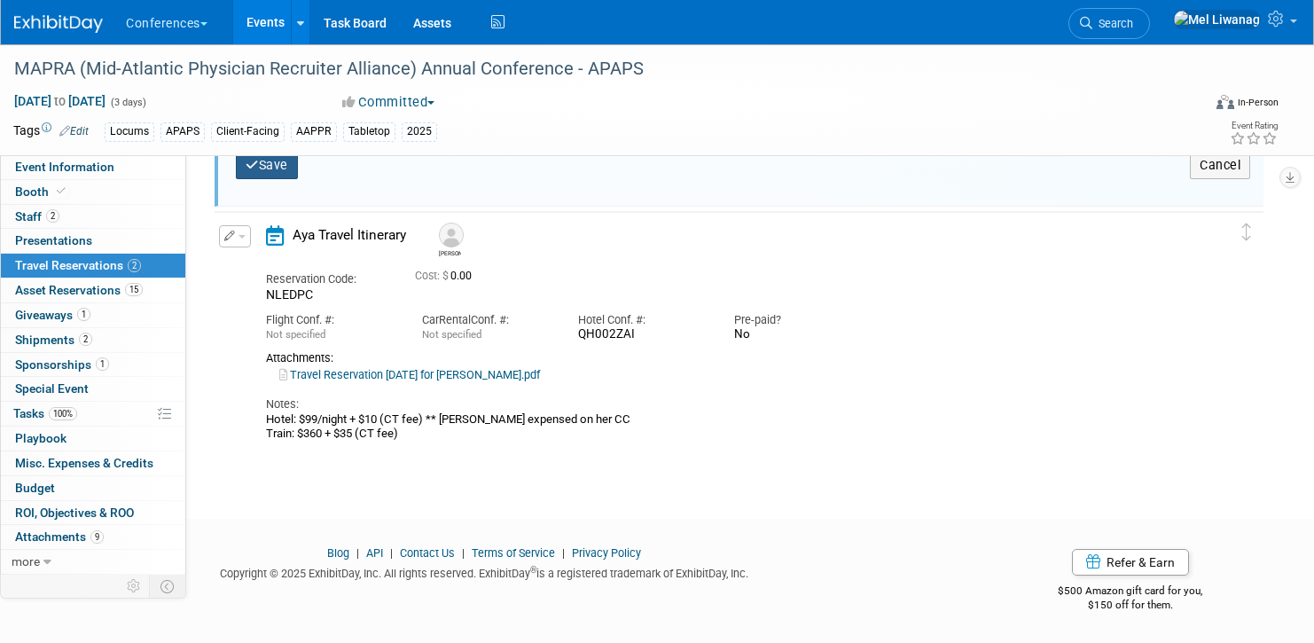
click at [277, 172] on button "Save" at bounding box center [267, 165] width 62 height 26
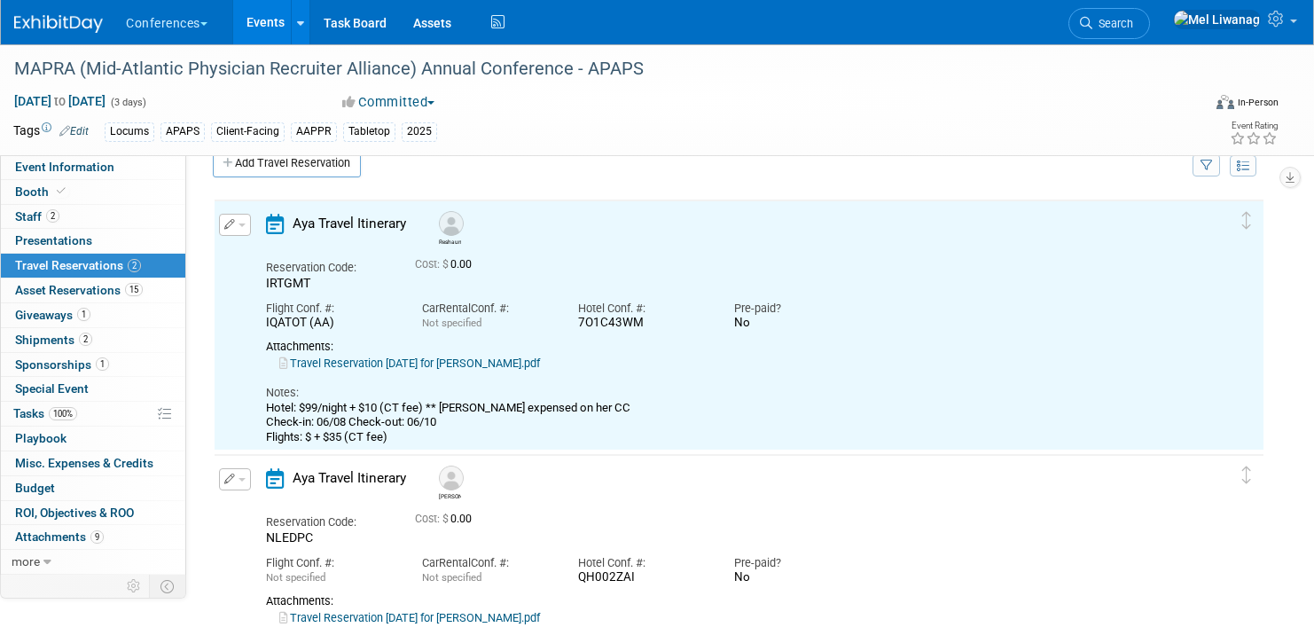
scroll to position [29, 0]
drag, startPoint x: 227, startPoint y: 474, endPoint x: 279, endPoint y: 507, distance: 61.7
click at [227, 474] on icon "button" at bounding box center [230, 479] width 12 height 11
click at [285, 513] on button "Edit Reservation" at bounding box center [295, 511] width 150 height 26
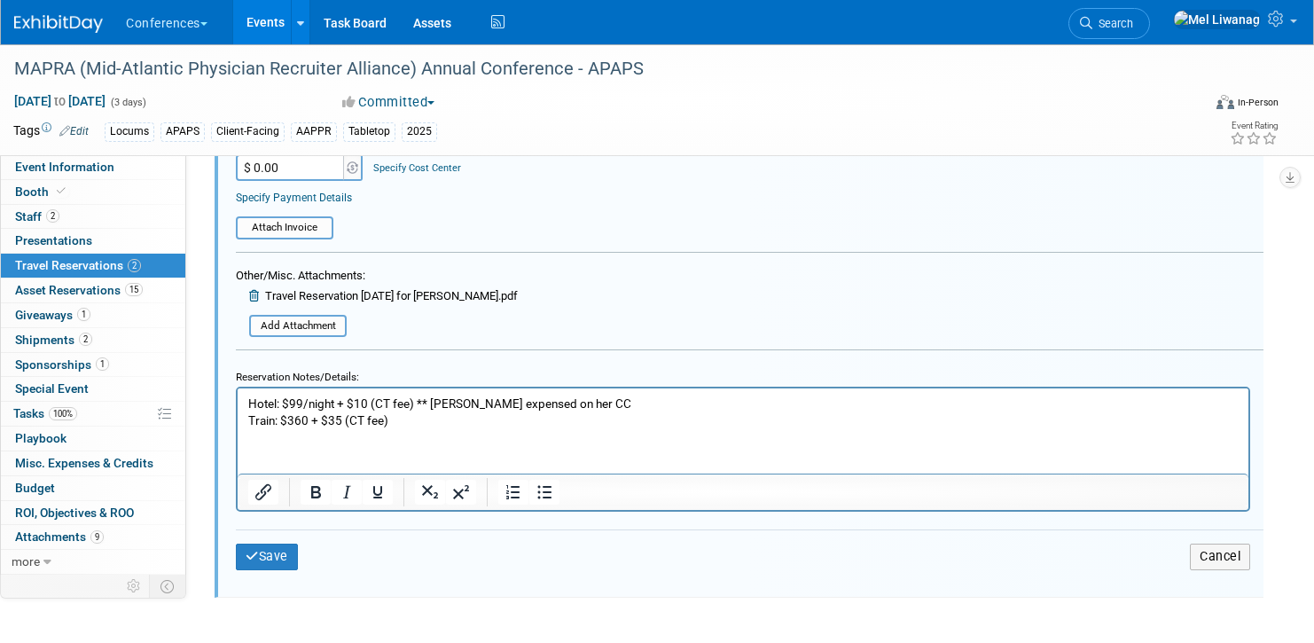
scroll to position [967, 0]
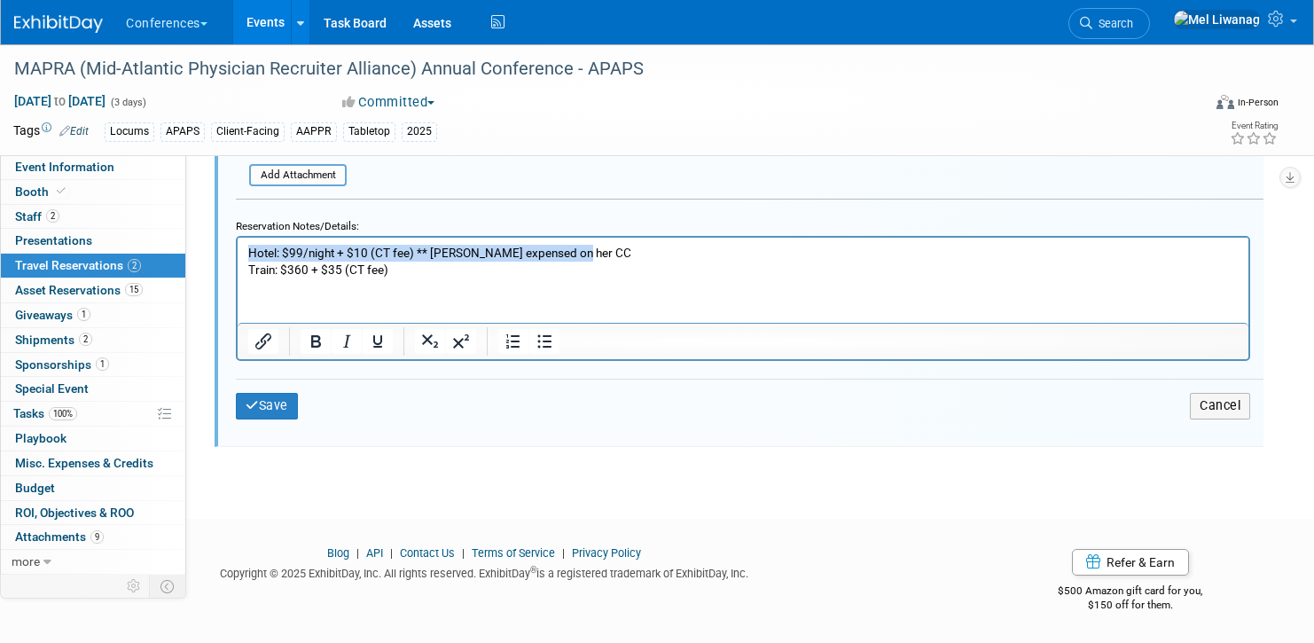
drag, startPoint x: 600, startPoint y: 251, endPoint x: 469, endPoint y: 492, distance: 274.5
click at [238, 254] on html "Hotel: $99/night + $10 (CT fee) ** Brandy expensed on her CC Train: $360 + $35 …" at bounding box center [743, 258] width 1011 height 41
paste body "Rich Text Area. Press ALT-0 for help."
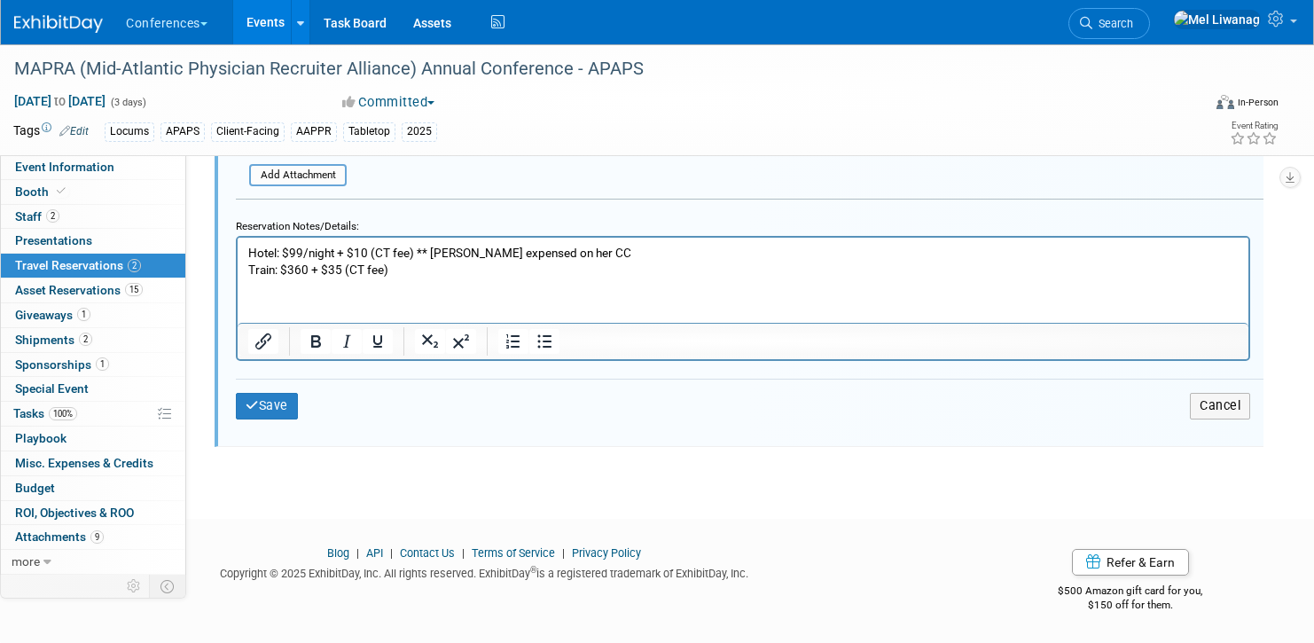
click at [287, 388] on div "Save Cancel" at bounding box center [749, 405] width 1027 height 53
click at [1197, 393] on button "Cancel" at bounding box center [1220, 406] width 60 height 26
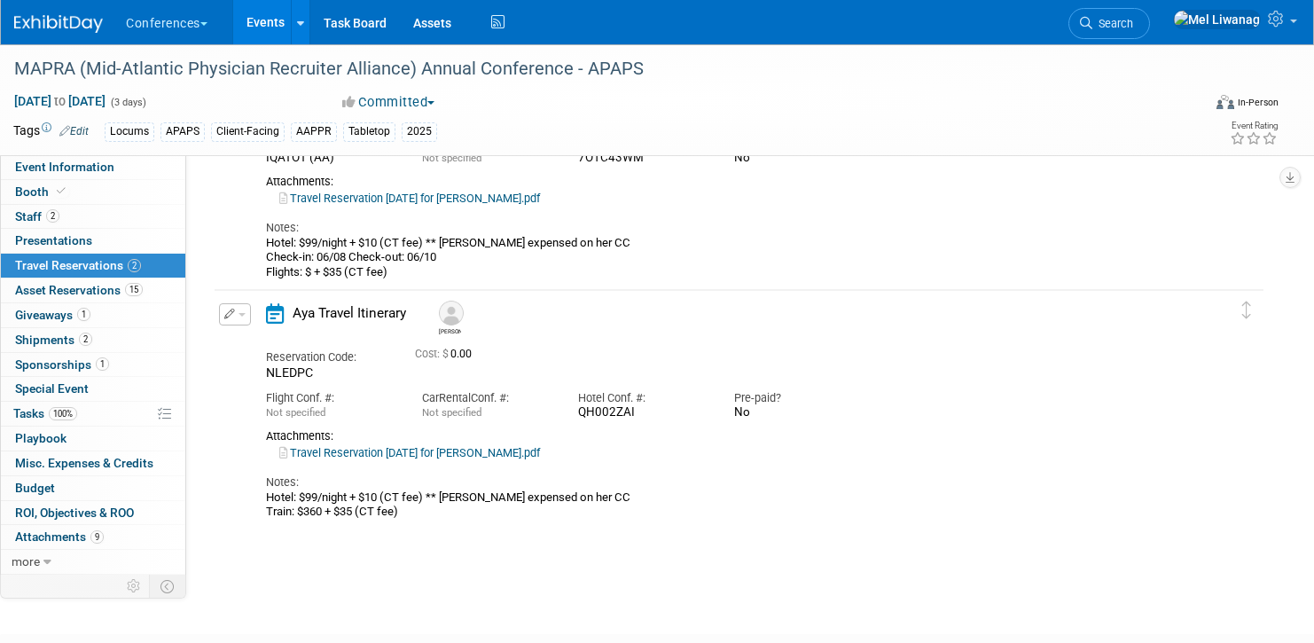
scroll to position [166, 0]
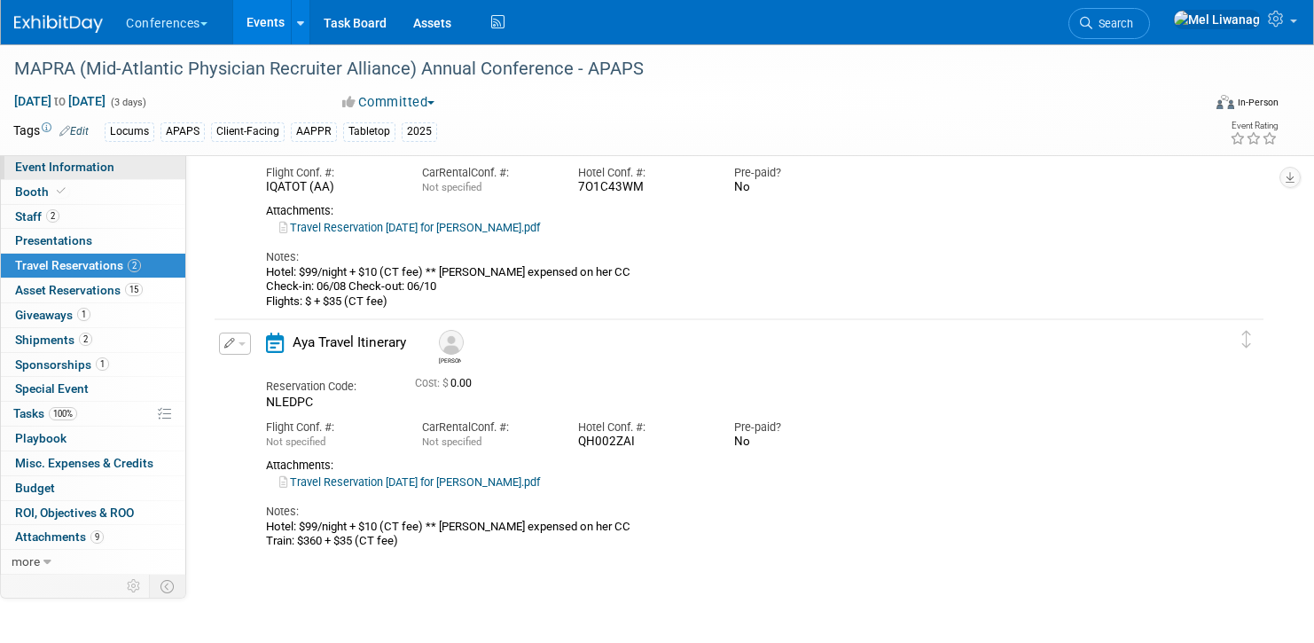
click at [94, 166] on span "Event Information" at bounding box center [64, 167] width 99 height 14
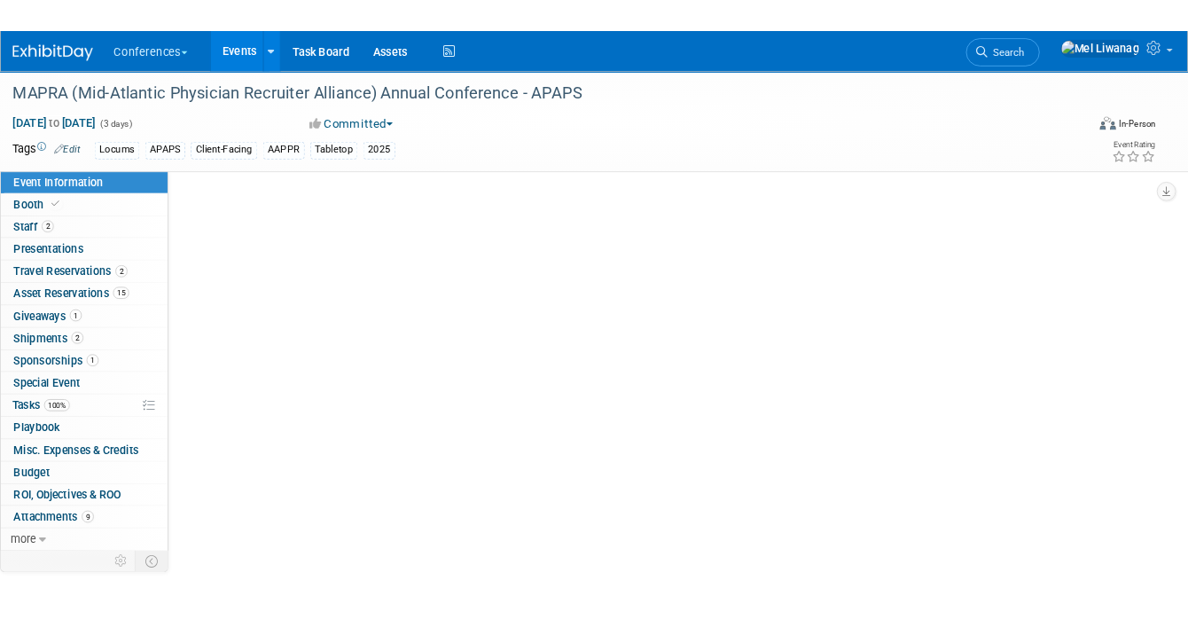
scroll to position [0, 0]
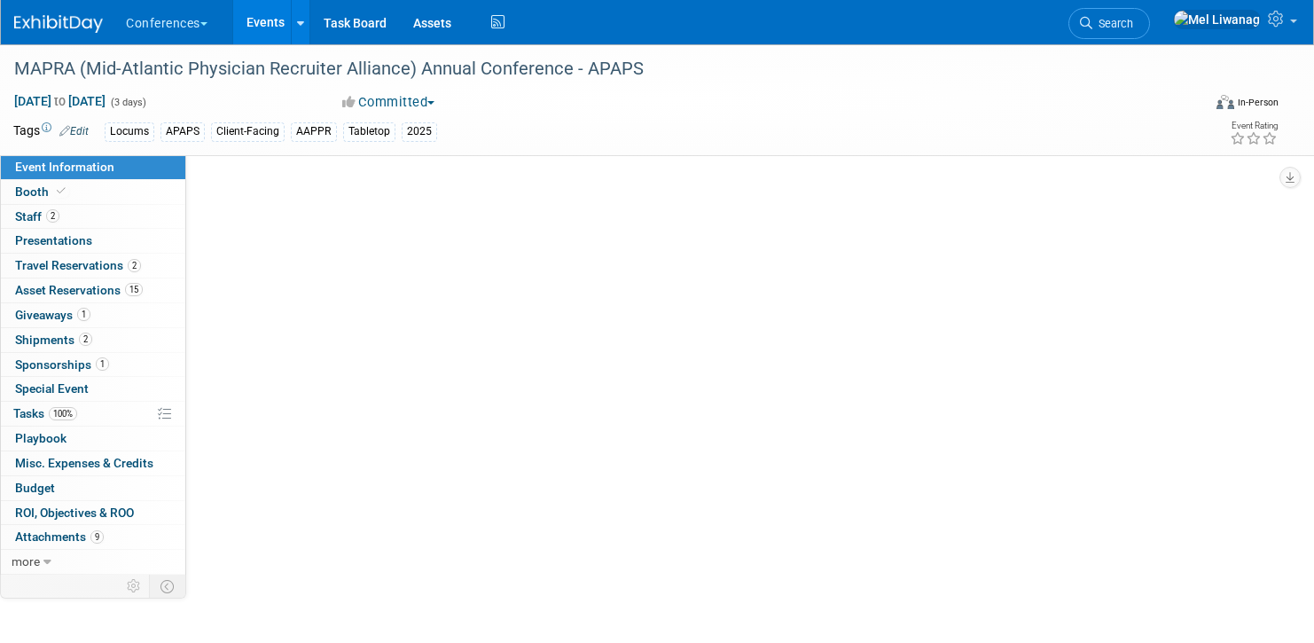
select select "Locums"
select select "Client-facing"
select select "Mel"
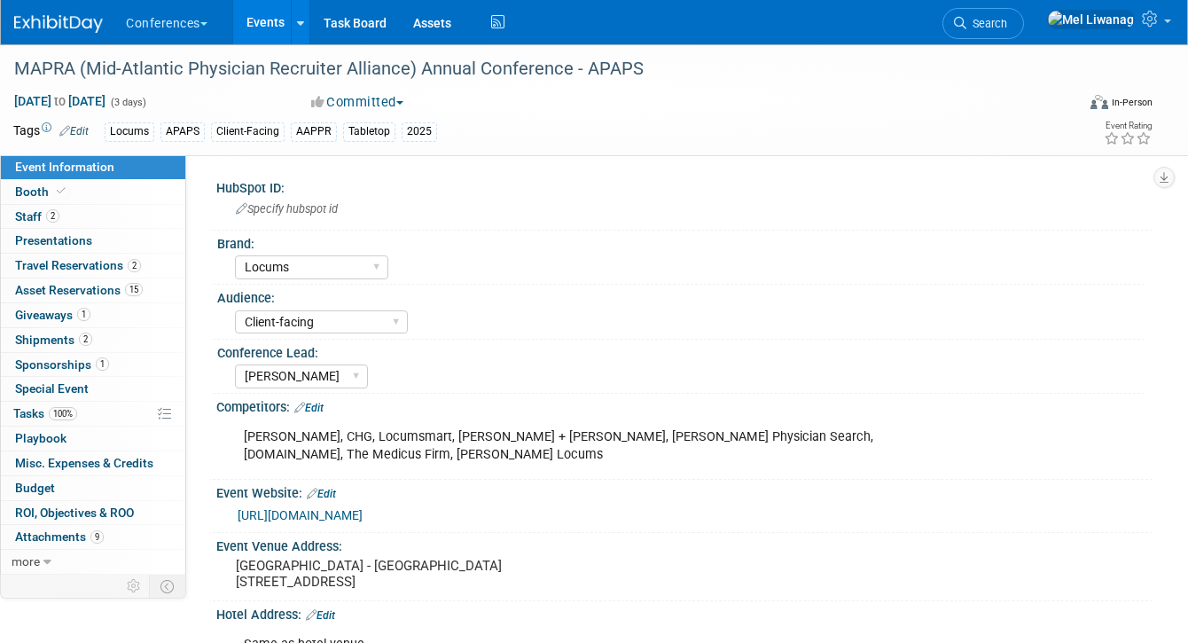
click at [812, 94] on div "Jun 8, 2025 to Jun 10, 2025 (3 days) Jun 8, 2025 to Jun 10, 2025 Committed Comm…" at bounding box center [583, 105] width 1166 height 27
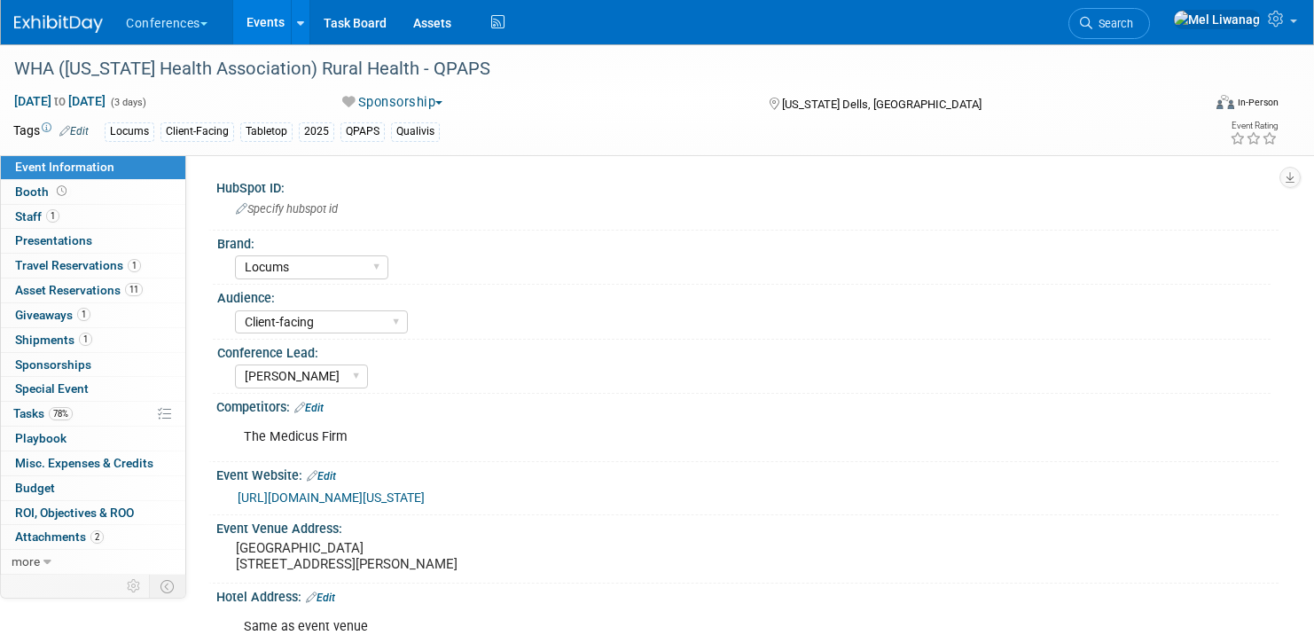
select select "Locums"
select select "Client-facing"
select select "[PERSON_NAME]"
click at [66, 271] on span "Travel Reservations 1" at bounding box center [78, 265] width 126 height 14
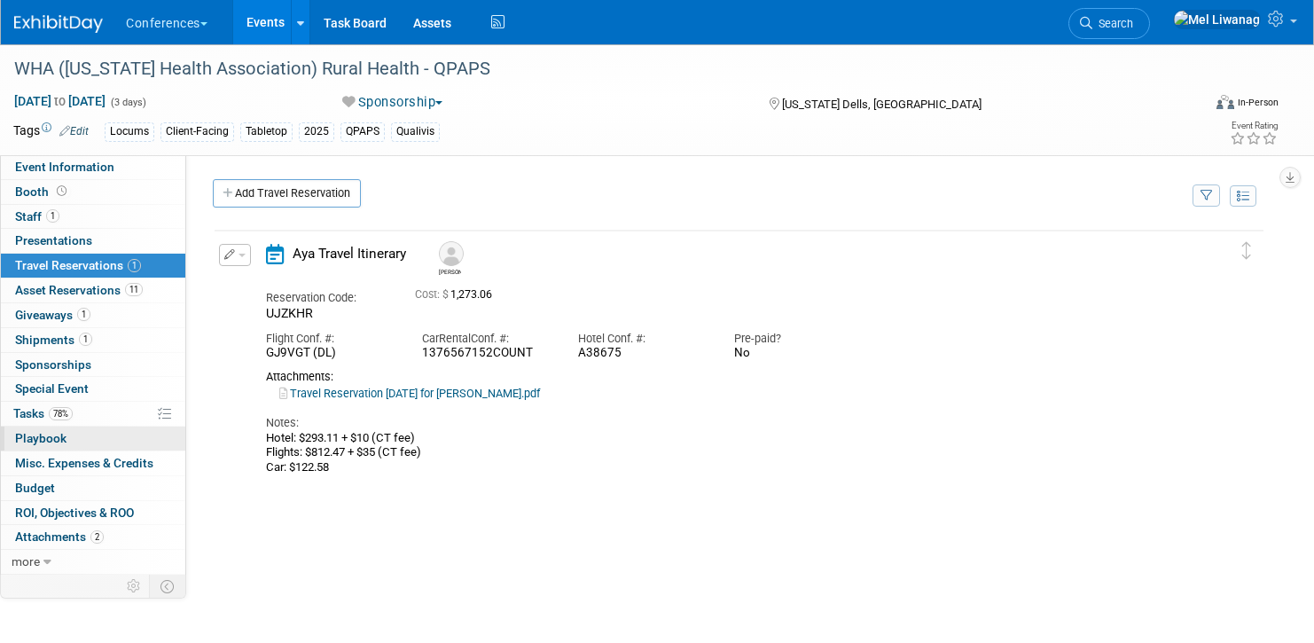
click at [104, 438] on link "0 Playbook 0" at bounding box center [93, 438] width 184 height 24
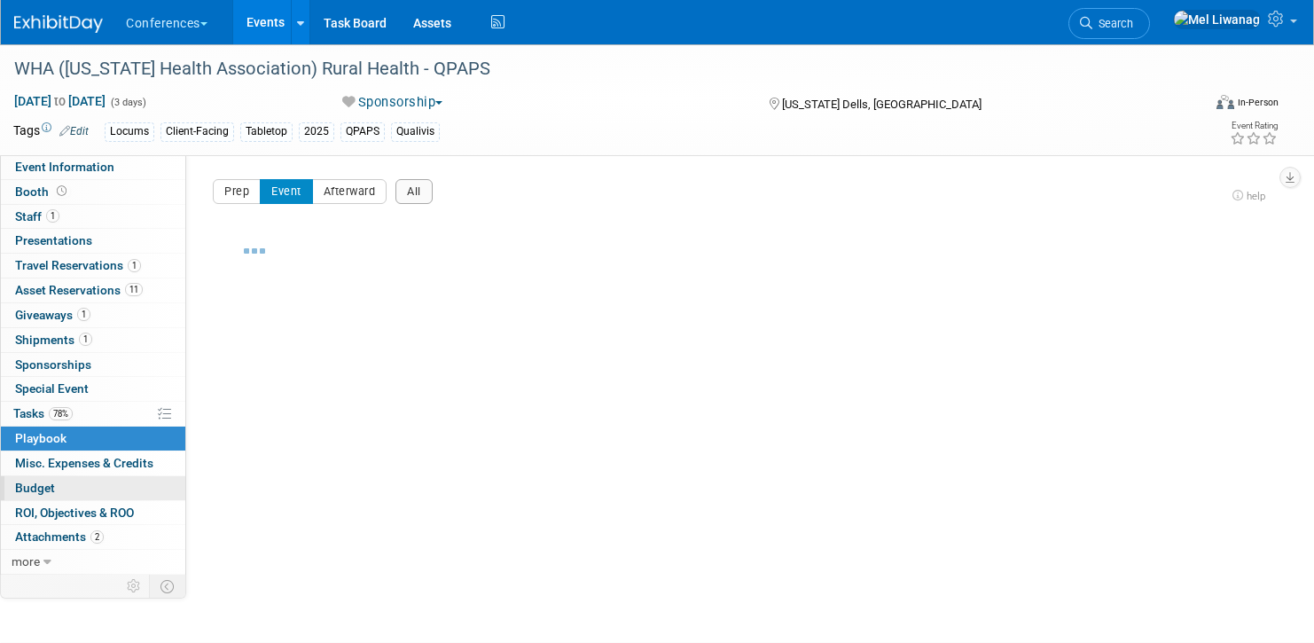
click at [81, 484] on link "Budget" at bounding box center [93, 488] width 184 height 24
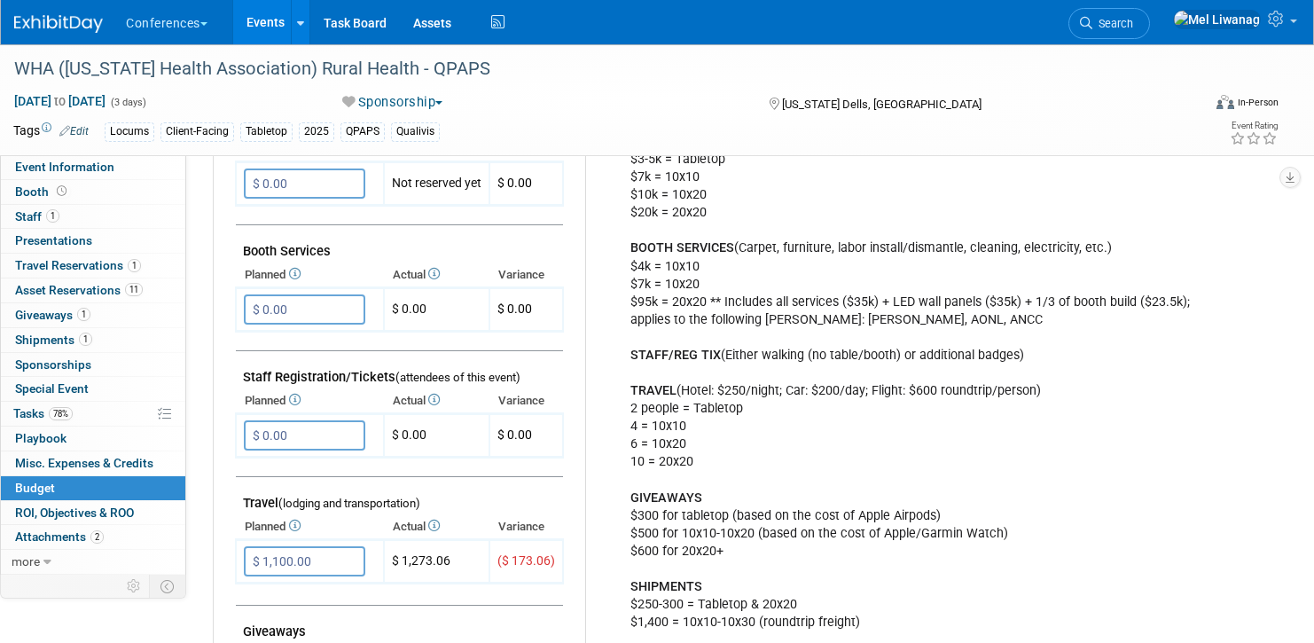
scroll to position [515, 0]
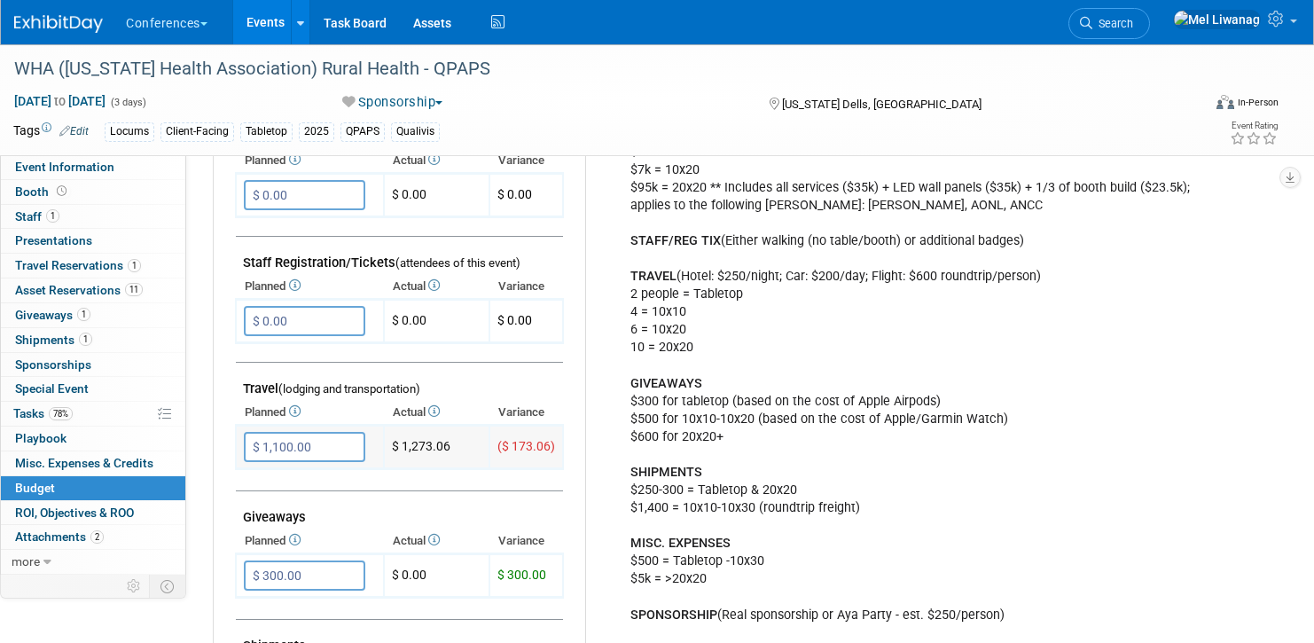
click at [344, 448] on input "$ 1,100.00" at bounding box center [304, 447] width 121 height 30
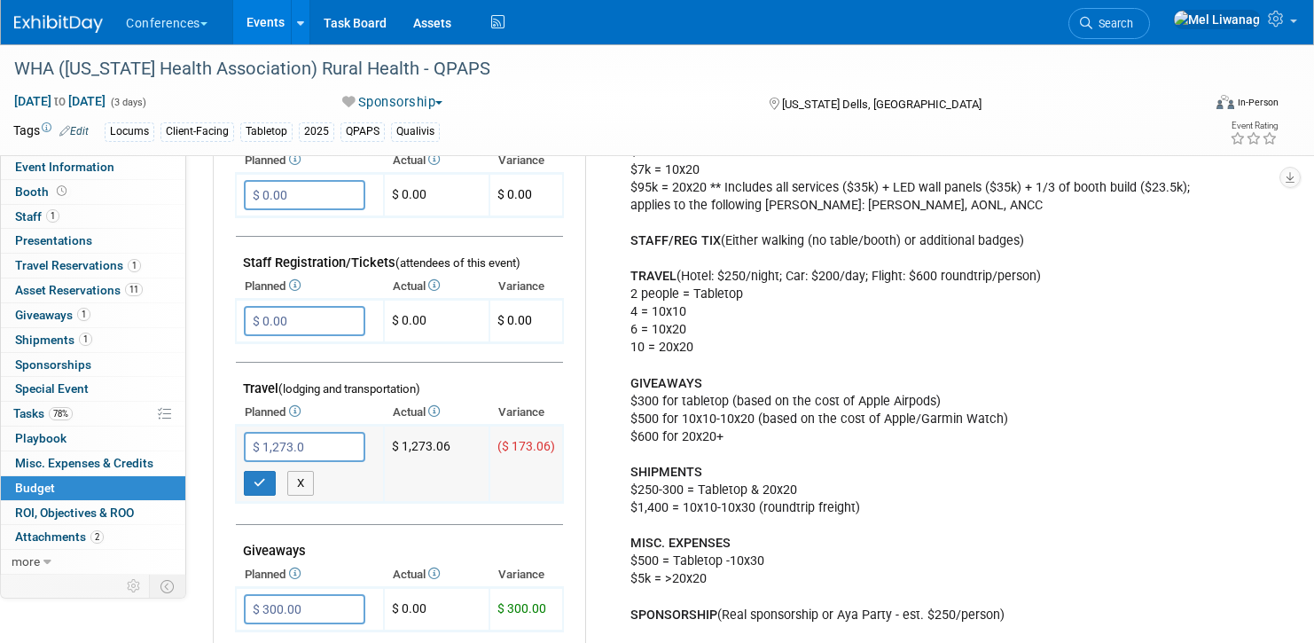
type input "$ 1,273.06"
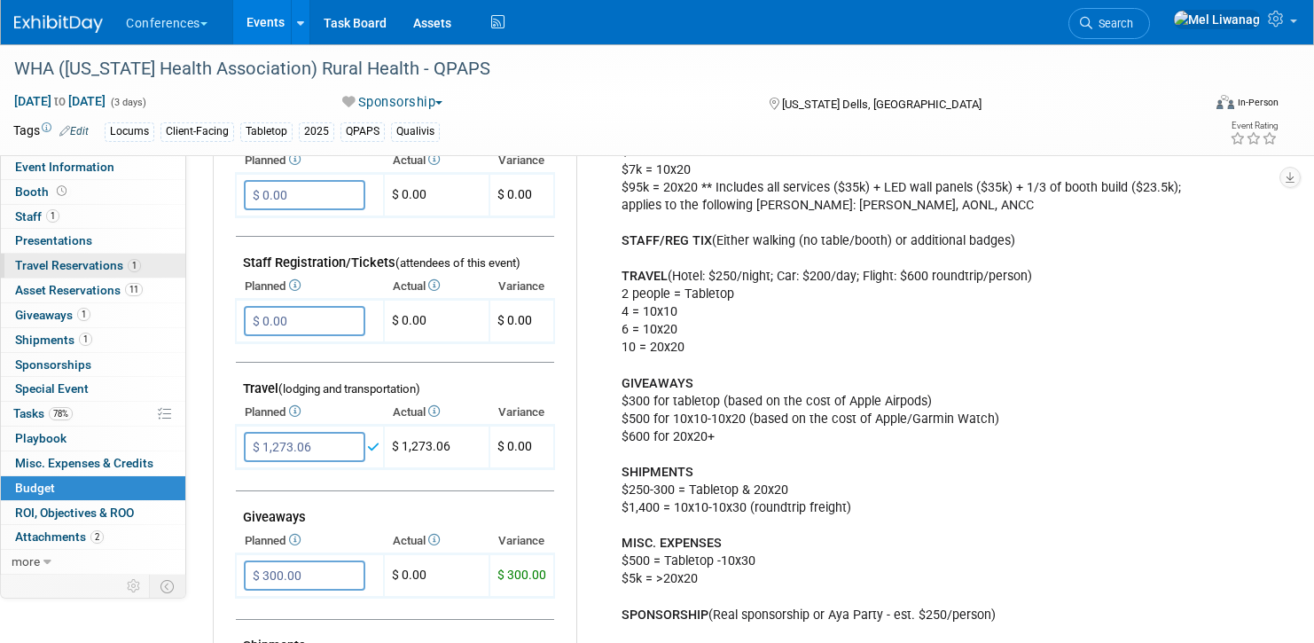
click at [116, 266] on span "Travel Reservations 1" at bounding box center [78, 265] width 126 height 14
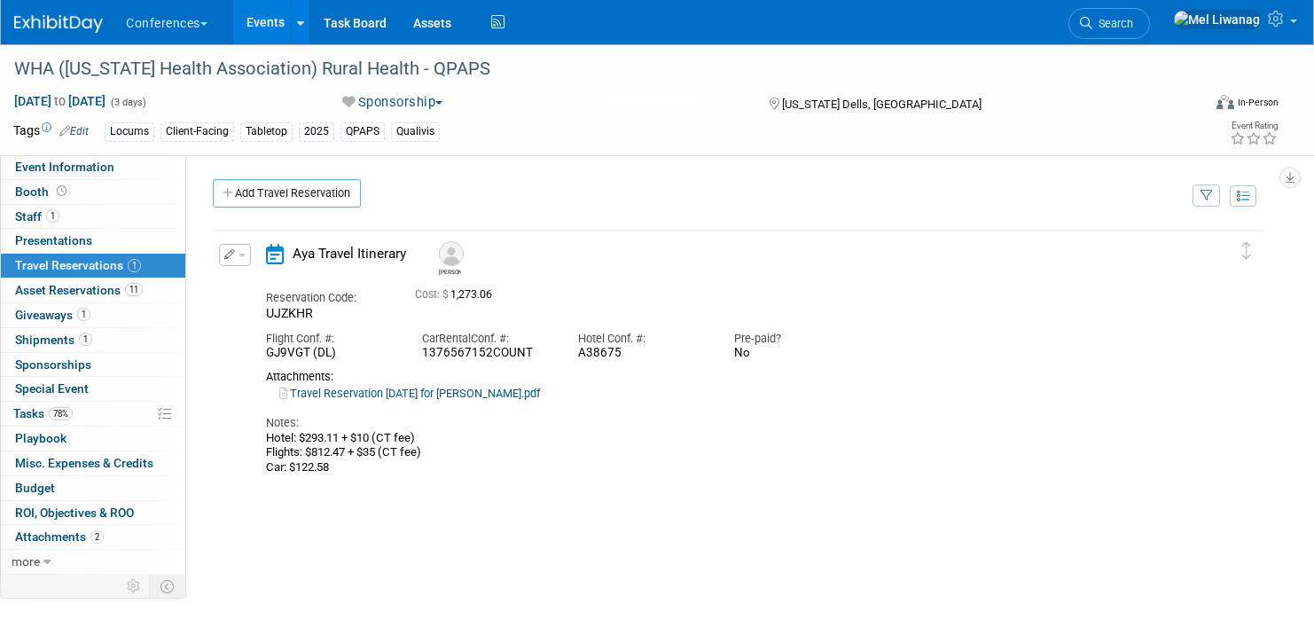
click at [611, 479] on td "Delete Reservation Chris Reservation Code: UJZKHR Car" at bounding box center [726, 354] width 1022 height 249
click at [655, 462] on div "Hotel: $293.11 + $10 (CT fee) Flights: $812.47 + $35 (CT fee) Car: $122.58" at bounding box center [721, 452] width 910 height 43
click at [239, 253] on button "button" at bounding box center [235, 255] width 32 height 22
click at [259, 291] on button "Edit Reservation" at bounding box center [295, 286] width 150 height 26
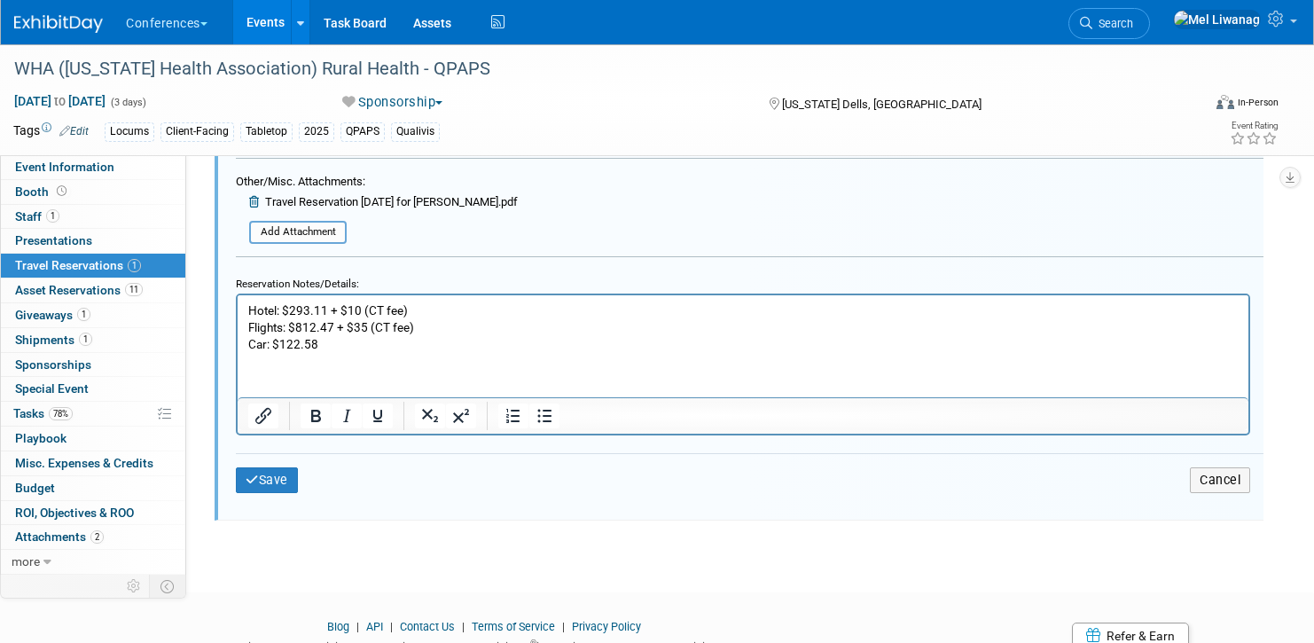
scroll to position [686, 0]
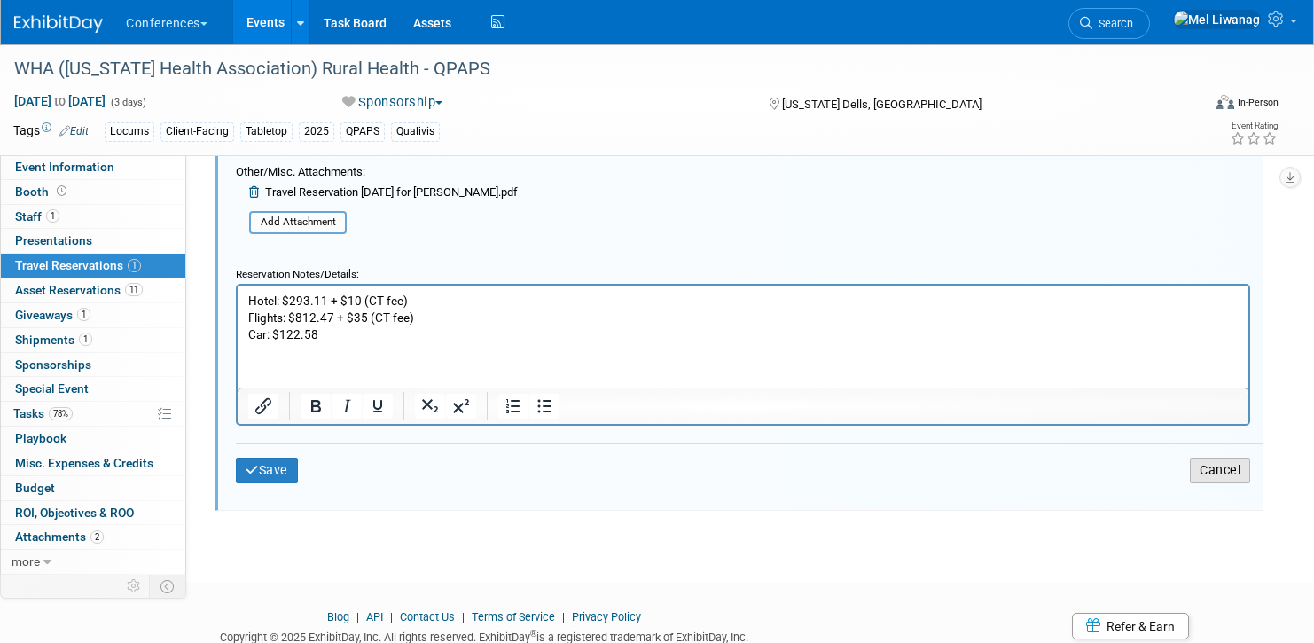
click at [1210, 469] on button "Cancel" at bounding box center [1220, 470] width 60 height 26
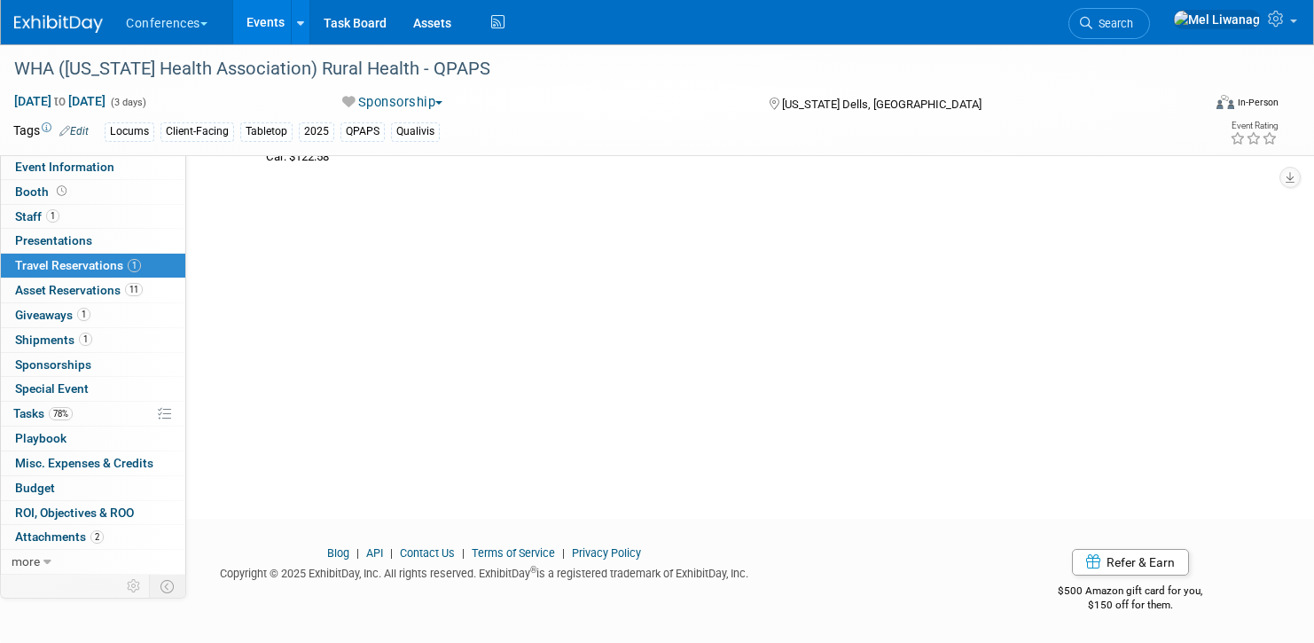
scroll to position [311, 0]
click at [1133, 23] on span "Search" at bounding box center [1112, 23] width 41 height 13
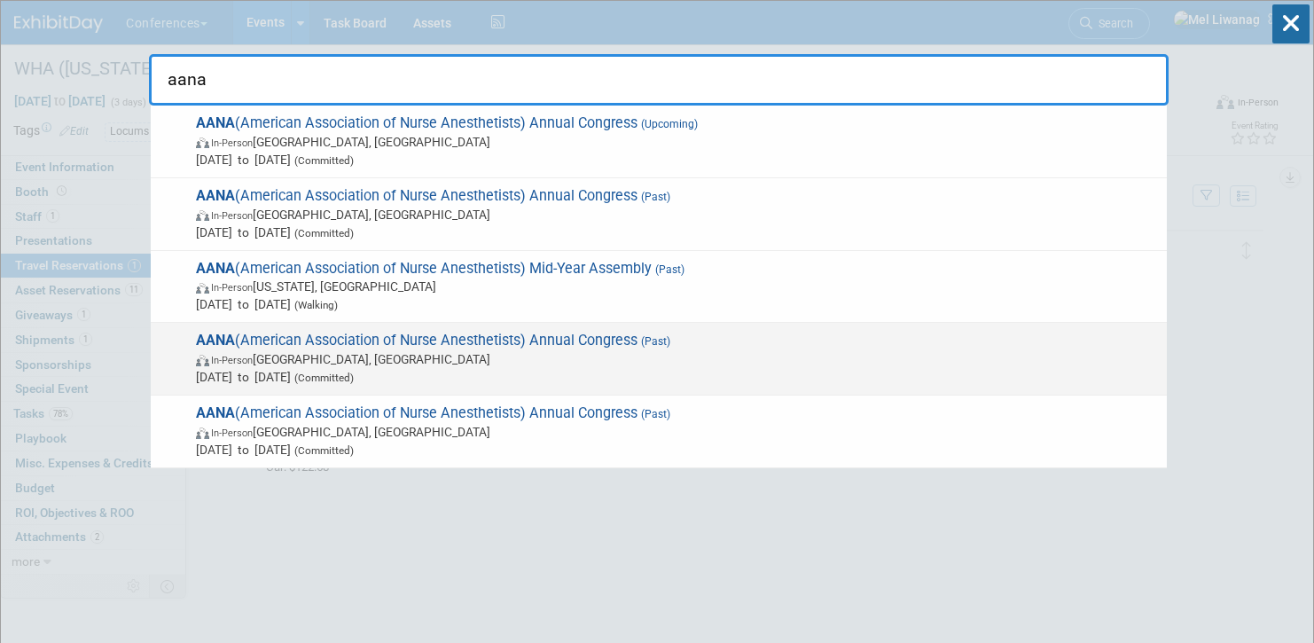
type input "aana"
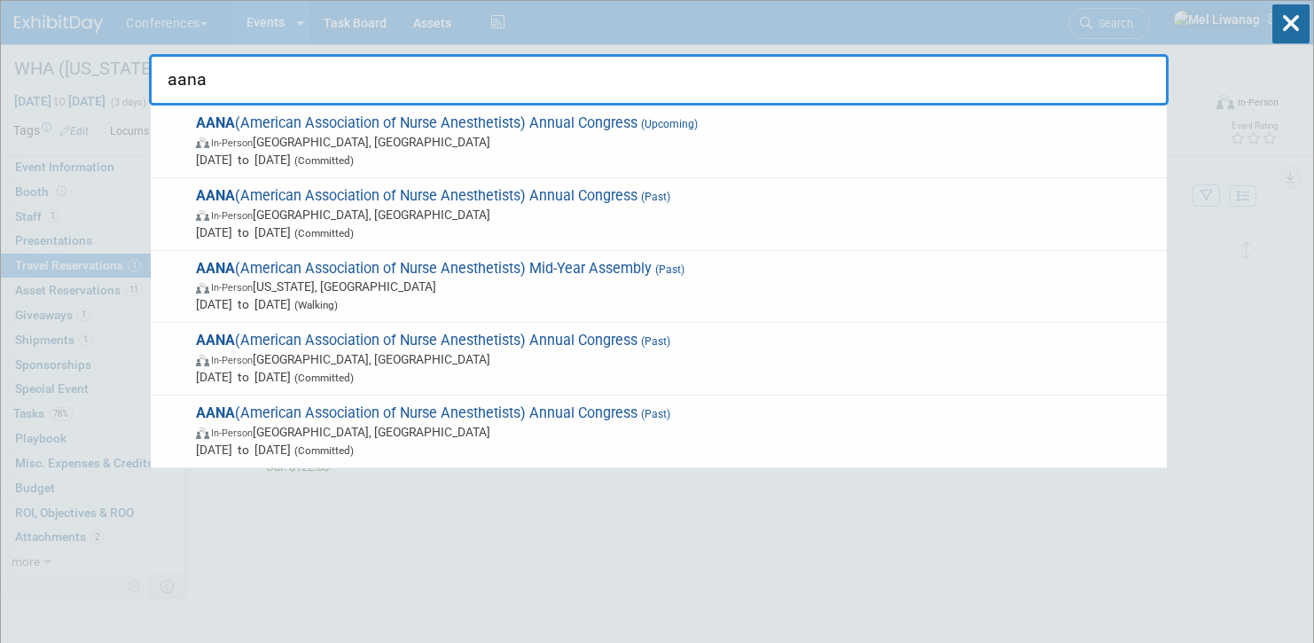
drag, startPoint x: 370, startPoint y: 379, endPoint x: 443, endPoint y: 385, distance: 73.8
click at [354, 379] on span "(Committed)" at bounding box center [322, 377] width 63 height 12
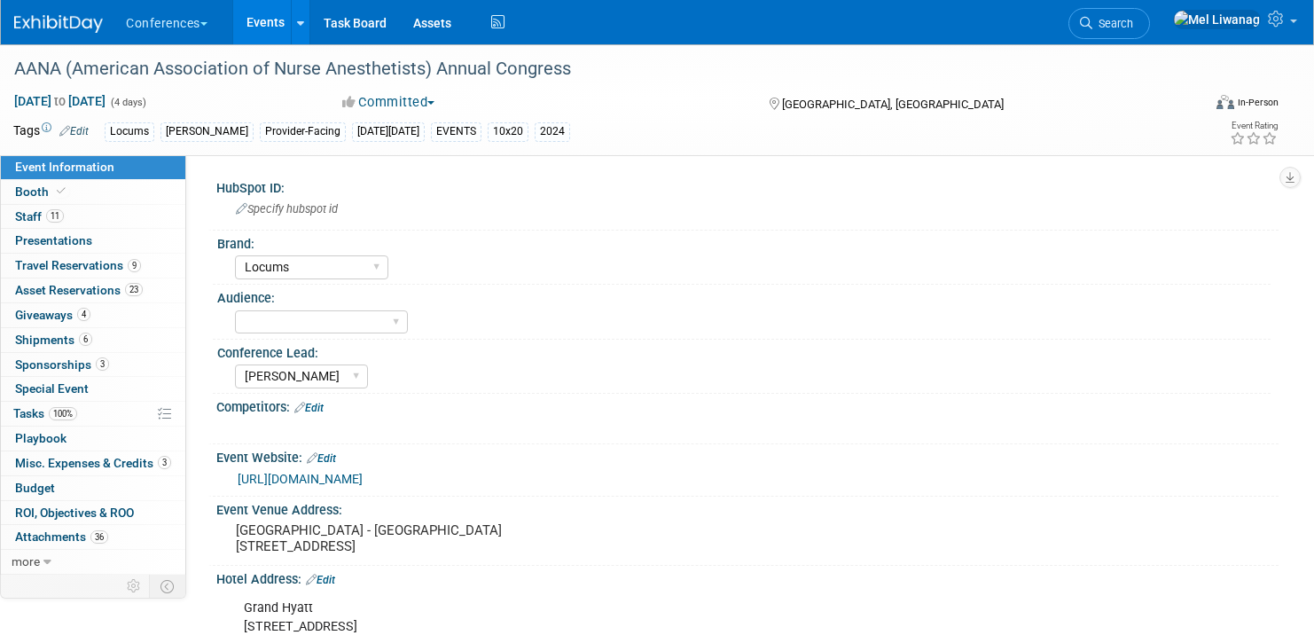
select select "Locums"
select select "[PERSON_NAME]"
click at [118, 173] on link "Event Information" at bounding box center [93, 167] width 184 height 24
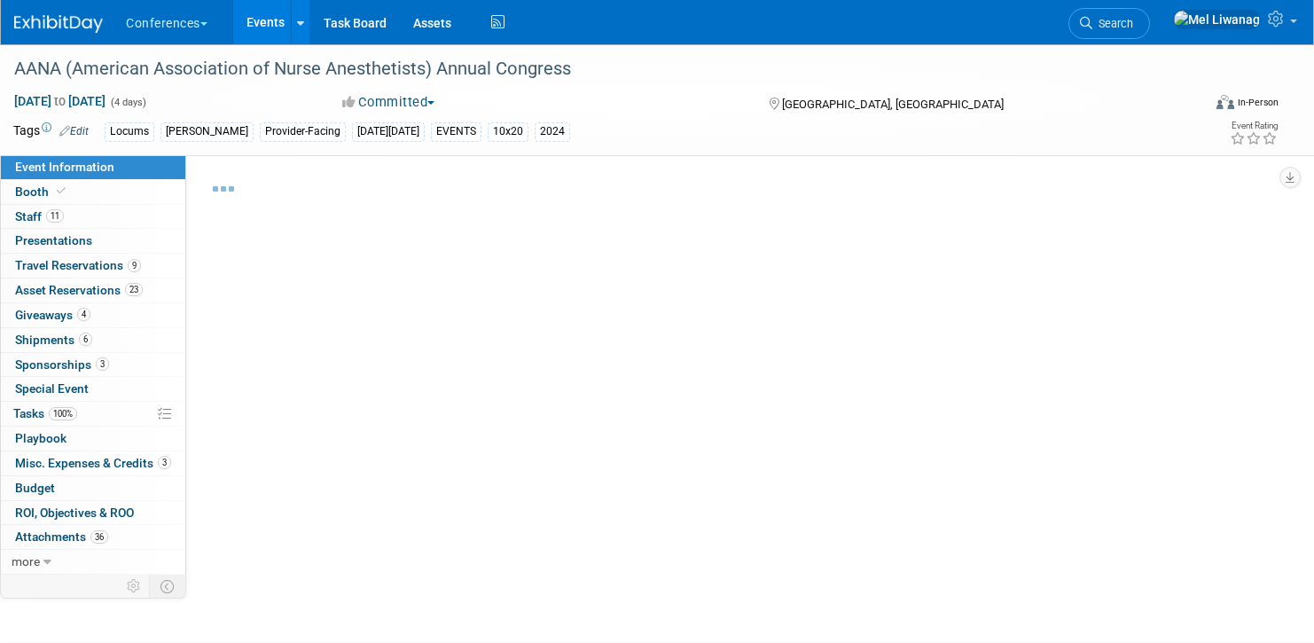
select select "Locums"
select select "[PERSON_NAME]"
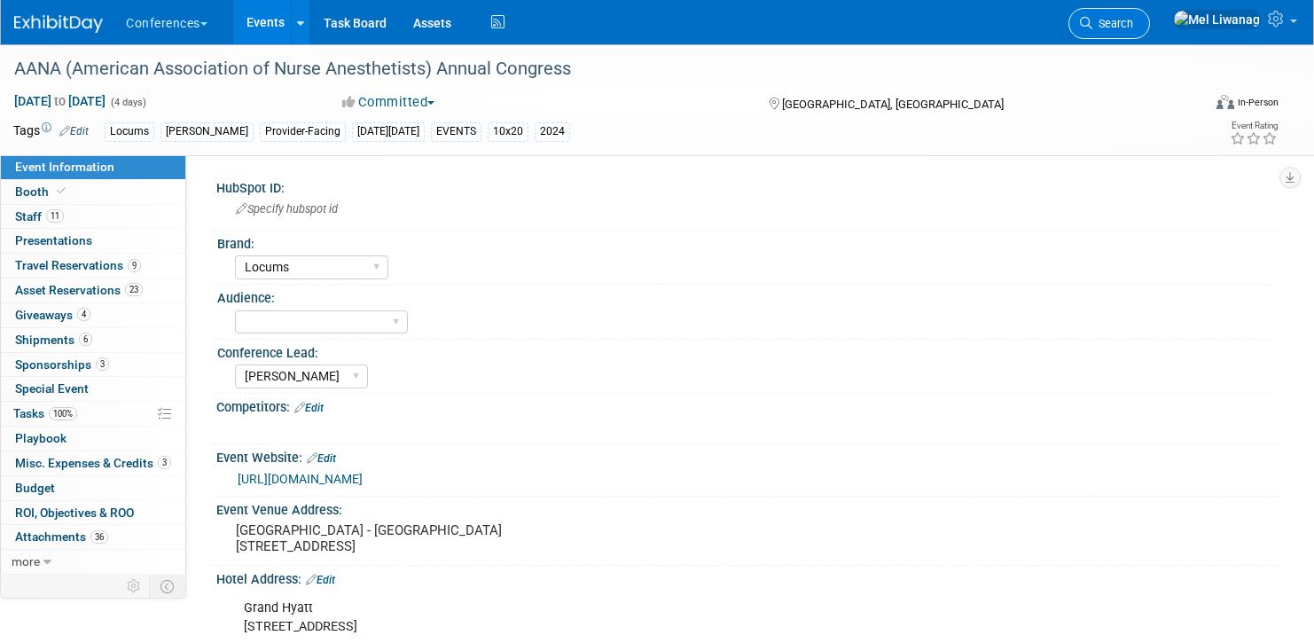
click at [1149, 16] on link "Search" at bounding box center [1109, 23] width 82 height 31
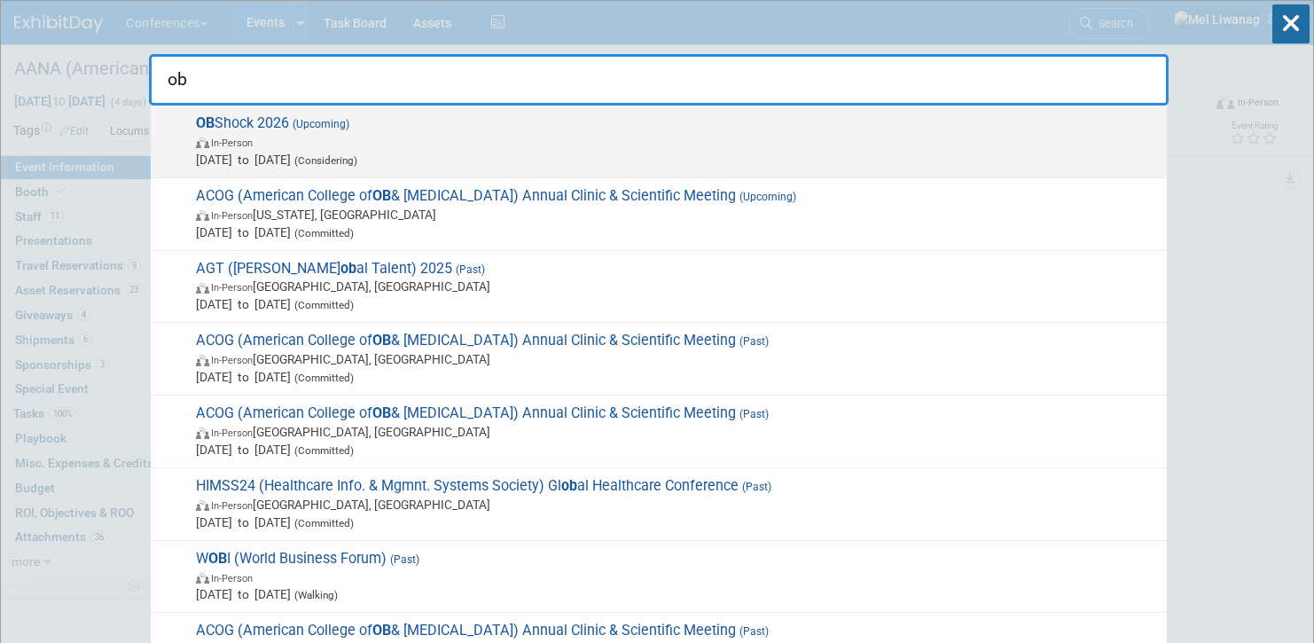
type input "ob"
click at [621, 158] on span "Mar 19, 2026 to Mar 21, 2026 (Considering)" at bounding box center [677, 160] width 962 height 18
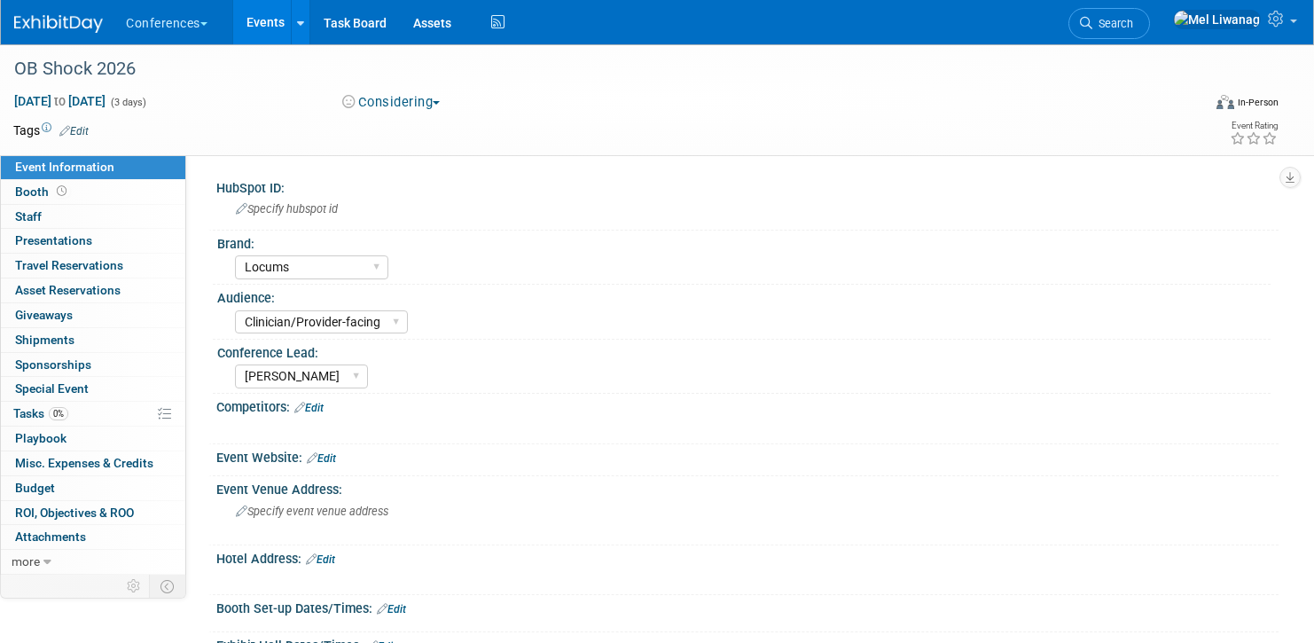
select select "Locums"
select select "Clinician/Provider-facing"
select select "[PERSON_NAME]"
click at [409, 98] on button "Considering" at bounding box center [391, 102] width 111 height 19
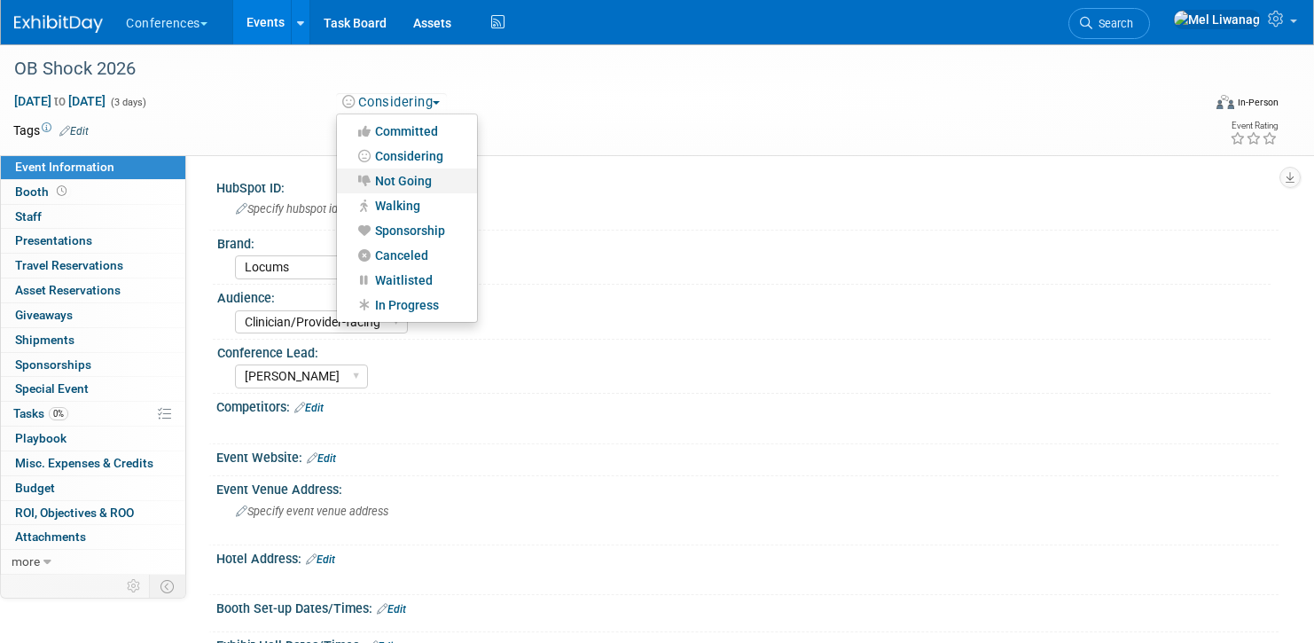
click at [395, 176] on link "Not Going" at bounding box center [407, 180] width 140 height 25
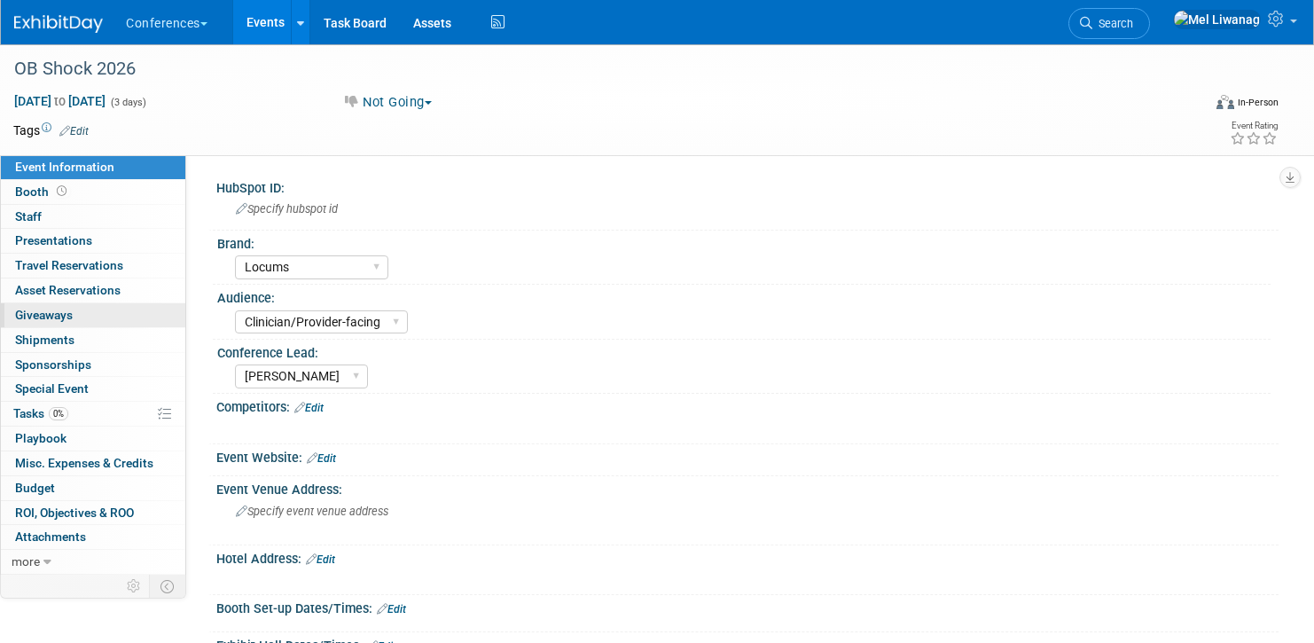
scroll to position [358, 0]
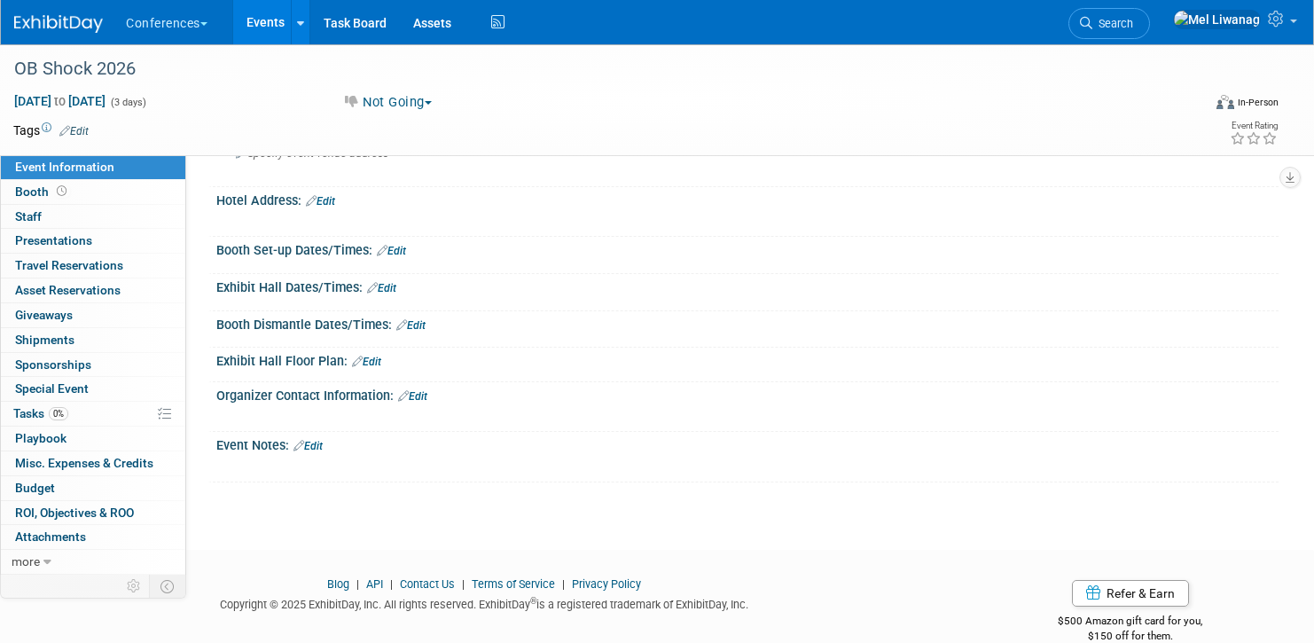
click at [326, 453] on div "X" at bounding box center [745, 457] width 1040 height 9
click at [323, 448] on link "Edit" at bounding box center [307, 446] width 29 height 12
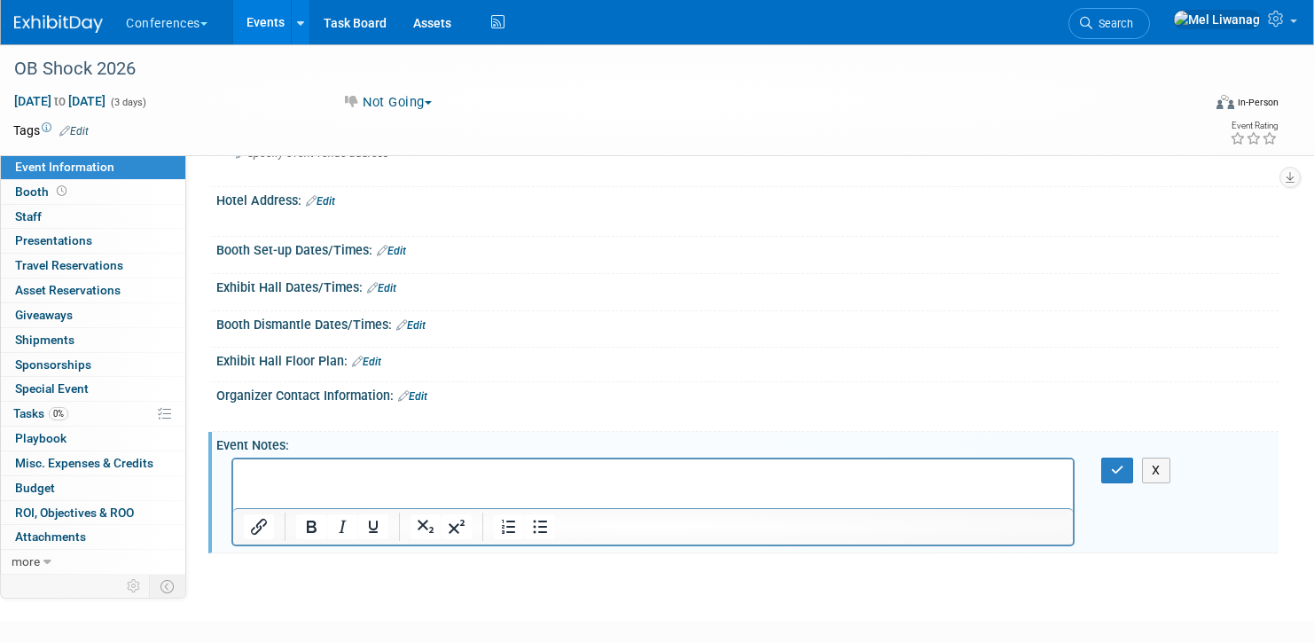
scroll to position [0, 0]
click at [1119, 467] on icon "button" at bounding box center [1117, 470] width 13 height 12
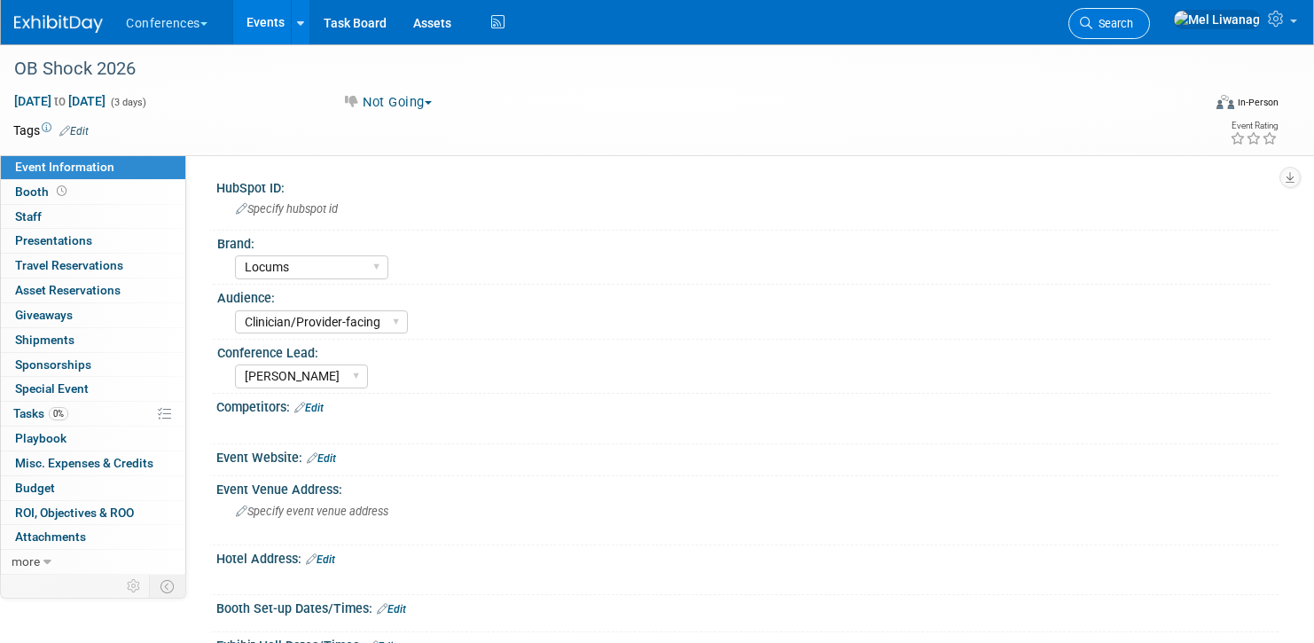
click at [1133, 26] on span "Search" at bounding box center [1112, 23] width 41 height 13
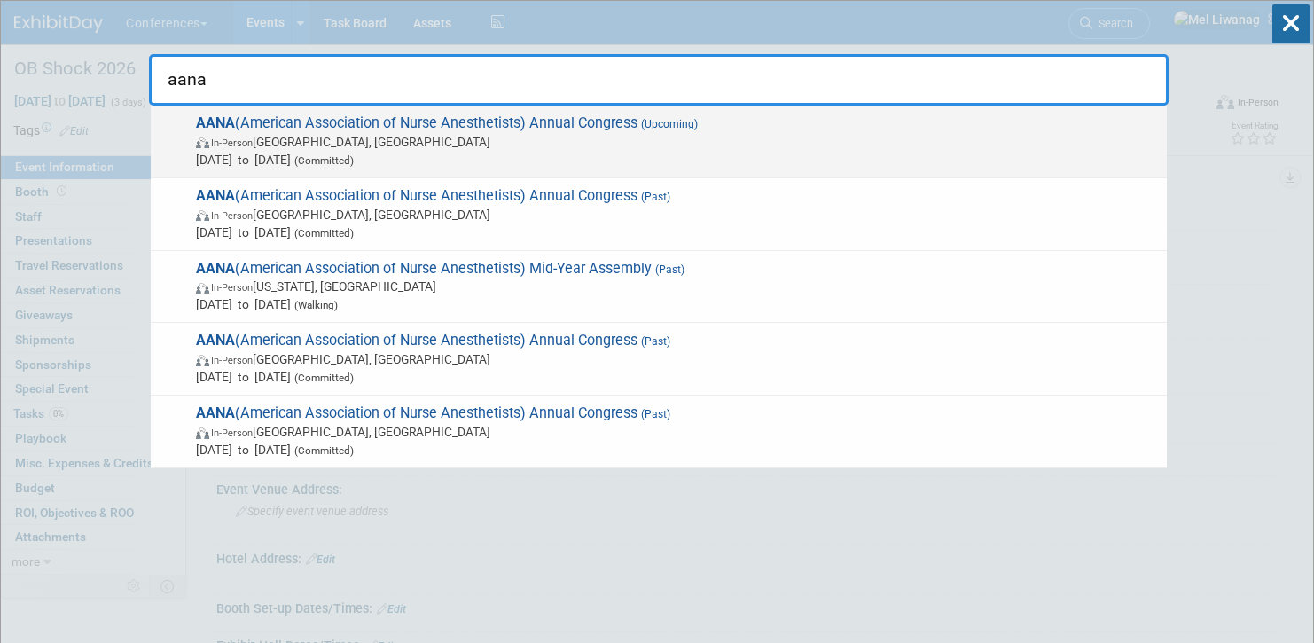
type input "aana"
click at [354, 159] on span "(Committed)" at bounding box center [322, 160] width 63 height 12
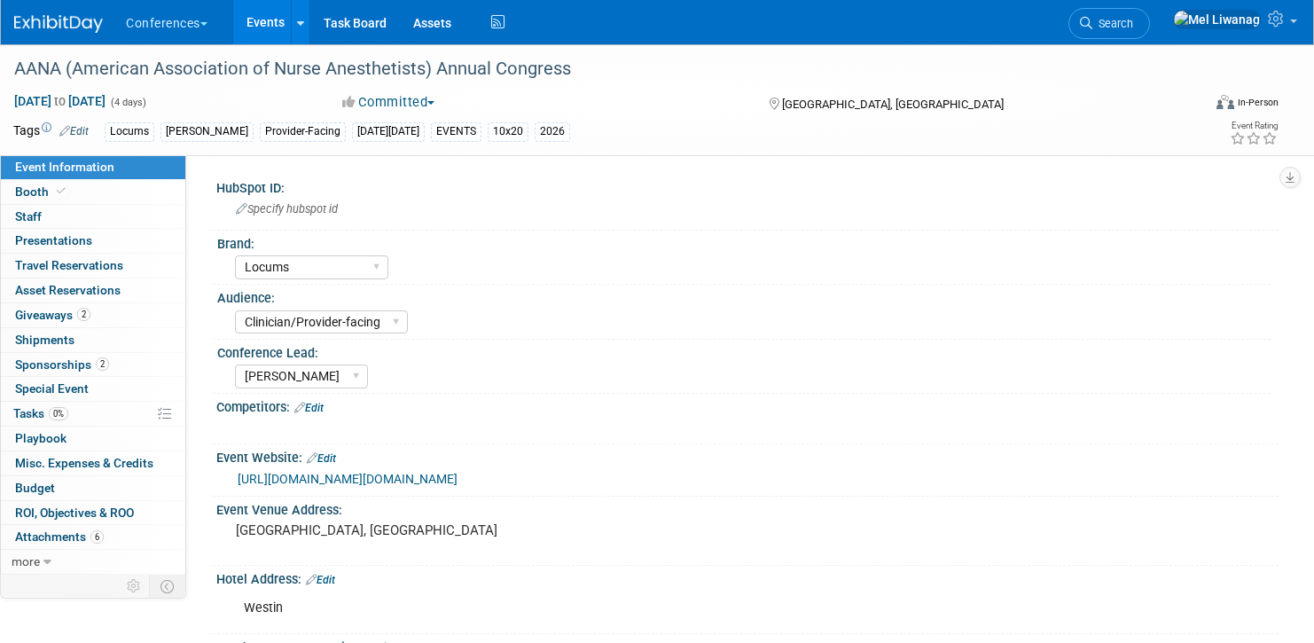
select select "Locums"
select select "Clinician/Provider-facing"
select select "[PERSON_NAME]"
click at [68, 413] on span "0%" at bounding box center [59, 413] width 20 height 13
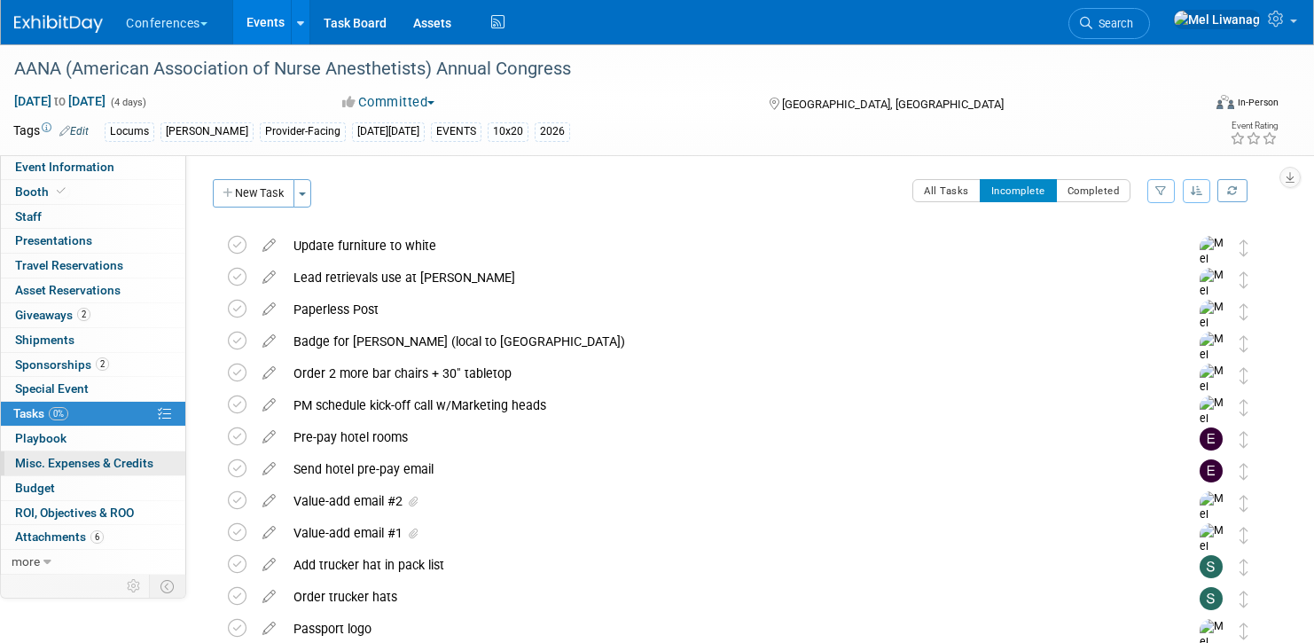
click at [67, 455] on link "0 Misc. Expenses & Credits 0" at bounding box center [93, 463] width 184 height 24
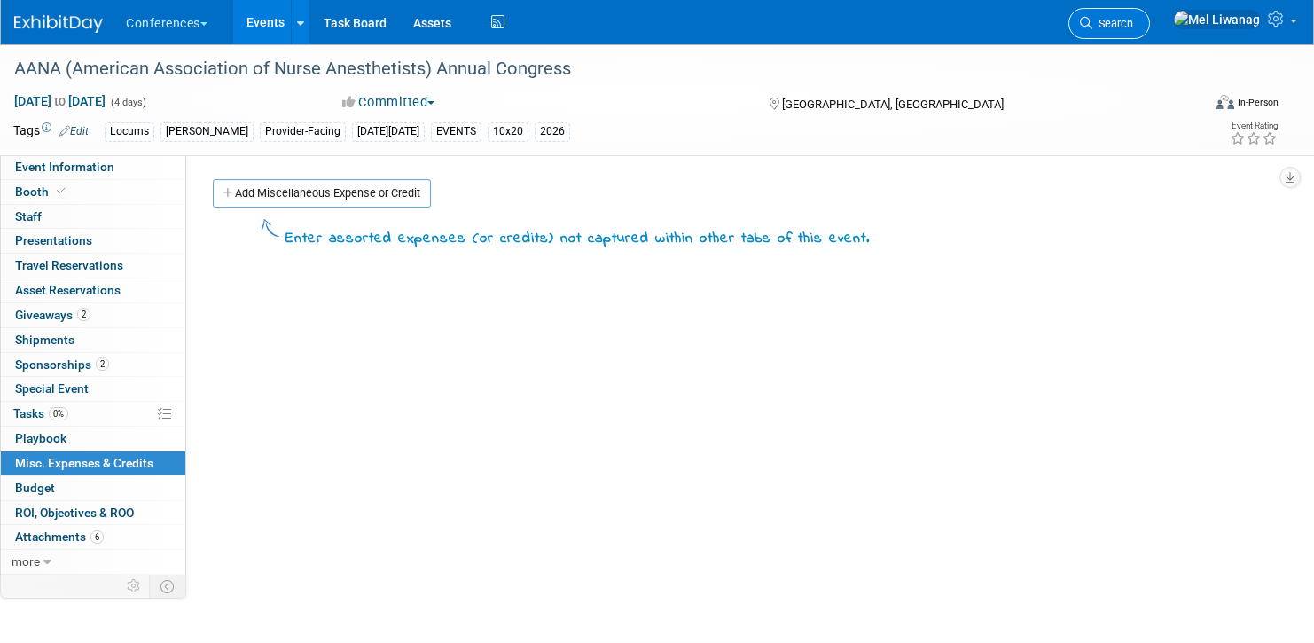
click at [1150, 31] on link "Search" at bounding box center [1109, 23] width 82 height 31
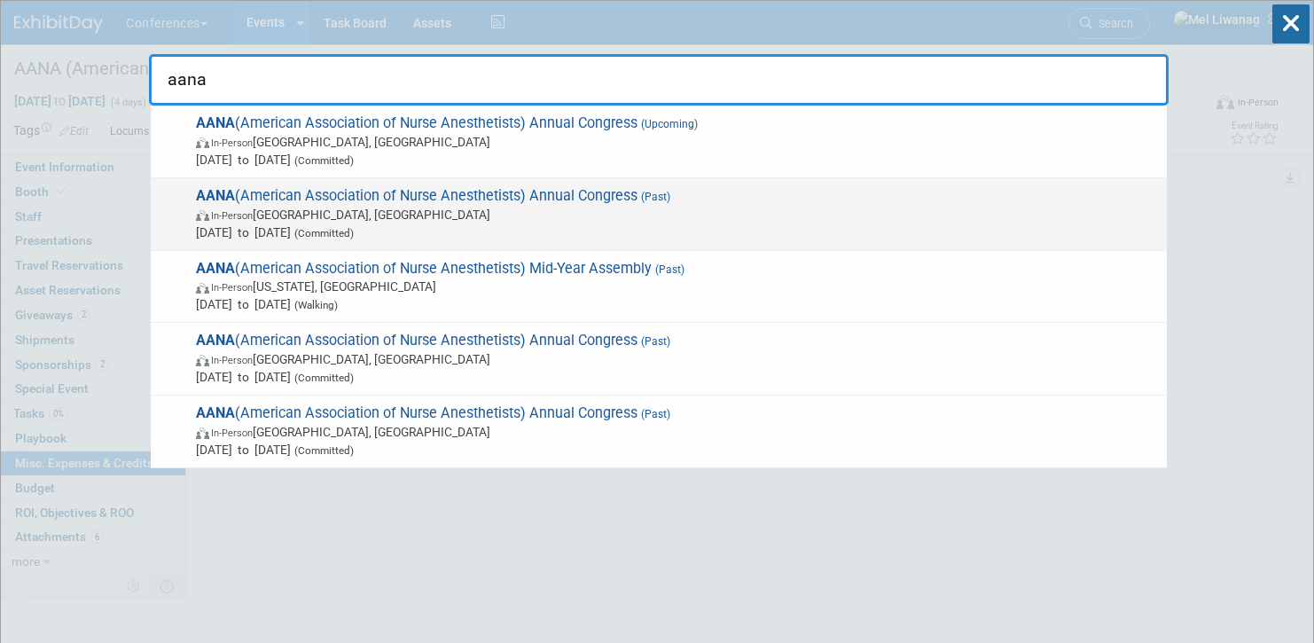
type input "aana"
click at [626, 212] on span "In-Person [GEOGRAPHIC_DATA], [GEOGRAPHIC_DATA]" at bounding box center [677, 215] width 962 height 18
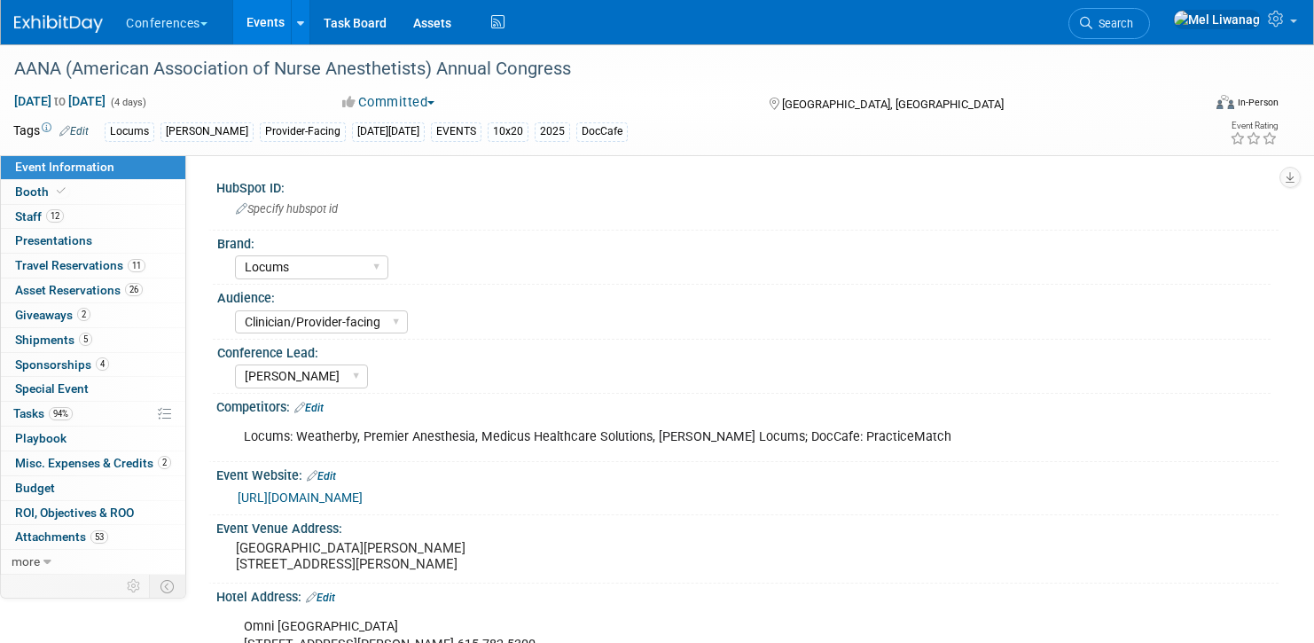
select select "Locums"
select select "Clinician/Provider-facing"
select select "[PERSON_NAME]"
click at [92, 181] on link "Booth" at bounding box center [93, 192] width 184 height 24
select select "10'x20'"
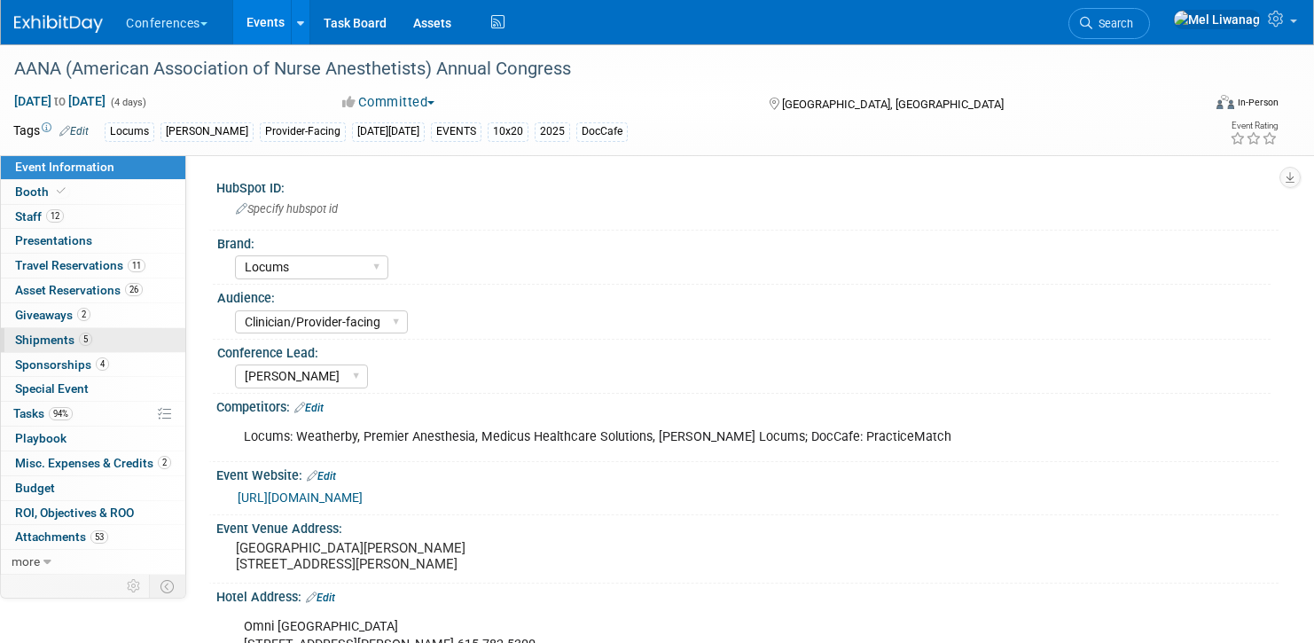
select select "No"
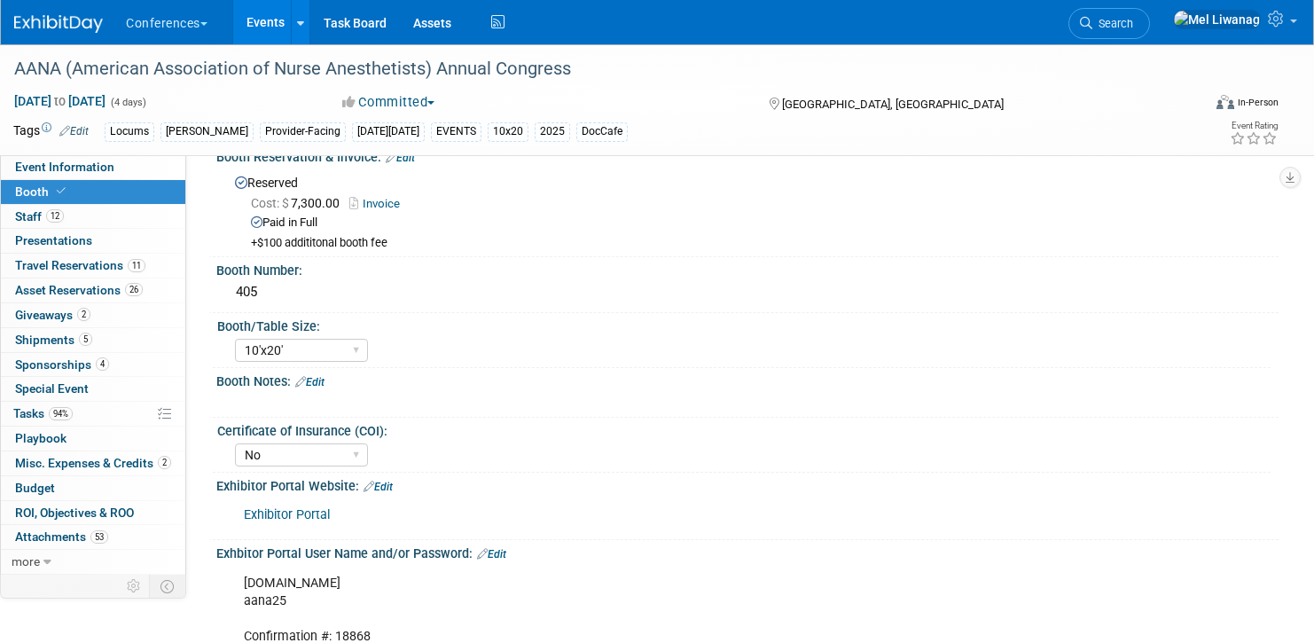
scroll to position [35, 0]
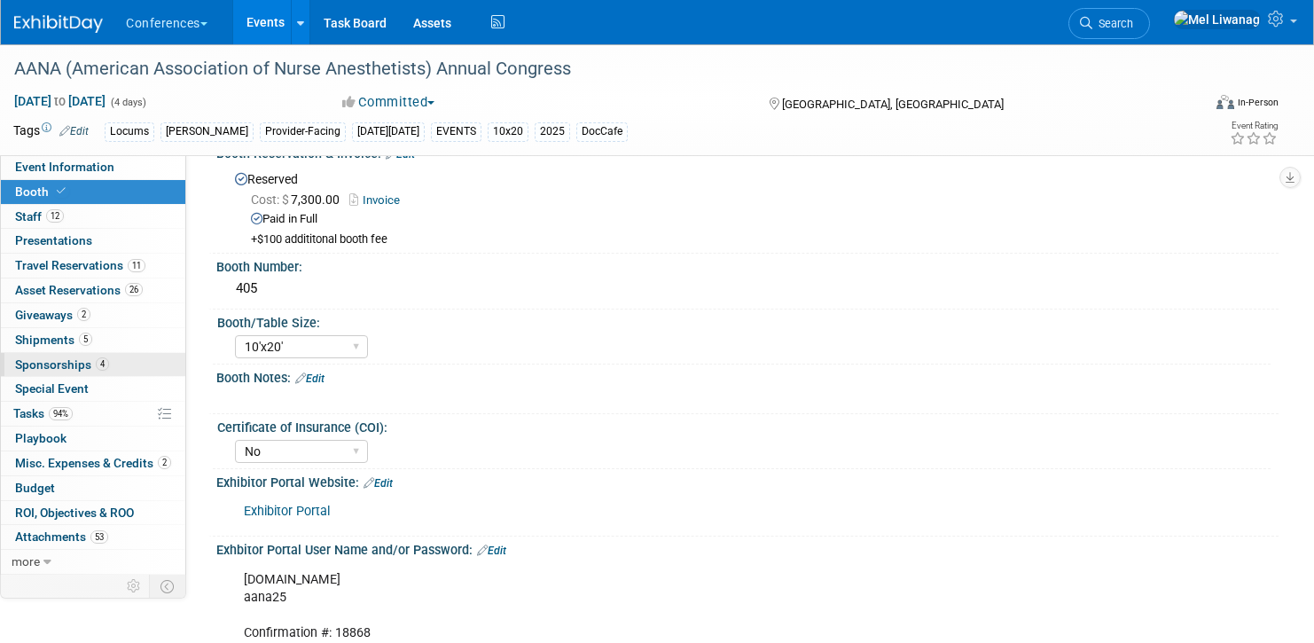
click at [82, 370] on span "Sponsorships 4" at bounding box center [62, 364] width 94 height 14
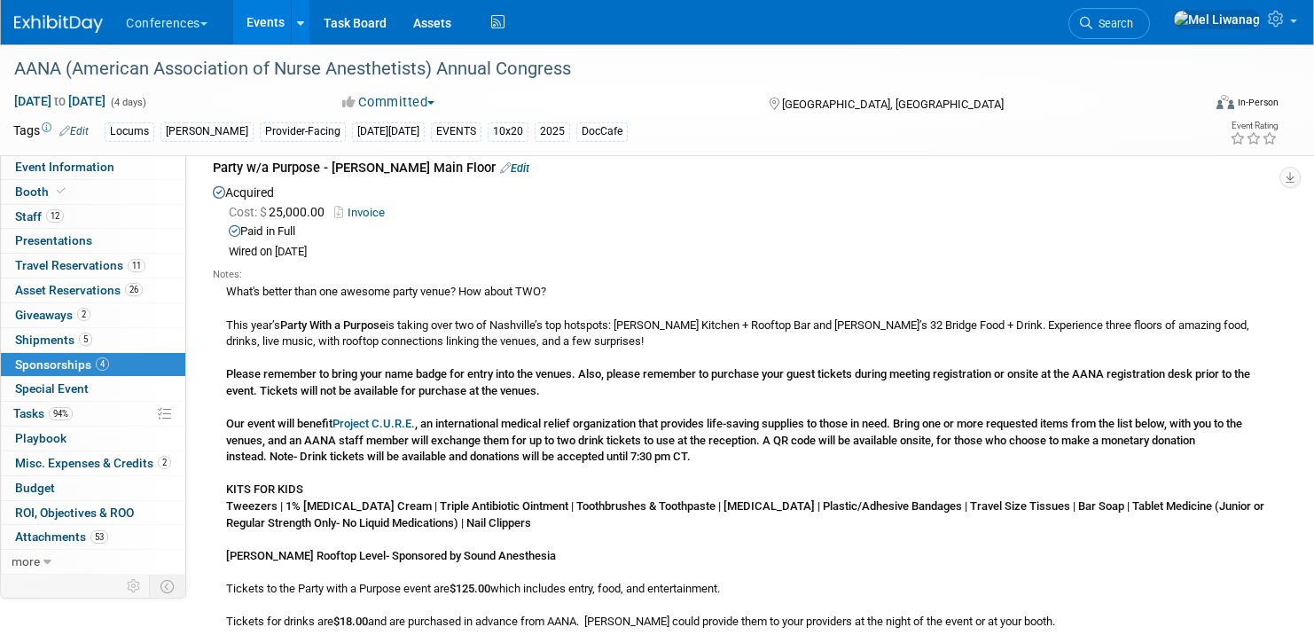
scroll to position [700, 0]
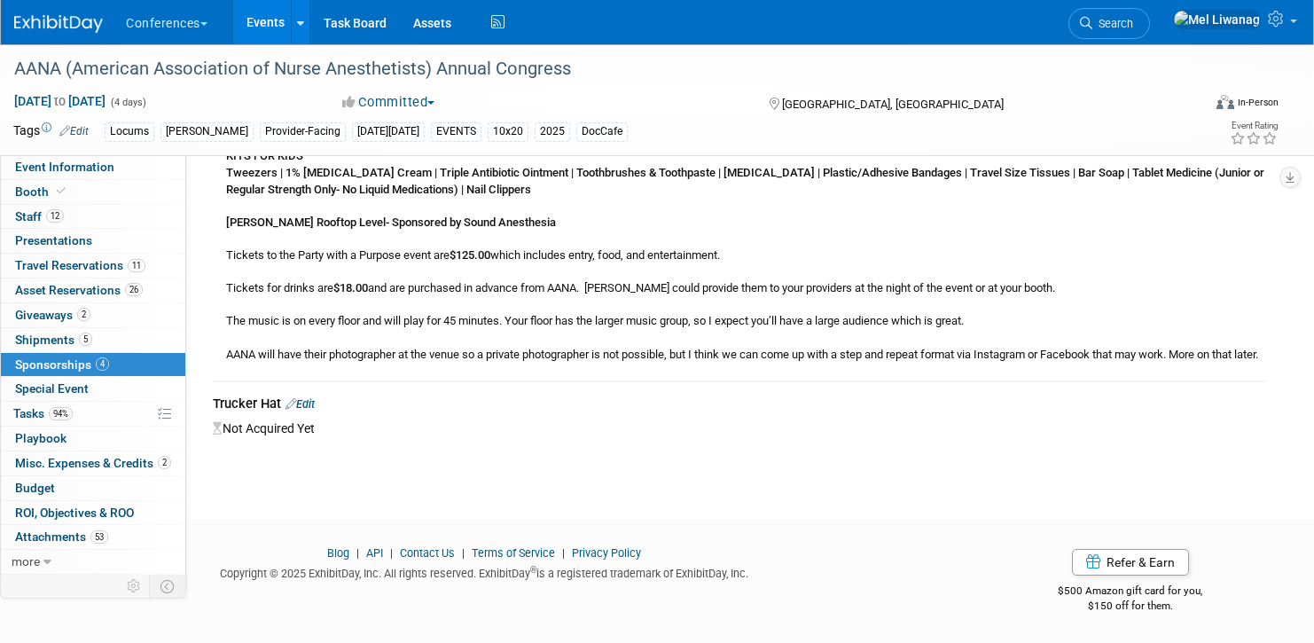
click at [309, 401] on link "Edit" at bounding box center [299, 403] width 29 height 13
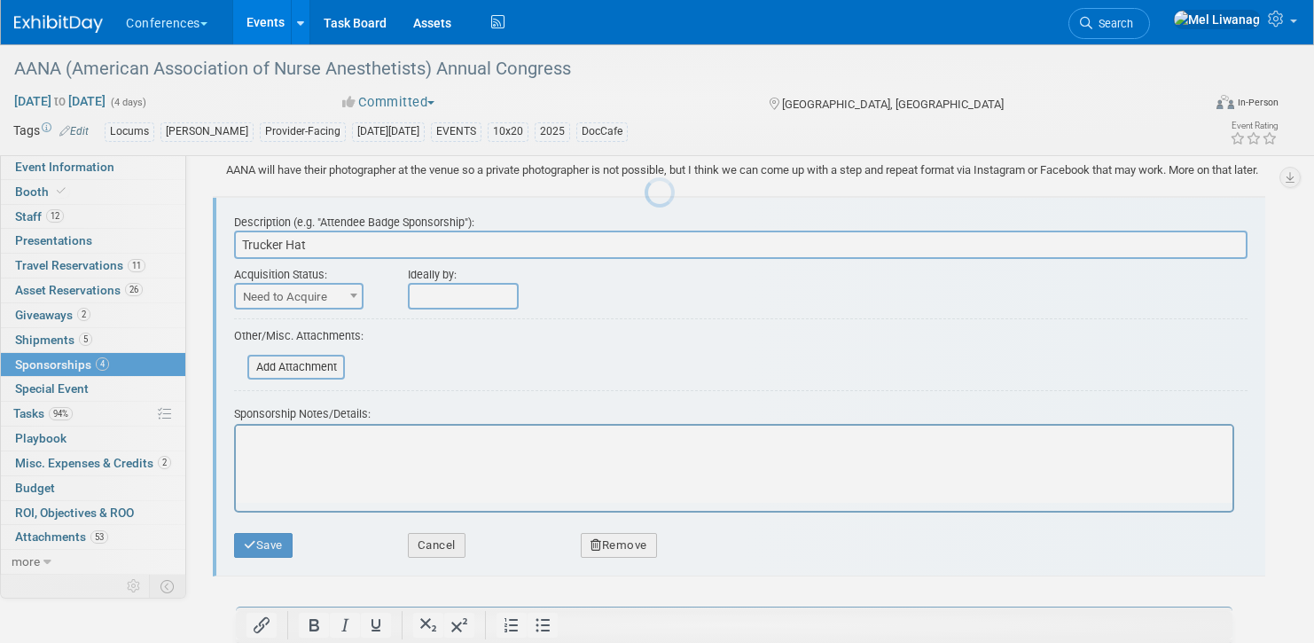
scroll to position [880, 0]
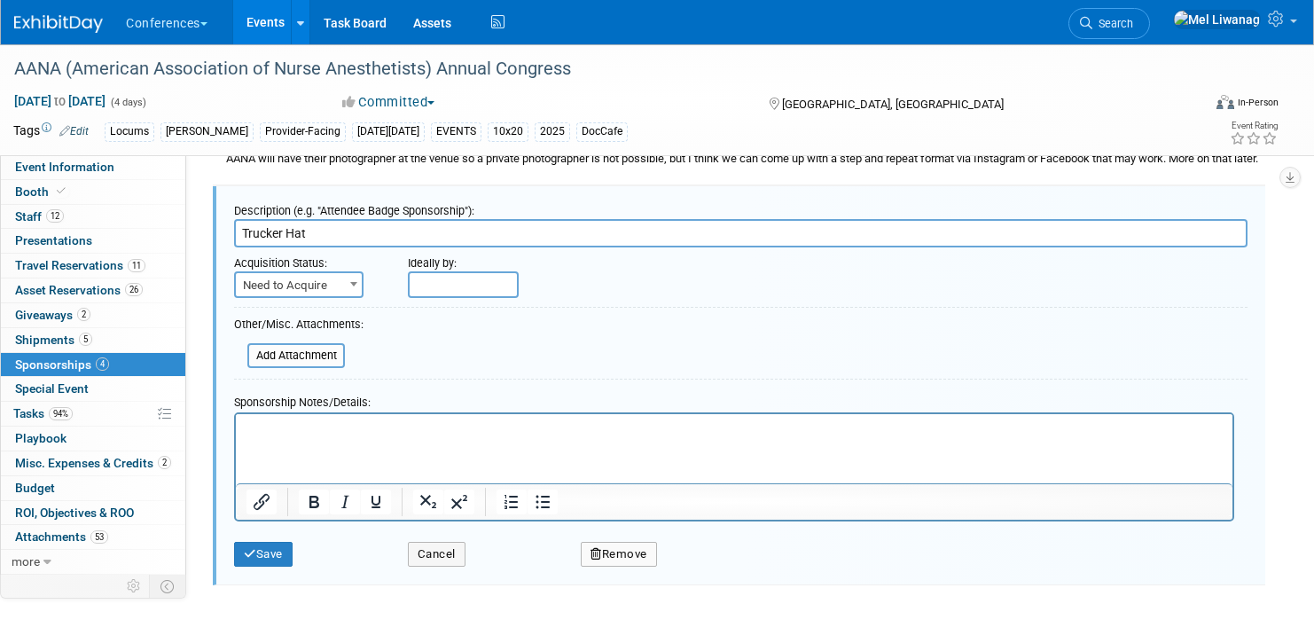
click at [631, 566] on button "Remove" at bounding box center [619, 554] width 76 height 25
click at [710, 578] on link "Yes" at bounding box center [716, 569] width 51 height 28
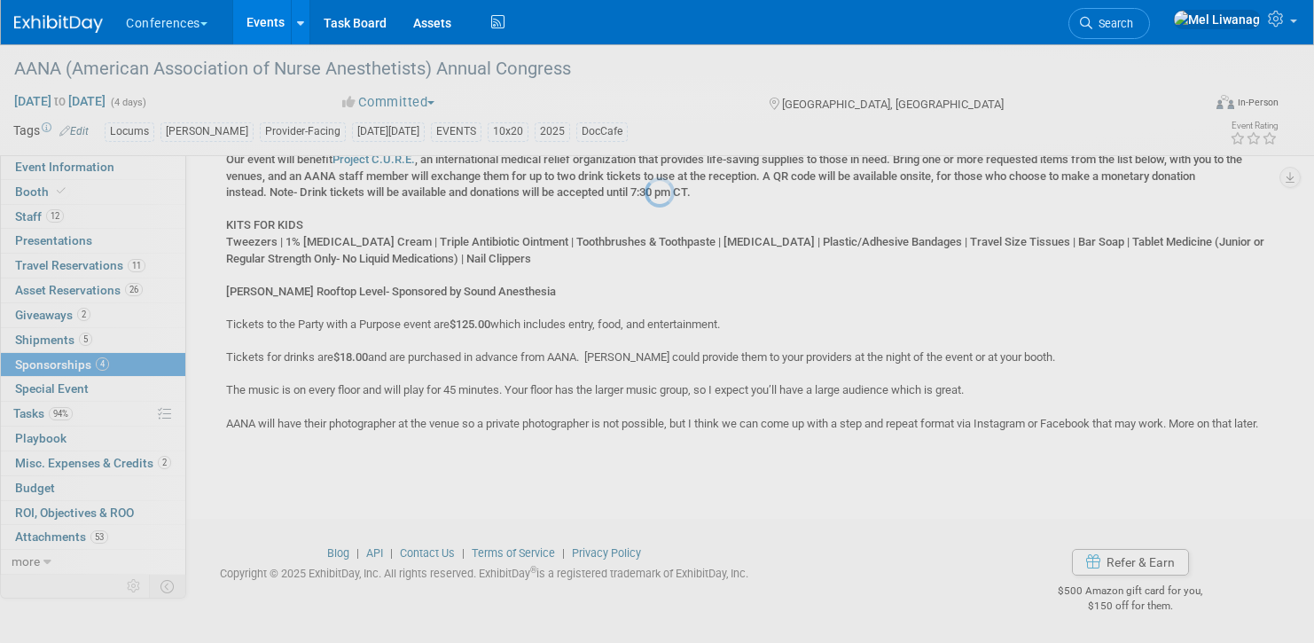
scroll to position [631, 0]
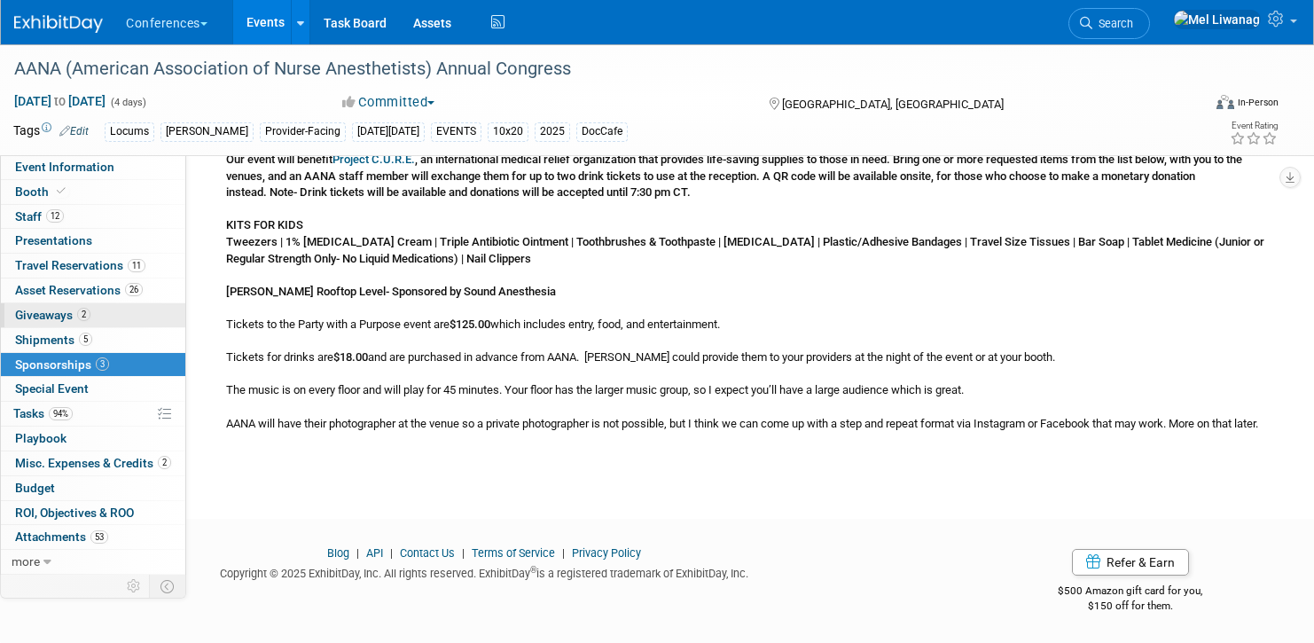
click at [101, 321] on link "2 Giveaways 2" at bounding box center [93, 315] width 184 height 24
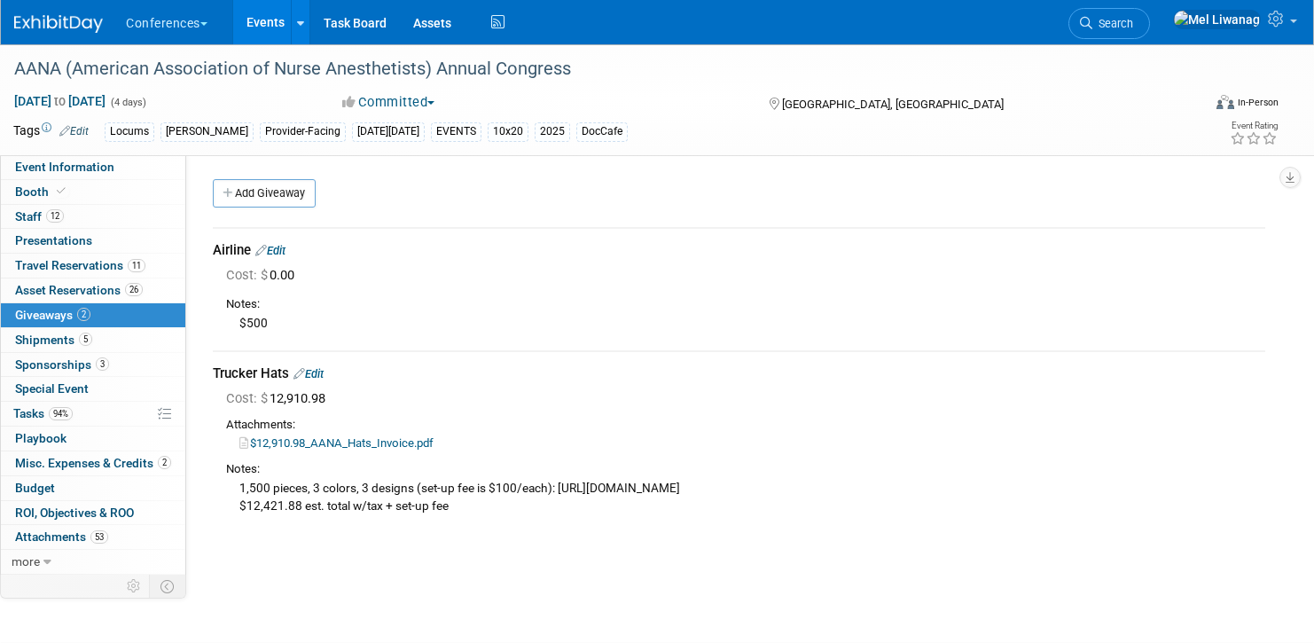
scroll to position [0, 0]
click at [263, 185] on link "Add Giveaway" at bounding box center [264, 193] width 103 height 28
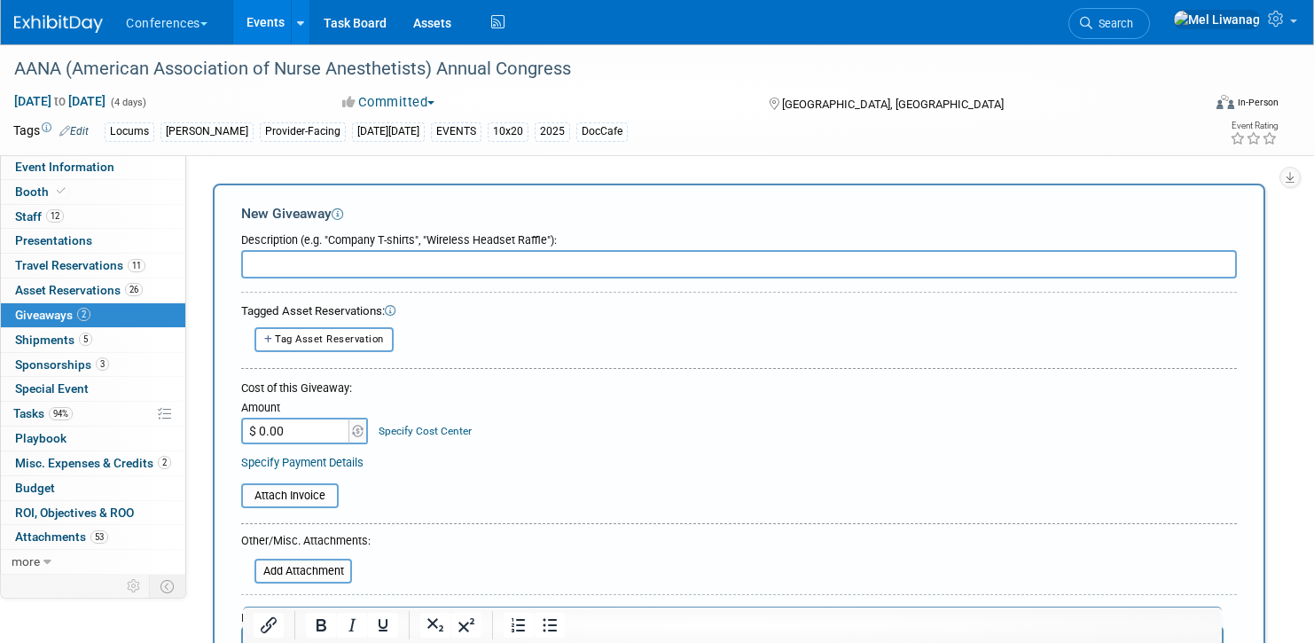
type input "A"
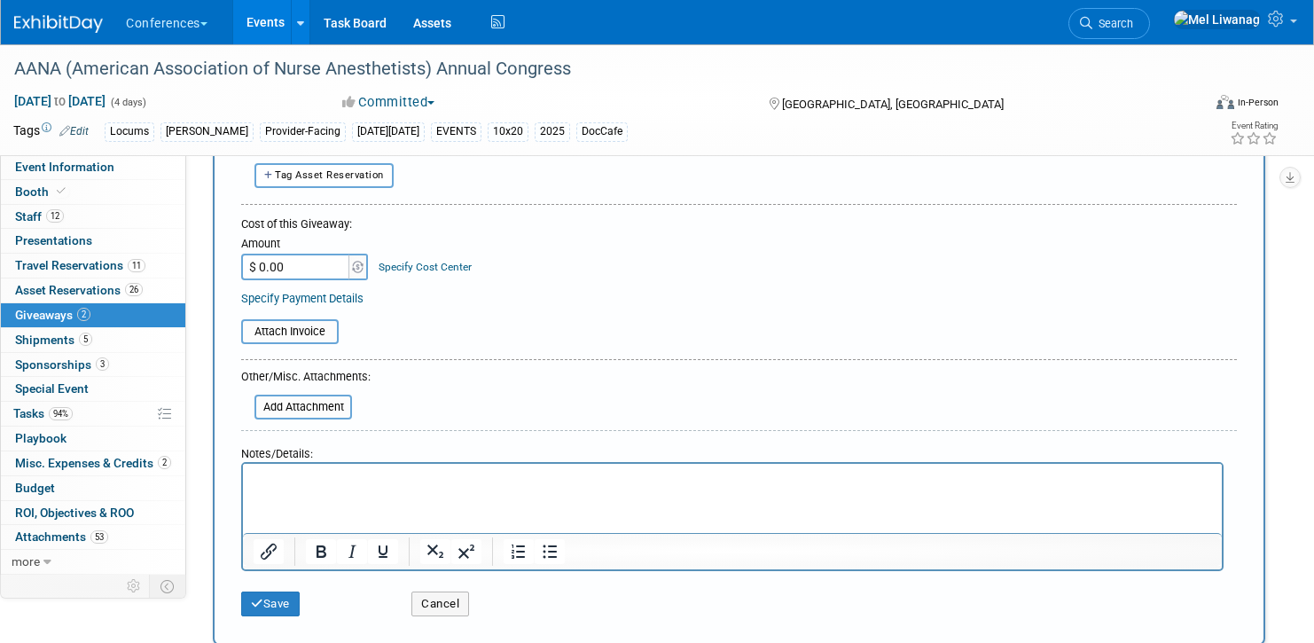
scroll to position [166, 0]
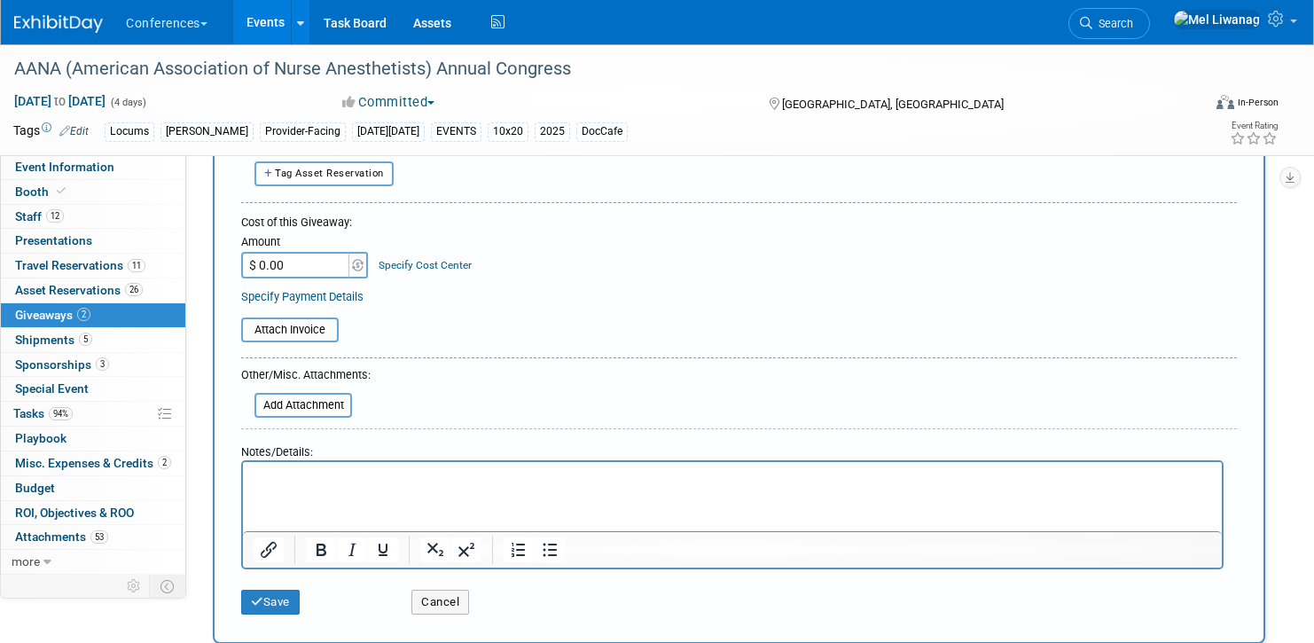
type input "Alcohol @ PWP"
click at [325, 258] on input "$ 0.00" at bounding box center [296, 265] width 111 height 27
type input "$ 5,036.86"
click at [451, 261] on link "Specify Cost Center" at bounding box center [425, 265] width 93 height 12
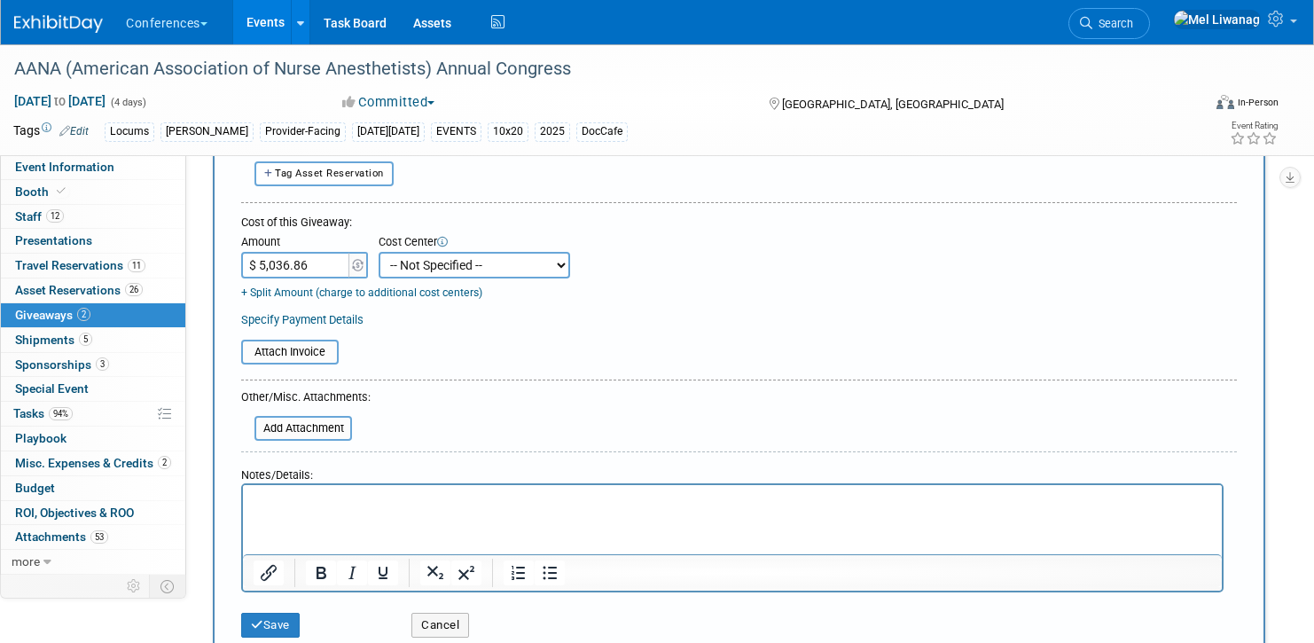
click at [455, 273] on select "-- Not Specified -- Aya Education Aya Healthcare Aya Locums Bespoke Corporate D…" at bounding box center [474, 265] width 191 height 27
select select "18965873"
click at [379, 252] on select "-- Not Specified -- Aya Education Aya Healthcare Aya Locums Bespoke Corporate D…" at bounding box center [474, 265] width 191 height 27
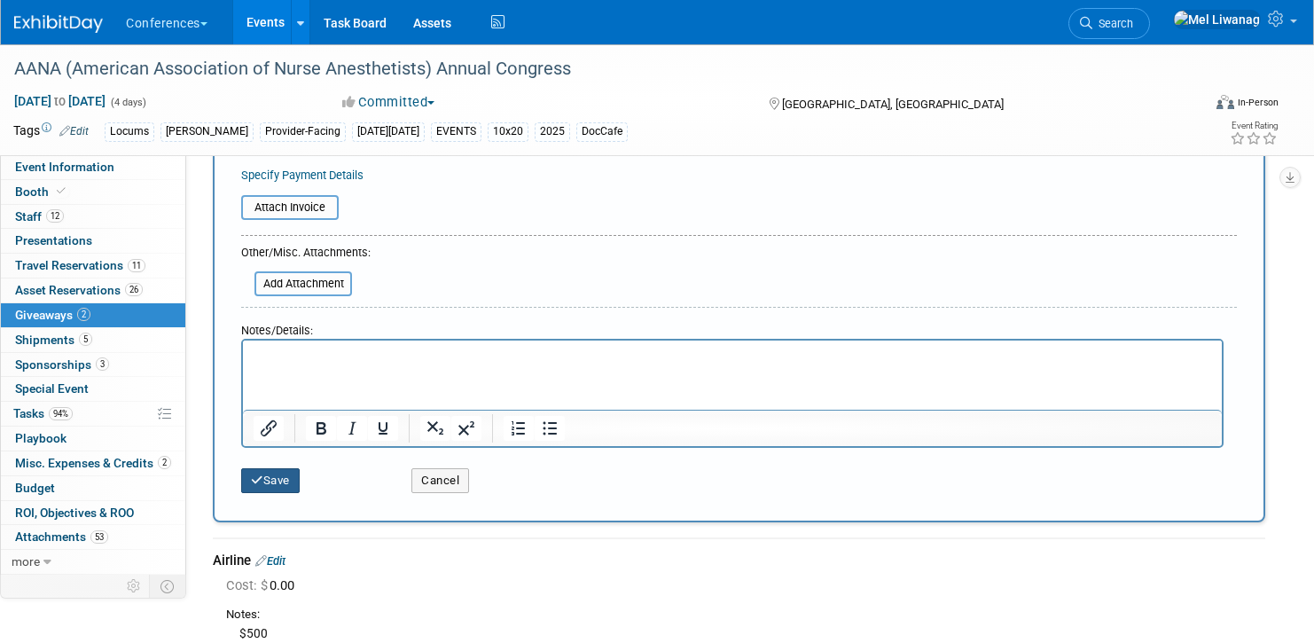
click at [280, 486] on button "Save" at bounding box center [270, 480] width 59 height 25
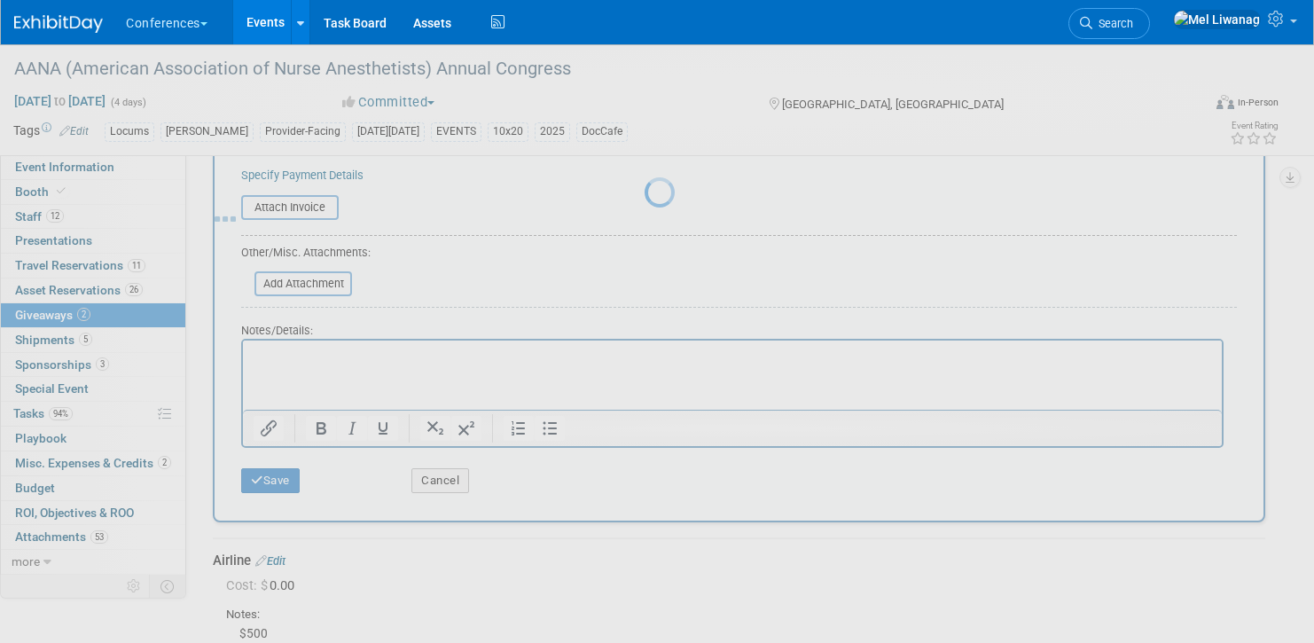
scroll to position [155, 0]
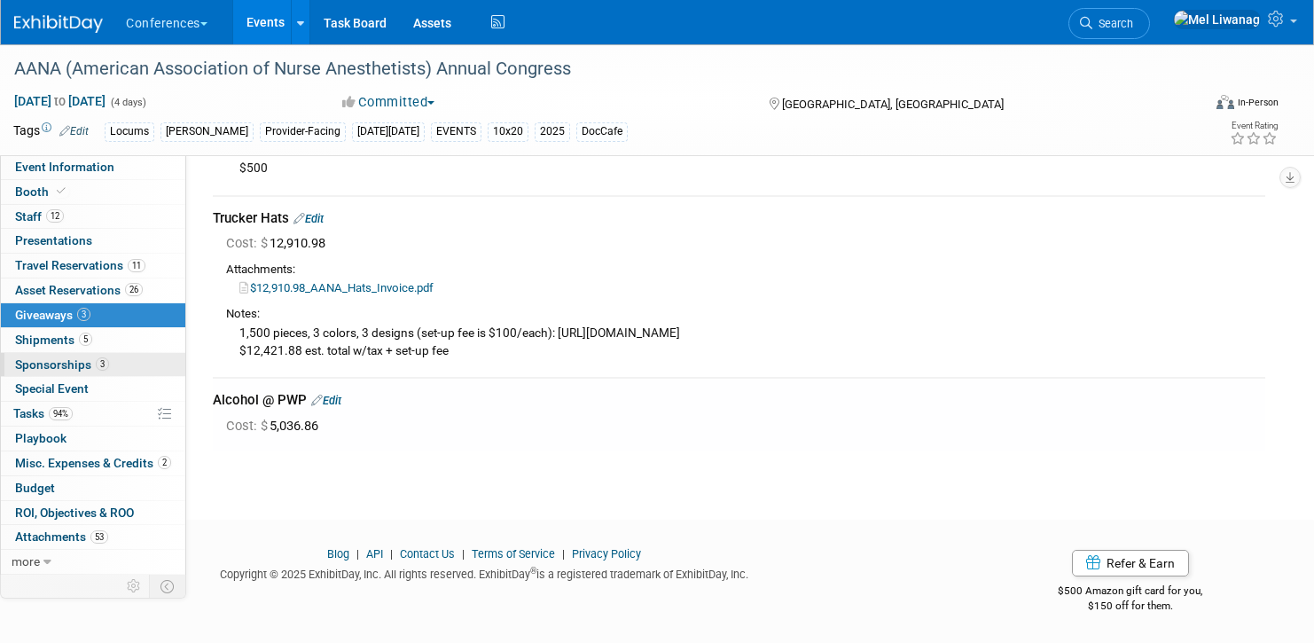
click at [108, 368] on link "3 Sponsorships 3" at bounding box center [93, 365] width 184 height 24
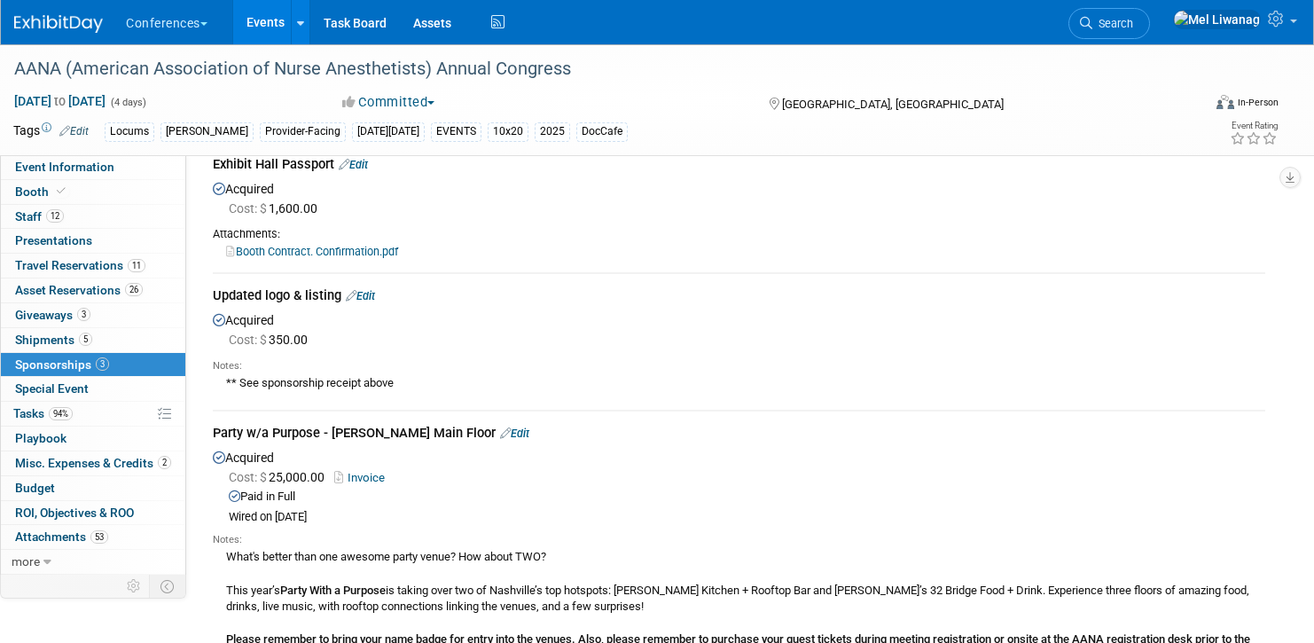
scroll to position [110, 0]
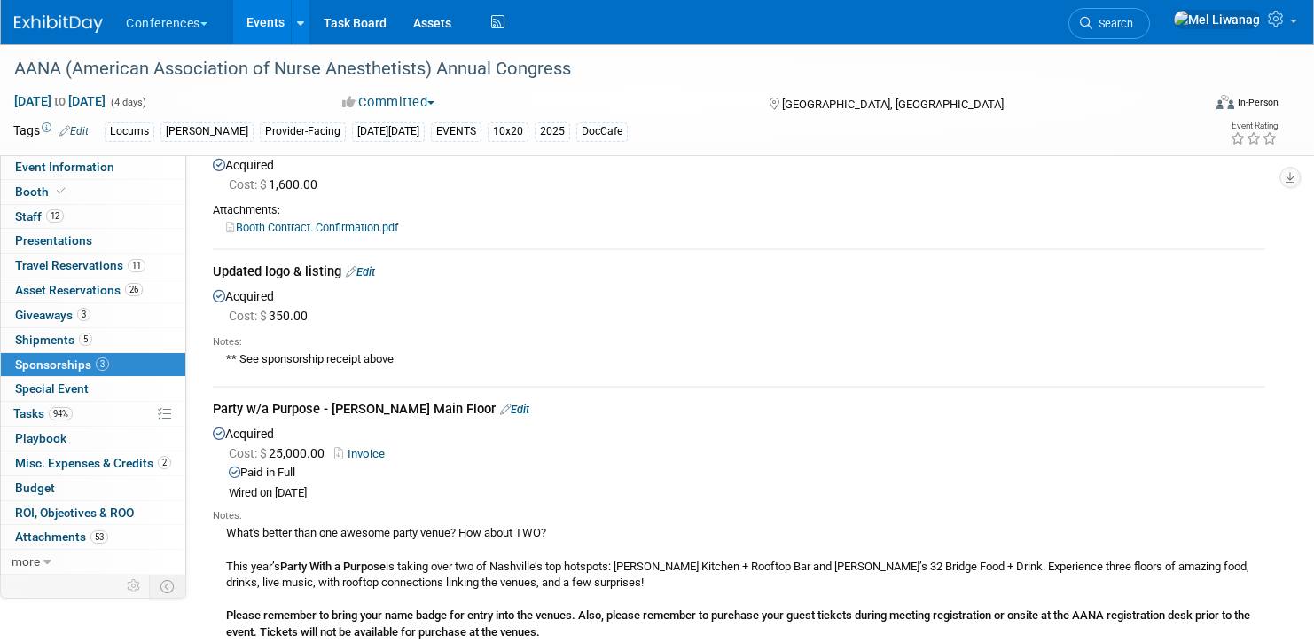
drag, startPoint x: 215, startPoint y: 408, endPoint x: 321, endPoint y: 401, distance: 106.6
click at [321, 401] on div "Party w/a Purpose - Jason Aldean's Main Floor Edit" at bounding box center [739, 411] width 1052 height 22
copy div "Party w/a Purpose"
click at [79, 313] on span "3" at bounding box center [83, 314] width 13 height 13
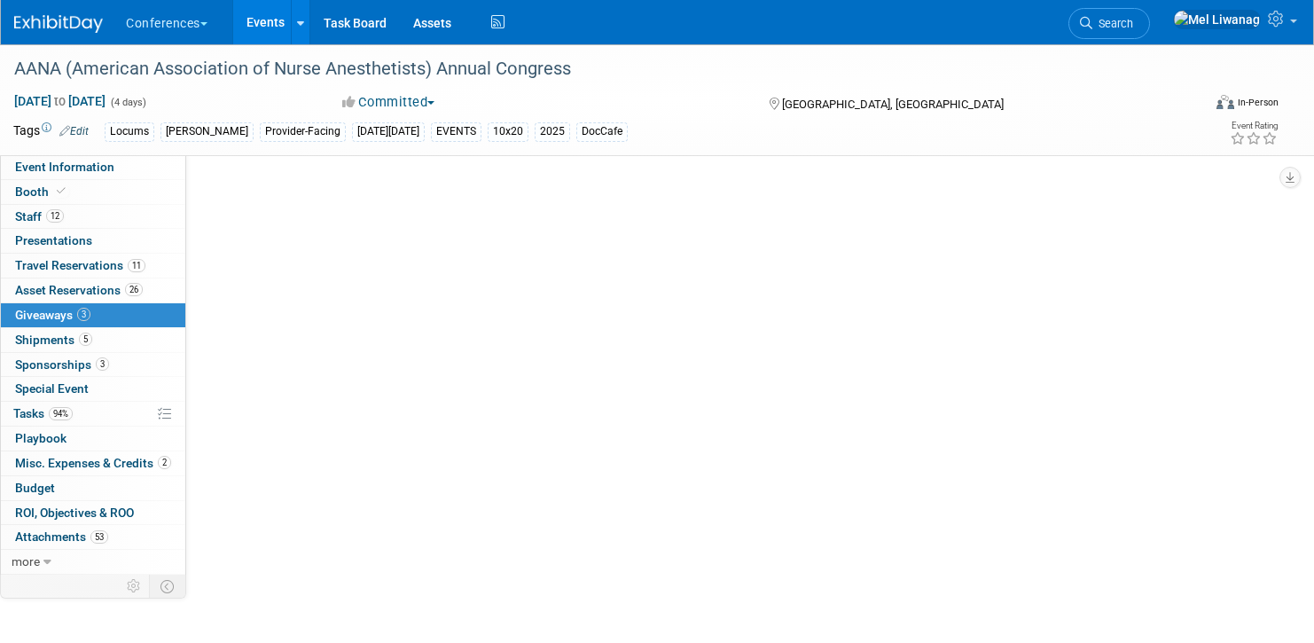
scroll to position [0, 0]
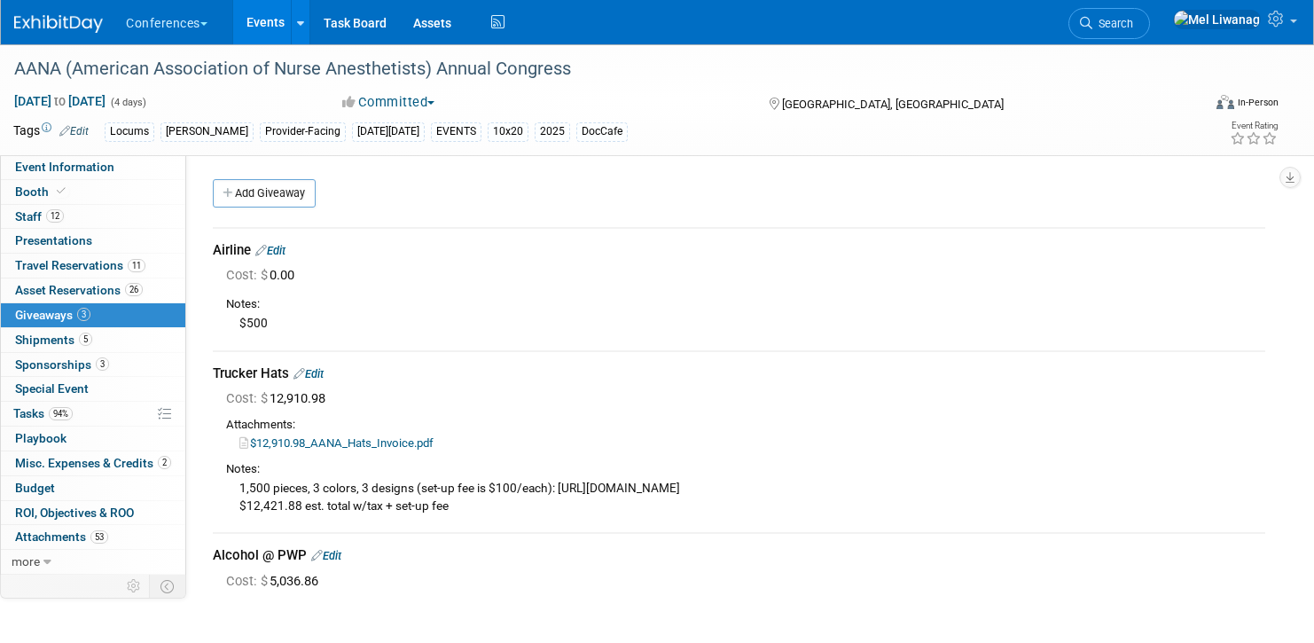
click at [341, 559] on link "Edit" at bounding box center [326, 555] width 30 height 13
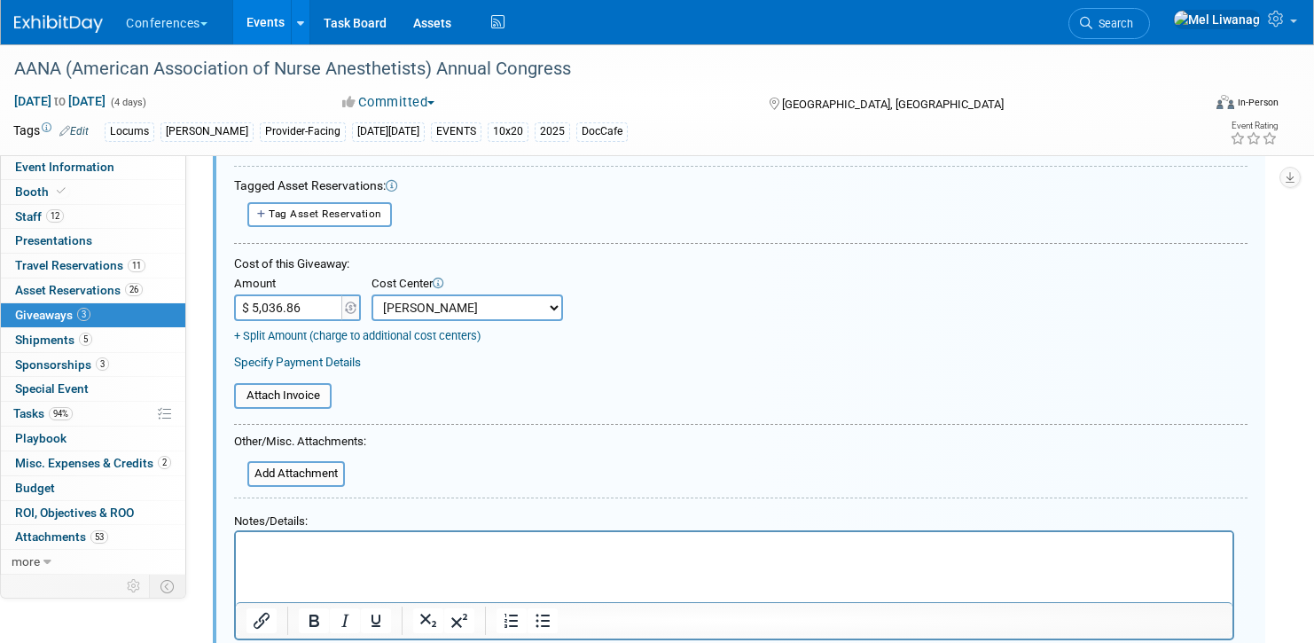
scroll to position [333, 0]
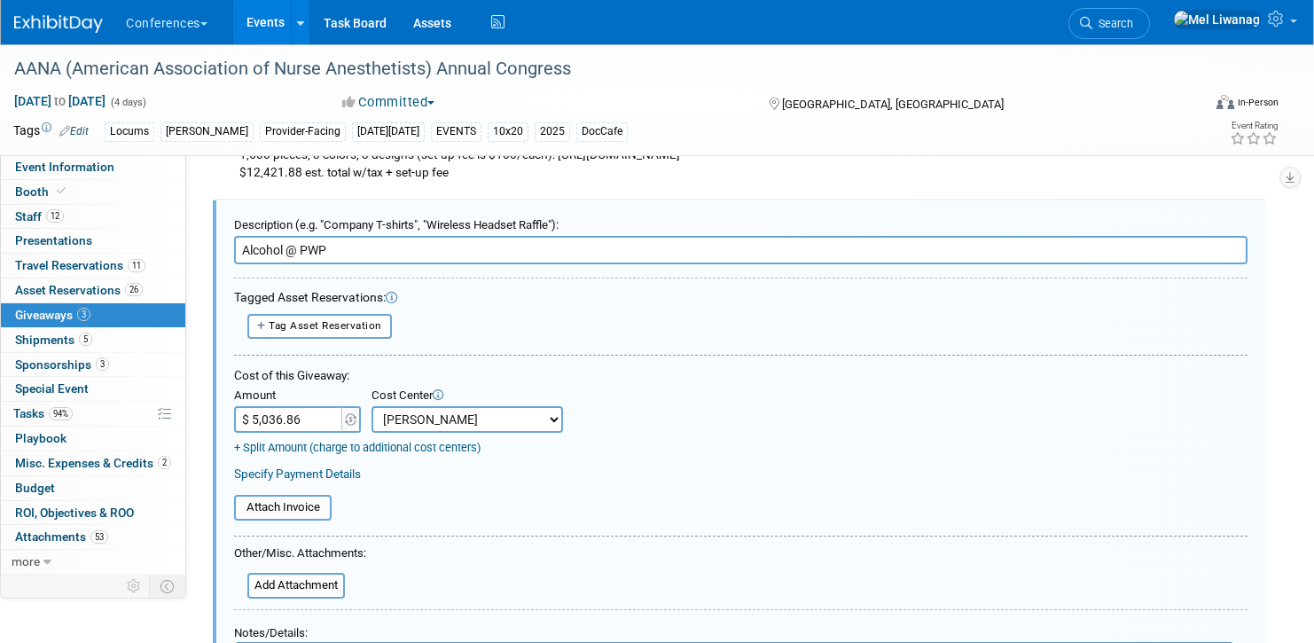
drag, startPoint x: 358, startPoint y: 253, endPoint x: 290, endPoint y: 250, distance: 68.3
click at [290, 250] on input "Alcohol @ PWP" at bounding box center [740, 250] width 1013 height 28
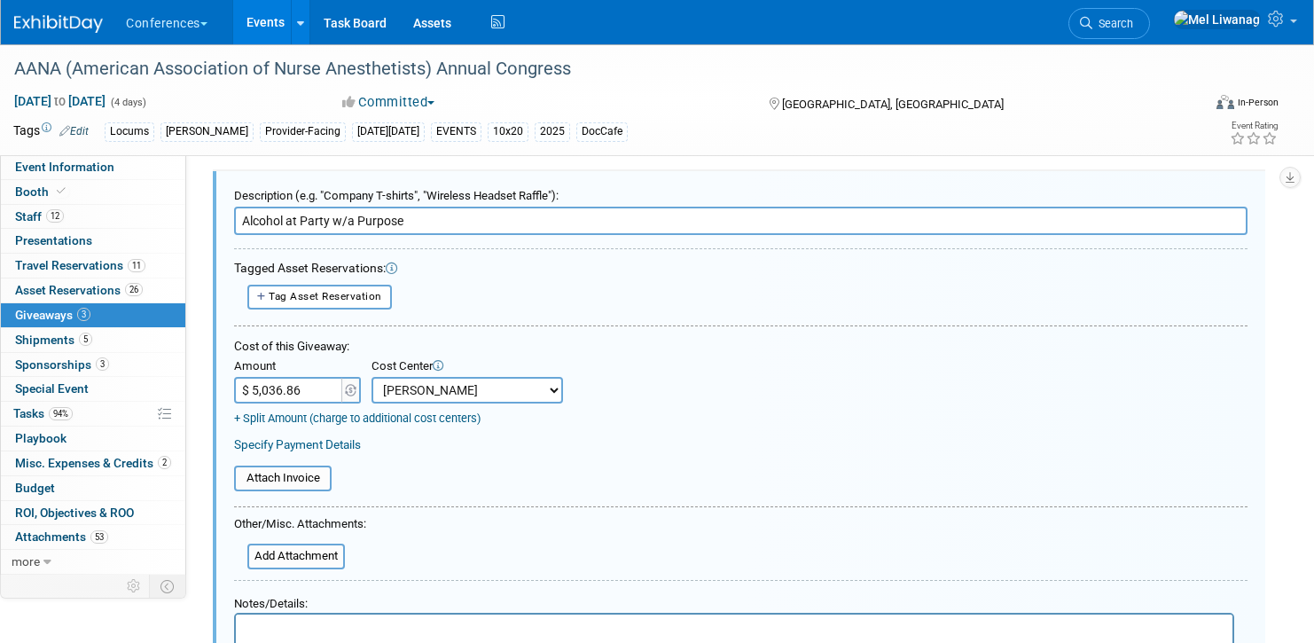
scroll to position [363, 0]
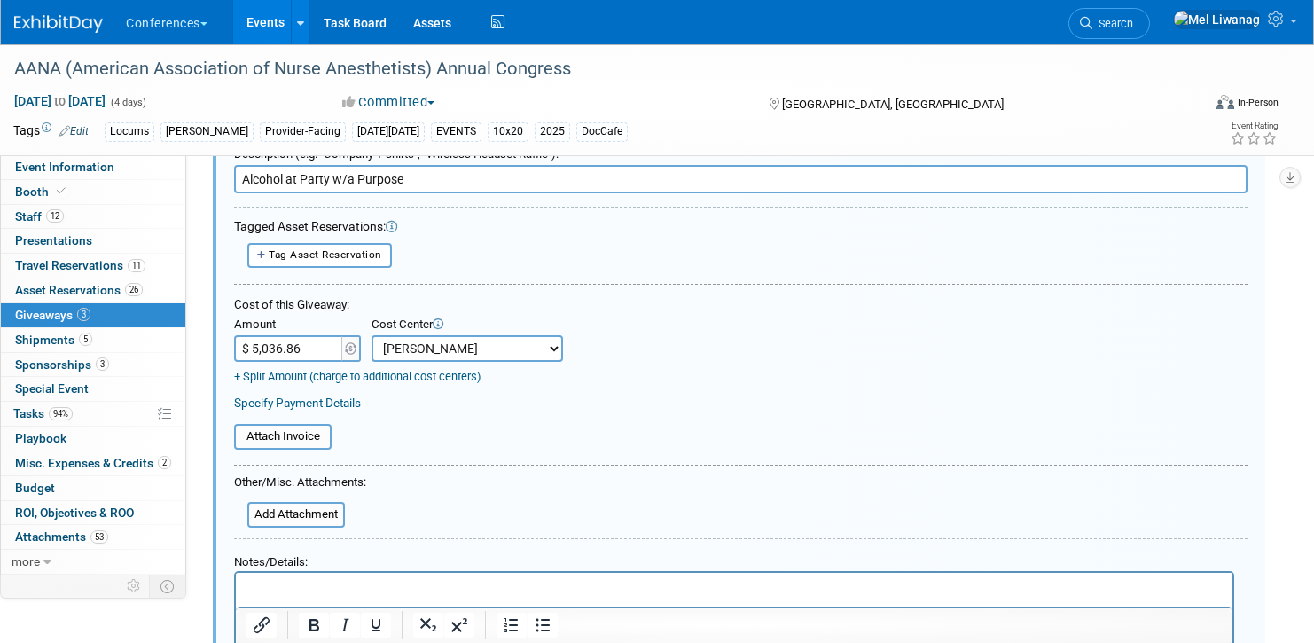
type input "Alcohol at Party w/a Purpose"
click at [319, 586] on p "Rich Text Area. Press ALT-0 for help." at bounding box center [734, 589] width 976 height 19
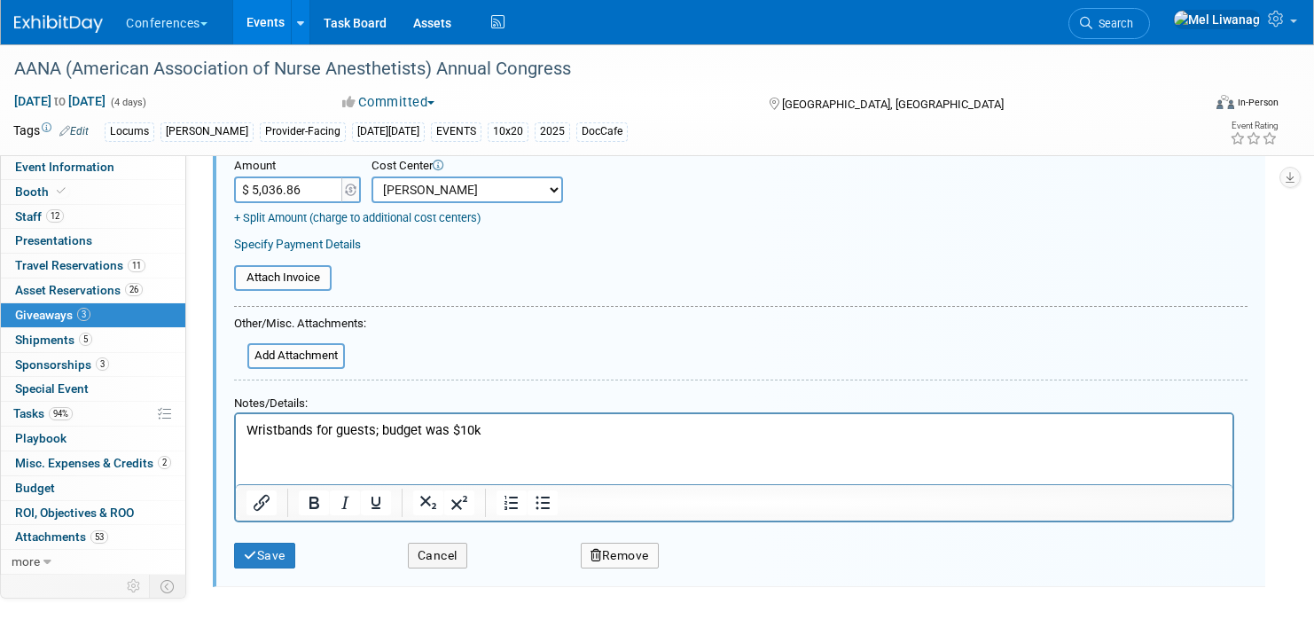
click at [279, 570] on div "Save Cancel Remove" at bounding box center [740, 549] width 1013 height 55
click at [281, 547] on button "Save" at bounding box center [264, 556] width 61 height 26
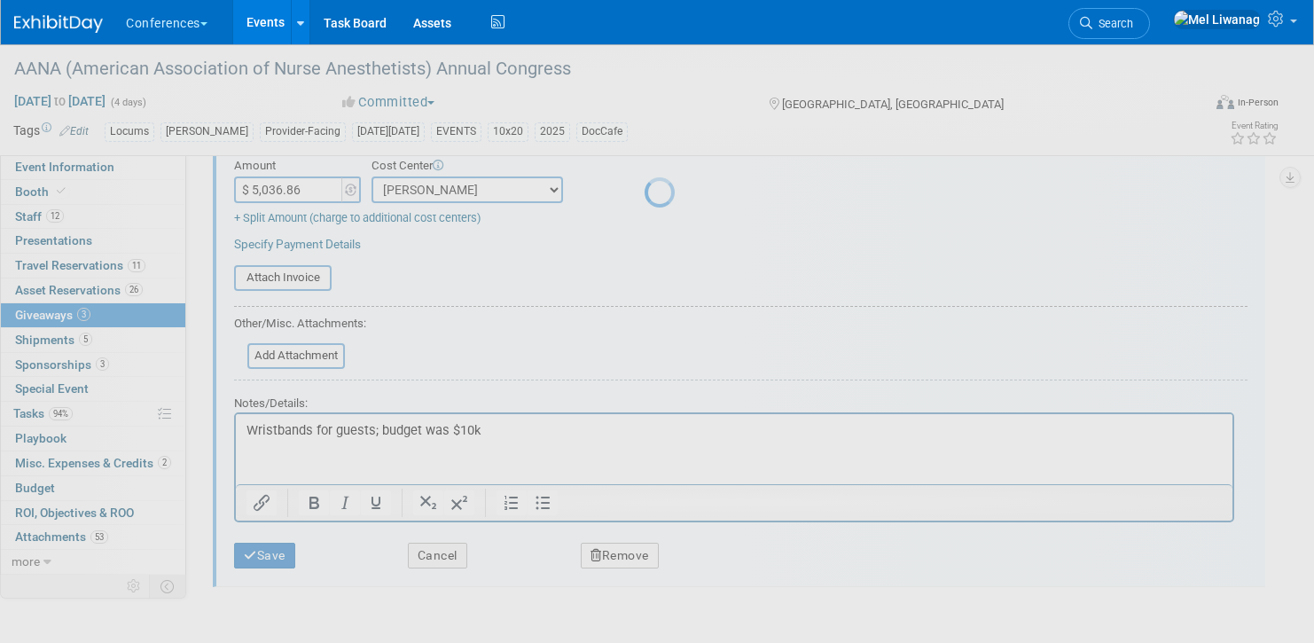
scroll to position [206, 0]
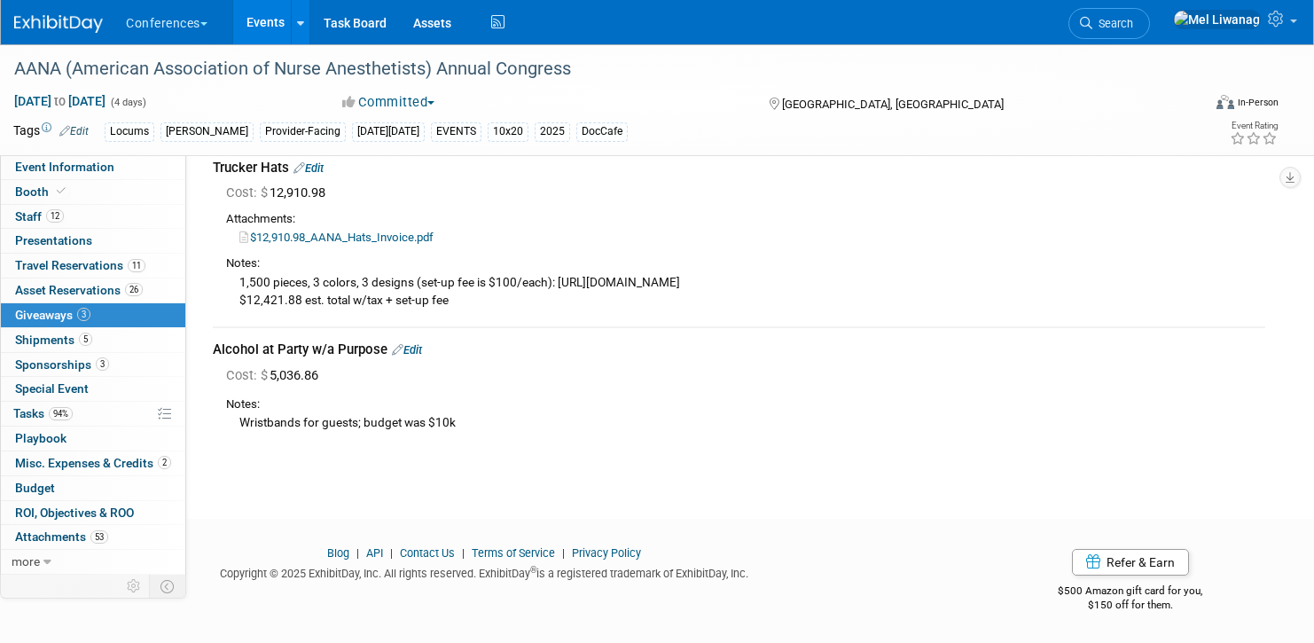
click at [386, 454] on div "AANA (American Association of Nurse Anesthetists) Annual Congress Aug 9, 2025 t…" at bounding box center [657, 163] width 1314 height 648
click at [66, 461] on span "Misc. Expenses & Credits 2" at bounding box center [93, 463] width 156 height 14
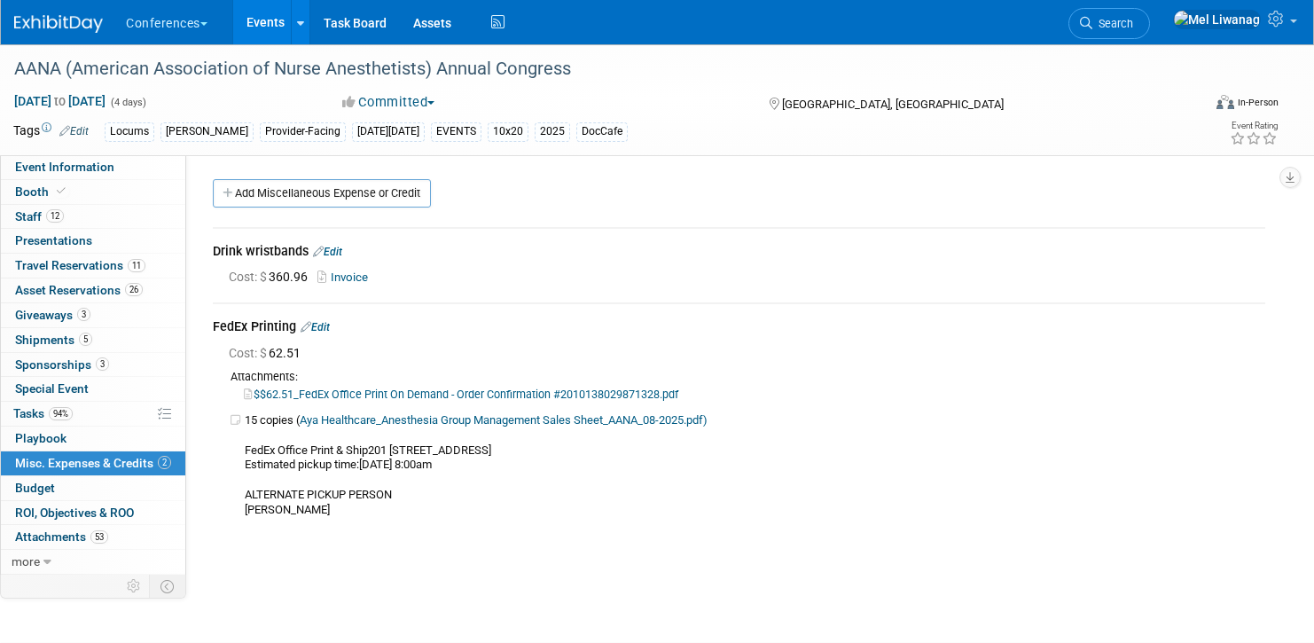
click at [440, 498] on td "15 copies ( Aya Healthcare_Anesthesia Group Management Sales Sheet_AANA_08-2025…" at bounding box center [755, 465] width 1020 height 105
click at [341, 248] on link "Edit" at bounding box center [327, 252] width 29 height 12
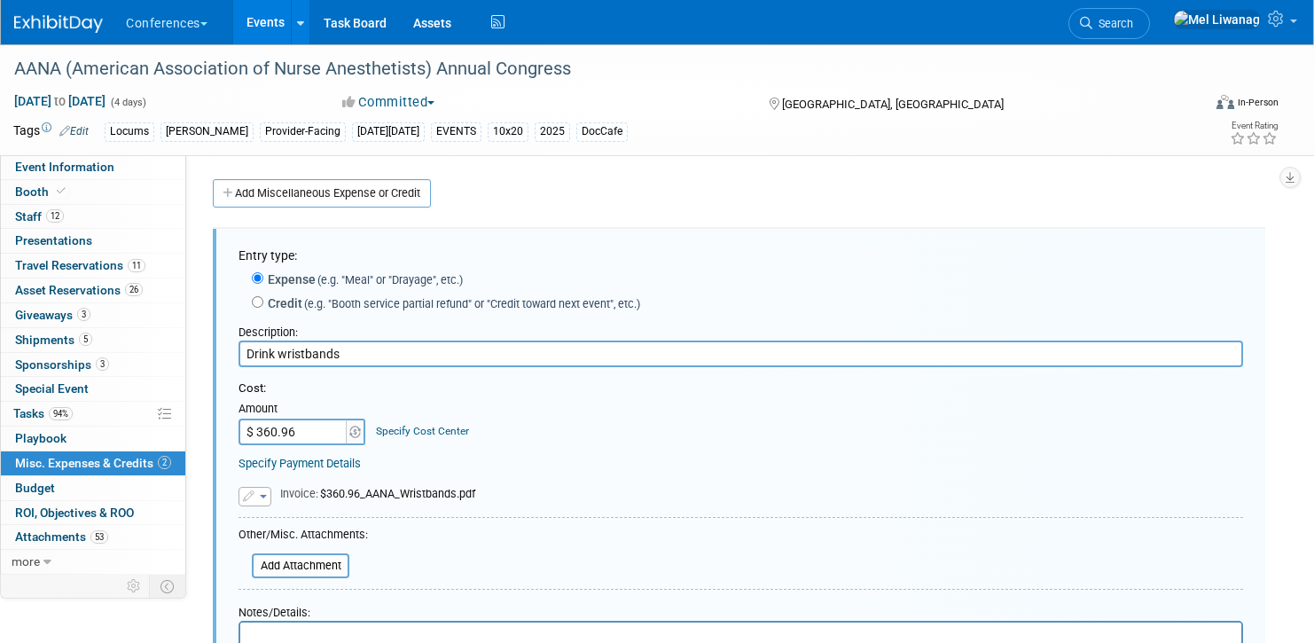
drag, startPoint x: 282, startPoint y: 355, endPoint x: 293, endPoint y: 354, distance: 10.8
click at [282, 356] on input "Drink wristbands" at bounding box center [740, 353] width 1004 height 27
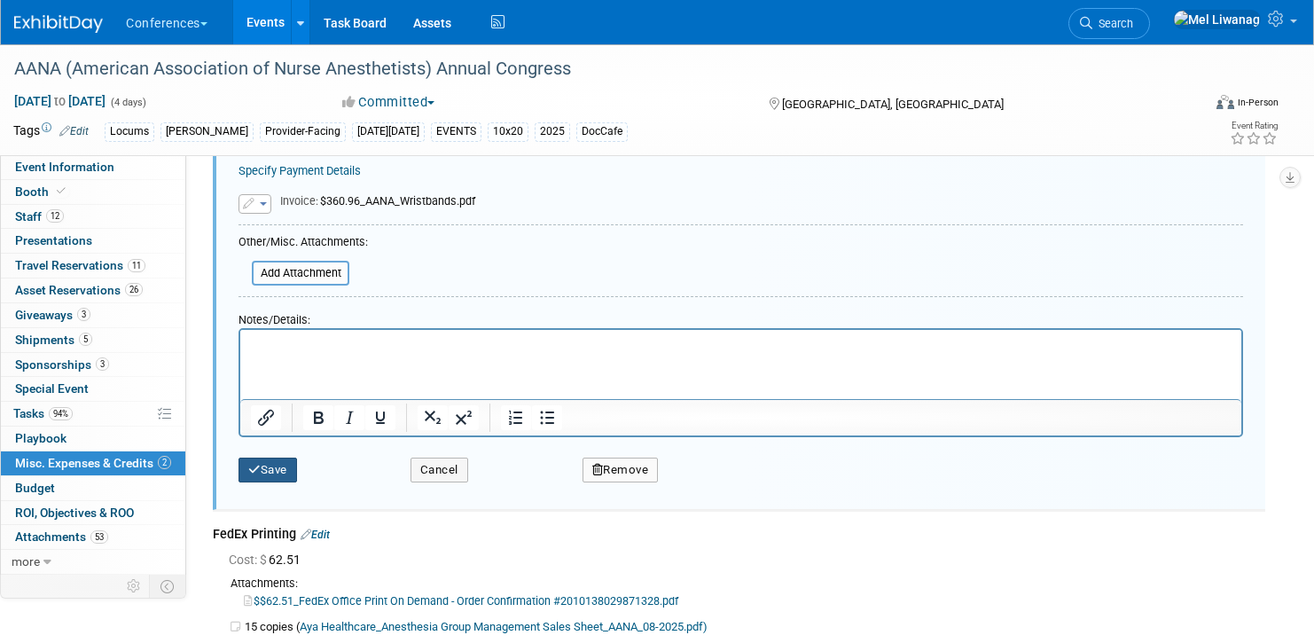
type input "Drink Wristbands"
click at [278, 463] on button "Save" at bounding box center [267, 469] width 59 height 25
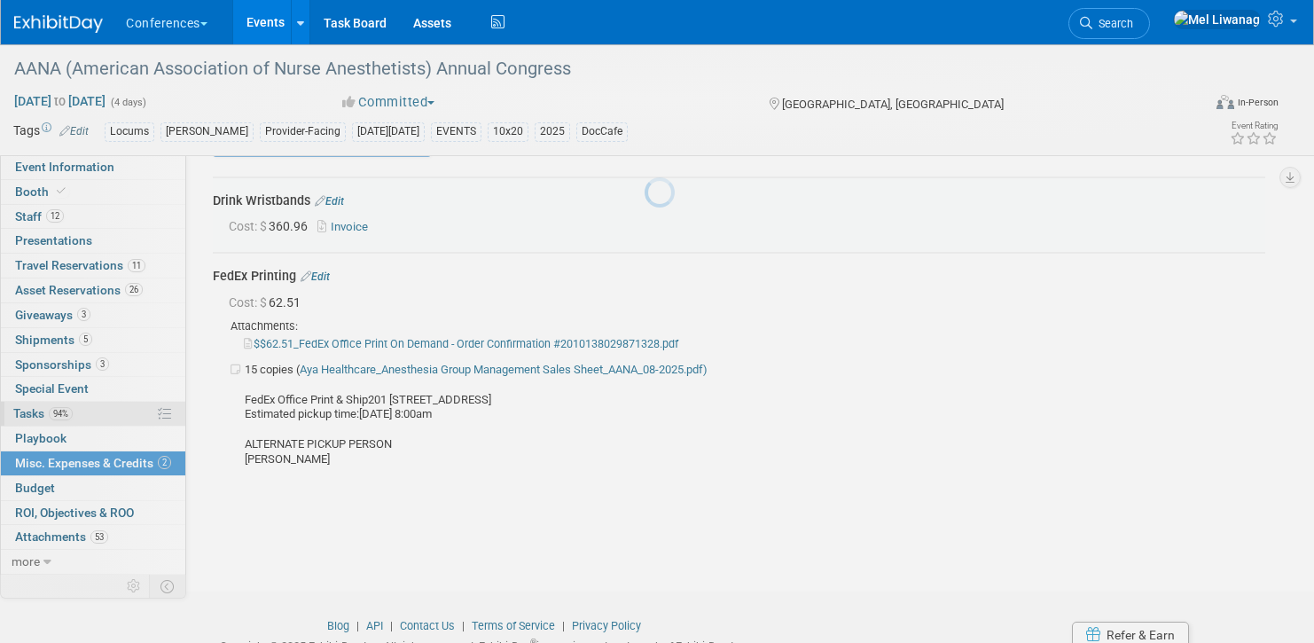
scroll to position [27, 0]
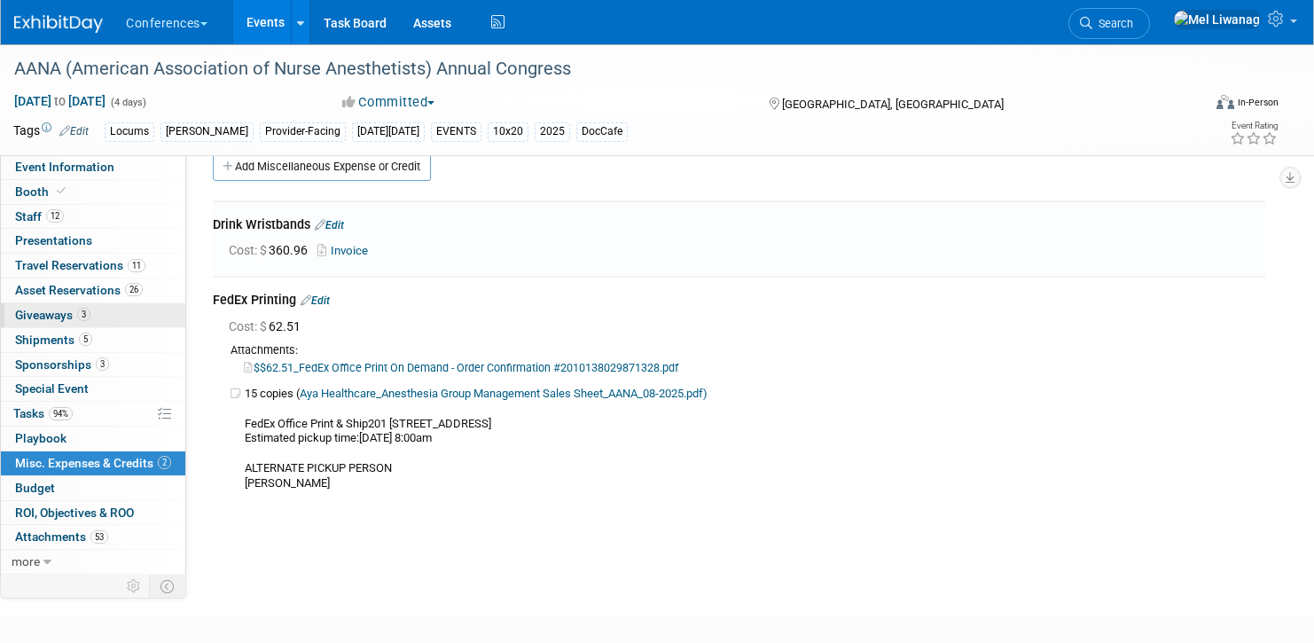
click at [90, 306] on link "3 Giveaways 3" at bounding box center [93, 315] width 184 height 24
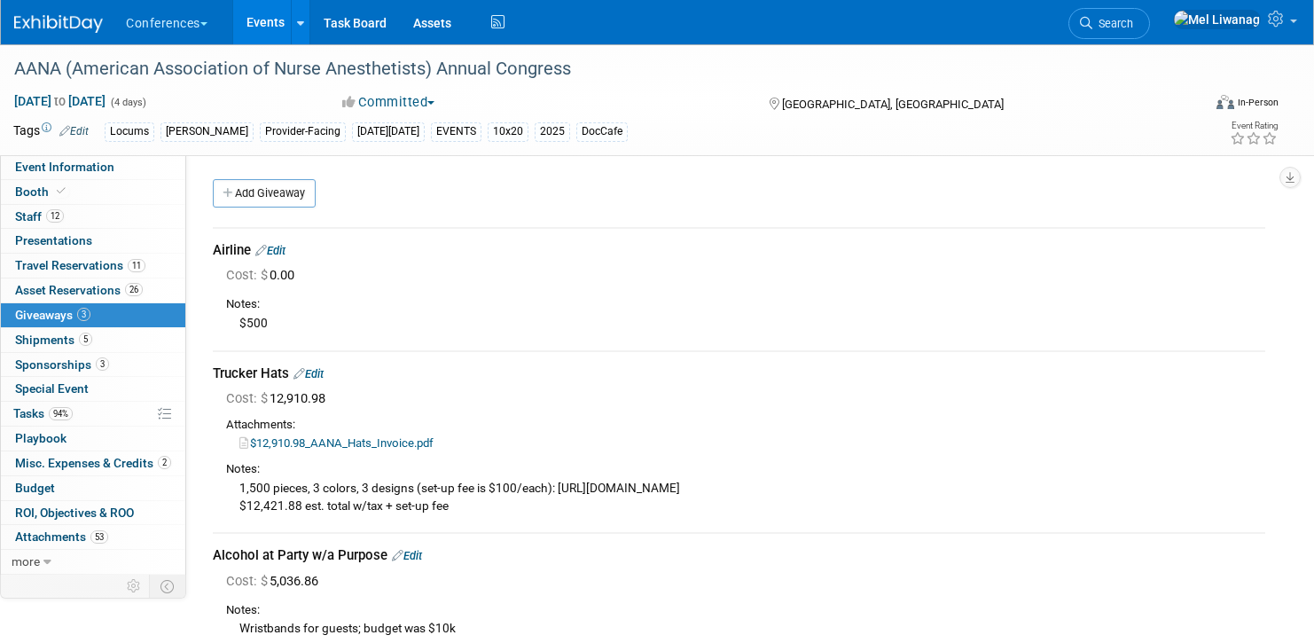
scroll to position [206, 0]
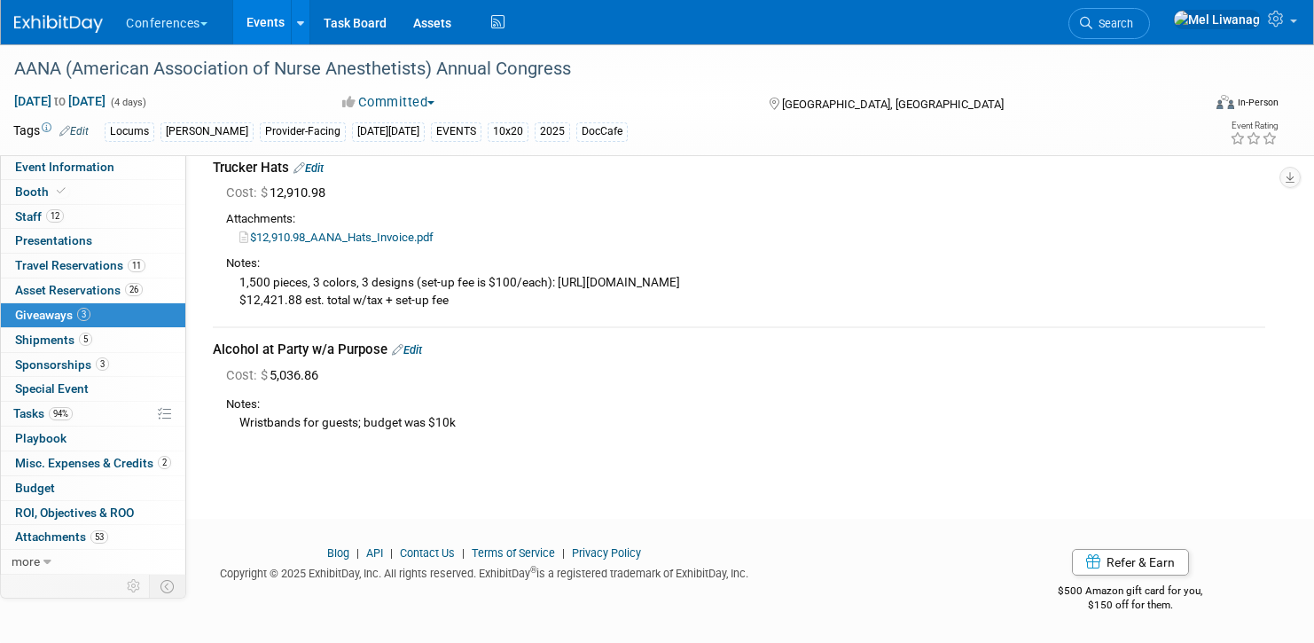
click at [415, 346] on link "Edit" at bounding box center [407, 349] width 30 height 13
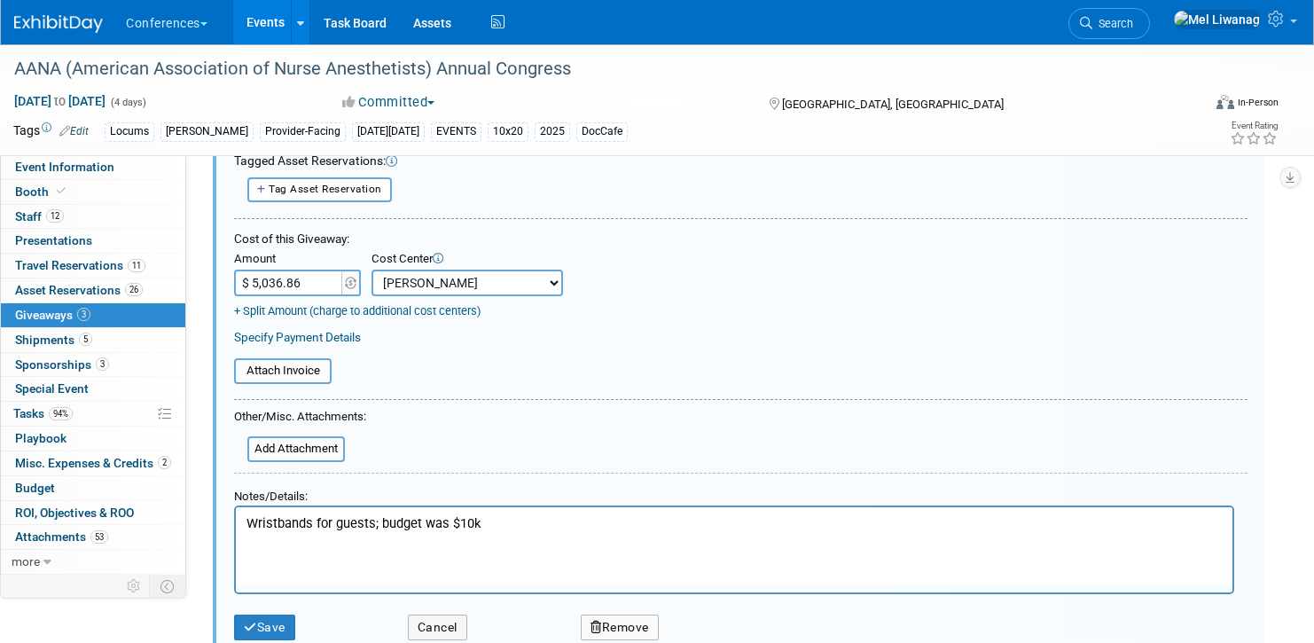
scroll to position [679, 0]
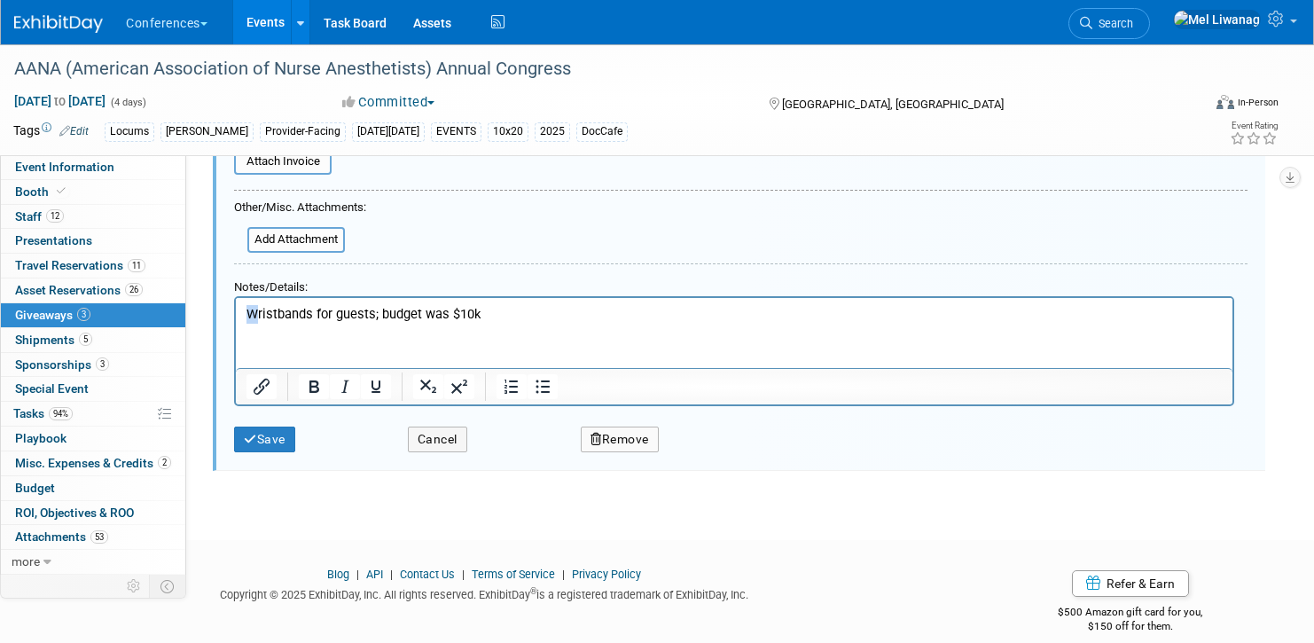
drag, startPoint x: 254, startPoint y: 312, endPoint x: 238, endPoint y: 312, distance: 16.0
click at [238, 312] on html "Wristbands for guests; budget was $10k" at bounding box center [734, 311] width 996 height 26
click at [367, 317] on p "150 drink wristbands for guests; budget was $10k" at bounding box center [734, 314] width 976 height 19
drag, startPoint x: 575, startPoint y: 318, endPoint x: 533, endPoint y: 687, distance: 371.2
click at [575, 318] on p "150 drink wristbands given to guests; budget was $10k" at bounding box center [734, 314] width 976 height 19
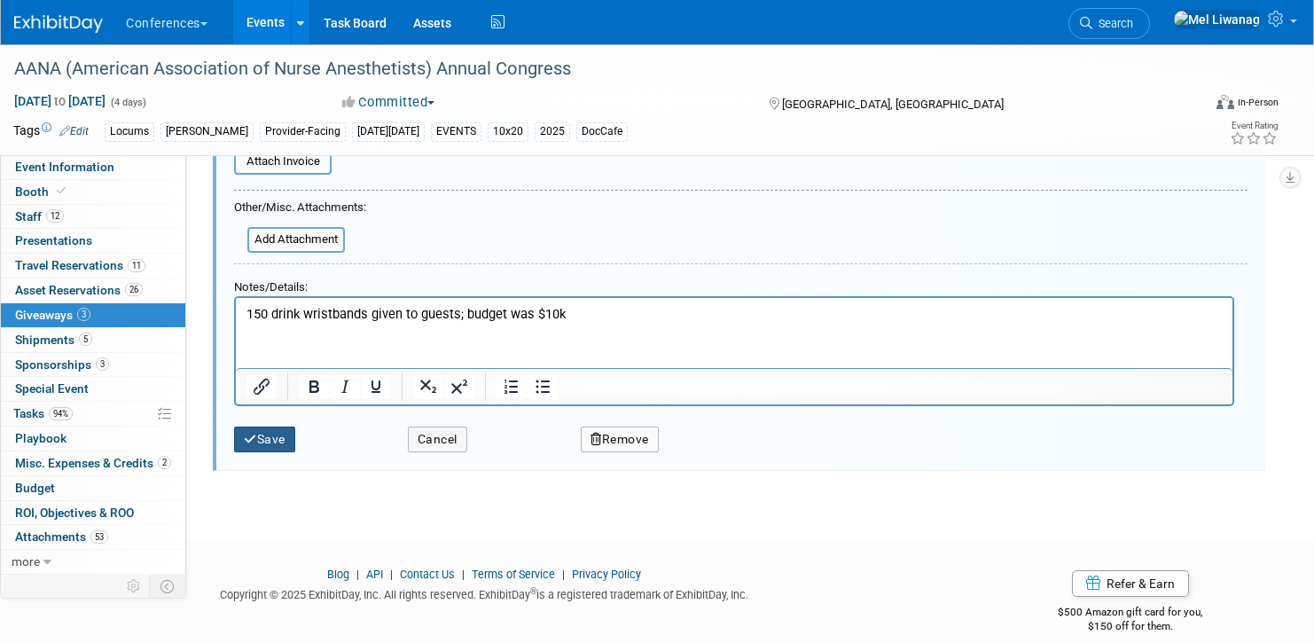
click at [292, 447] on button "Save" at bounding box center [264, 439] width 61 height 26
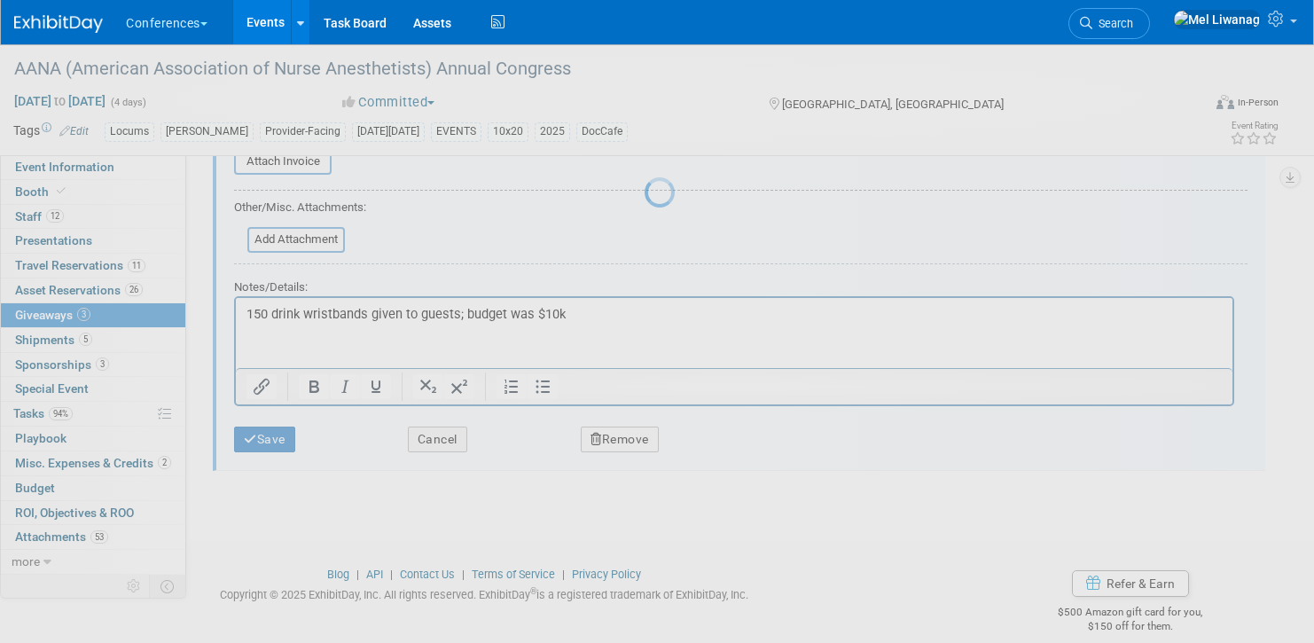
scroll to position [206, 0]
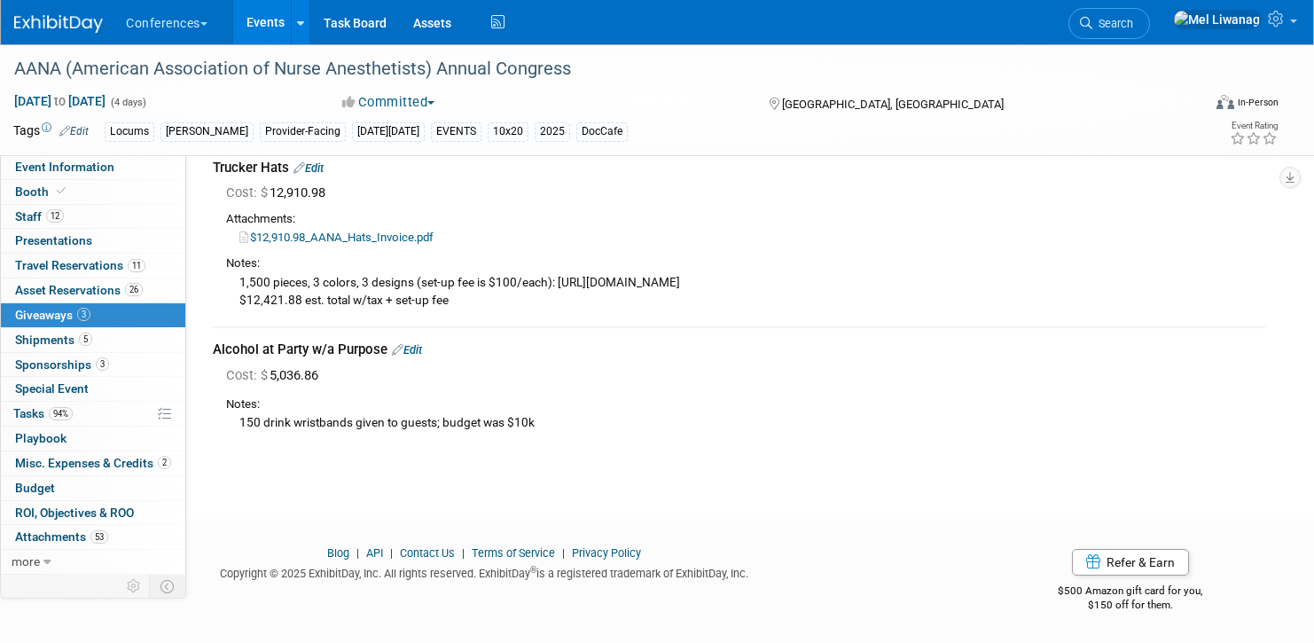
click at [351, 463] on div "AANA (American Association of Nurse Anesthetists) Annual Congress Aug 9, 2025 t…" at bounding box center [657, 163] width 1314 height 648
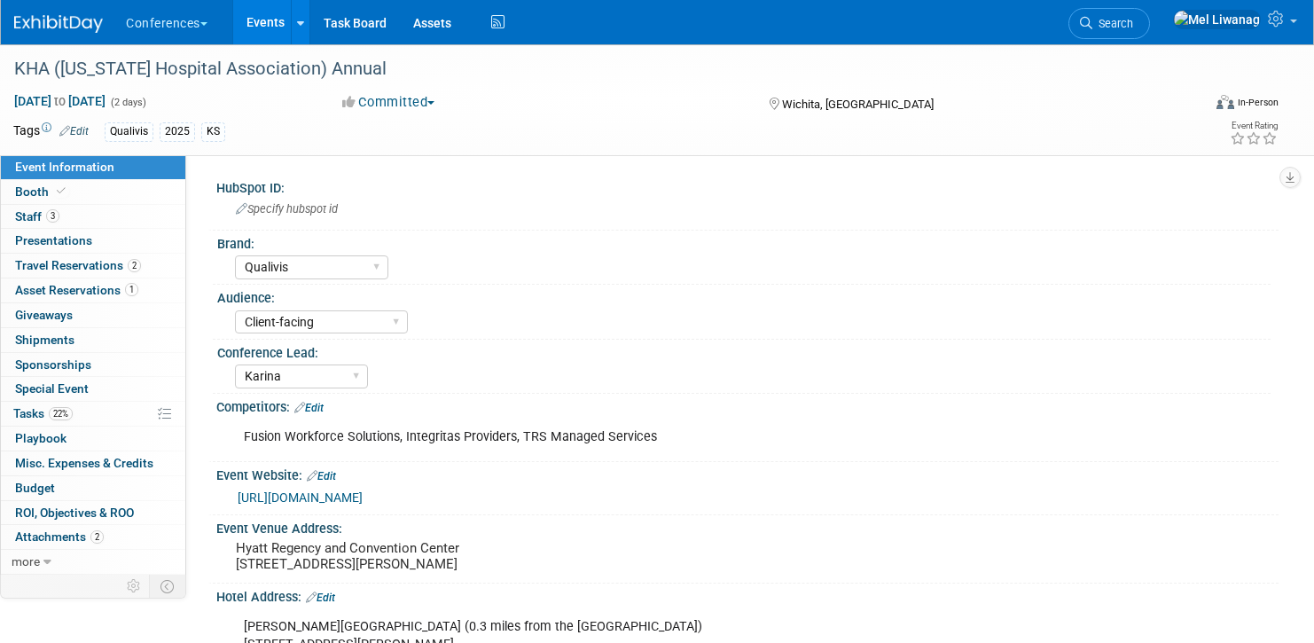
select select "Qualivis"
select select "Client-facing"
select select "Karina"
click at [116, 418] on link "22% Tasks 22%" at bounding box center [93, 414] width 184 height 24
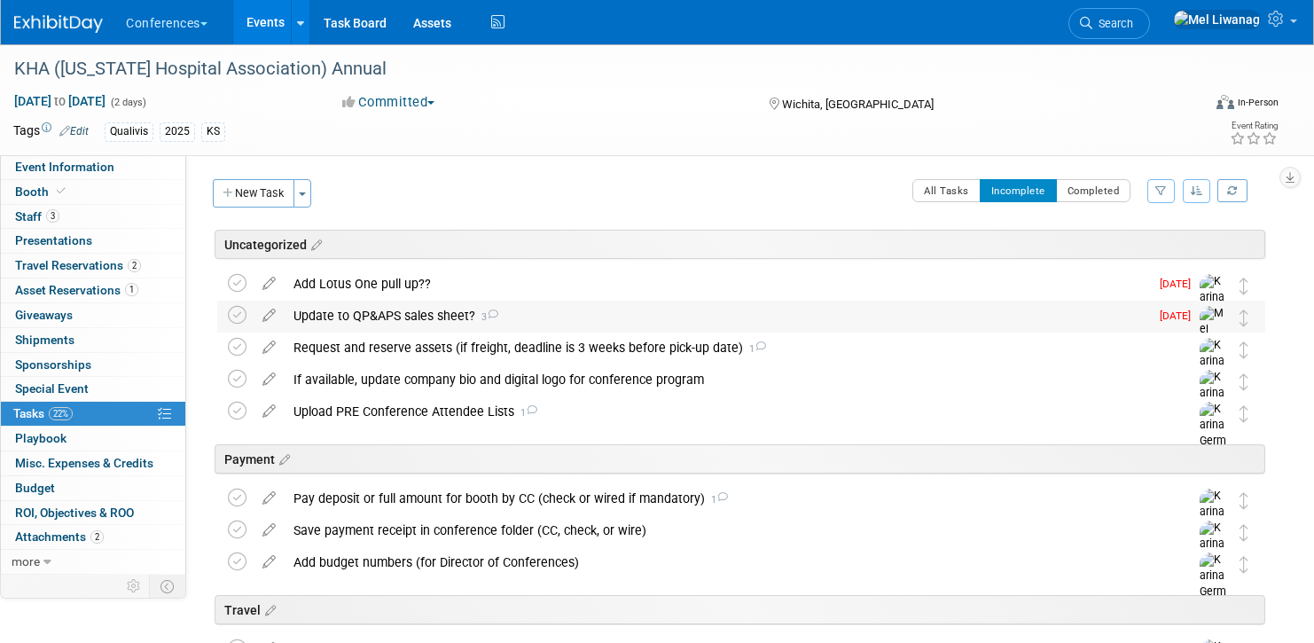
click at [518, 314] on div "Update to QP&APS sales sheet? 3" at bounding box center [717, 316] width 864 height 30
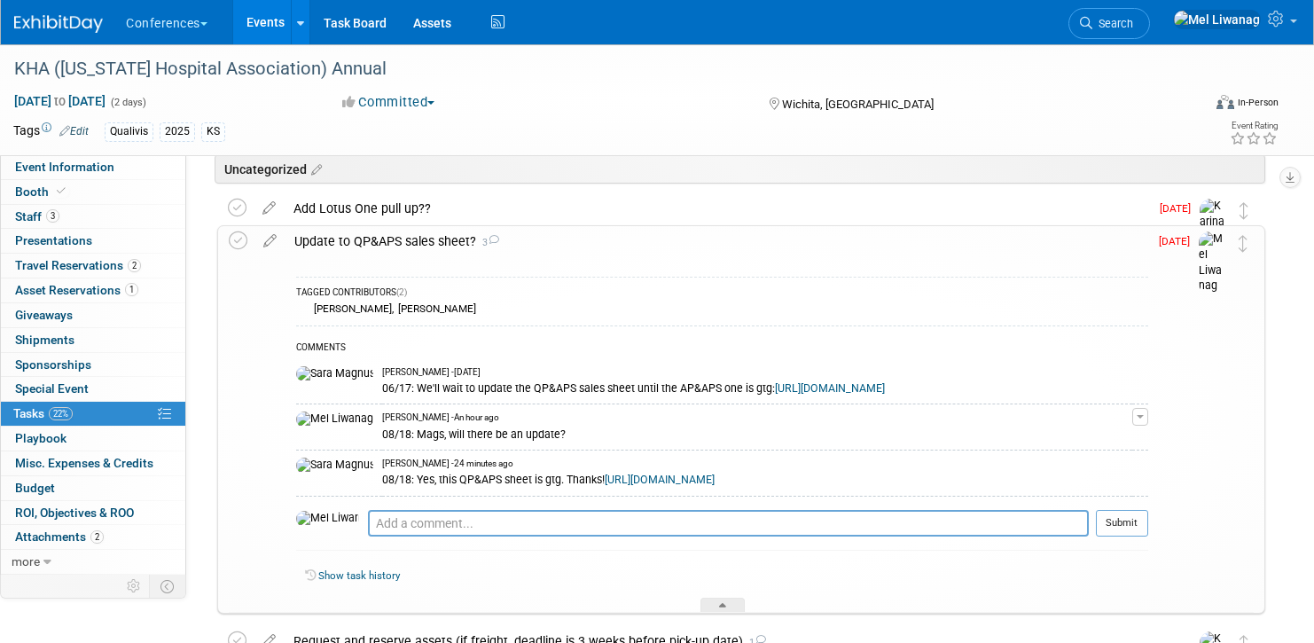
scroll to position [77, 0]
click at [428, 532] on textarea at bounding box center [728, 521] width 721 height 27
type textarea "08/18: Thank you!"
click at [1124, 535] on button "Submit" at bounding box center [1122, 521] width 52 height 27
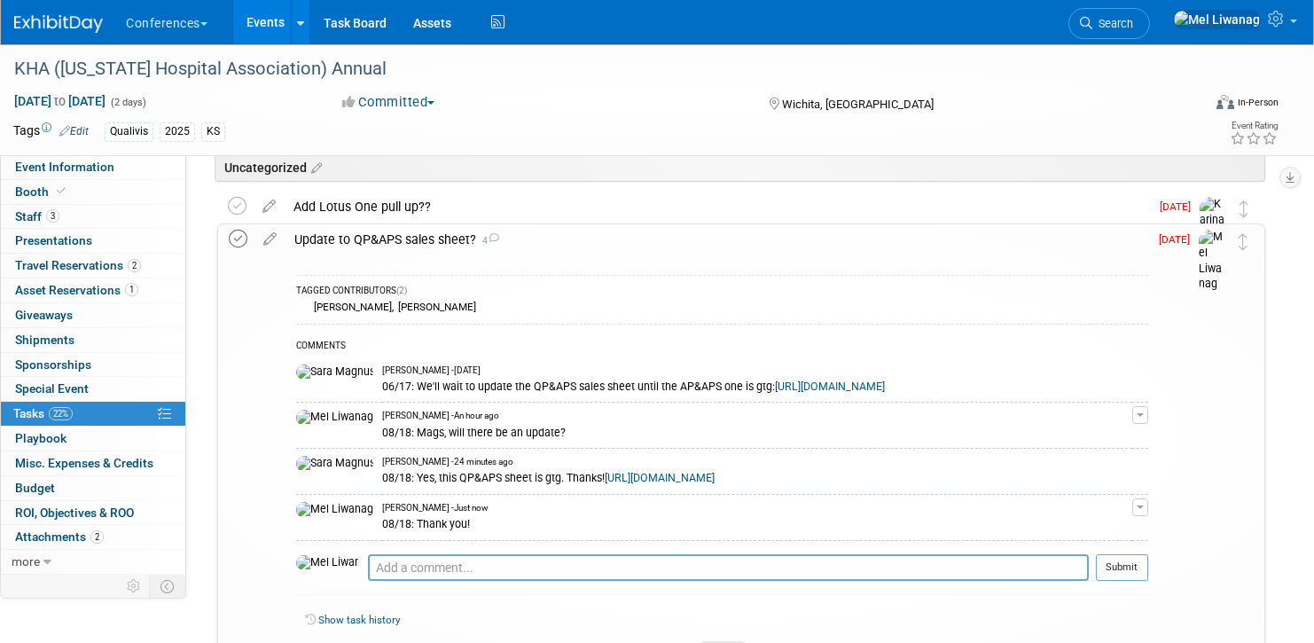
click at [239, 240] on icon at bounding box center [238, 239] width 19 height 19
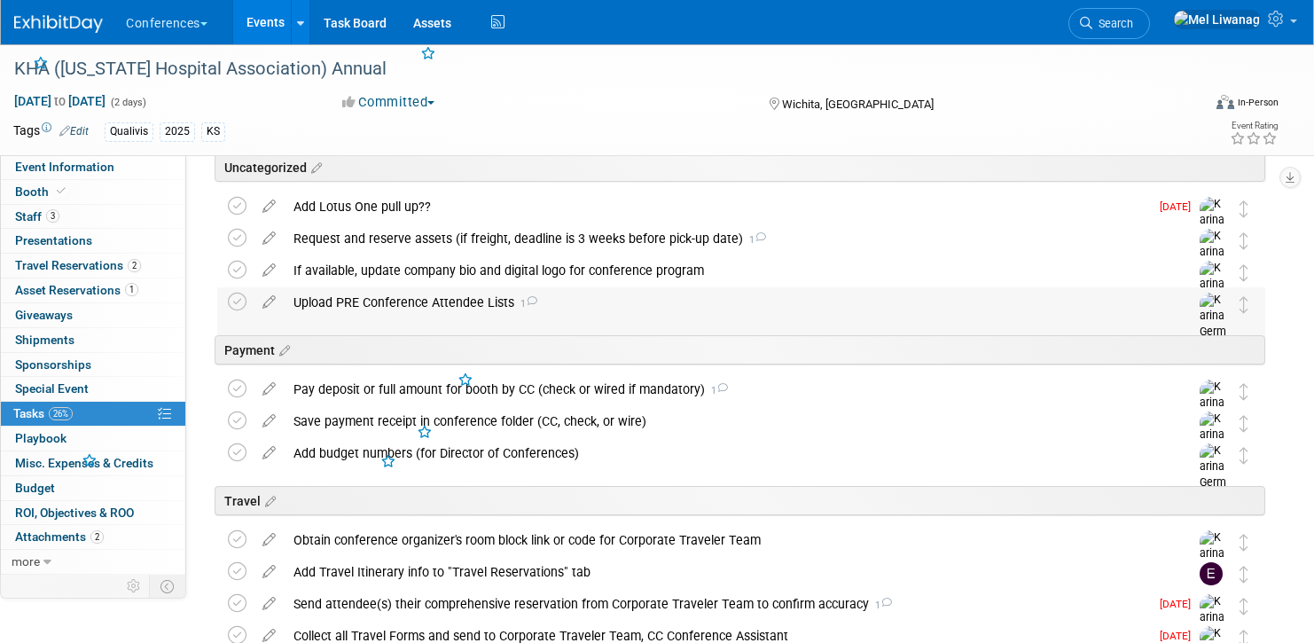
scroll to position [0, 0]
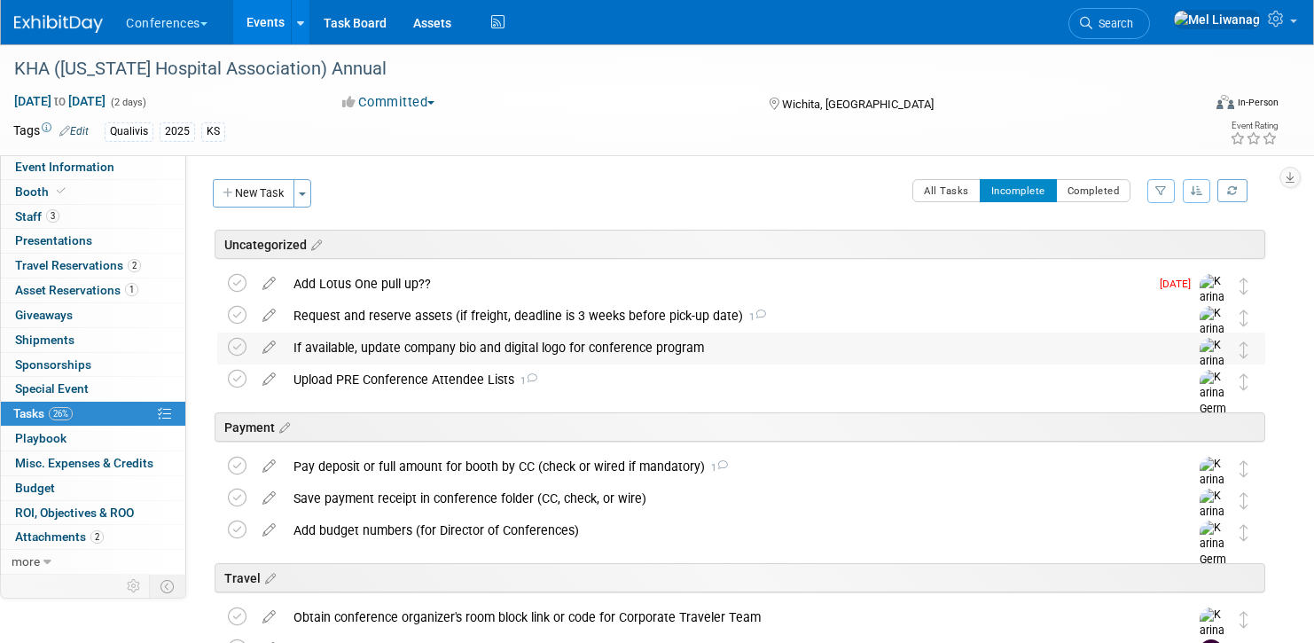
click at [541, 332] on div "If available, update company bio and digital logo for conference program" at bounding box center [724, 347] width 879 height 30
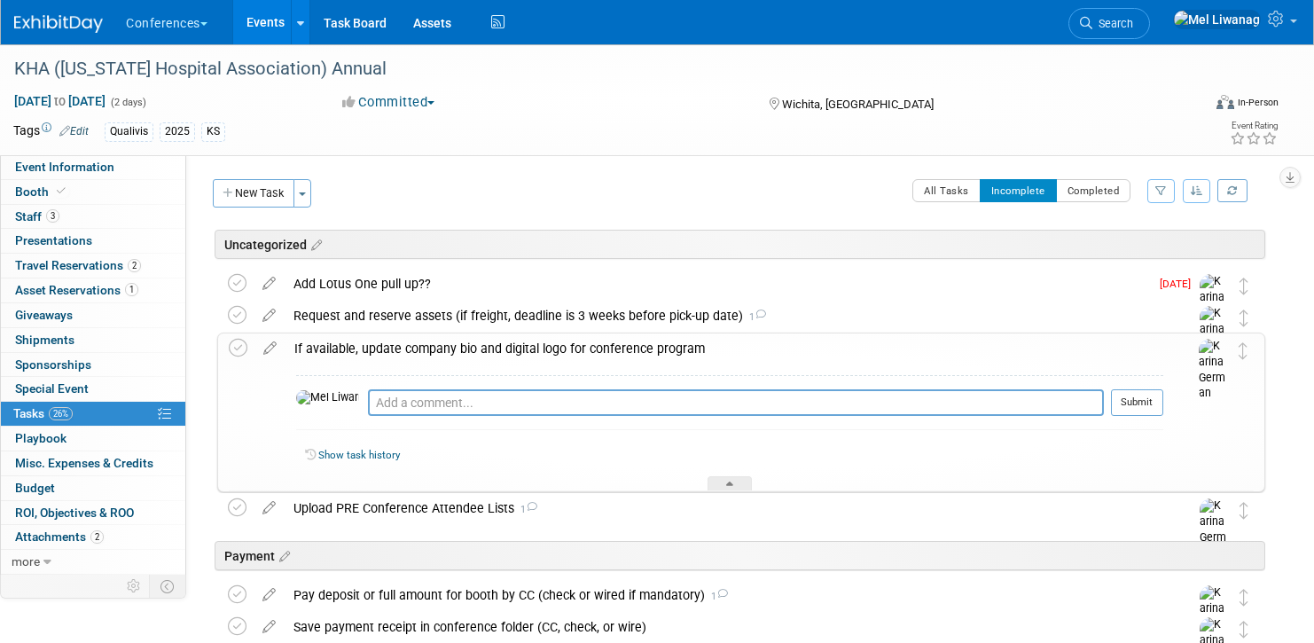
click at [540, 340] on div "If available, update company bio and digital logo for conference program" at bounding box center [724, 348] width 878 height 30
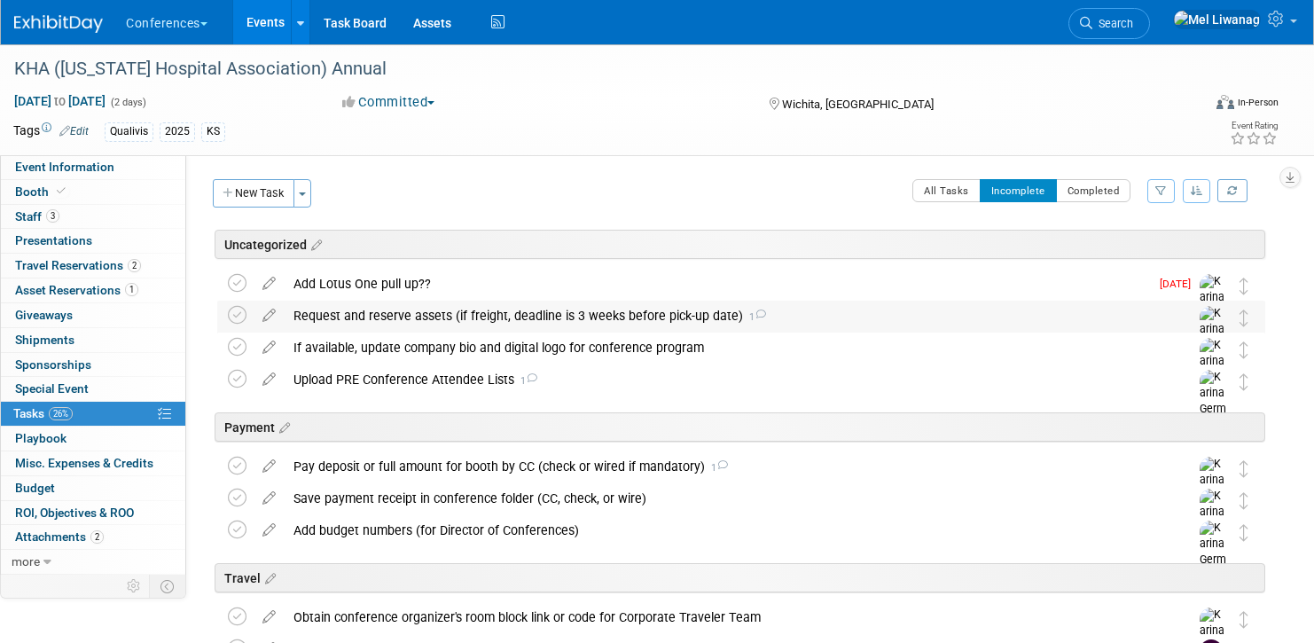
click at [541, 320] on div "Request and reserve assets (if freight, deadline is 3 weeks before pick-up date…" at bounding box center [724, 316] width 879 height 30
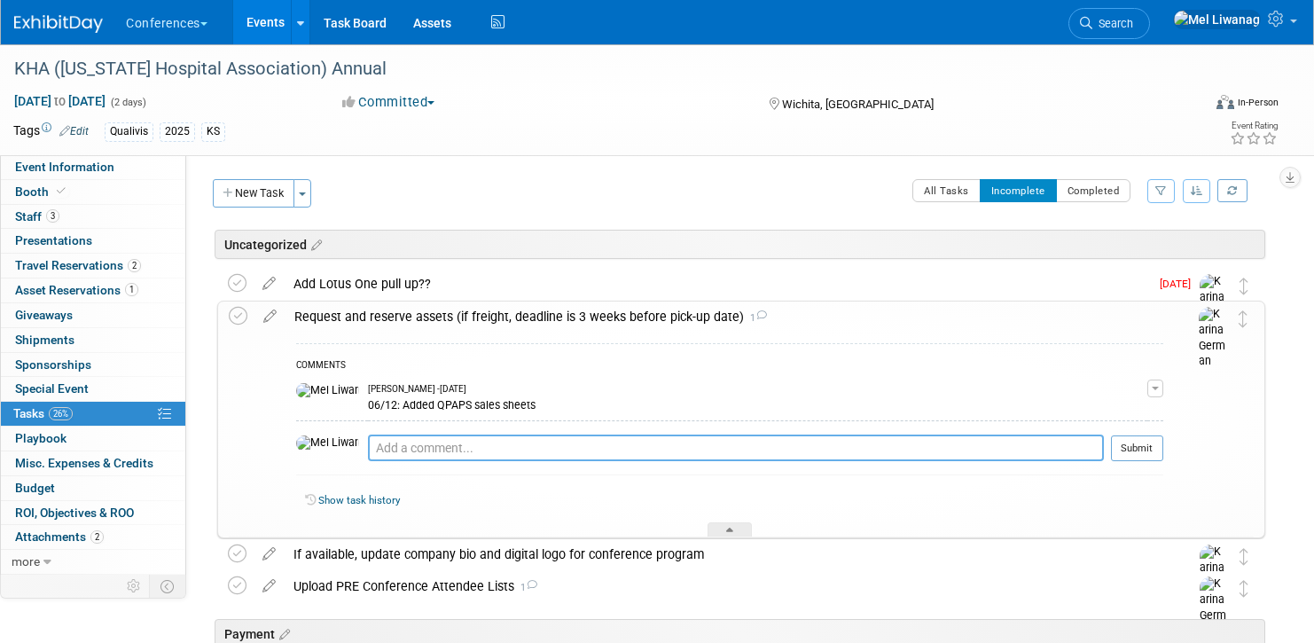
click at [452, 446] on textarea at bounding box center [736, 447] width 736 height 27
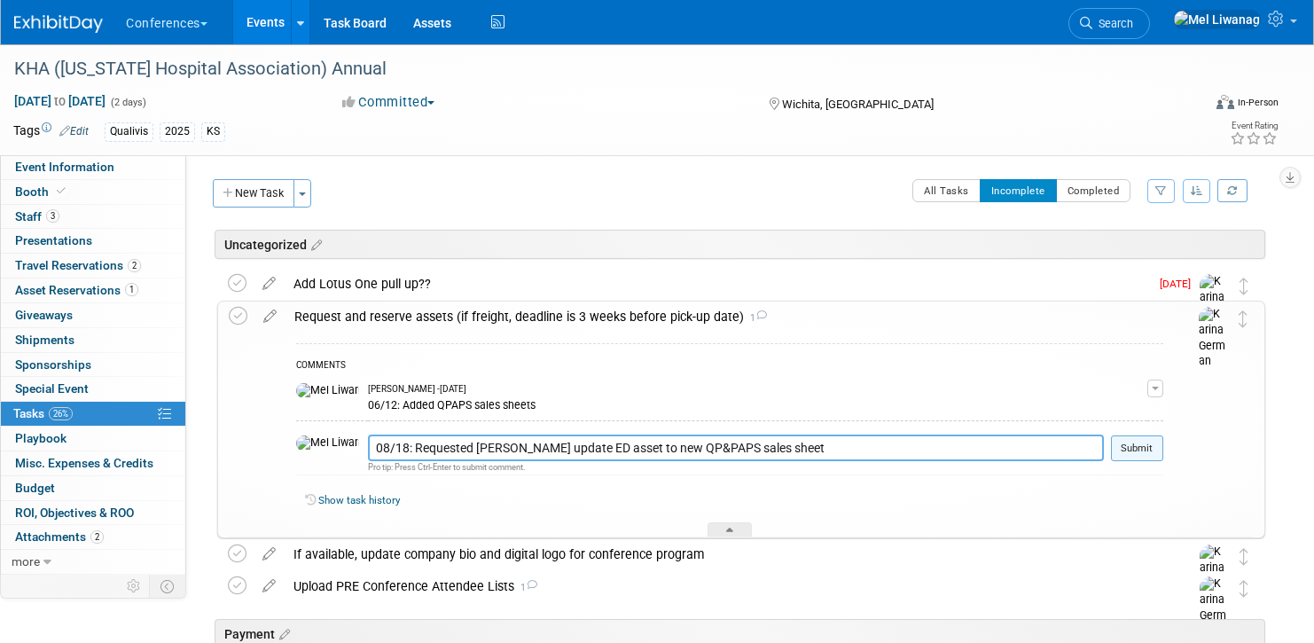
type textarea "08/18: Requested [PERSON_NAME] update ED asset to new QP&PAPS sales sheet"
click at [1128, 459] on button "Submit" at bounding box center [1137, 448] width 52 height 27
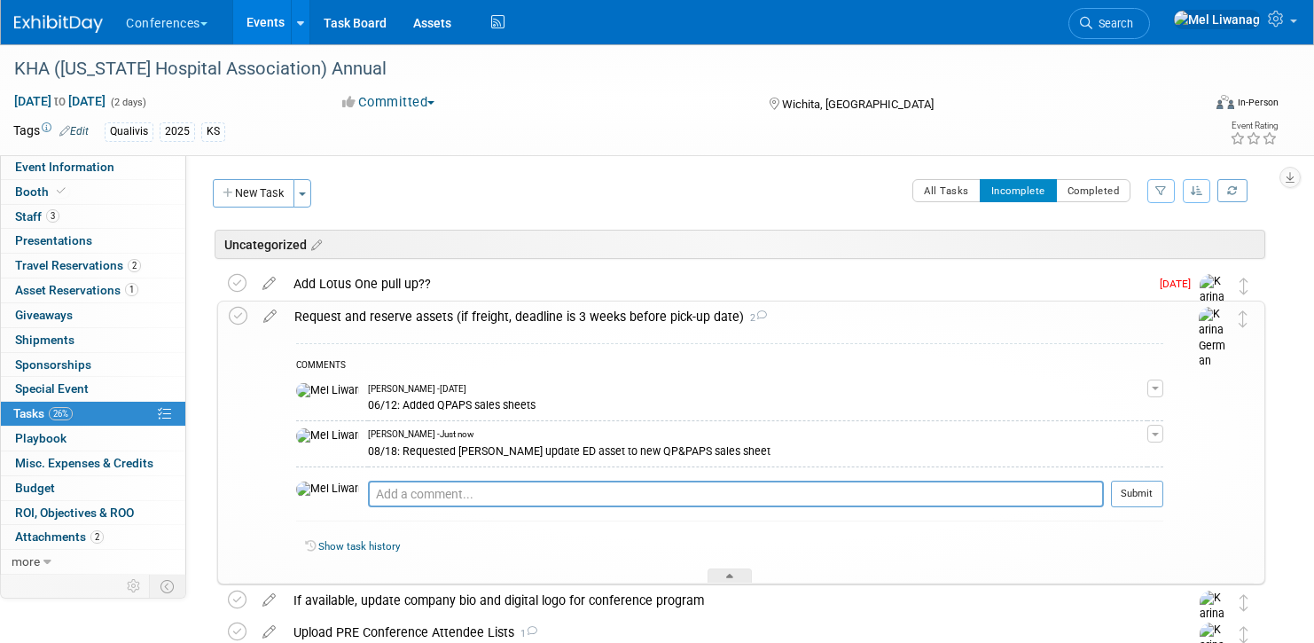
click at [765, 321] on div "Request and reserve assets (if freight, deadline is 3 weeks before pick-up date…" at bounding box center [724, 316] width 878 height 30
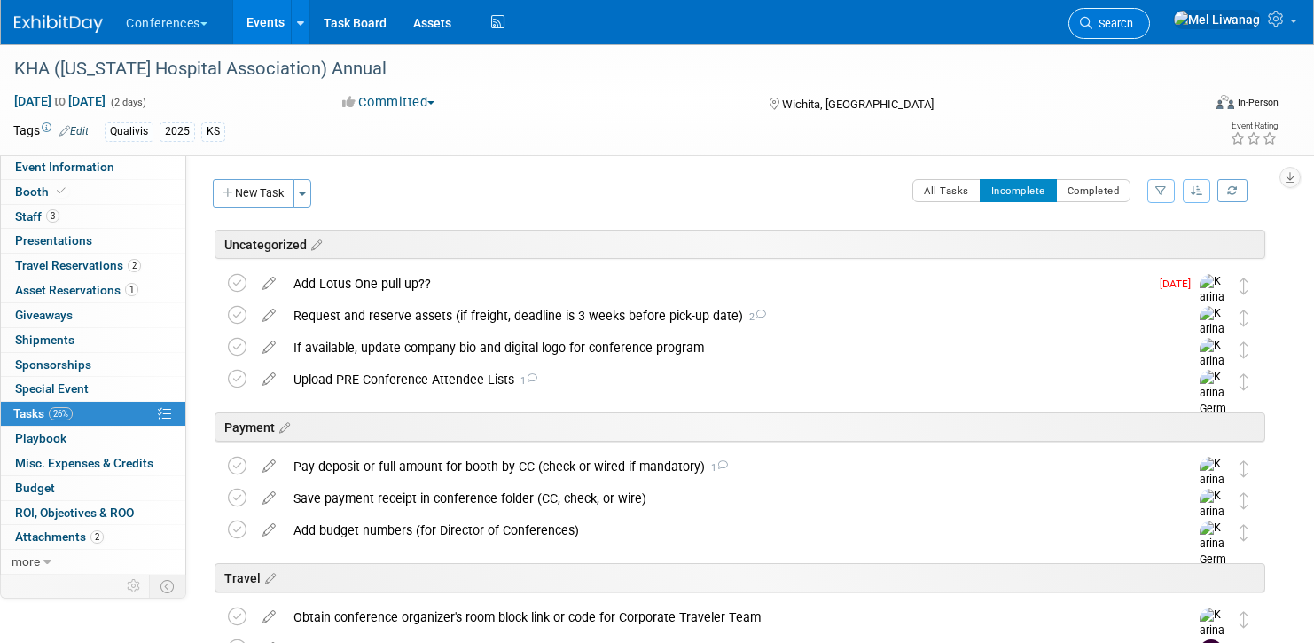
click at [1133, 25] on span "Search" at bounding box center [1112, 23] width 41 height 13
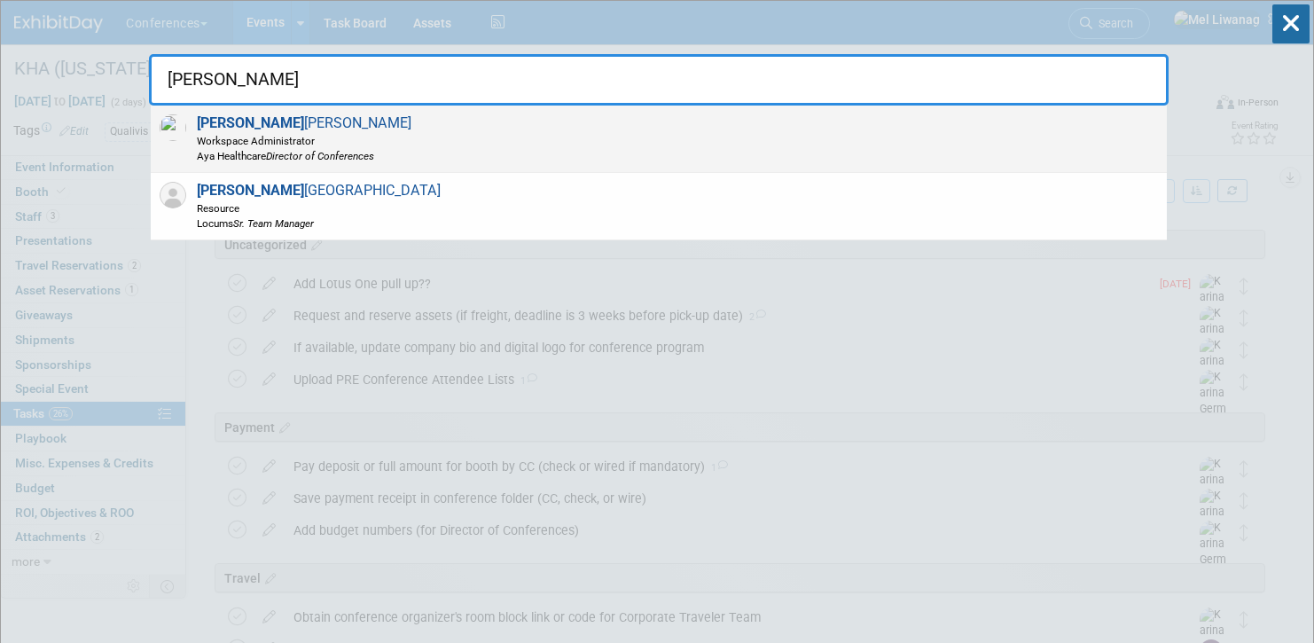
type input "[PERSON_NAME]"
click at [758, 142] on div "[PERSON_NAME] Workspace Administrator Aya Healthcare Director of Conferences" at bounding box center [659, 138] width 1016 height 67
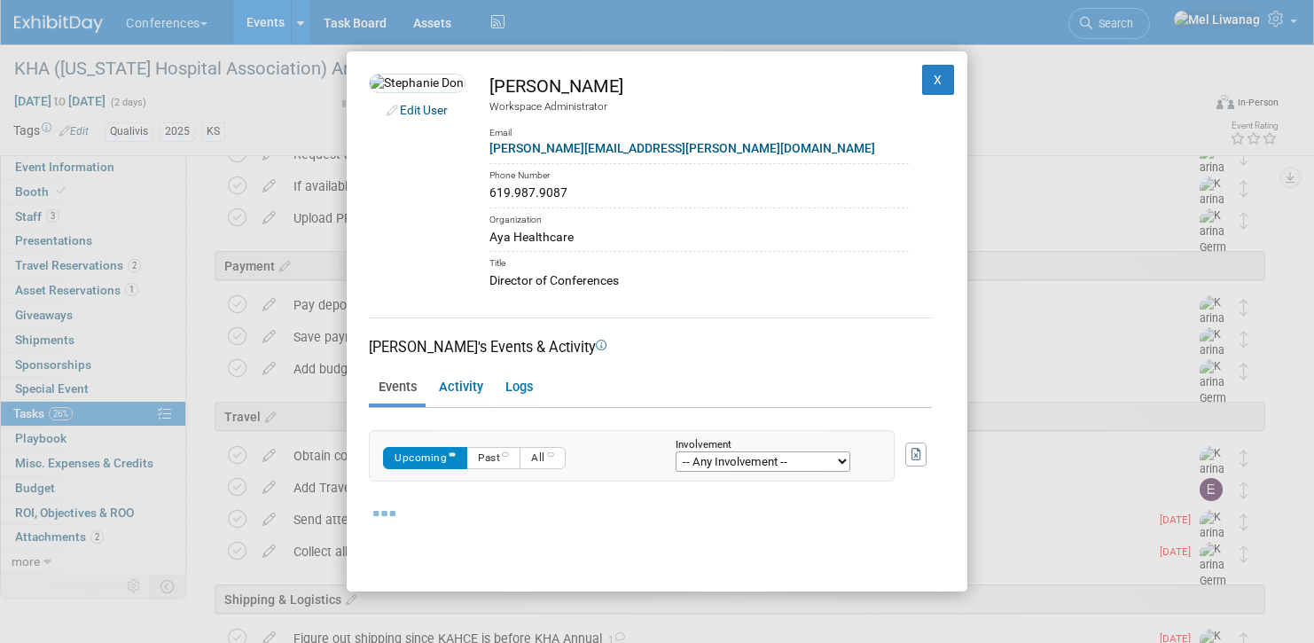
scroll to position [175, 0]
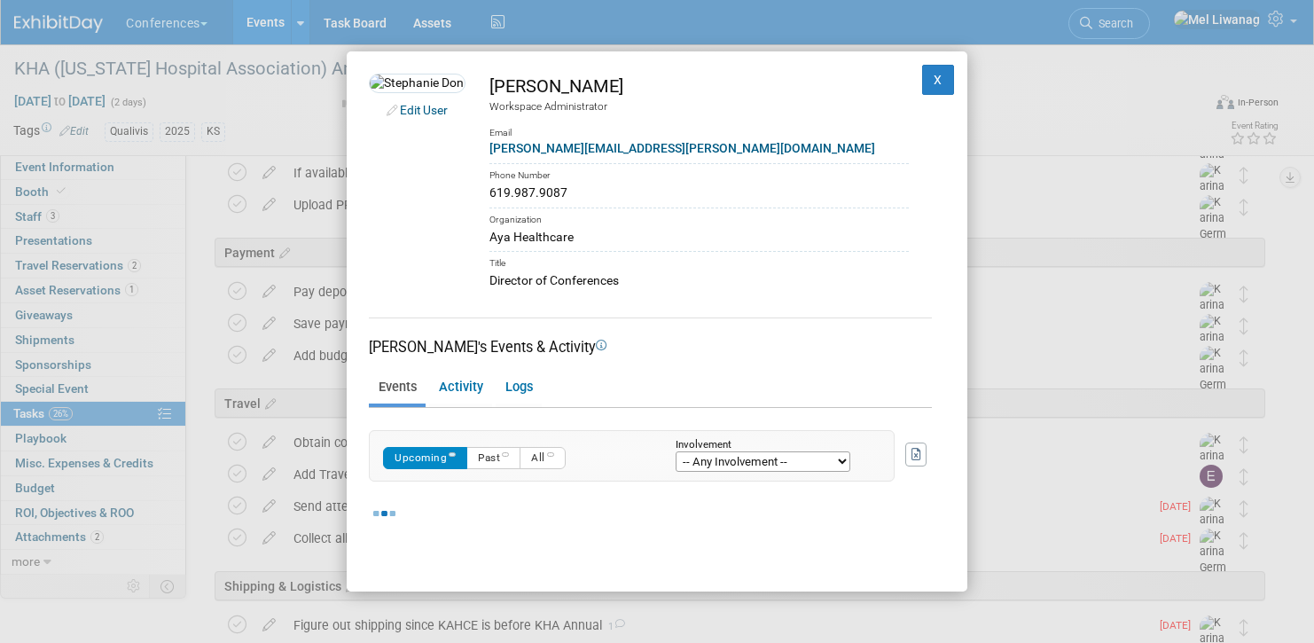
click at [745, 461] on select "-- Any Involvement -- Created the event Tagged as Attendee Tagged in Travel Res…" at bounding box center [763, 461] width 175 height 20
click at [676, 451] on select "-- Any Involvement -- Created the event Tagged as Attendee Tagged in Travel Res…" at bounding box center [763, 461] width 175 height 20
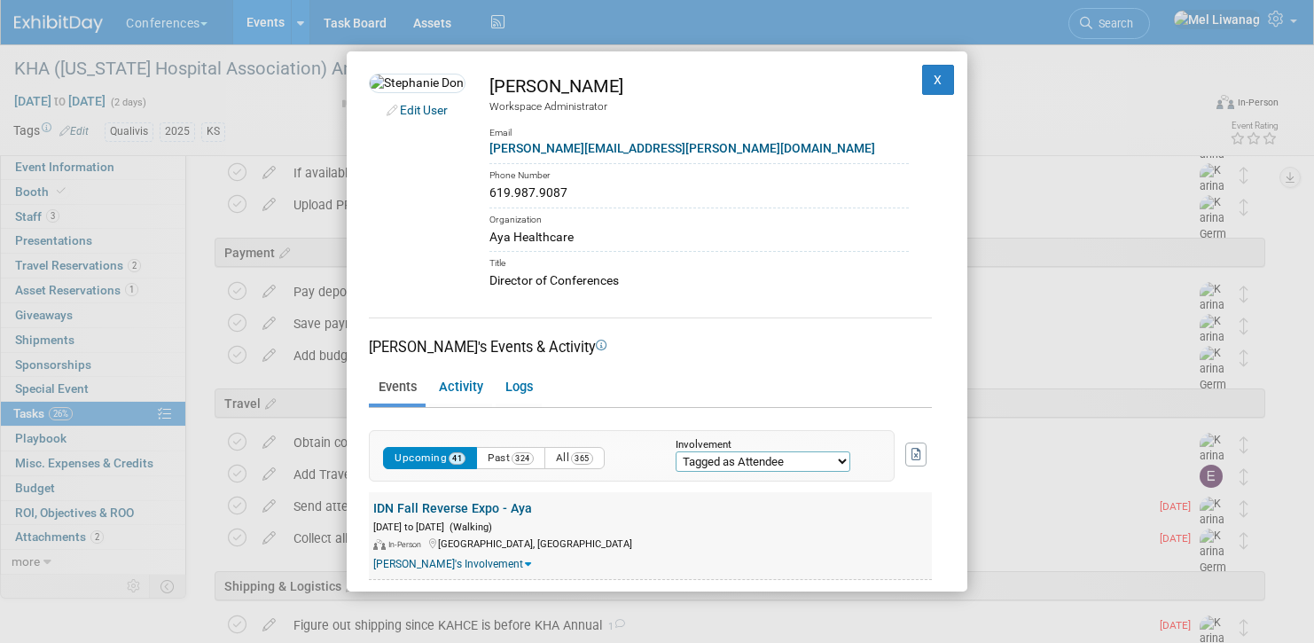
click at [909, 533] on div "[DATE] to [DATE] (Walking)" at bounding box center [652, 526] width 559 height 17
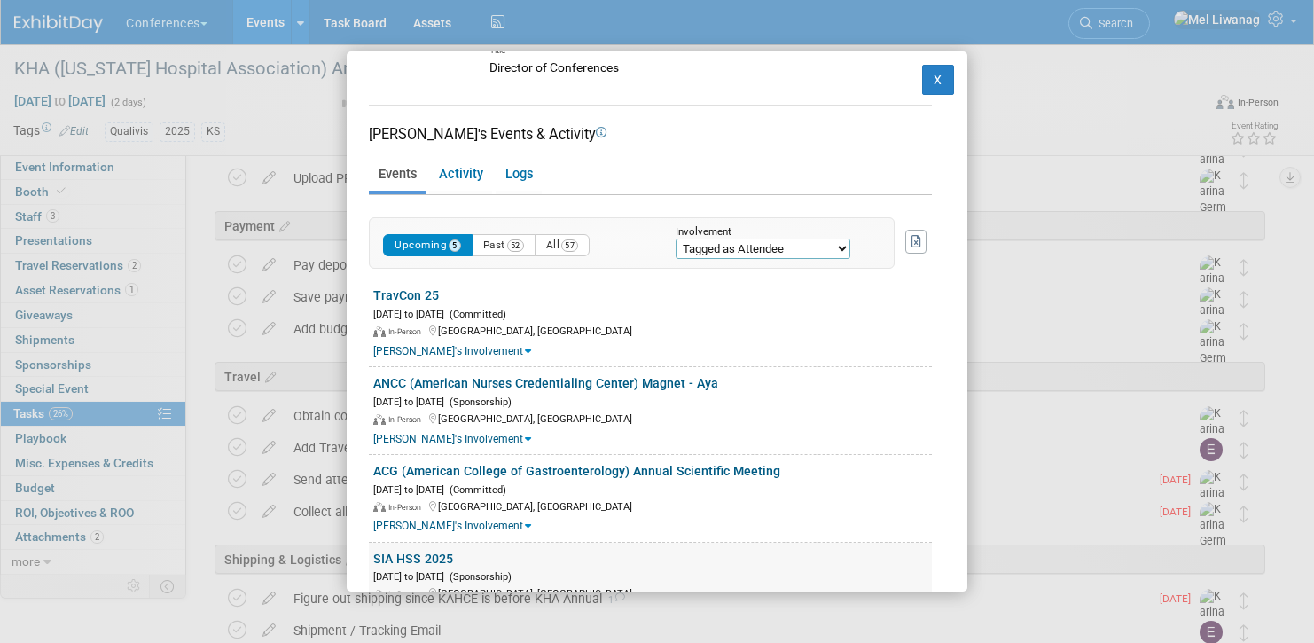
scroll to position [210, 0]
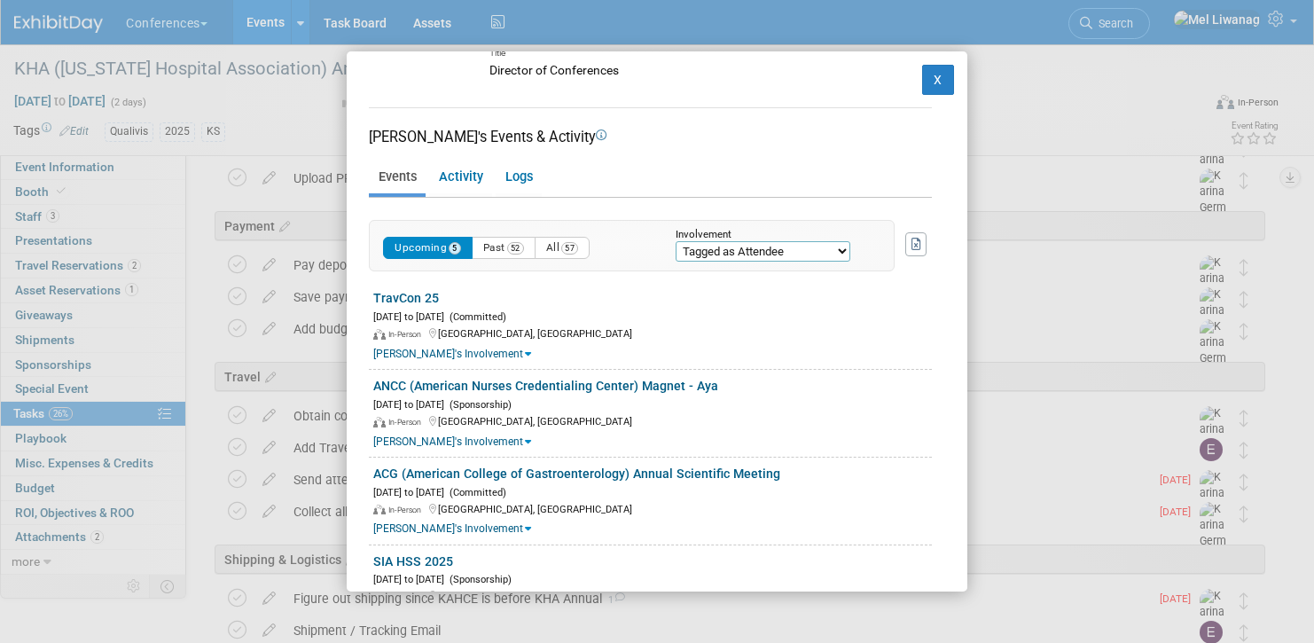
click at [709, 256] on select "-- Any Involvement -- Created the event Tagged as Attendee Tagged in Travel Res…" at bounding box center [763, 251] width 175 height 20
click at [676, 262] on select "-- Any Involvement -- Created the event Tagged as Attendee Tagged in Travel Res…" at bounding box center [763, 251] width 175 height 20
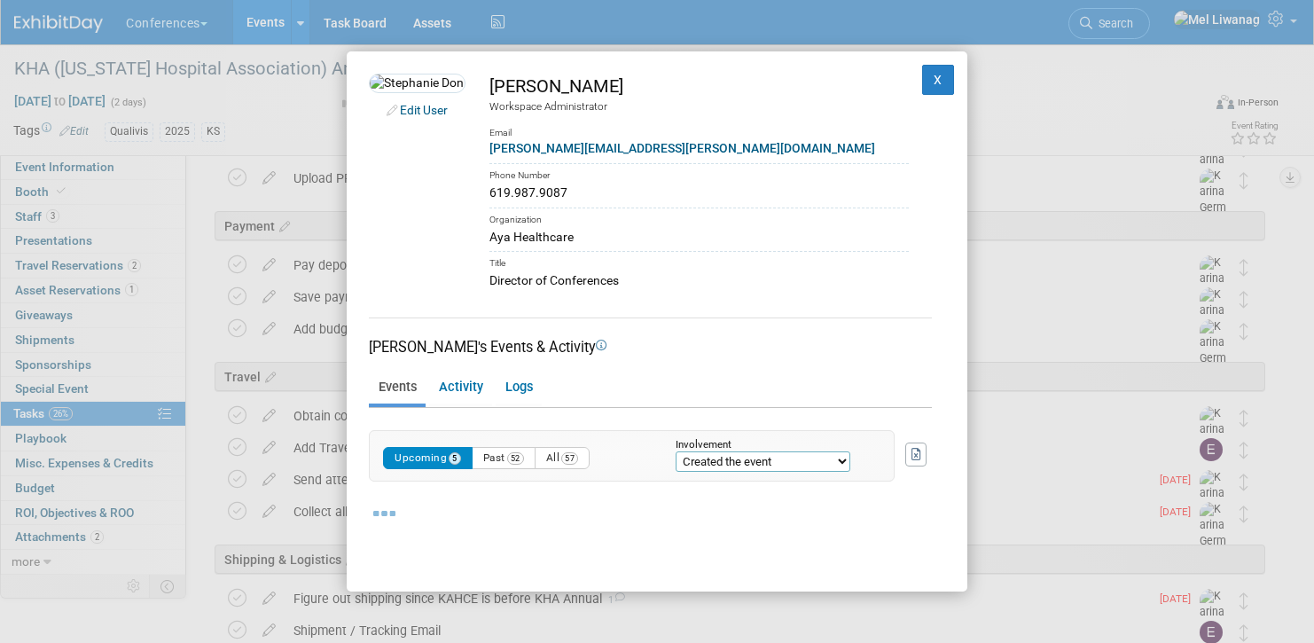
click at [934, 430] on div "Edit User [PERSON_NAME] Workspace Administrator Email [PERSON_NAME][EMAIL_ADDRE…" at bounding box center [657, 321] width 621 height 540
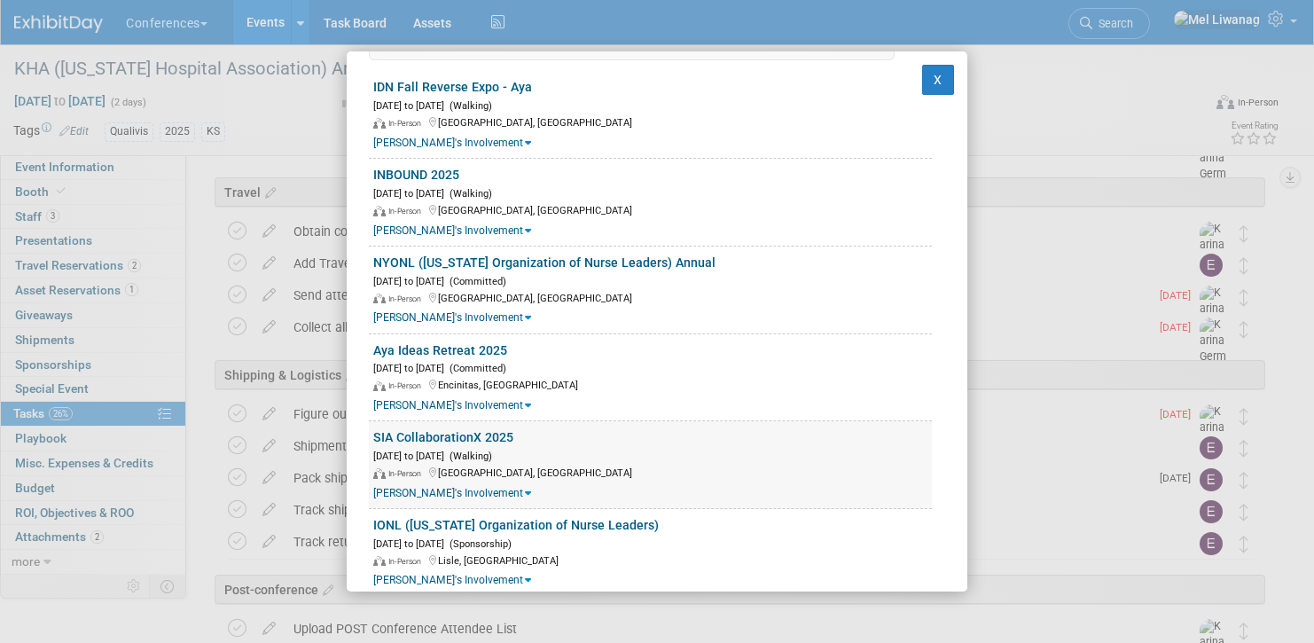
scroll to position [426, 0]
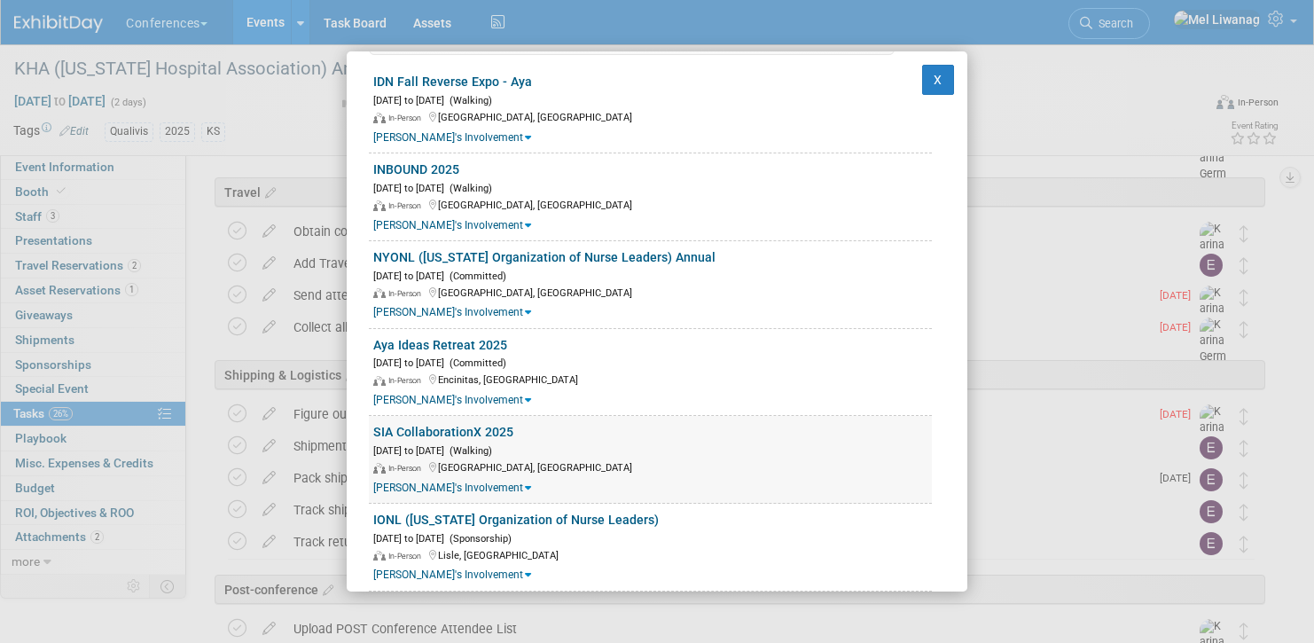
click at [467, 486] on link "[PERSON_NAME]'s Involvement" at bounding box center [452, 487] width 158 height 12
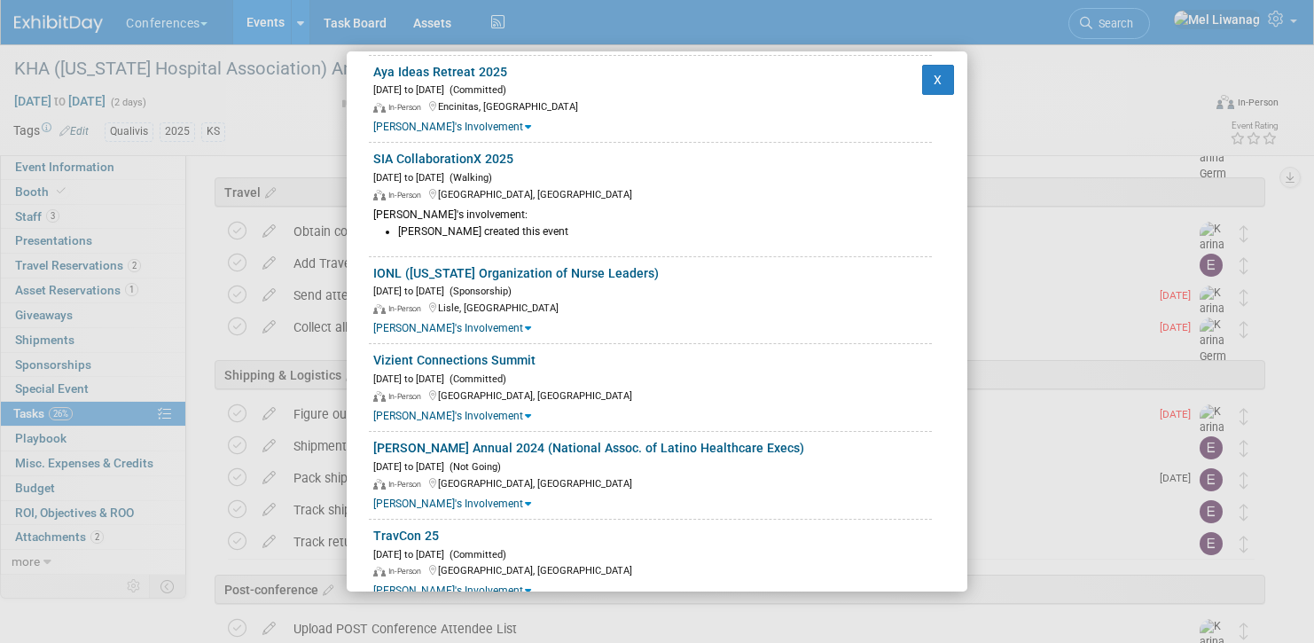
scroll to position [0, 0]
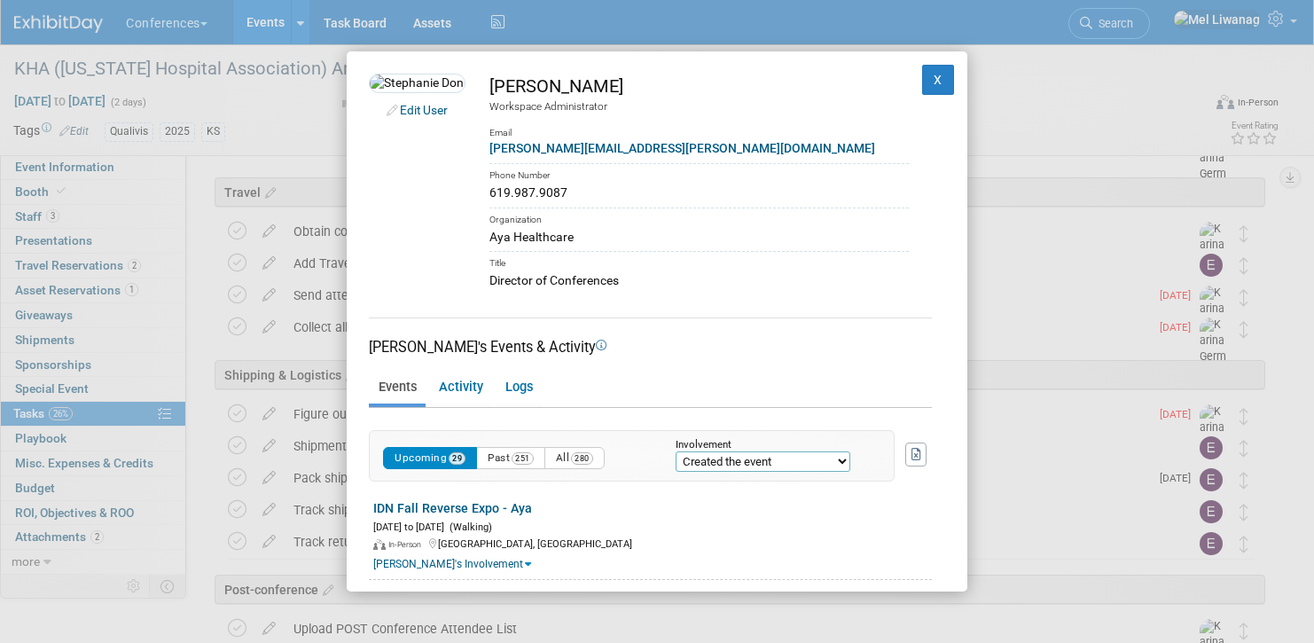
click at [760, 459] on select "-- Any Involvement -- Created the event Tagged as Attendee Tagged in Travel Res…" at bounding box center [763, 461] width 175 height 20
click at [676, 451] on select "-- Any Involvement -- Created the event Tagged as Attendee Tagged in Travel Res…" at bounding box center [763, 461] width 175 height 20
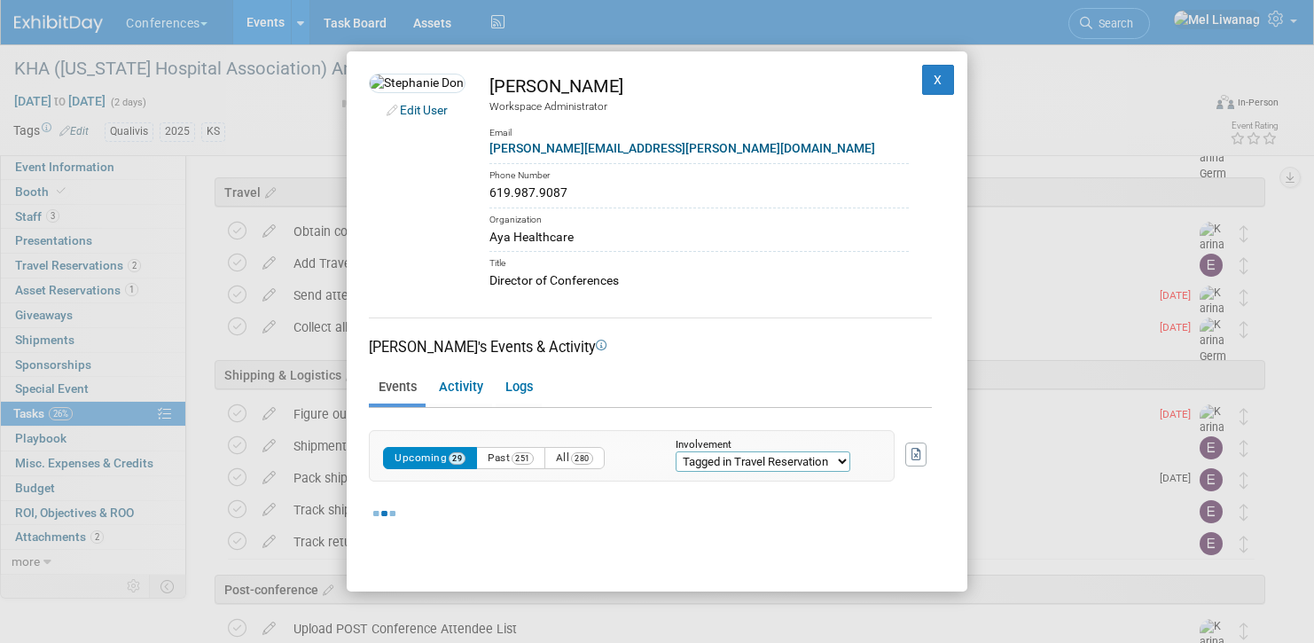
click at [761, 461] on select "-- Any Involvement -- Created the event Tagged as Attendee Tagged in Travel Res…" at bounding box center [763, 461] width 175 height 20
select select "attendee"
click at [676, 451] on select "-- Any Involvement -- Created the event Tagged as Attendee Tagged in Travel Res…" at bounding box center [763, 461] width 175 height 20
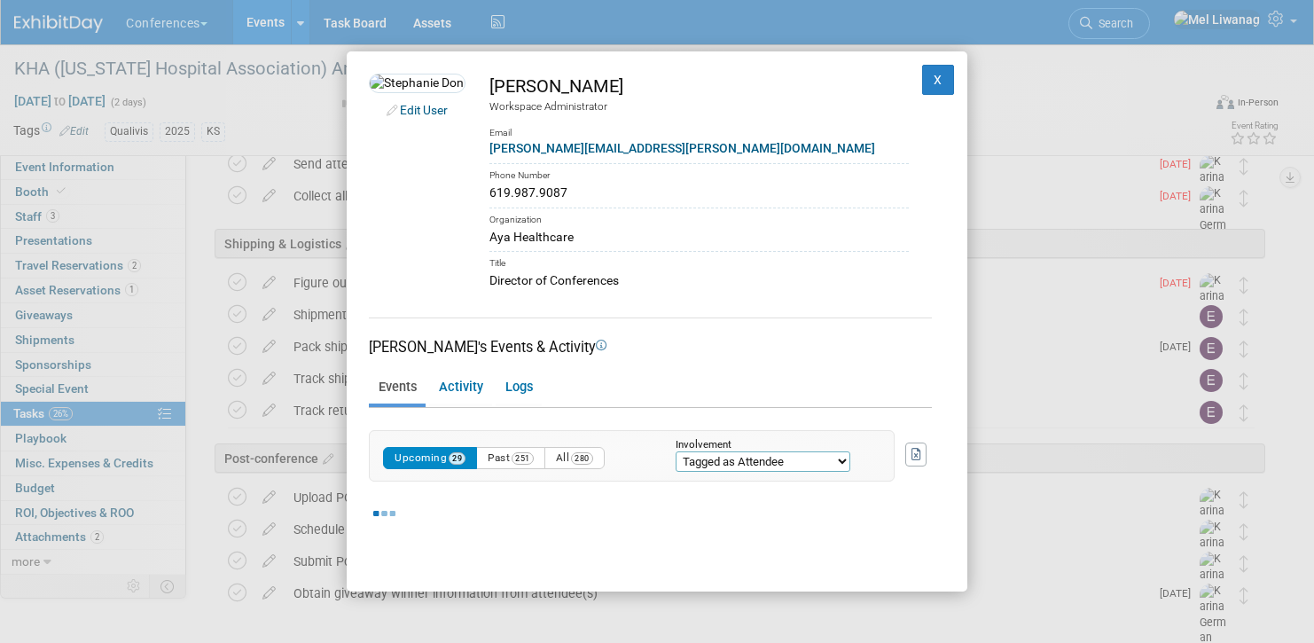
scroll to position [592, 0]
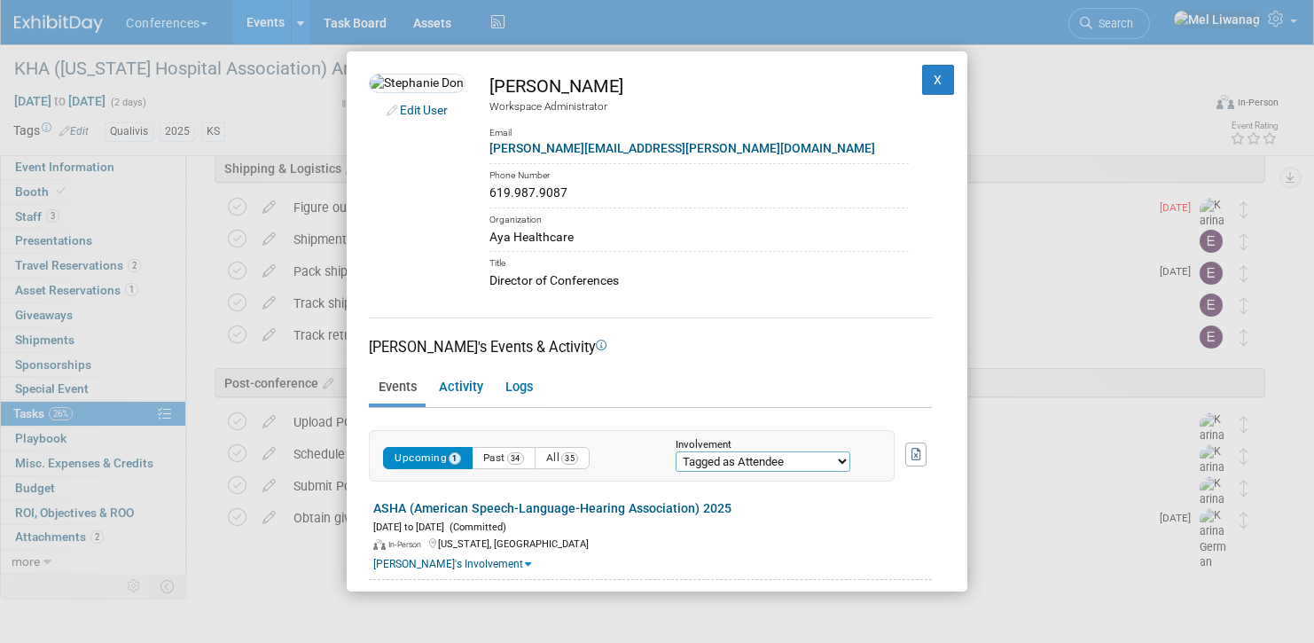
click at [926, 534] on div "[PERSON_NAME]'s Events & Activity Events Activity Logs Upcoming 1 Past 34 All 3…" at bounding box center [657, 448] width 576 height 262
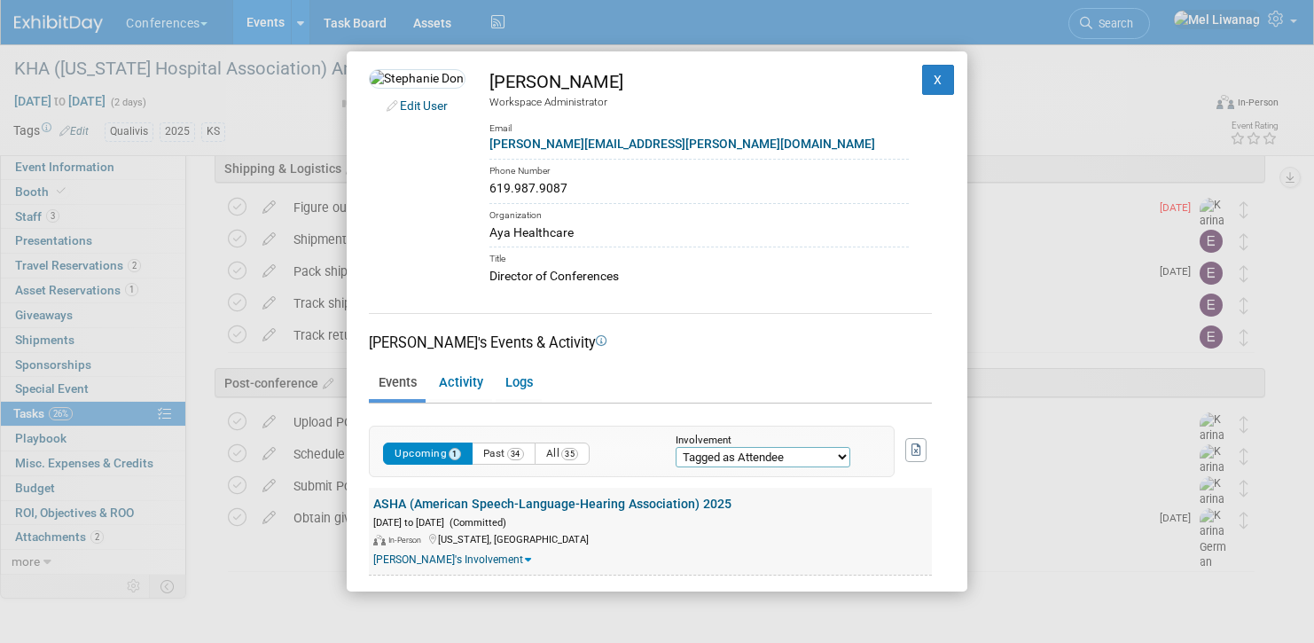
scroll to position [16, 0]
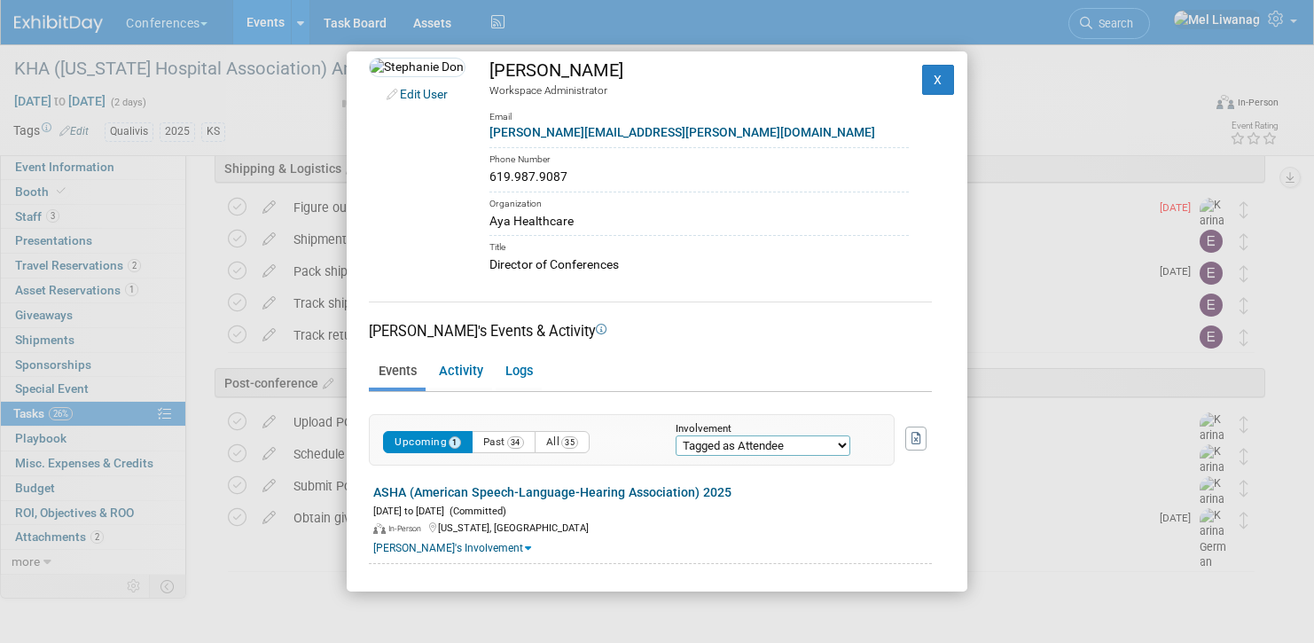
click at [425, 441] on button "Upcoming 1" at bounding box center [428, 442] width 90 height 22
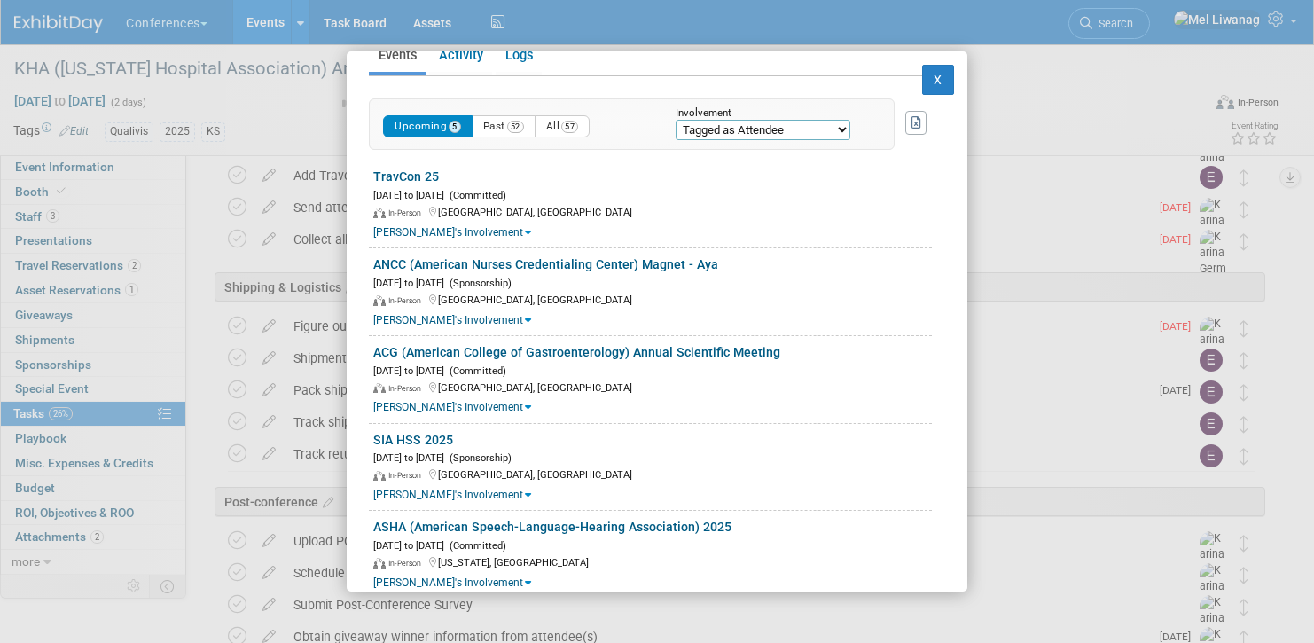
scroll to position [336, 0]
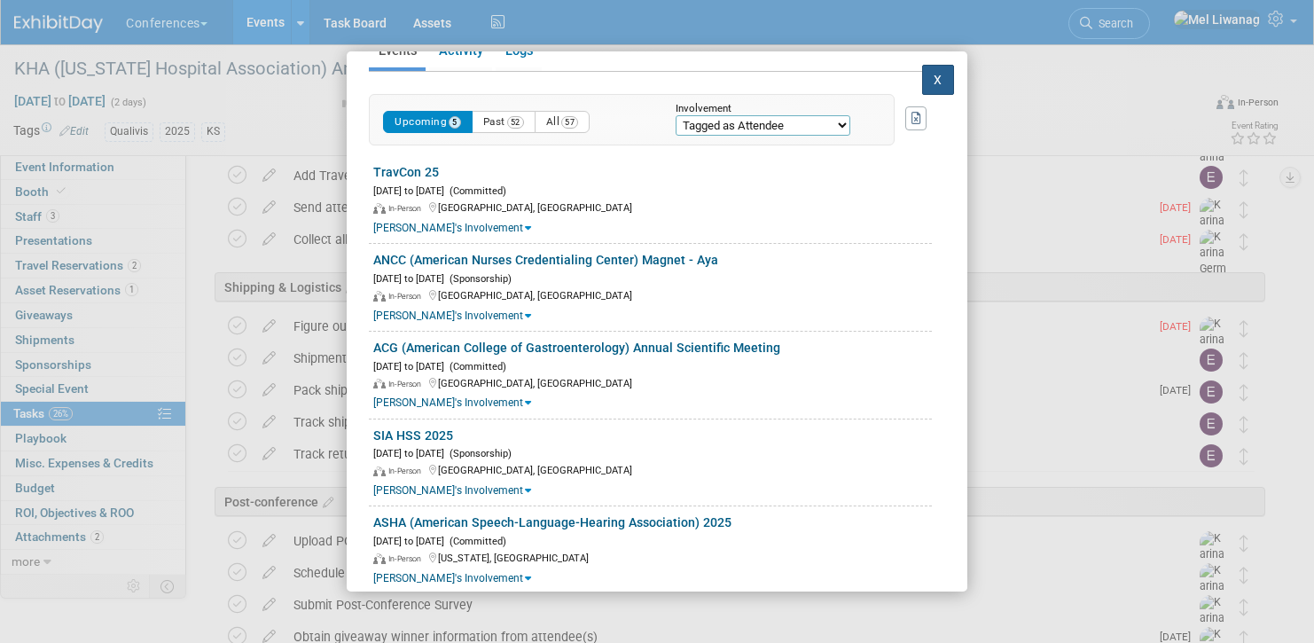
click at [930, 84] on button "X" at bounding box center [938, 80] width 32 height 30
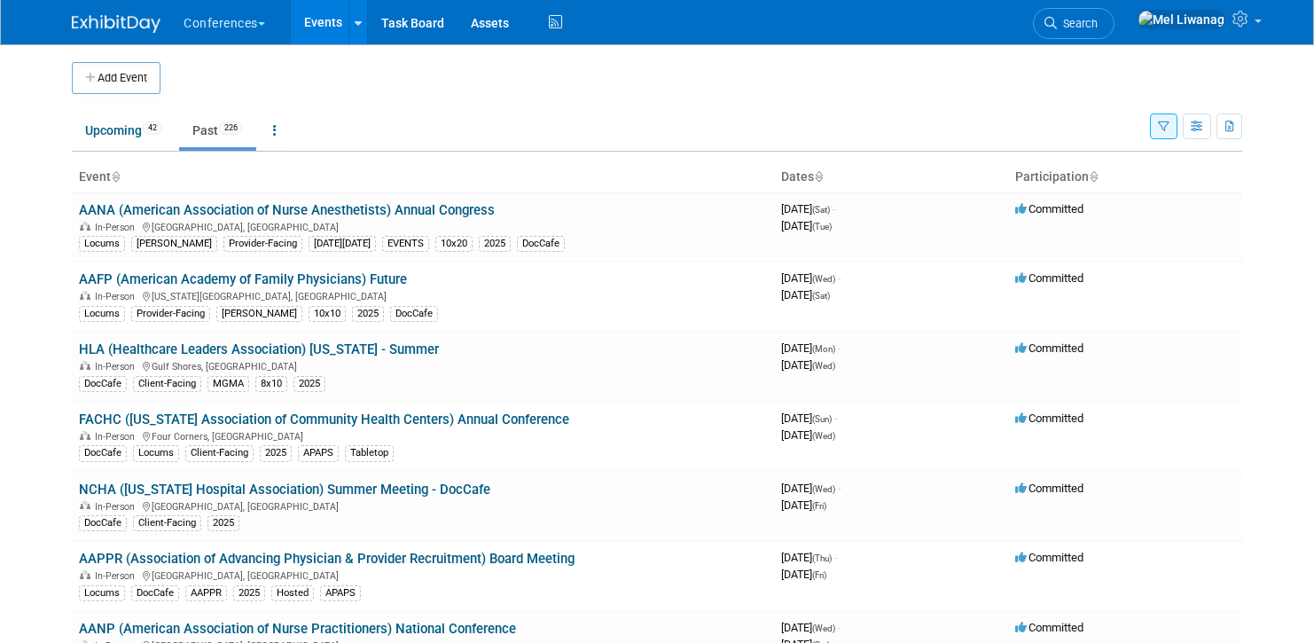
click at [1163, 119] on button "button" at bounding box center [1163, 126] width 27 height 26
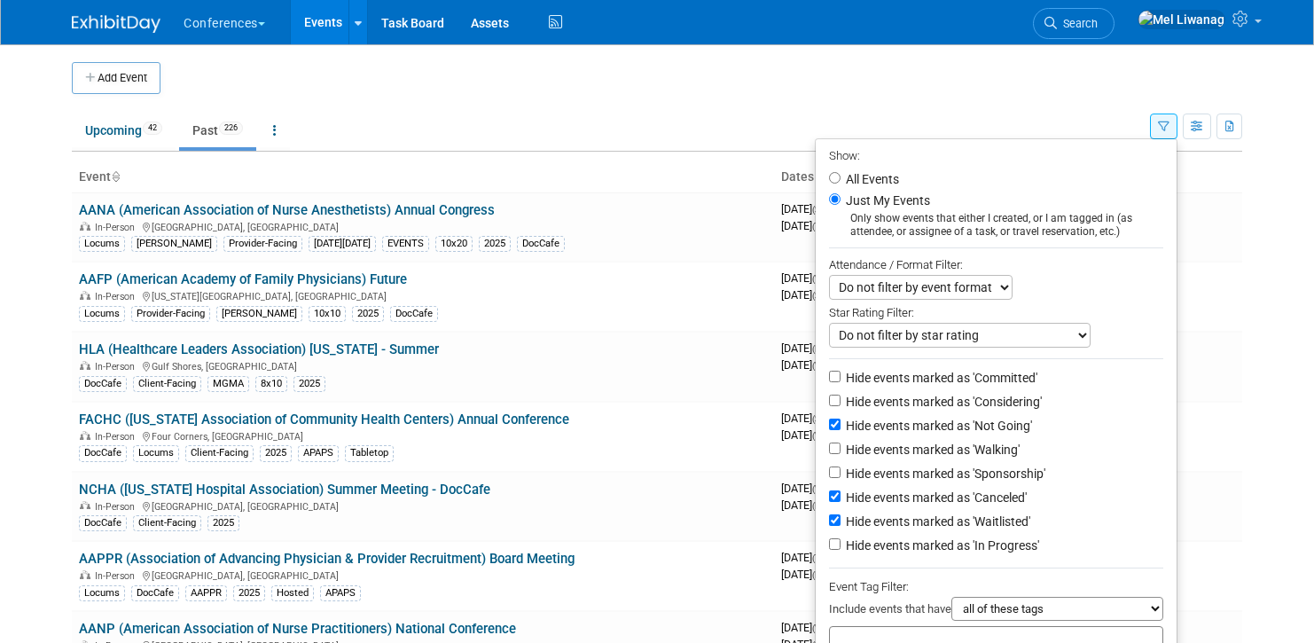
click at [1006, 76] on td at bounding box center [672, 78] width 1025 height 32
